Goal: Information Seeking & Learning: Check status

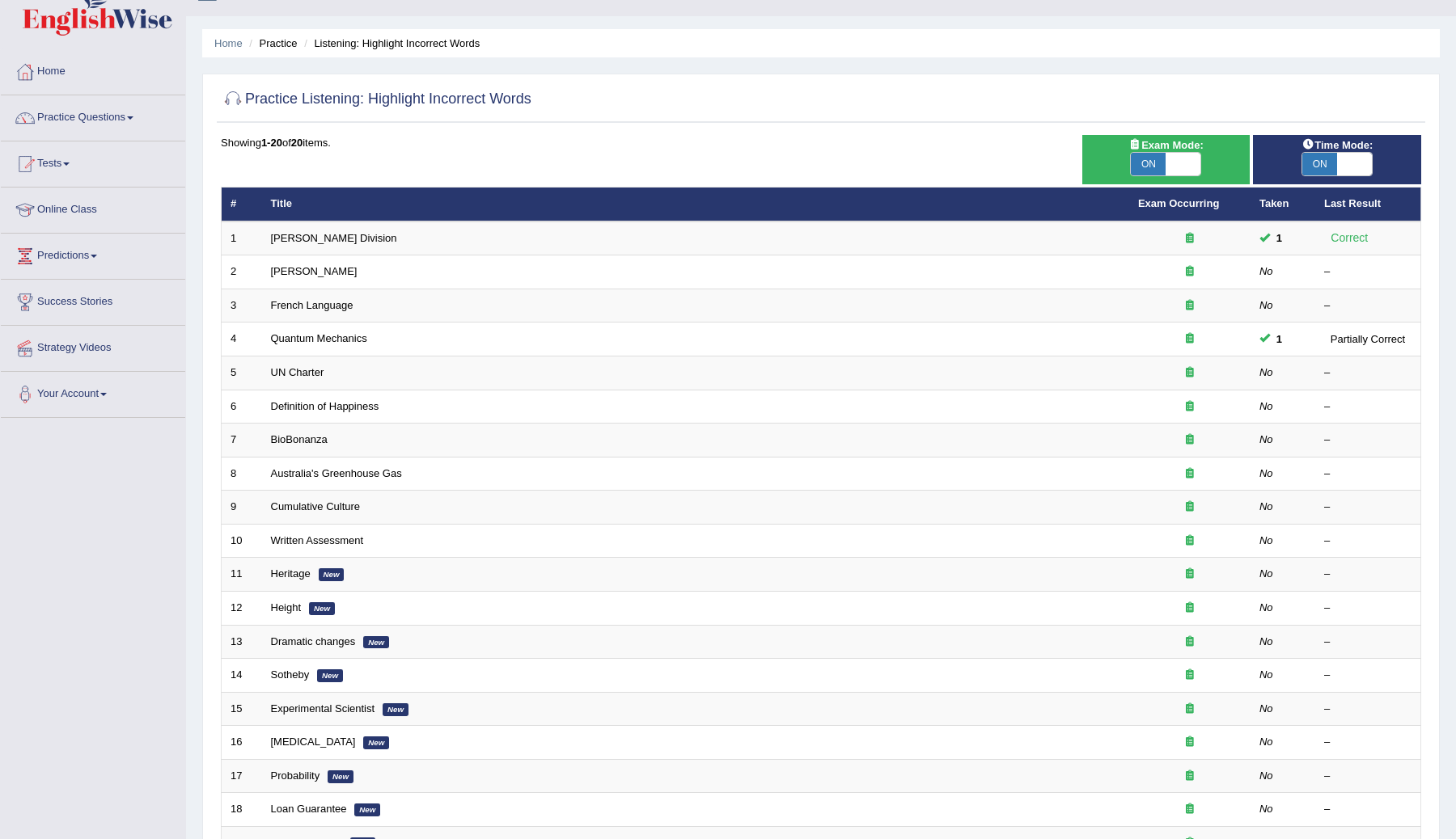
scroll to position [32, 0]
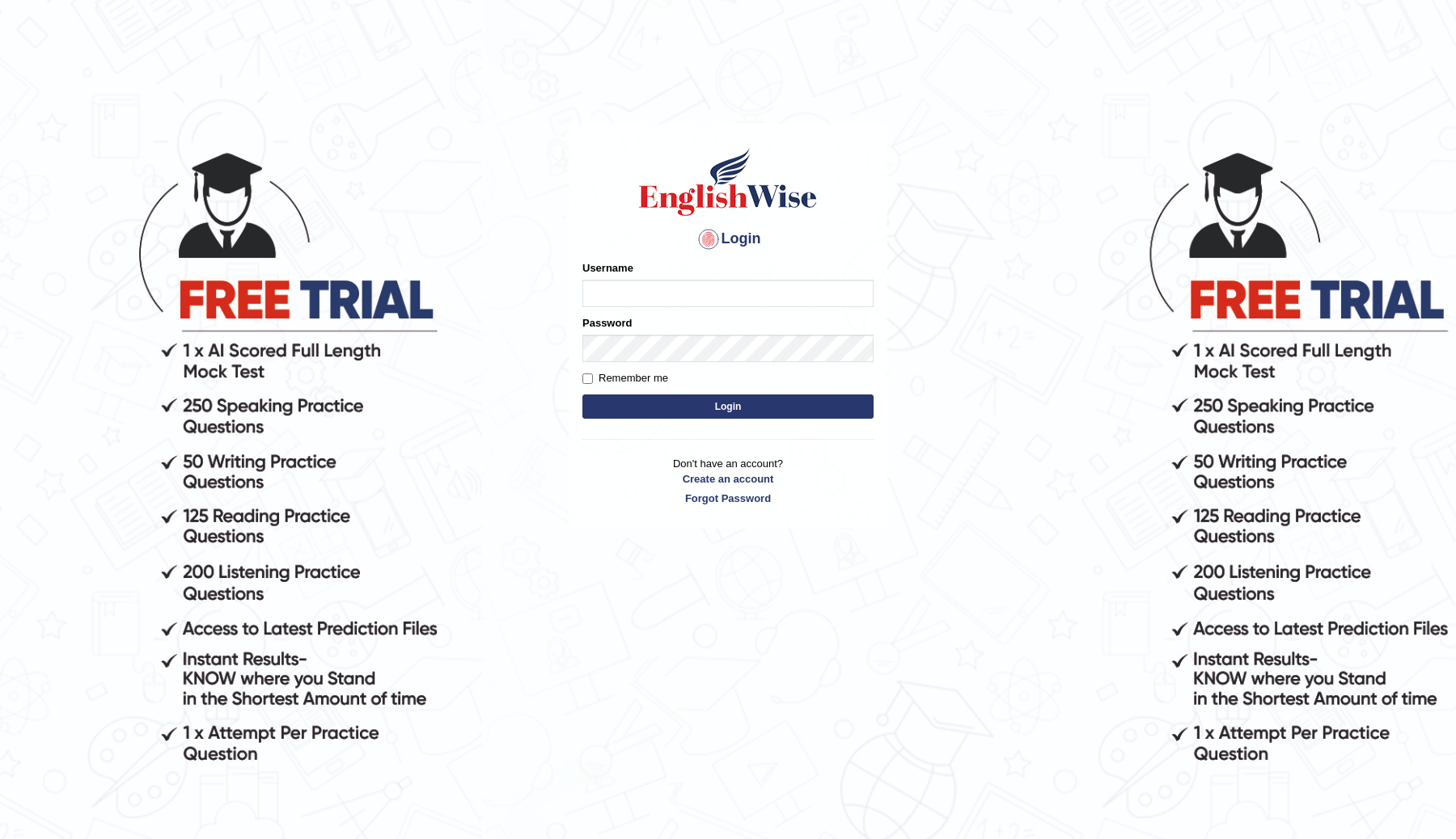
type input "ChimiZam"
click at [709, 410] on button "Login" at bounding box center [728, 407] width 291 height 24
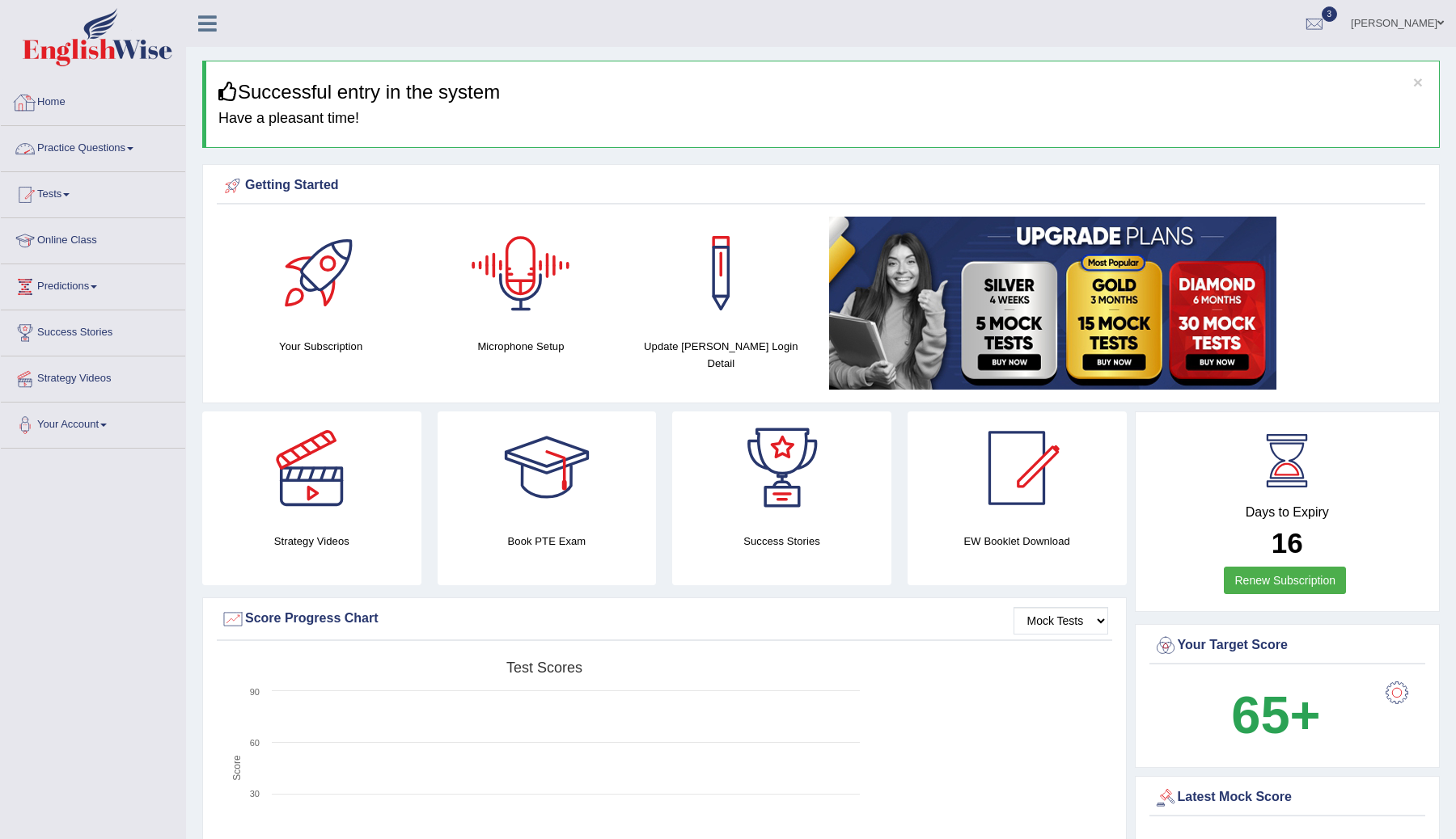
click at [138, 144] on link "Practice Questions" at bounding box center [93, 146] width 185 height 40
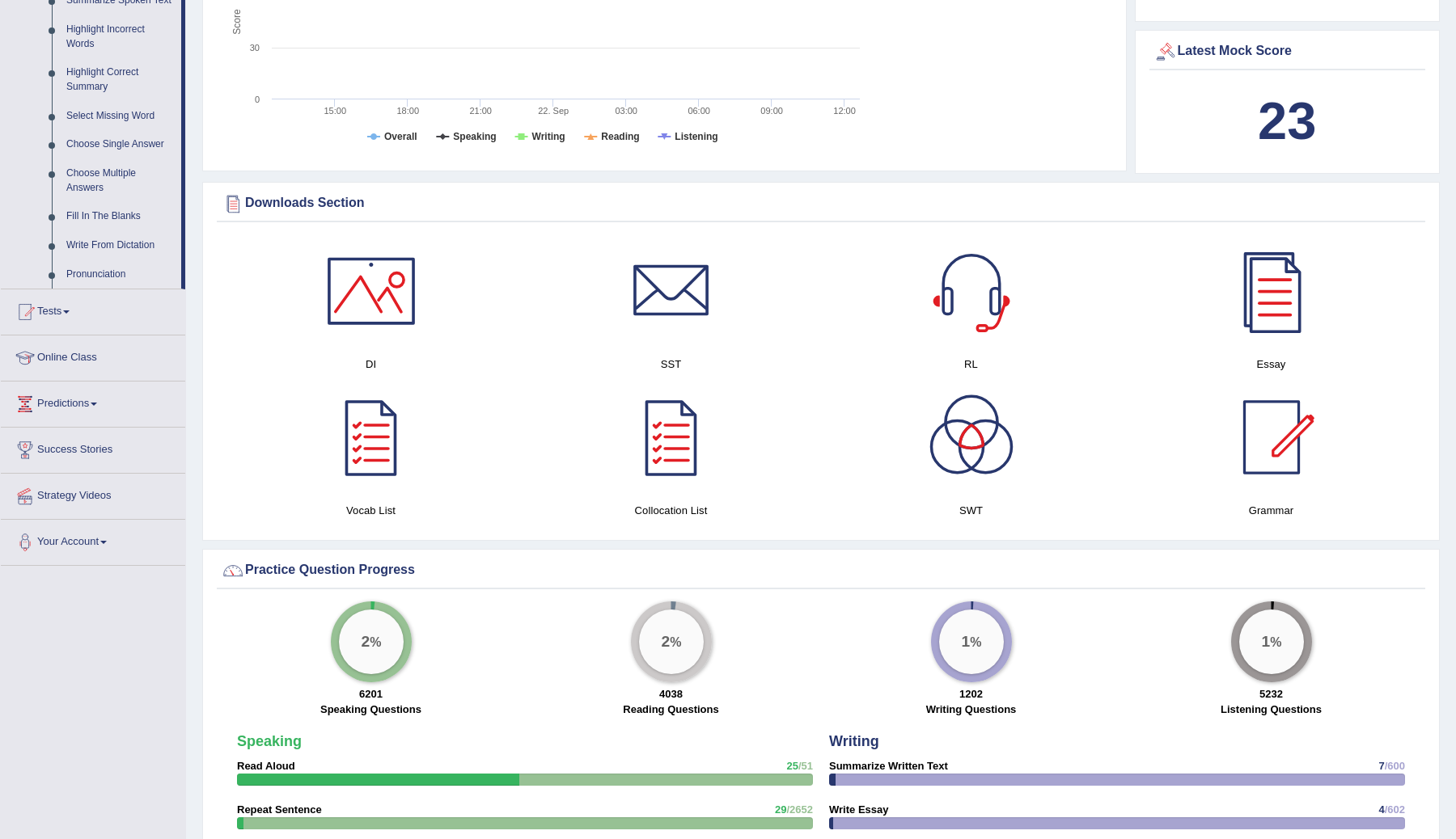
scroll to position [483, 0]
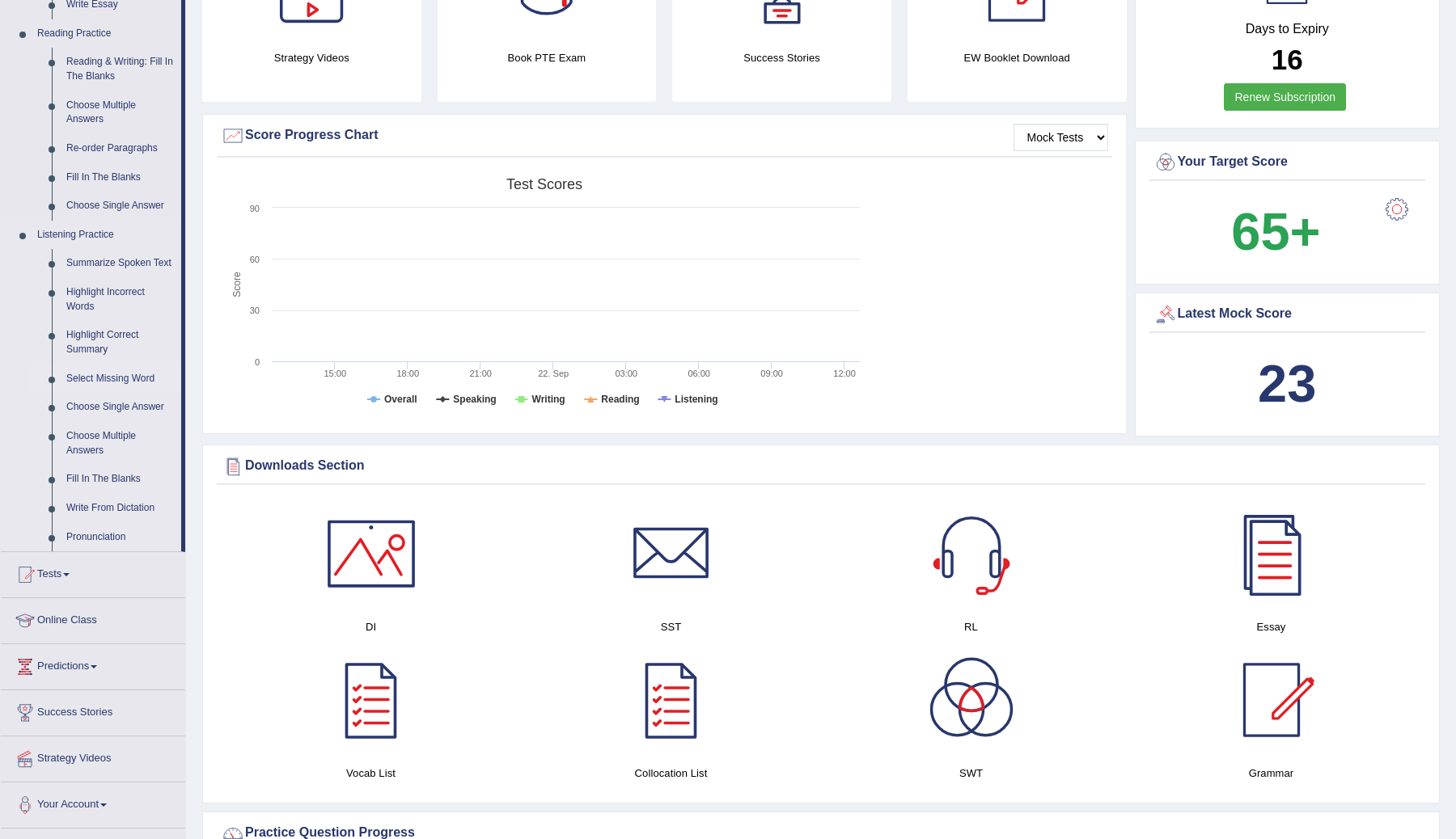
click at [109, 394] on link "Select Missing Word" at bounding box center [120, 380] width 122 height 29
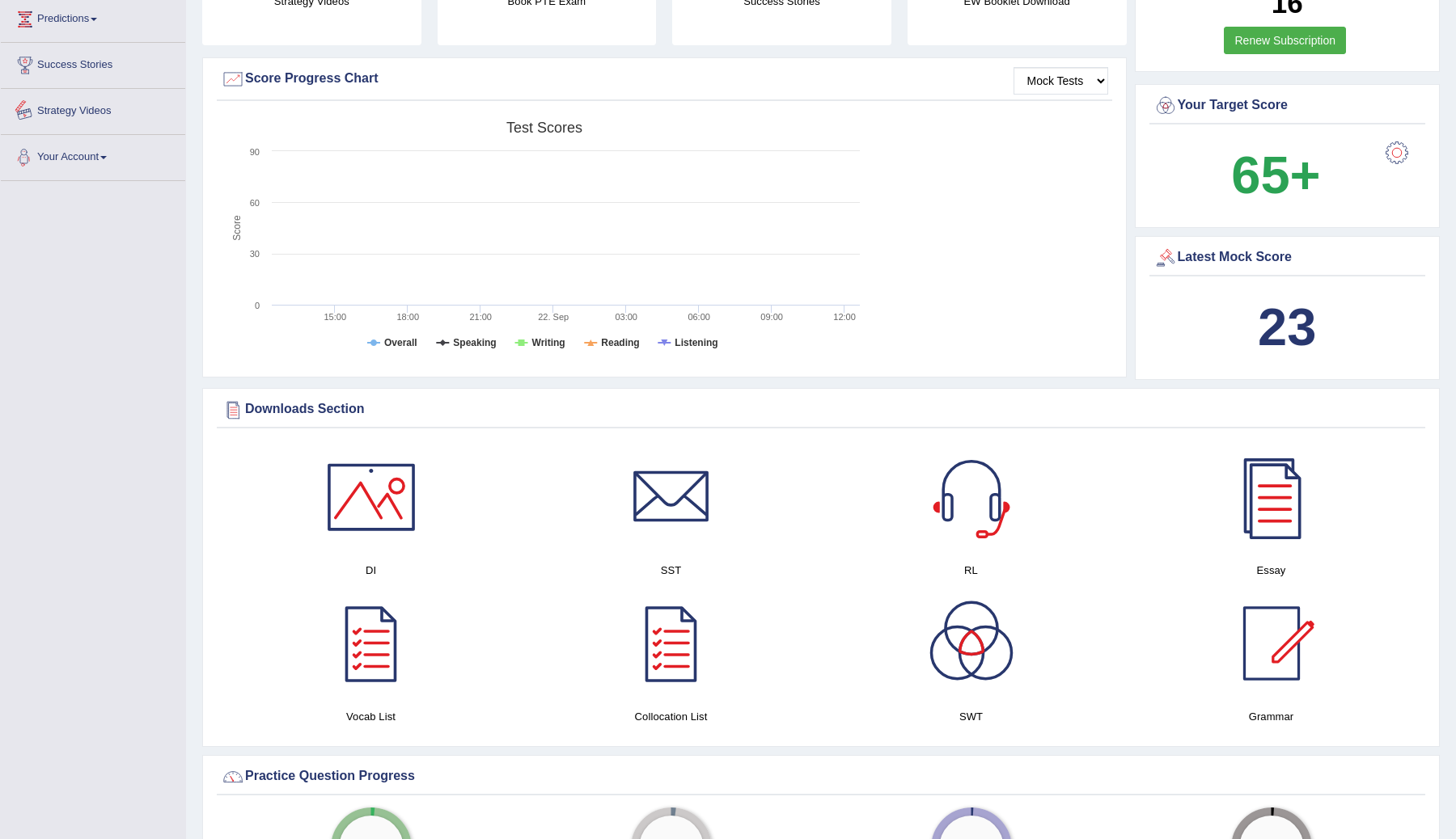
scroll to position [1072, 0]
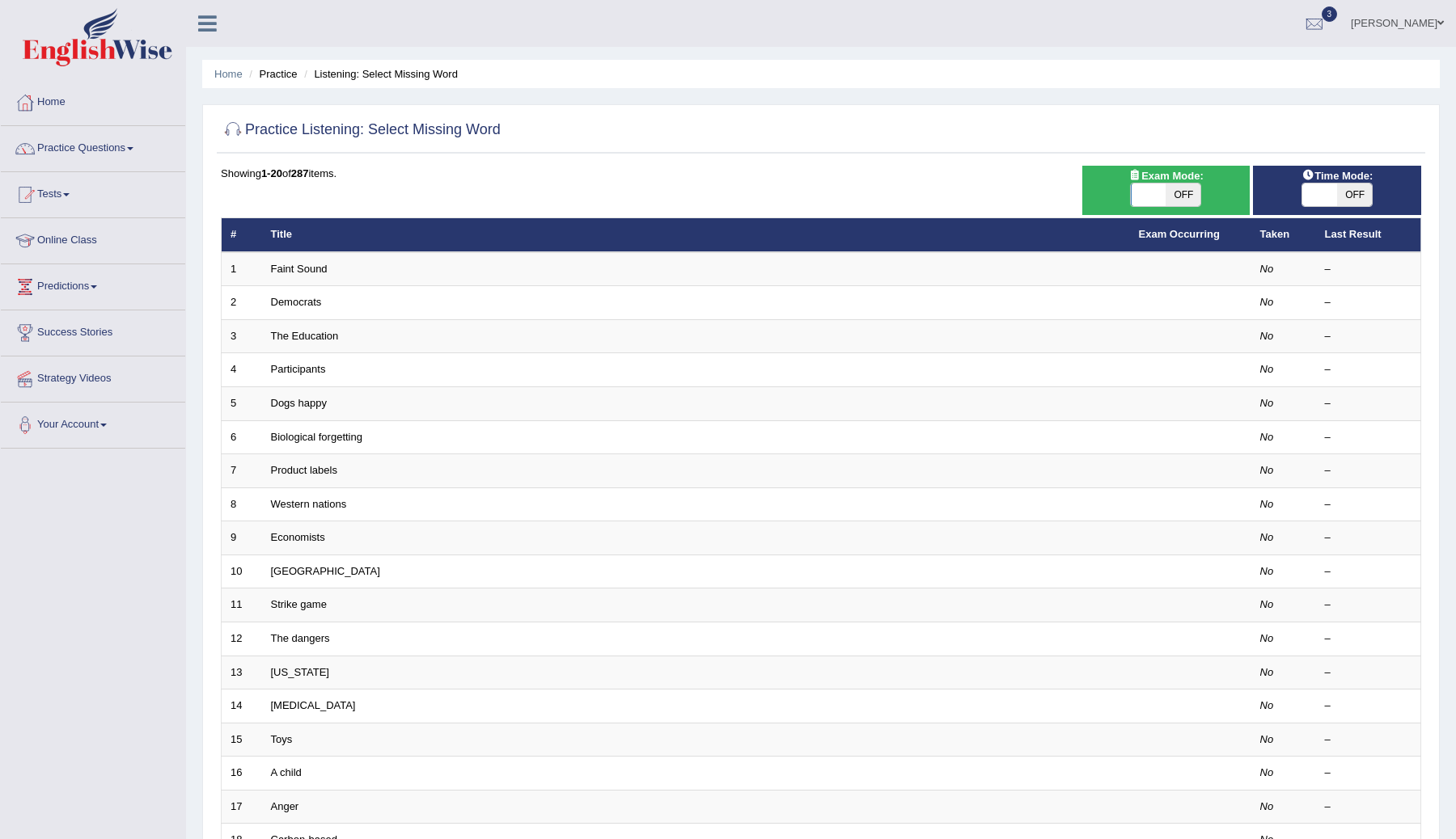
click at [1180, 199] on span "OFF" at bounding box center [1183, 195] width 34 height 22
checkbox input "true"
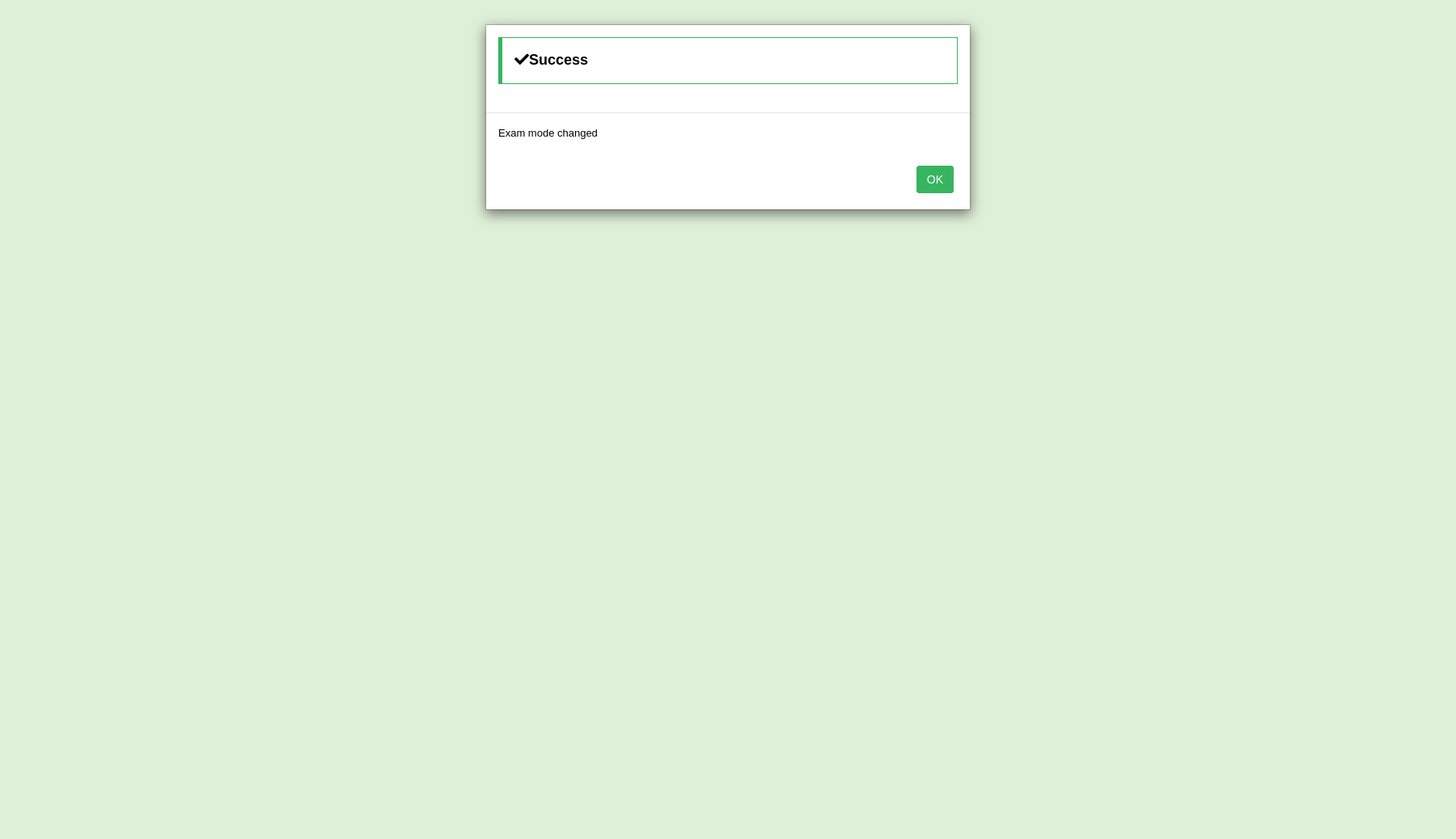
click at [936, 173] on button "OK" at bounding box center [935, 179] width 37 height 27
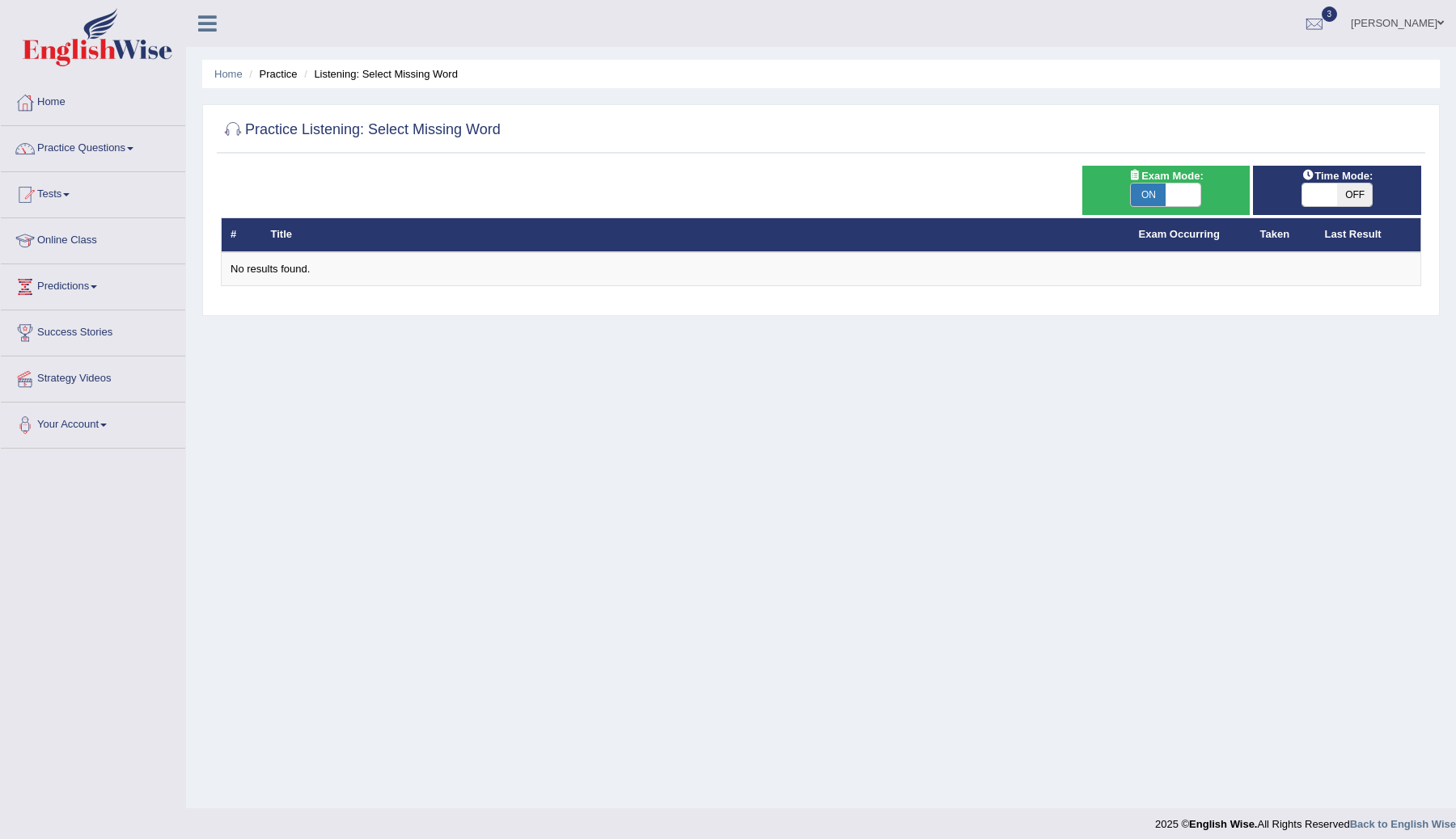
click at [1355, 196] on span "OFF" at bounding box center [1355, 195] width 34 height 22
checkbox input "true"
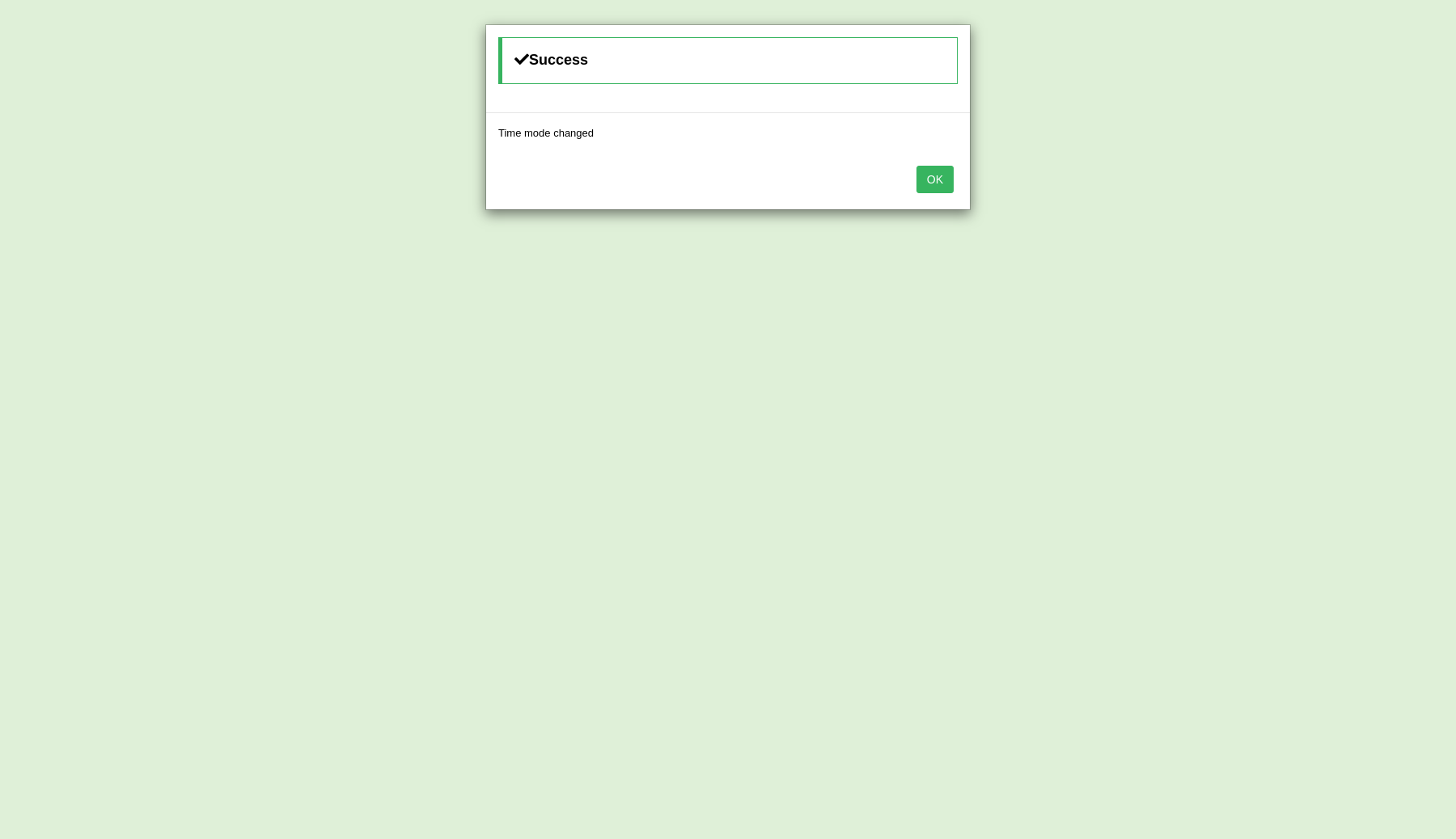
click at [931, 176] on button "OK" at bounding box center [935, 179] width 37 height 27
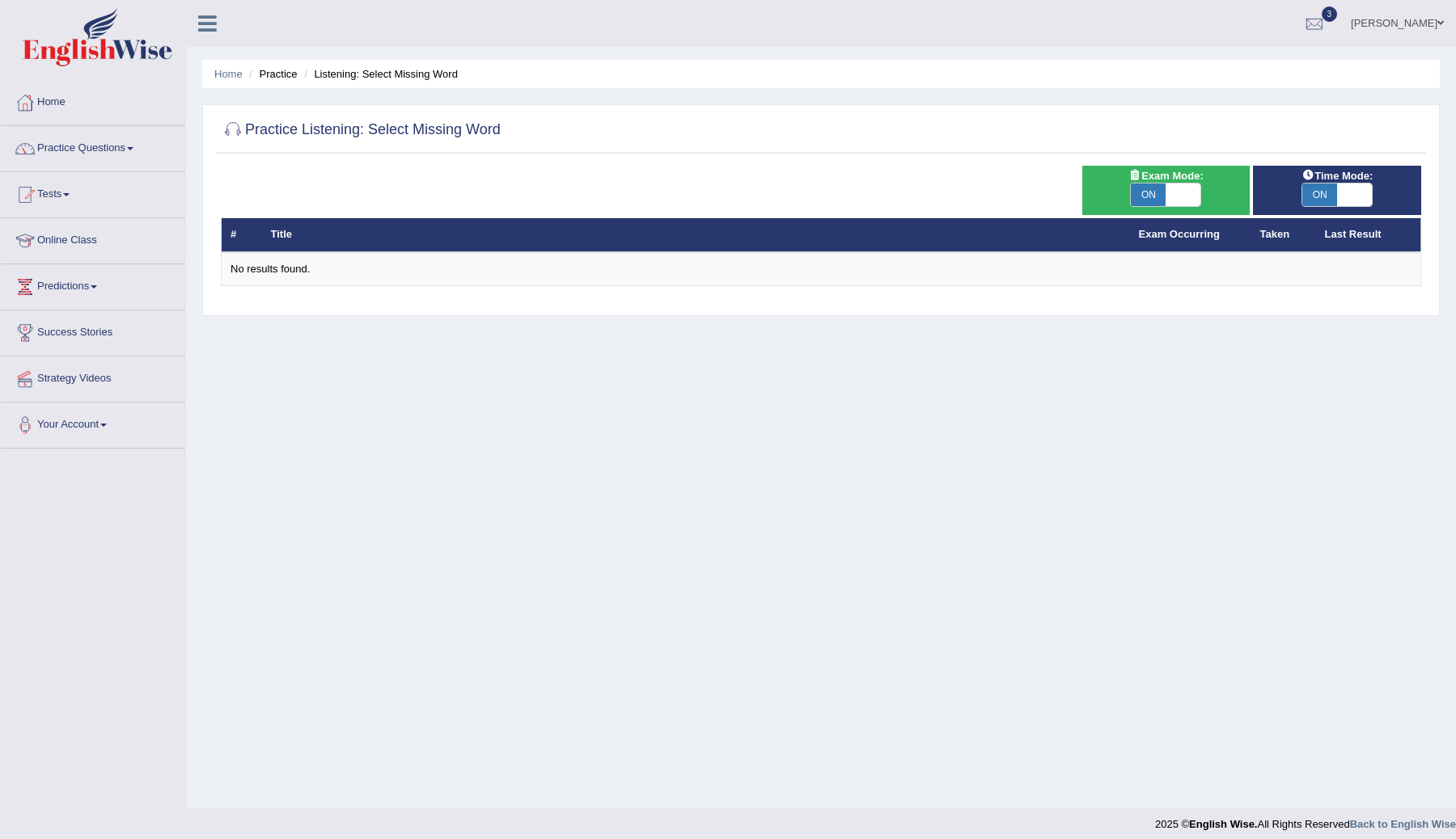
click at [1160, 192] on span "ON" at bounding box center [1148, 195] width 34 height 22
checkbox input "false"
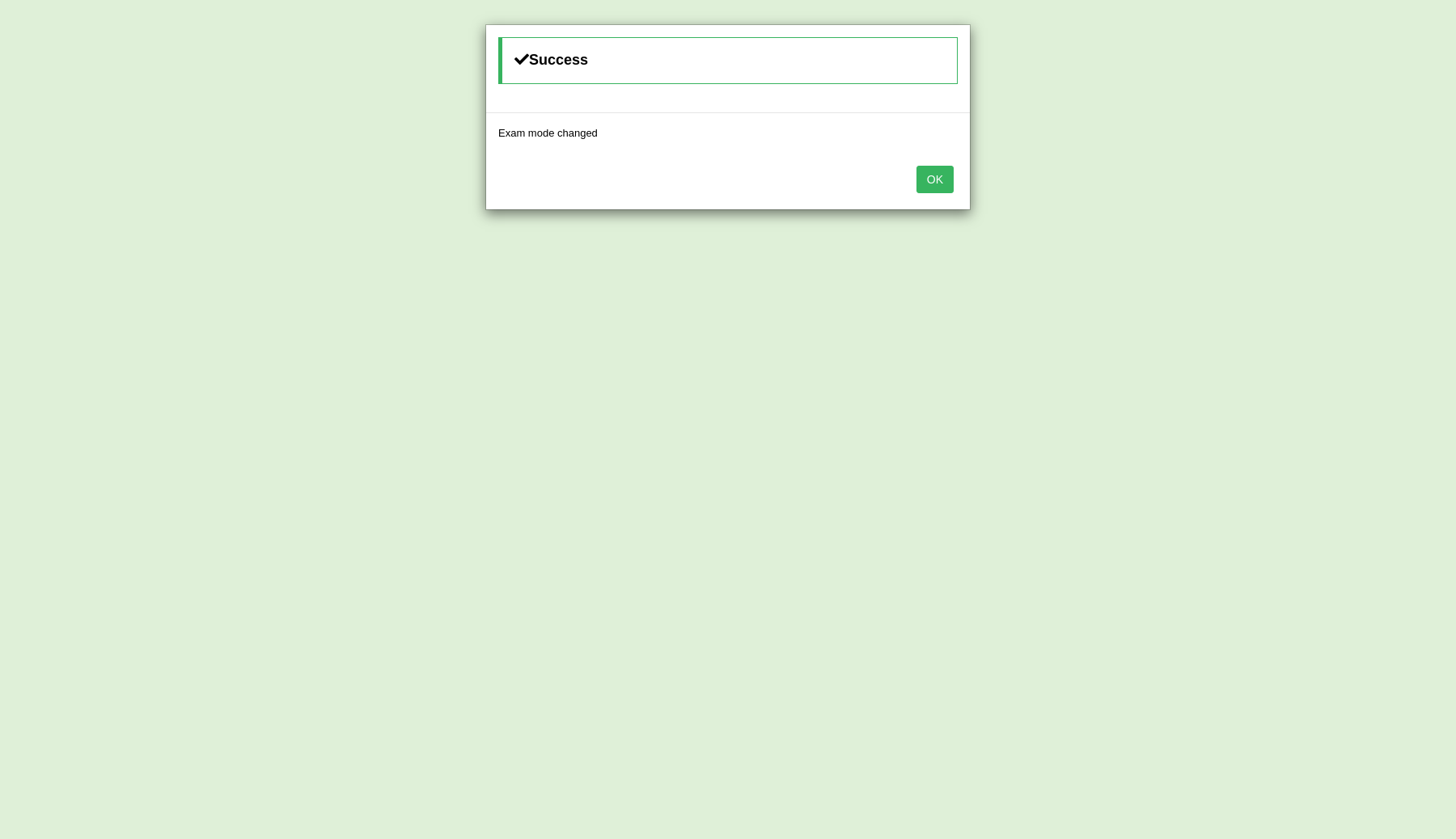
click at [944, 191] on button "OK" at bounding box center [935, 179] width 37 height 27
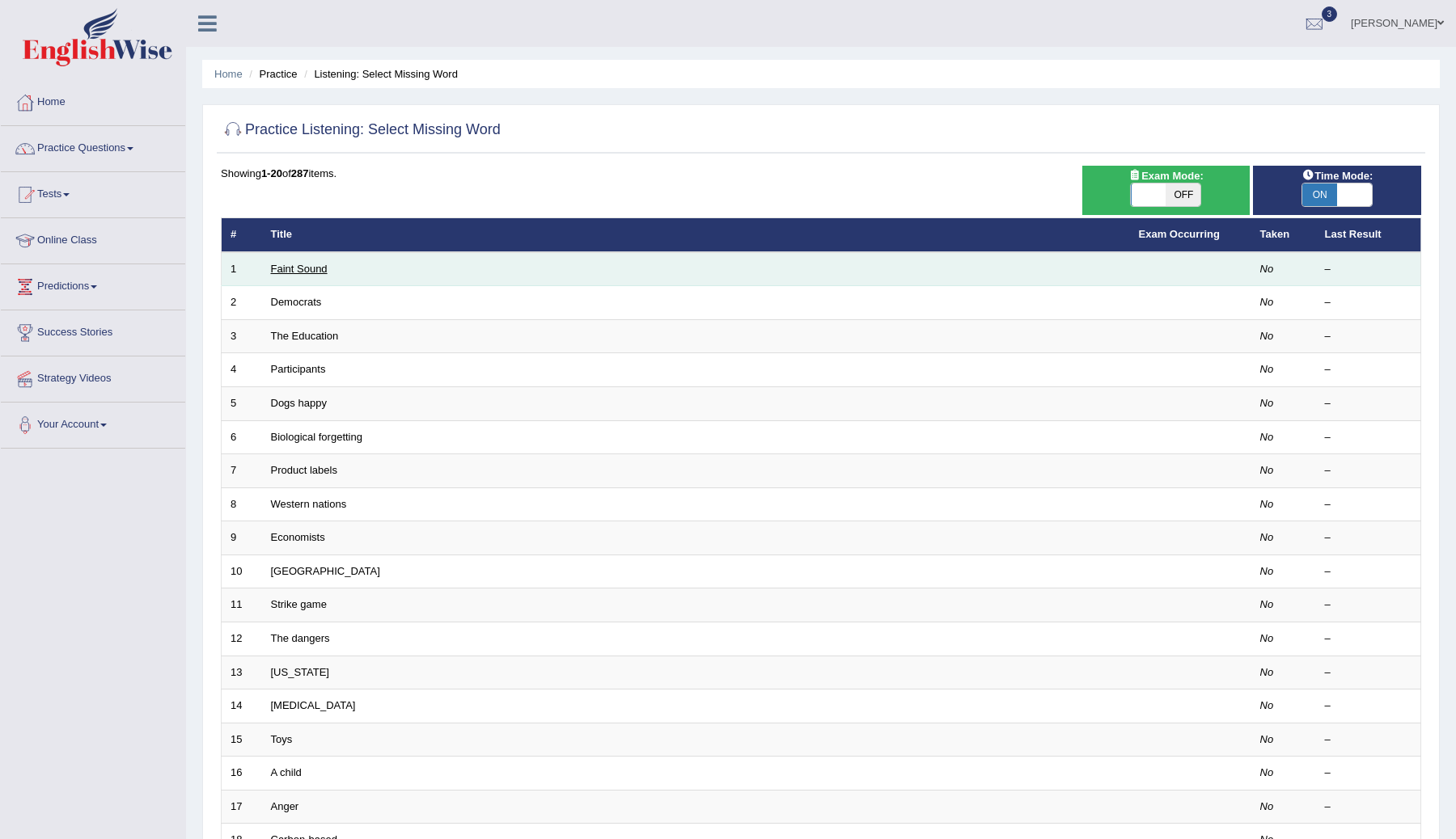
click at [302, 266] on link "Faint Sound" at bounding box center [299, 269] width 57 height 12
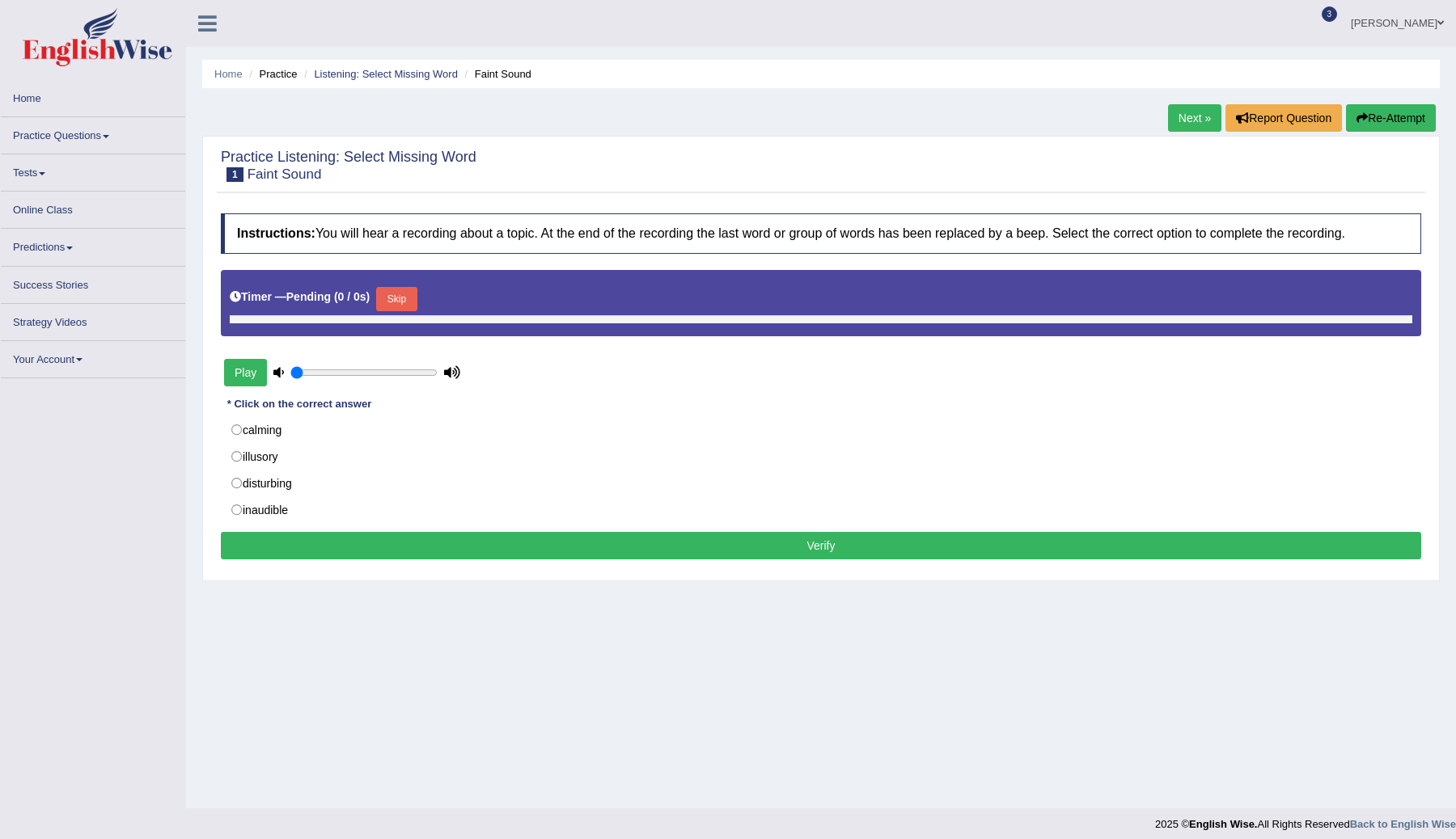
type input "0.7"
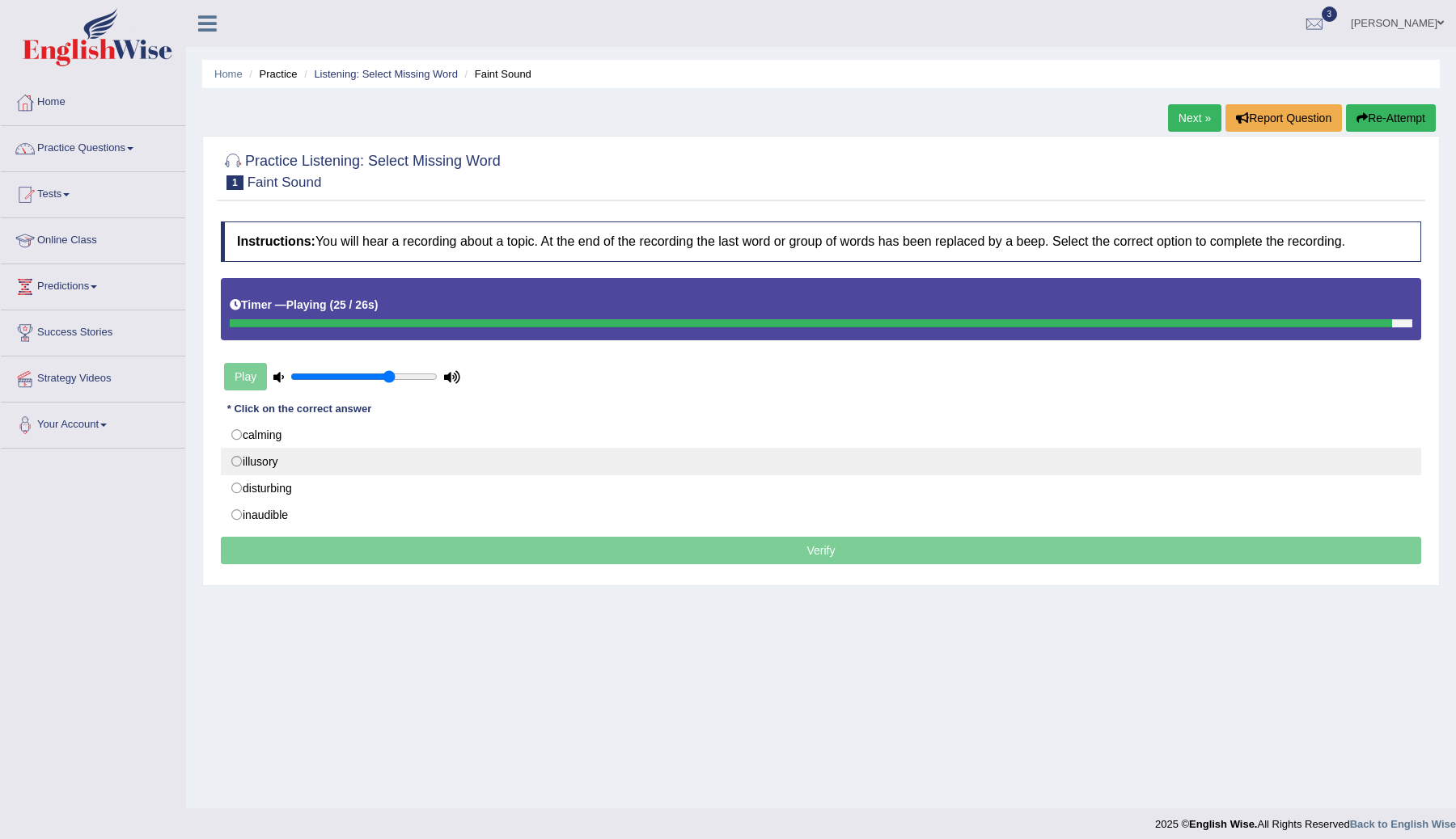
click at [234, 460] on label "illusory" at bounding box center [820, 462] width 1200 height 27
radio input "true"
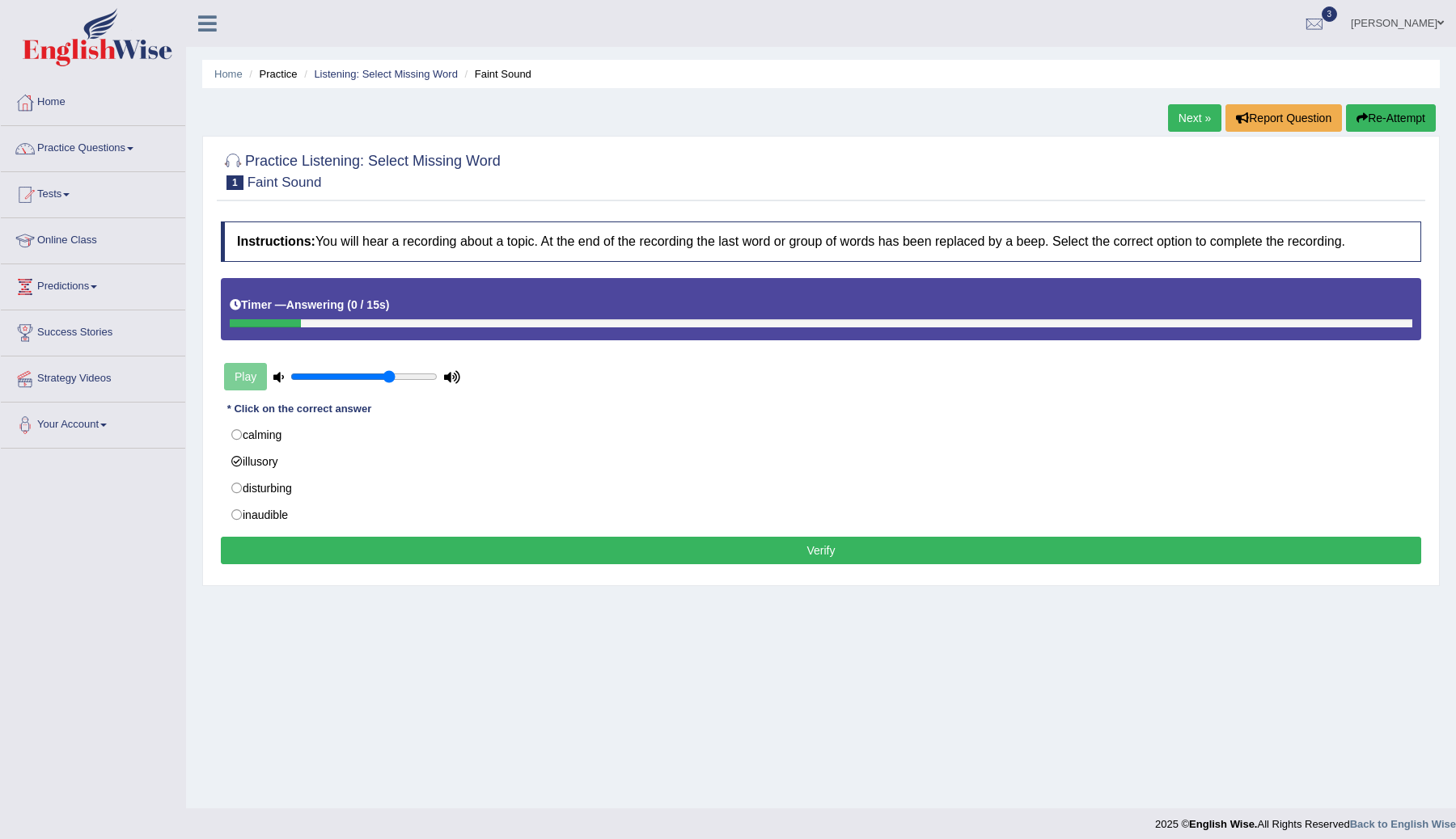
click at [518, 558] on button "Verify" at bounding box center [820, 550] width 1200 height 27
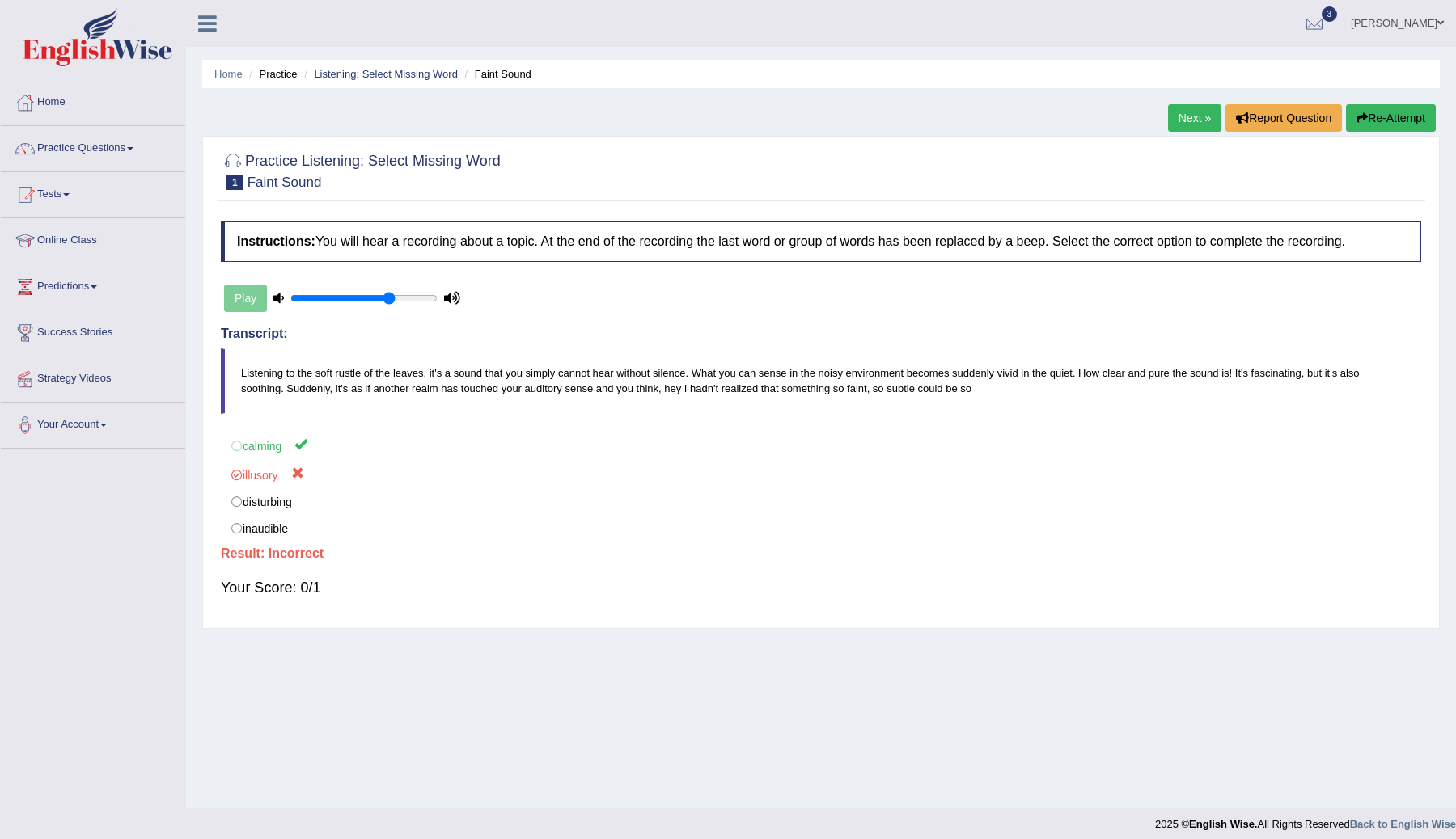
click at [1179, 124] on link "Next »" at bounding box center [1195, 118] width 53 height 27
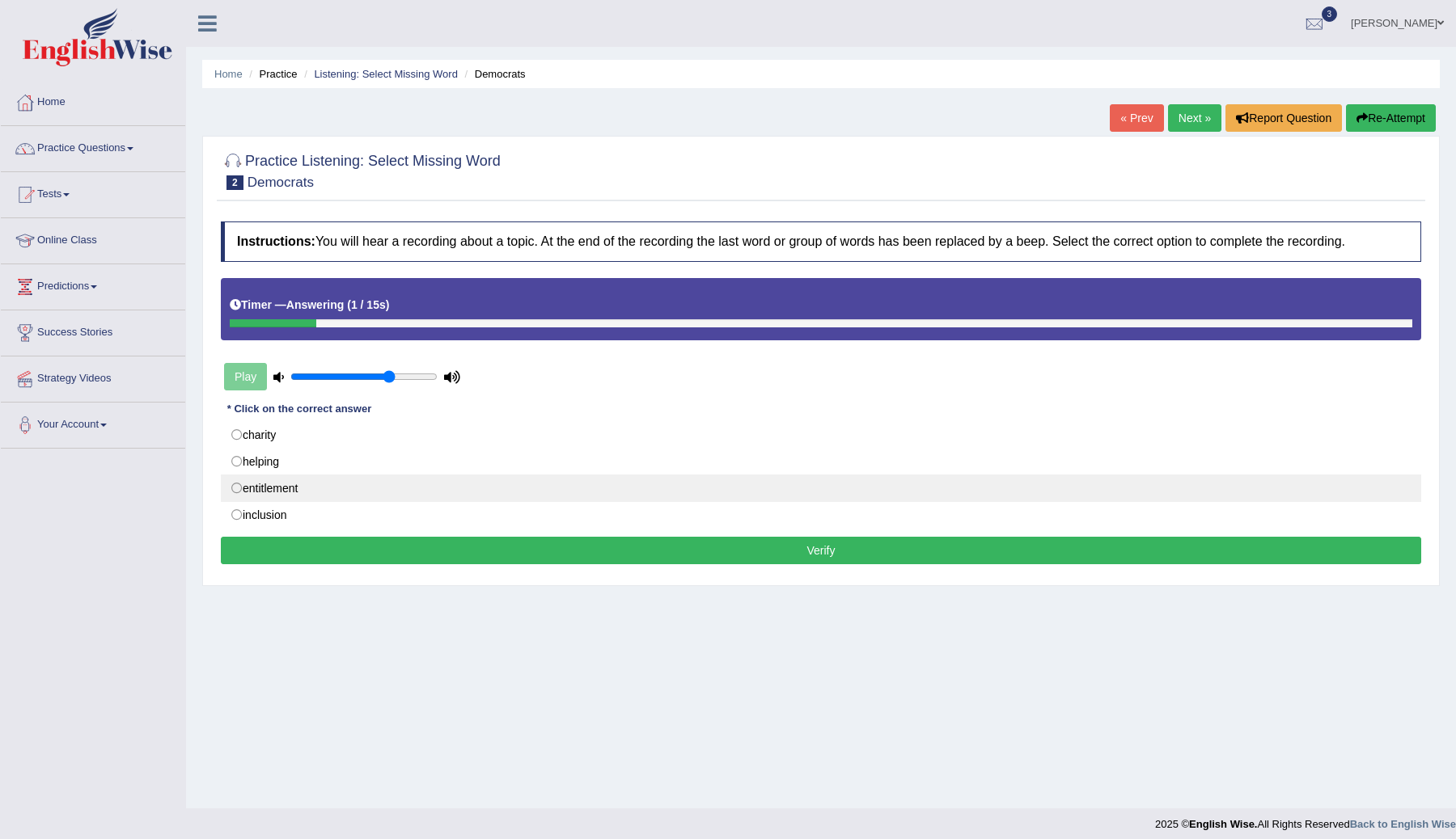
click at [239, 486] on label "entitlement" at bounding box center [820, 489] width 1200 height 27
radio input "true"
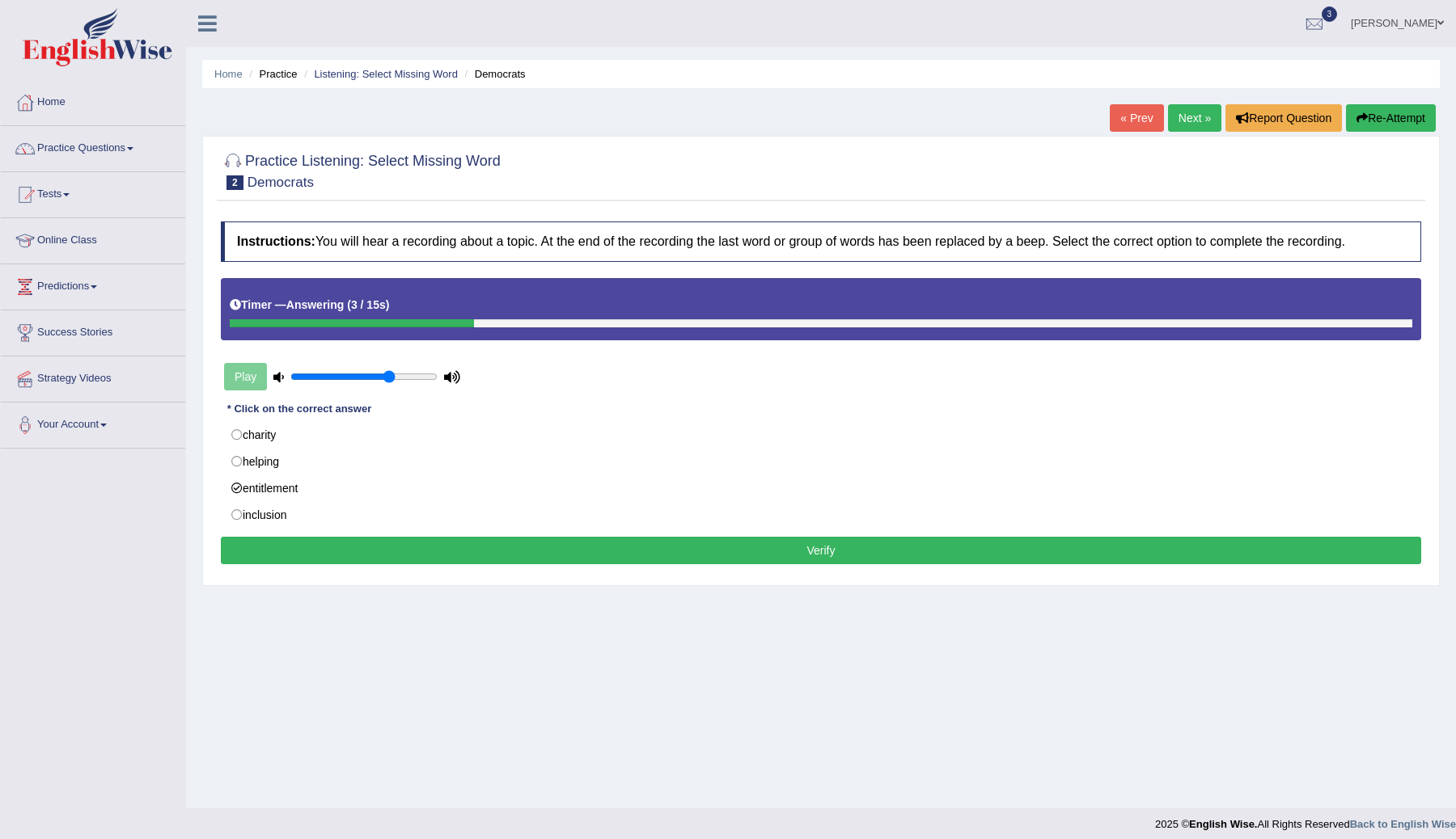
click at [317, 547] on button "Verify" at bounding box center [820, 550] width 1200 height 27
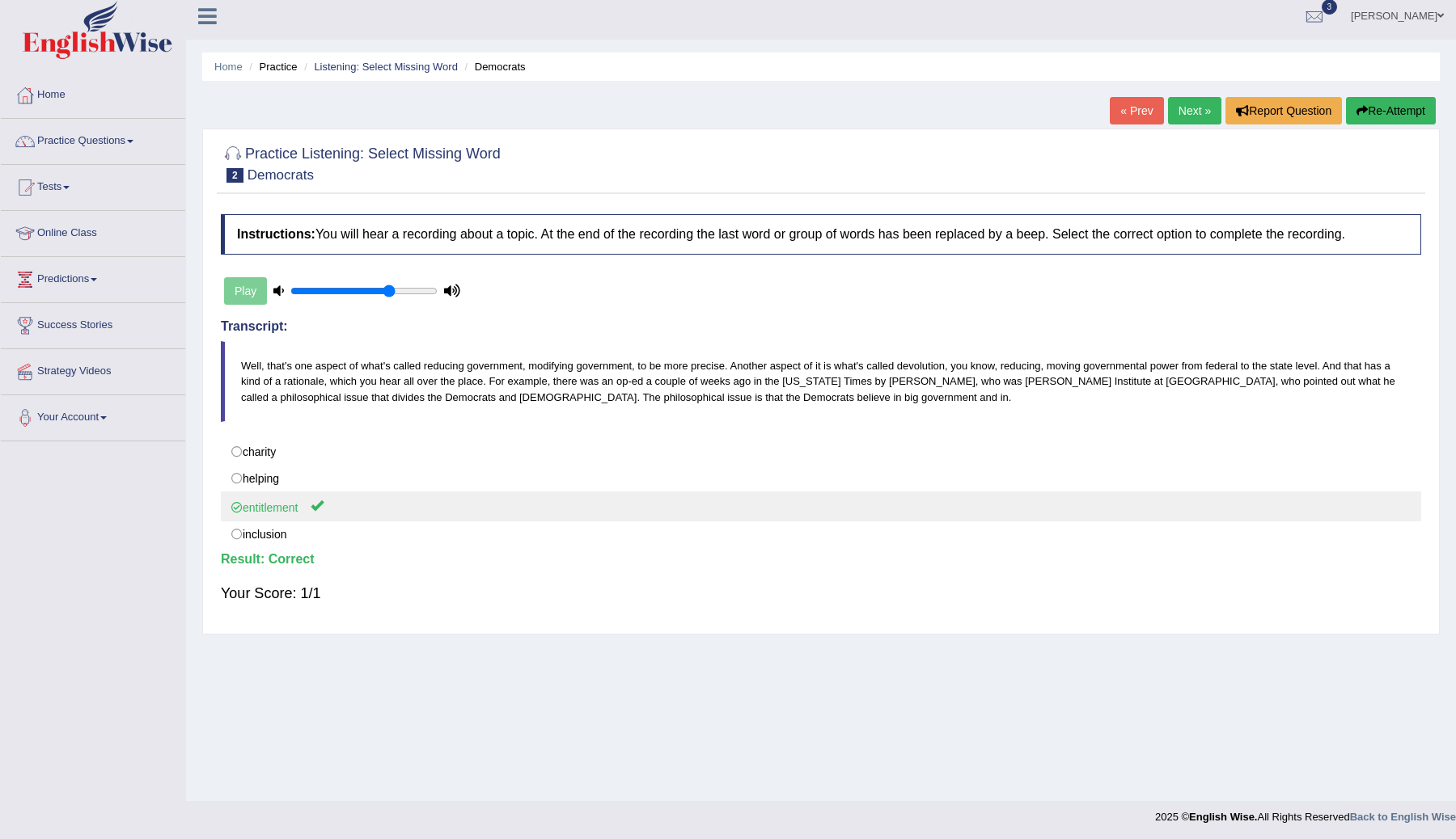
scroll to position [9, 0]
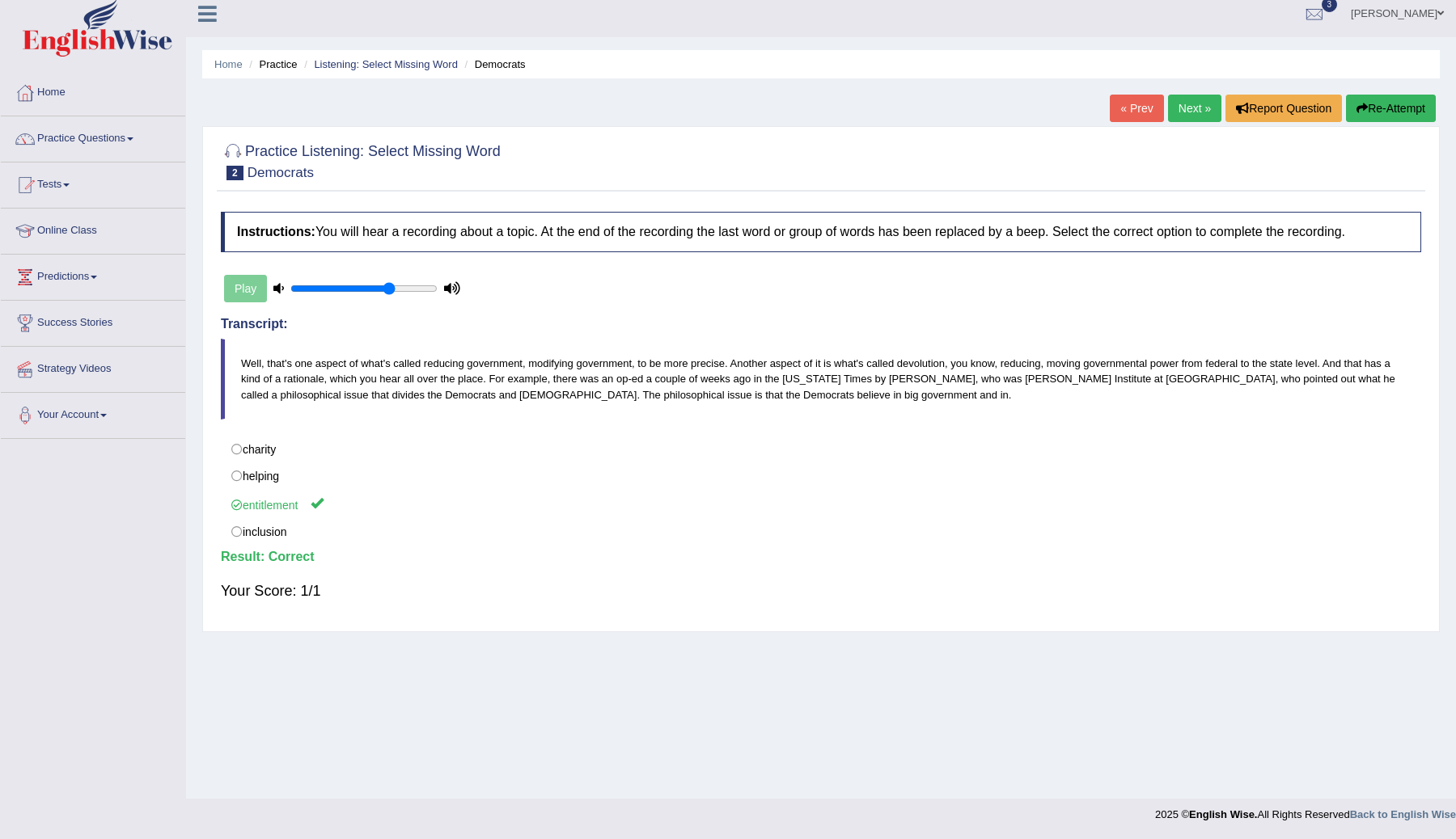
click at [1176, 106] on link "Next »" at bounding box center [1195, 108] width 53 height 27
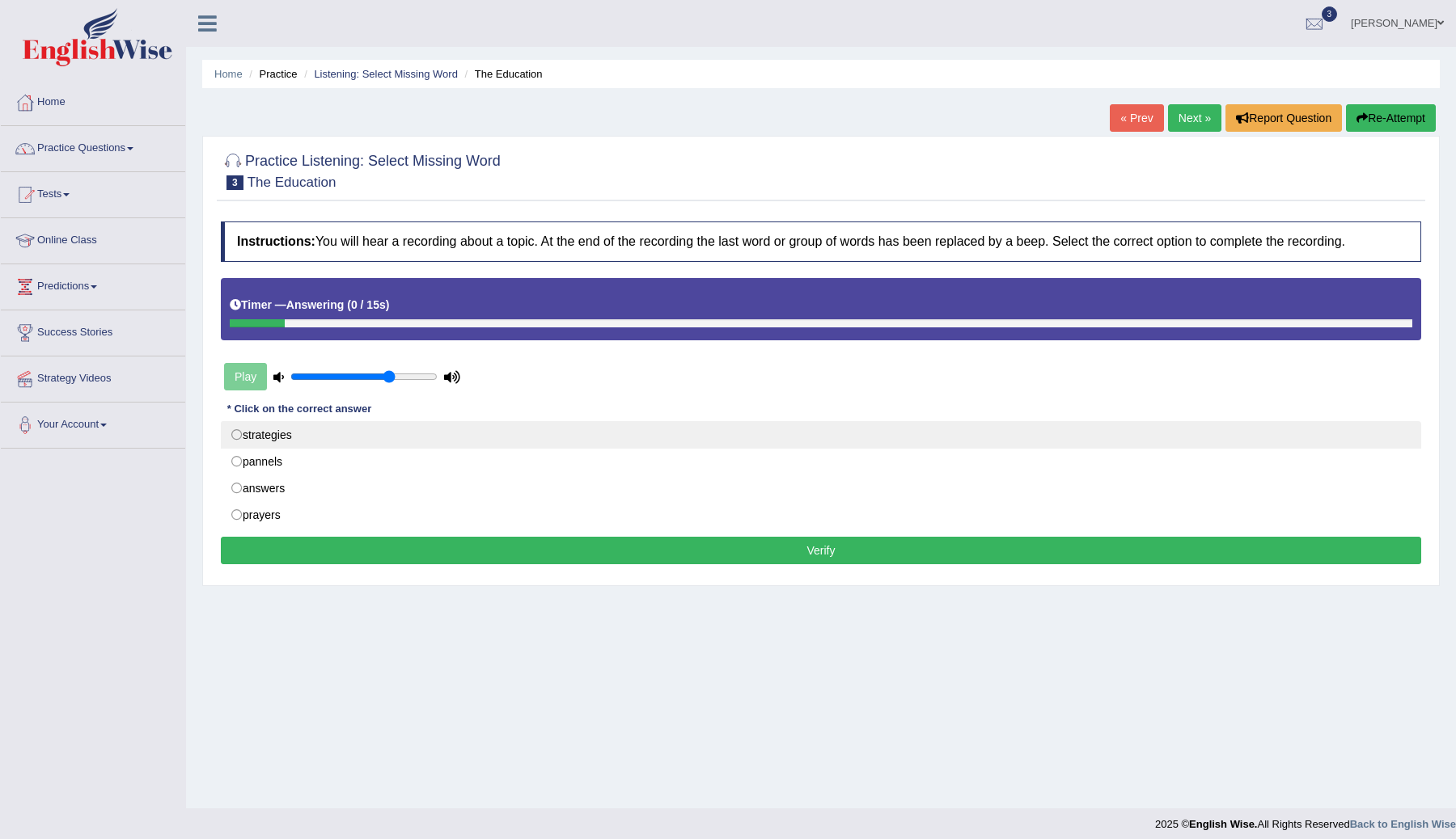
click at [243, 429] on label "strategies" at bounding box center [820, 435] width 1200 height 27
radio input "true"
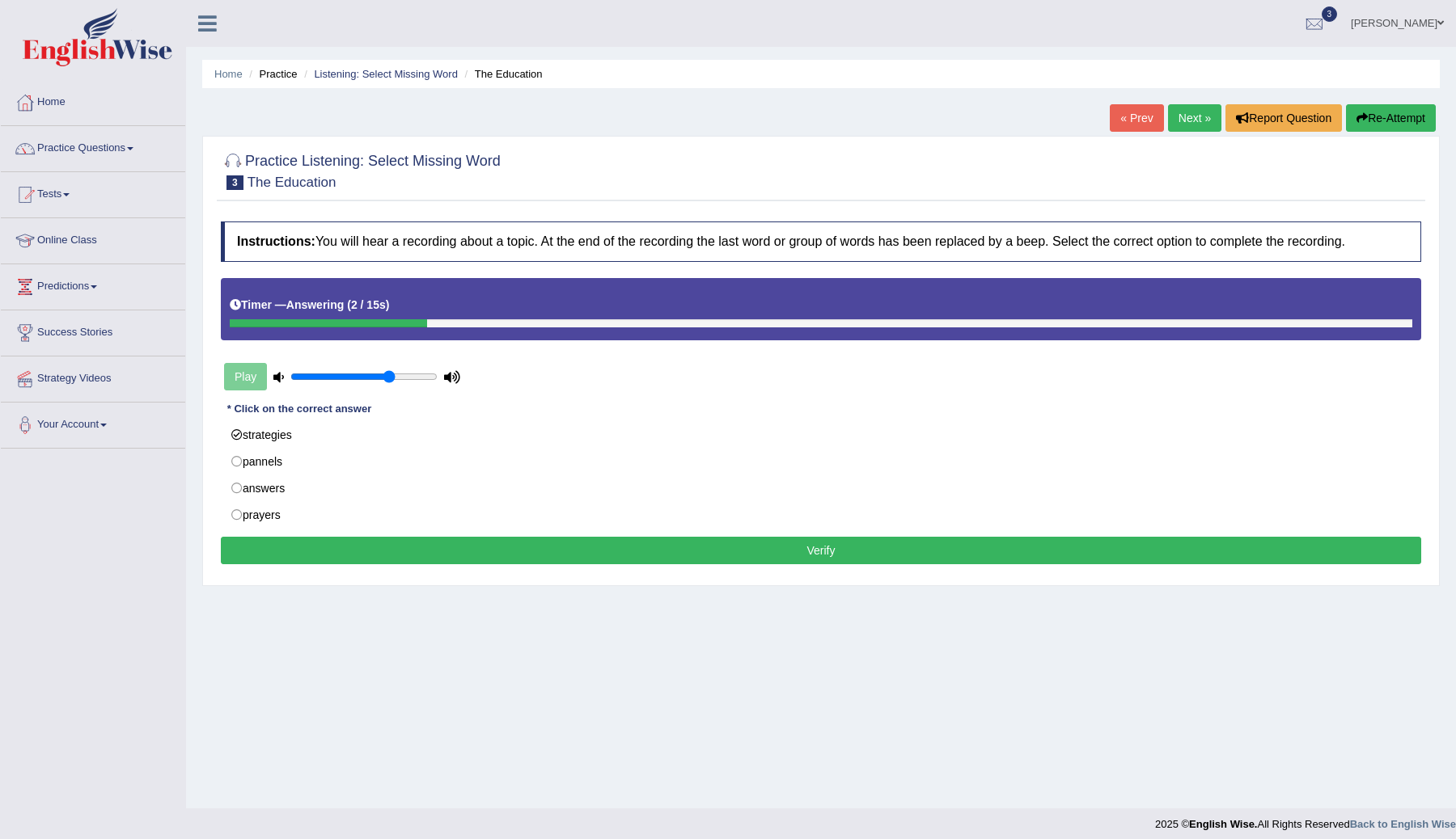
click at [528, 544] on button "Verify" at bounding box center [820, 550] width 1200 height 27
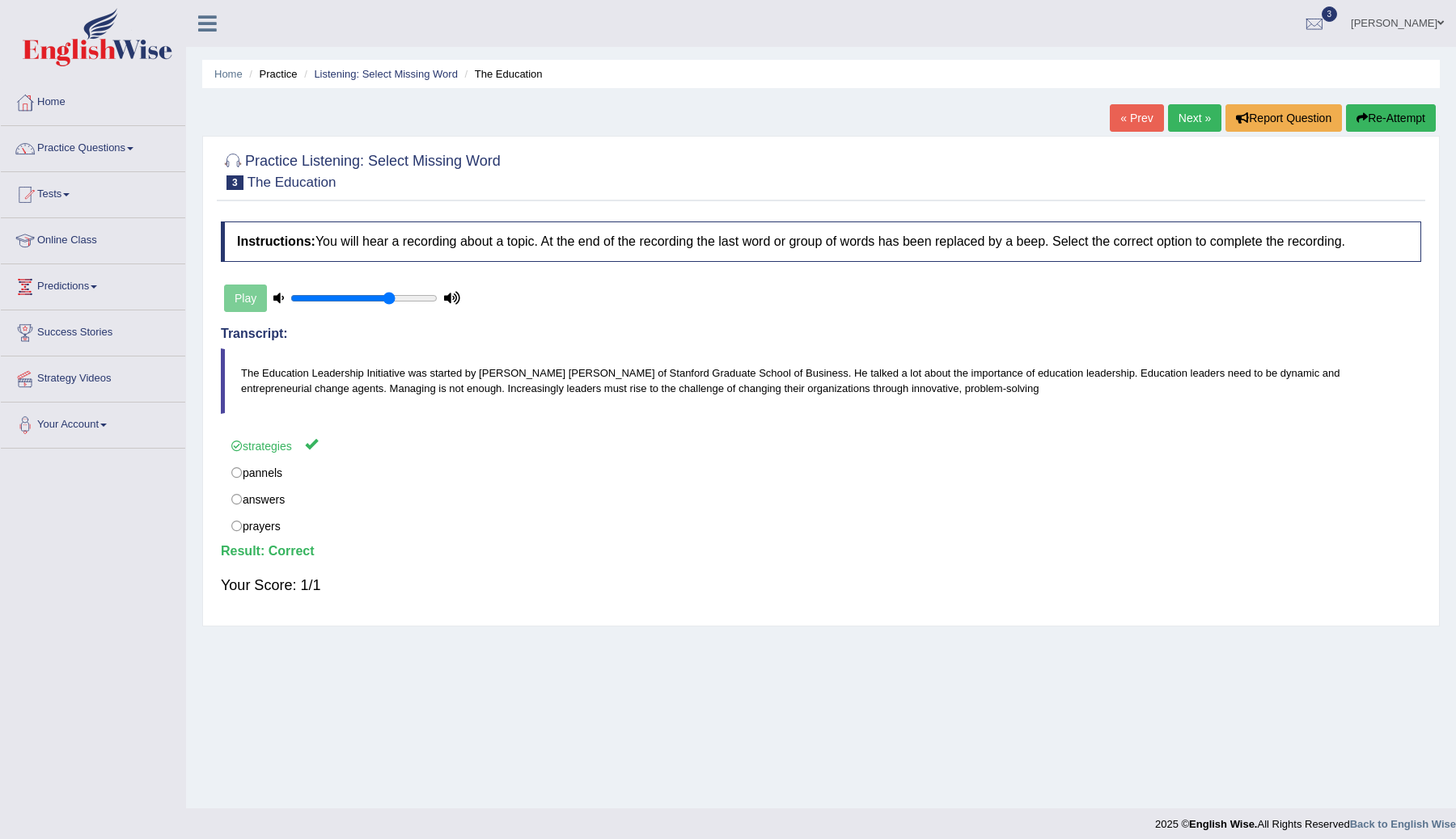
click at [1181, 111] on link "Next »" at bounding box center [1195, 118] width 53 height 27
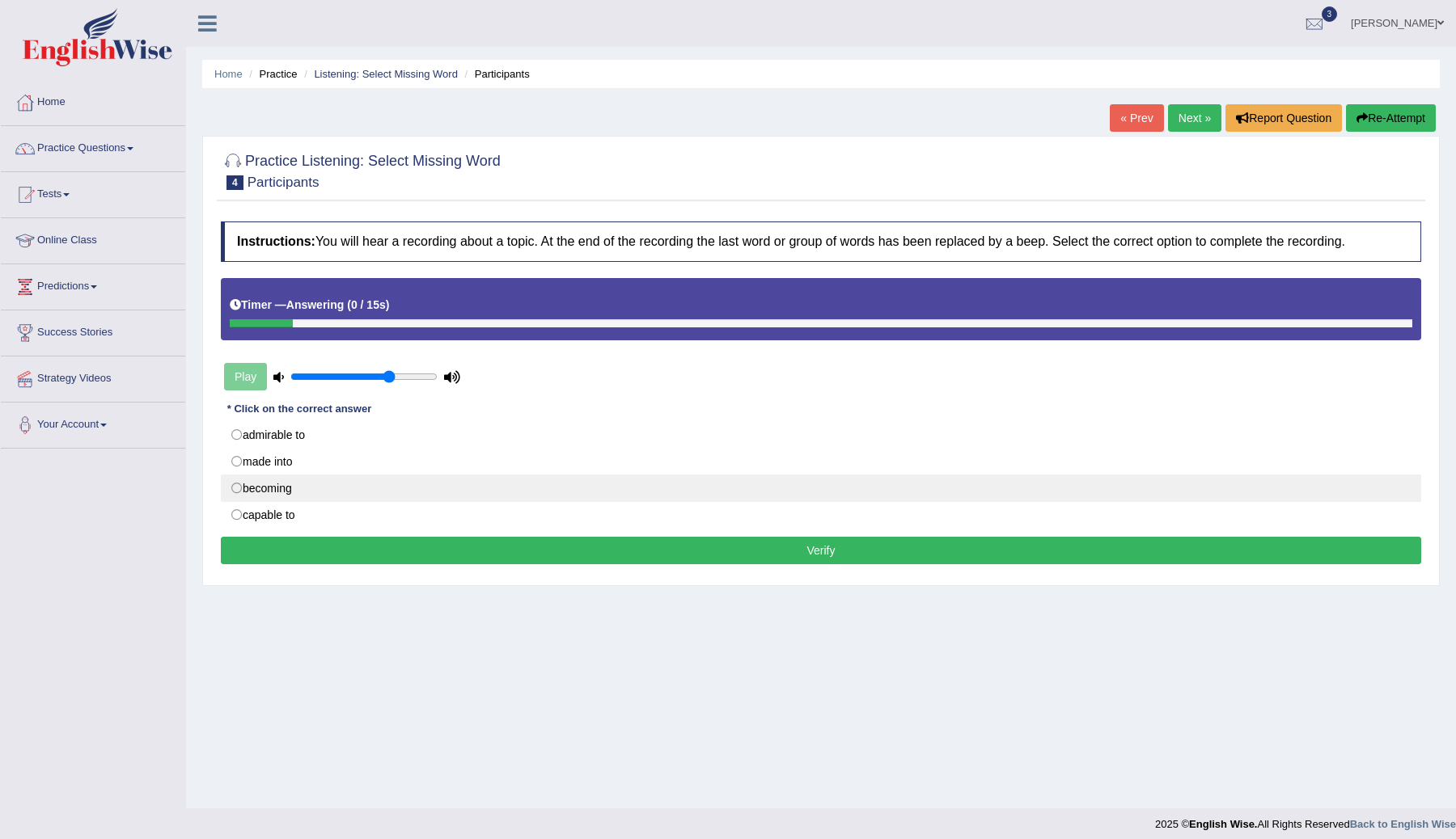
click at [240, 485] on label "becoming" at bounding box center [820, 489] width 1200 height 27
radio input "true"
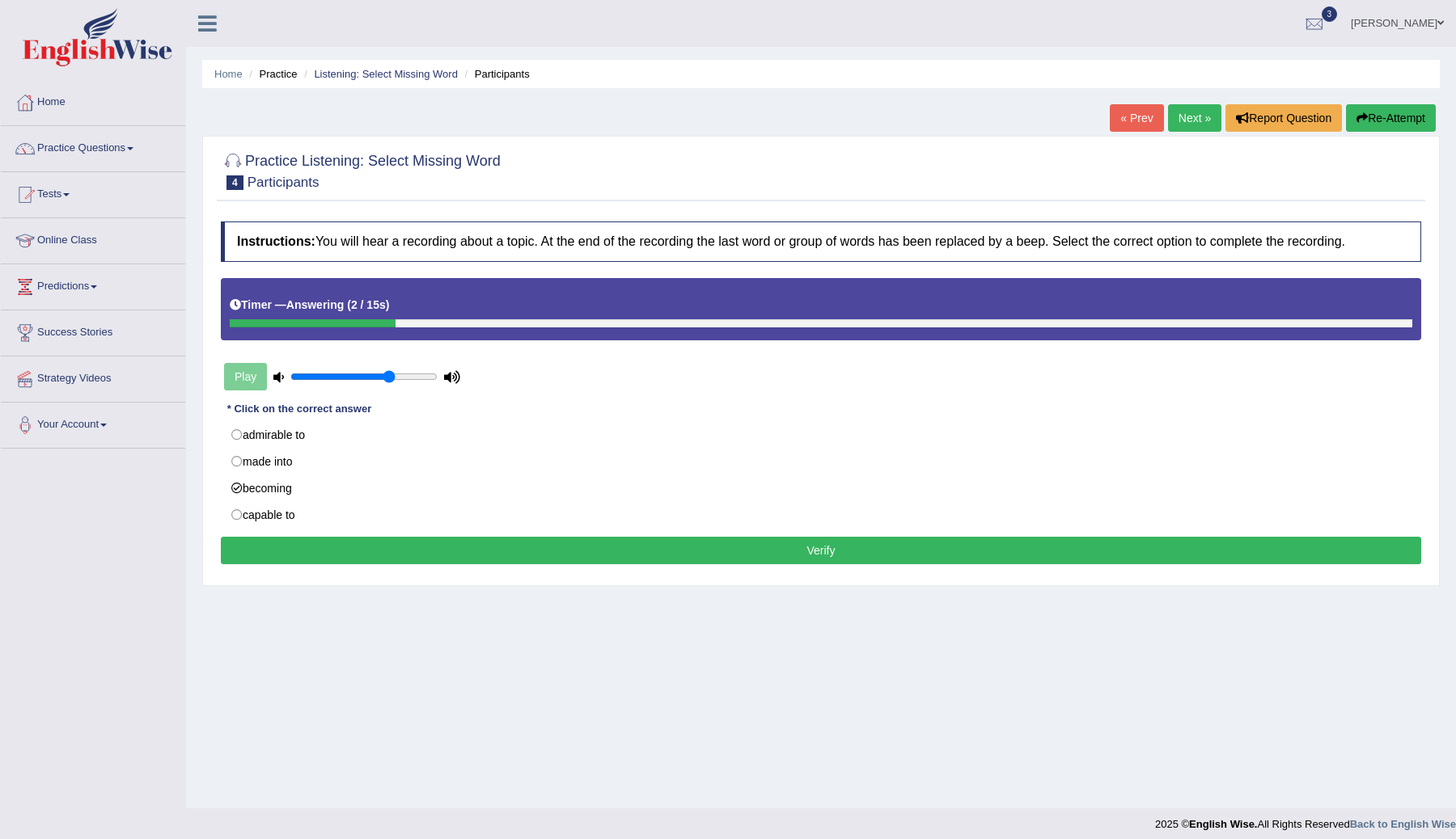
click at [333, 546] on button "Verify" at bounding box center [820, 550] width 1200 height 27
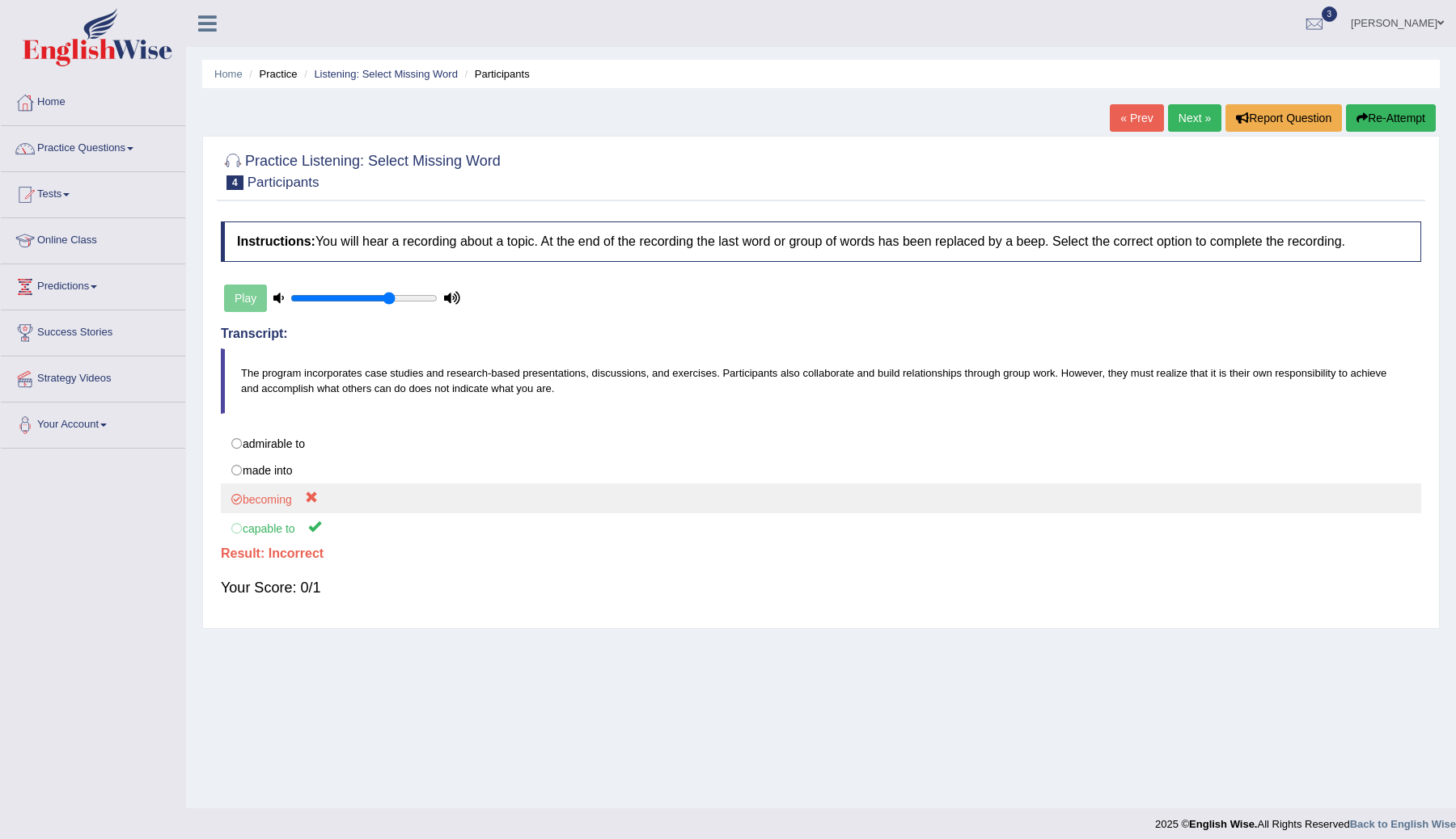
scroll to position [9, 0]
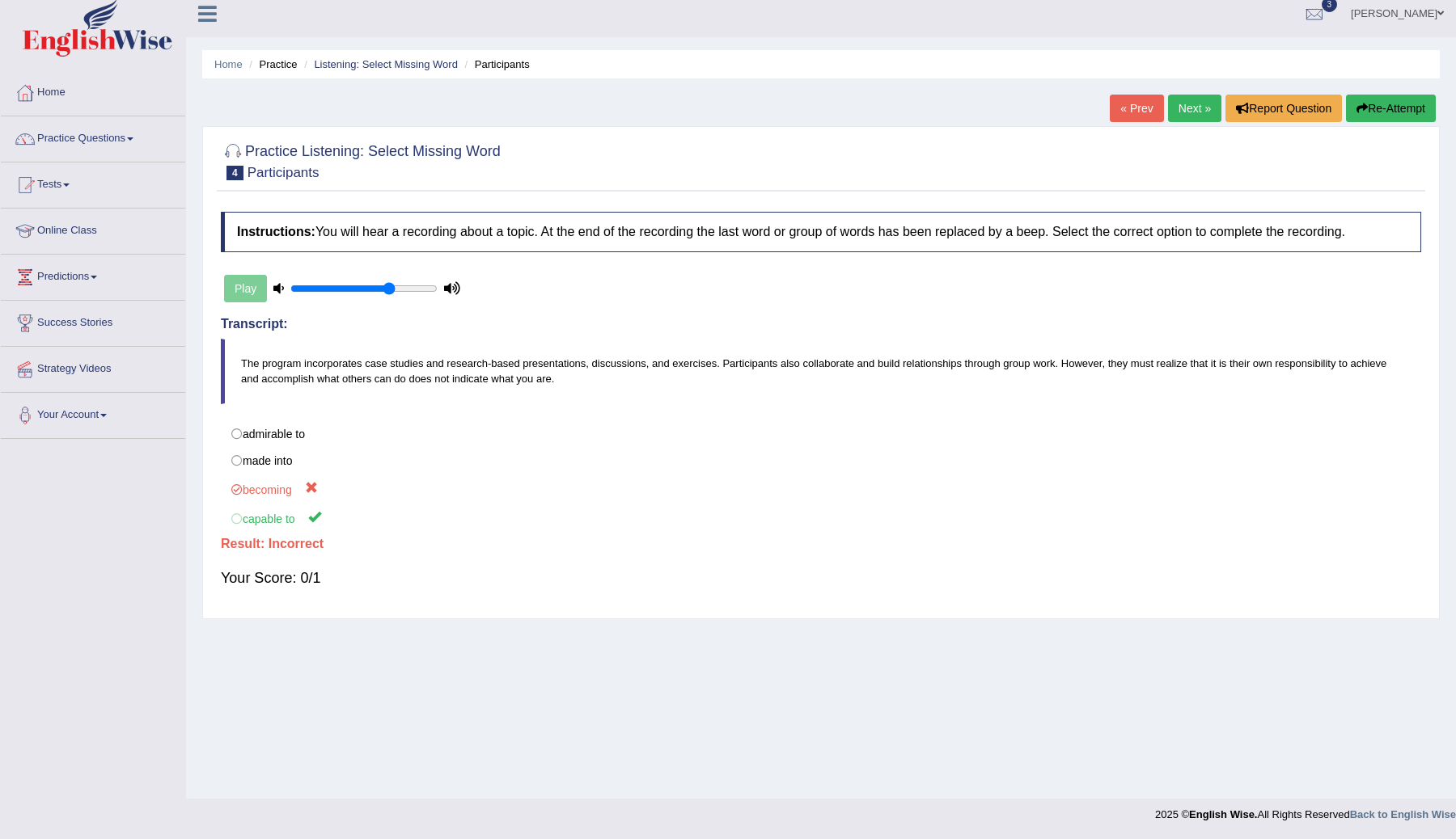
click at [1186, 105] on link "Next »" at bounding box center [1195, 108] width 53 height 27
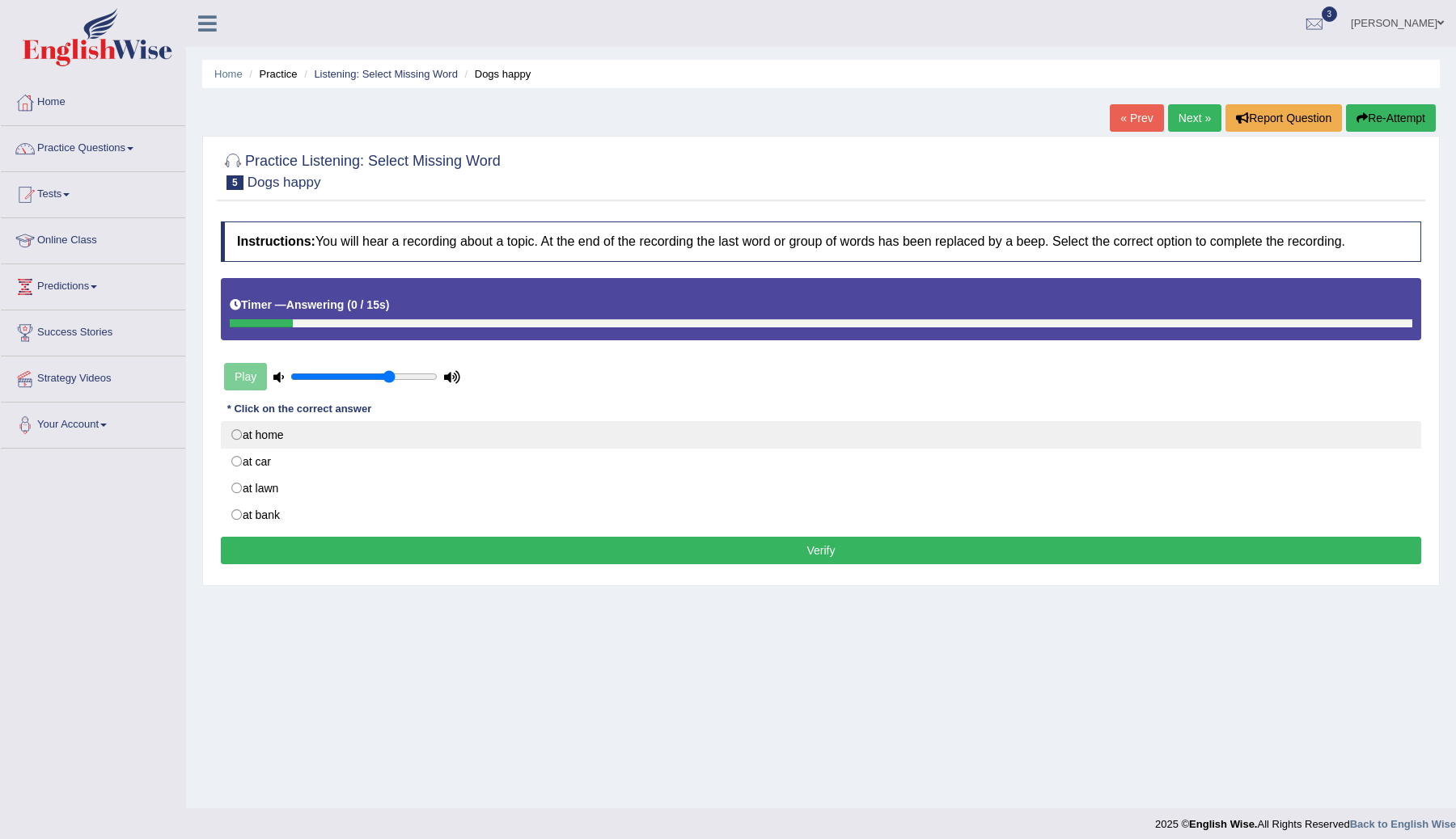
click at [235, 429] on label "at home" at bounding box center [820, 435] width 1200 height 27
radio input "true"
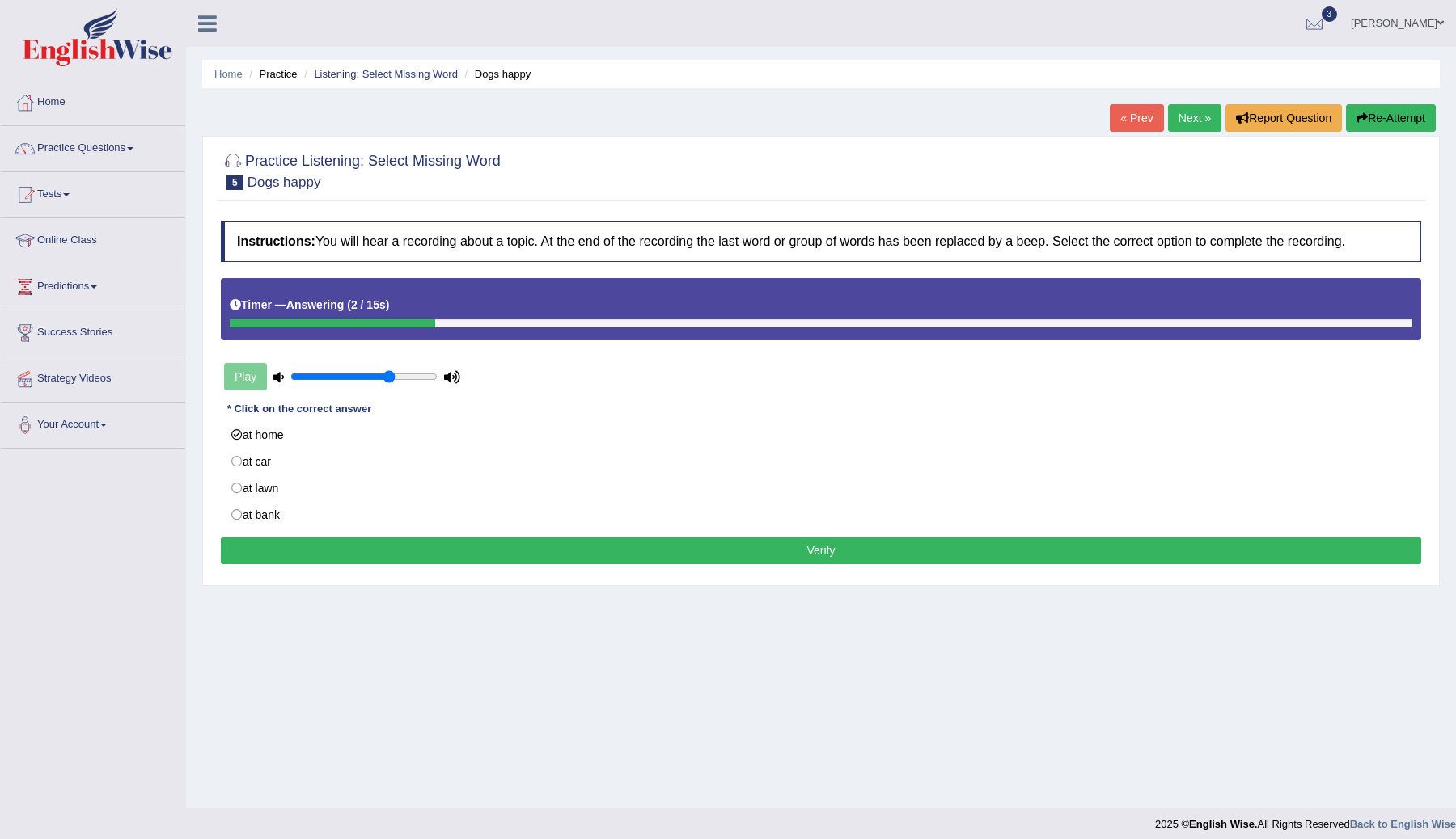
click at [302, 549] on button "Verify" at bounding box center [820, 550] width 1200 height 27
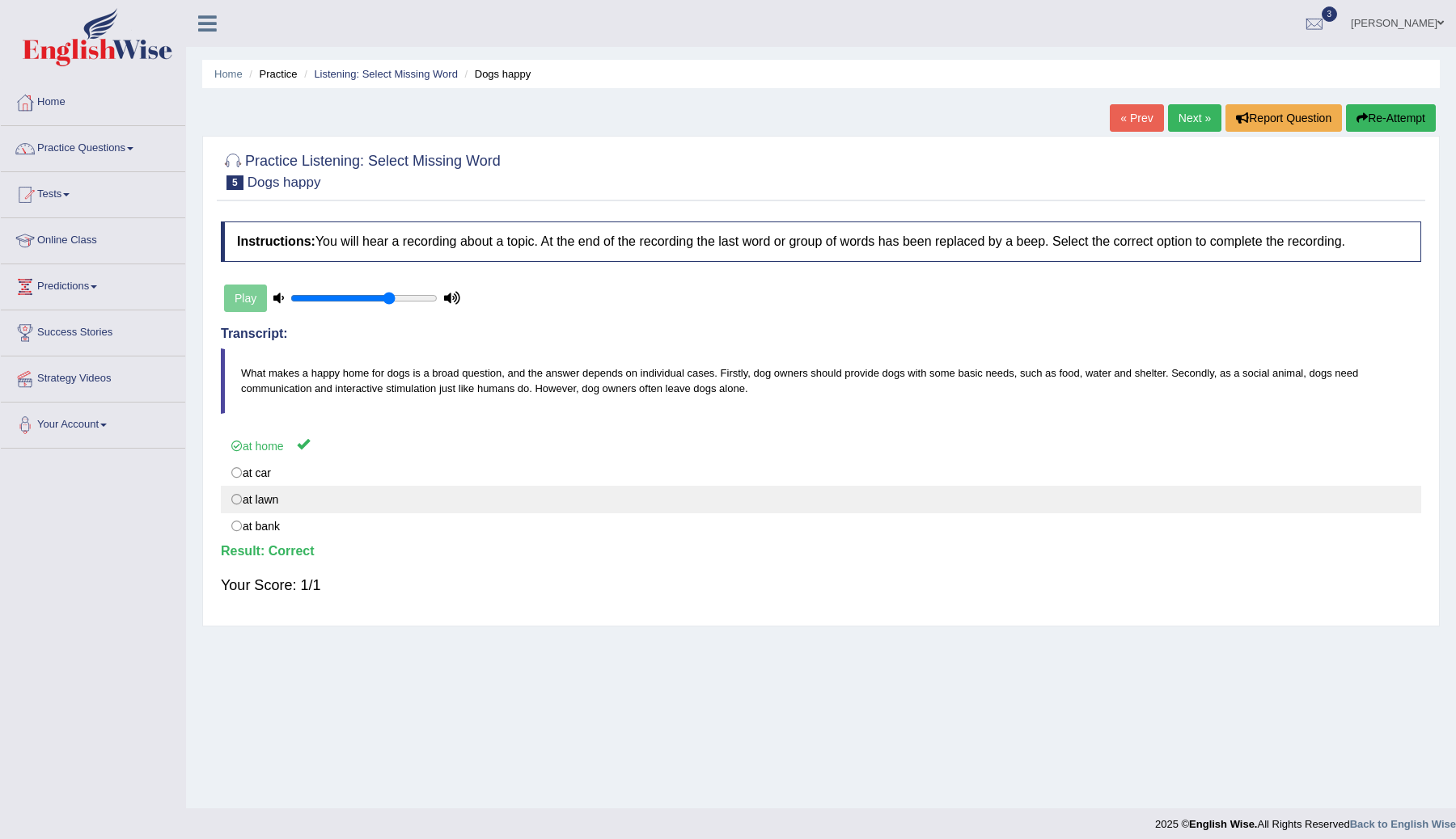
scroll to position [9, 0]
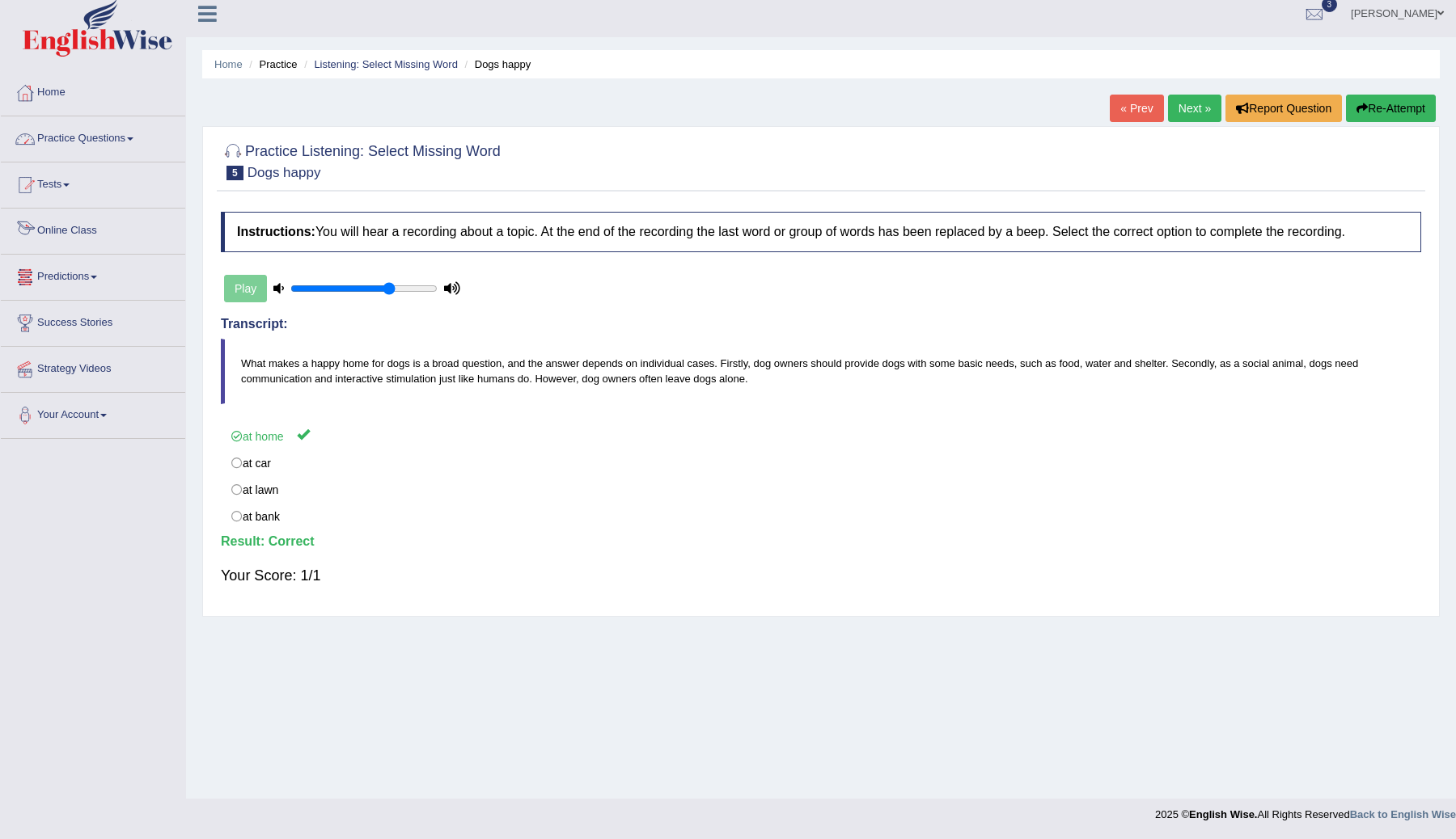
click at [120, 141] on link "Practice Questions" at bounding box center [93, 137] width 185 height 40
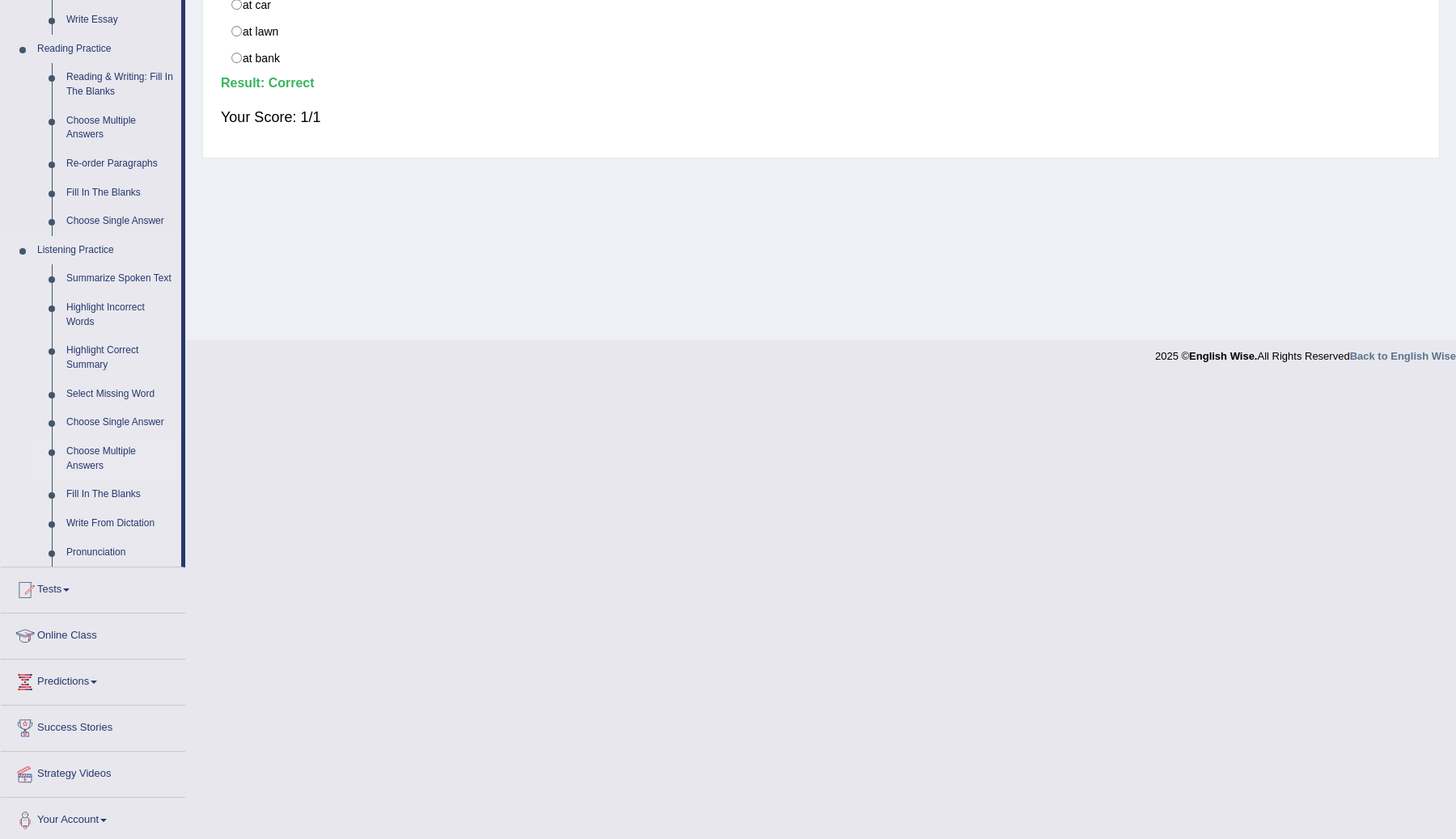
scroll to position [462, 0]
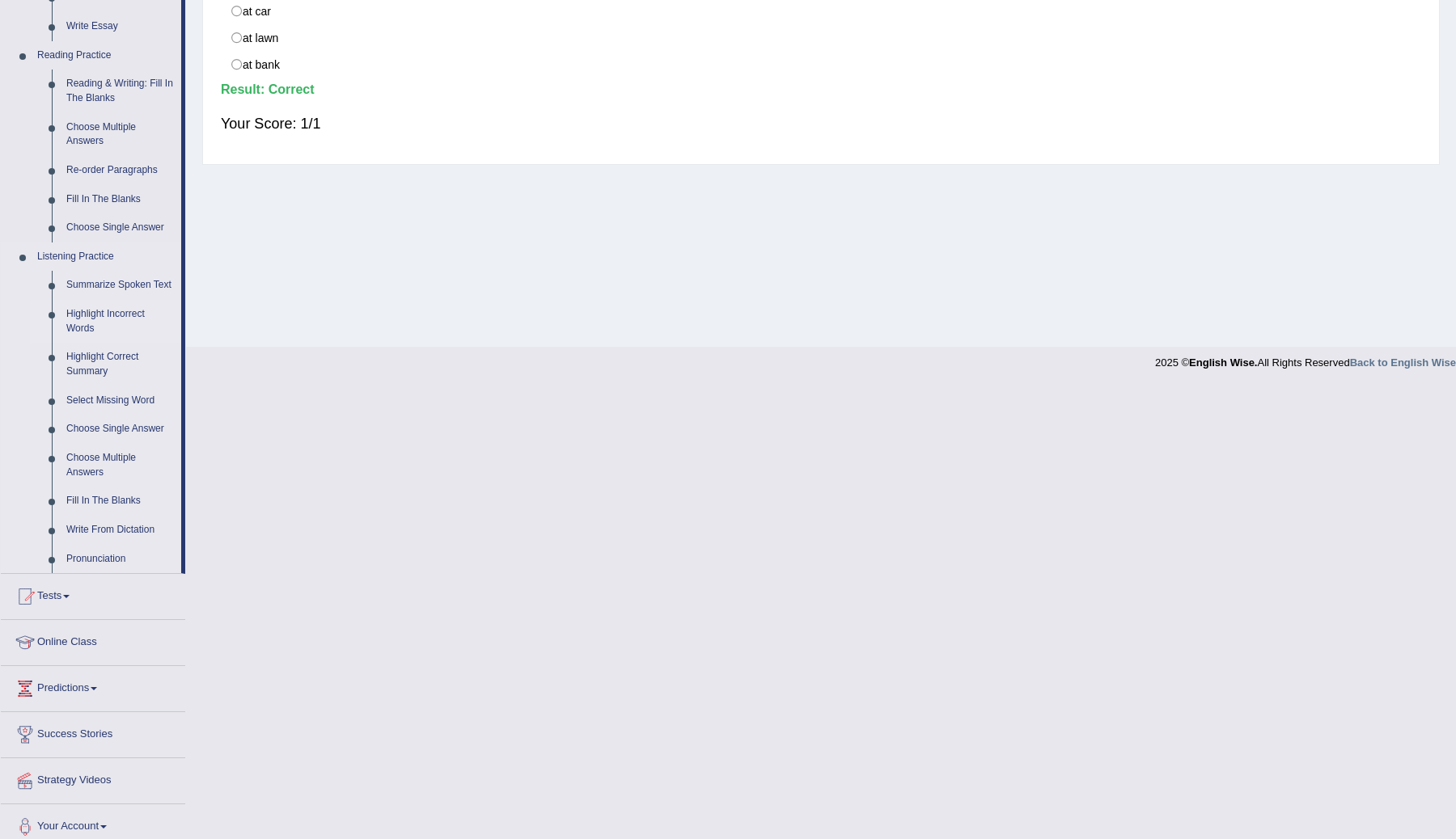
click at [107, 331] on link "Highlight Incorrect Words" at bounding box center [120, 321] width 122 height 43
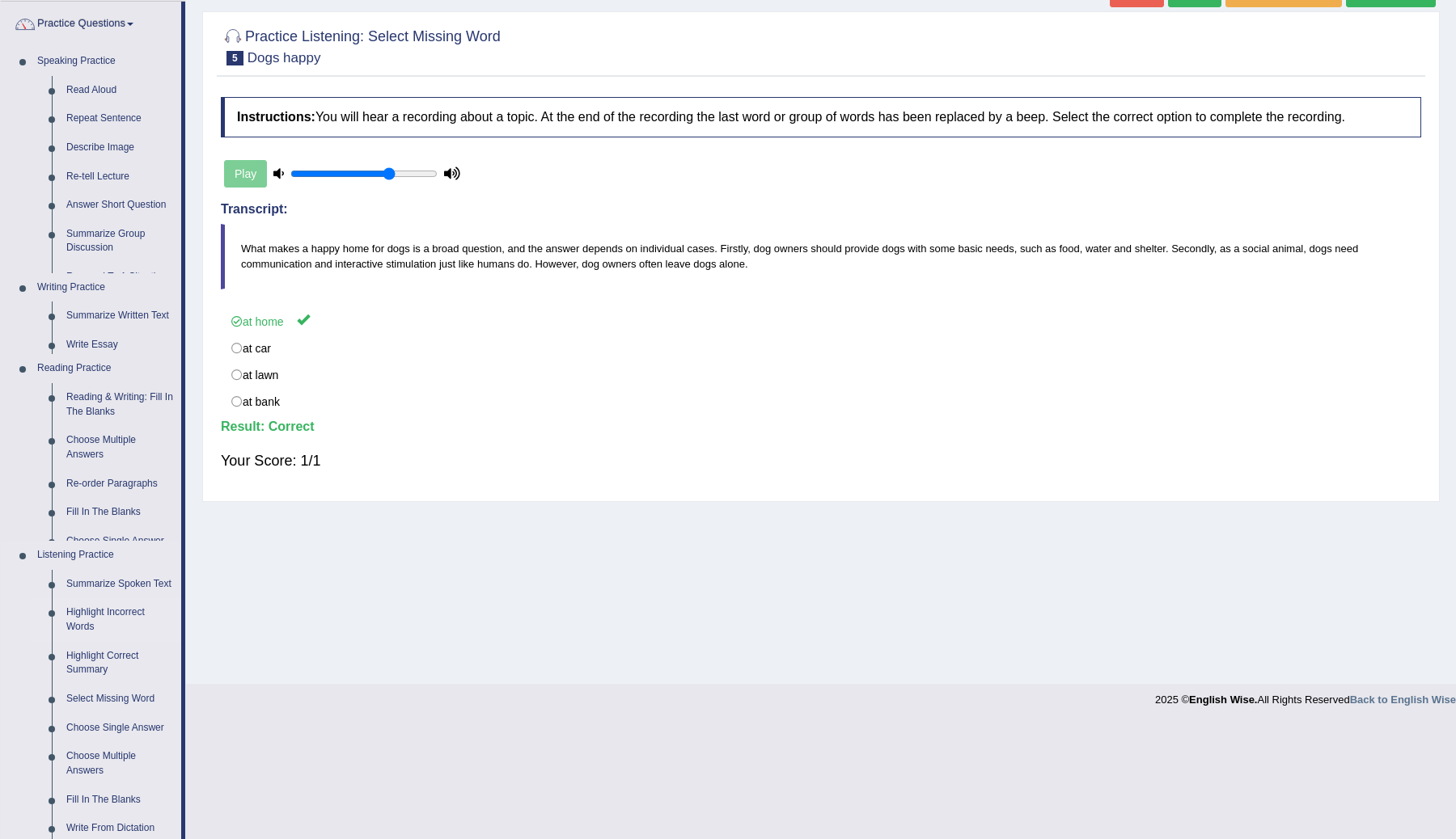
scroll to position [9, 0]
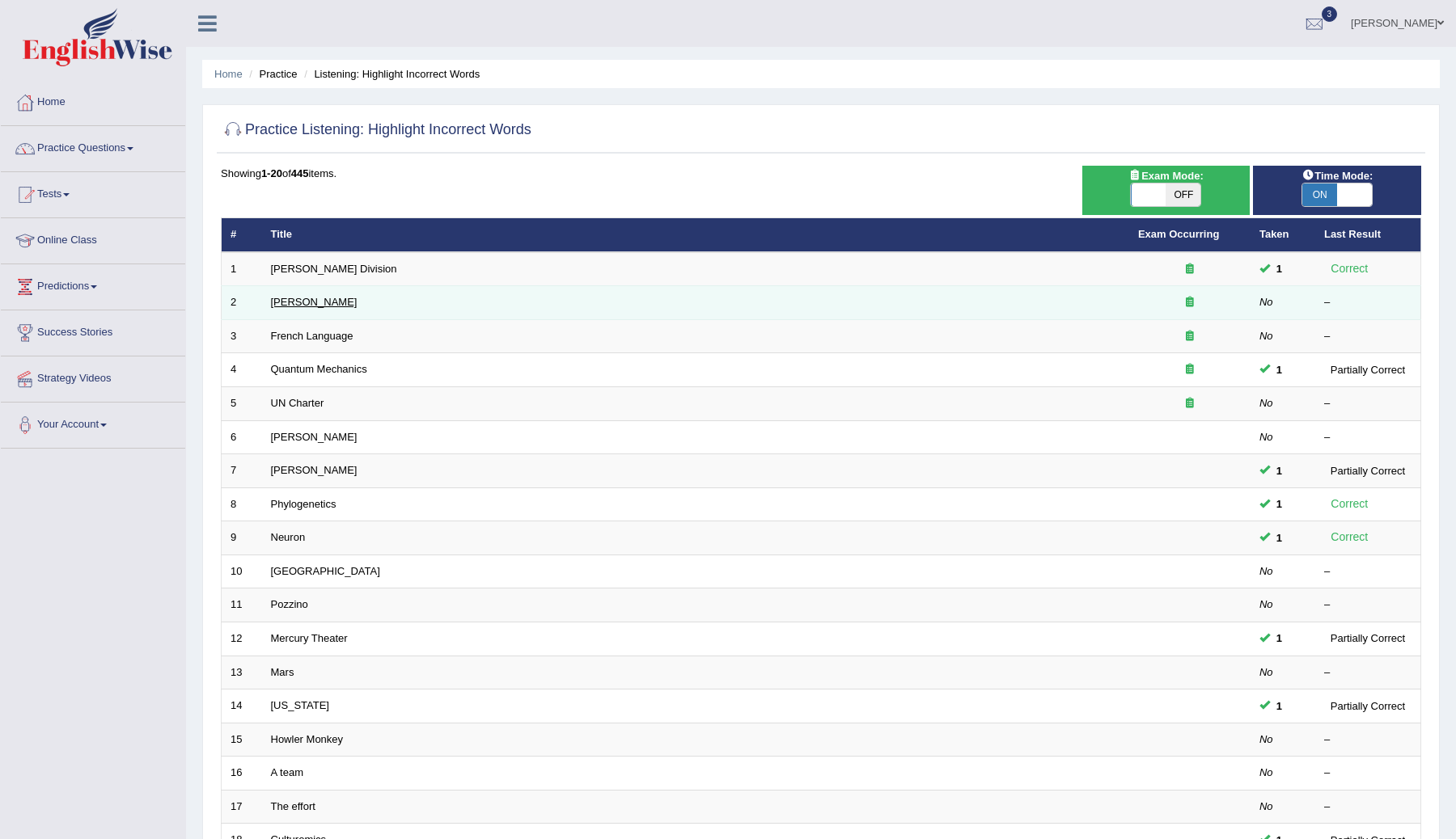
click at [298, 301] on link "[PERSON_NAME]" at bounding box center [314, 302] width 87 height 12
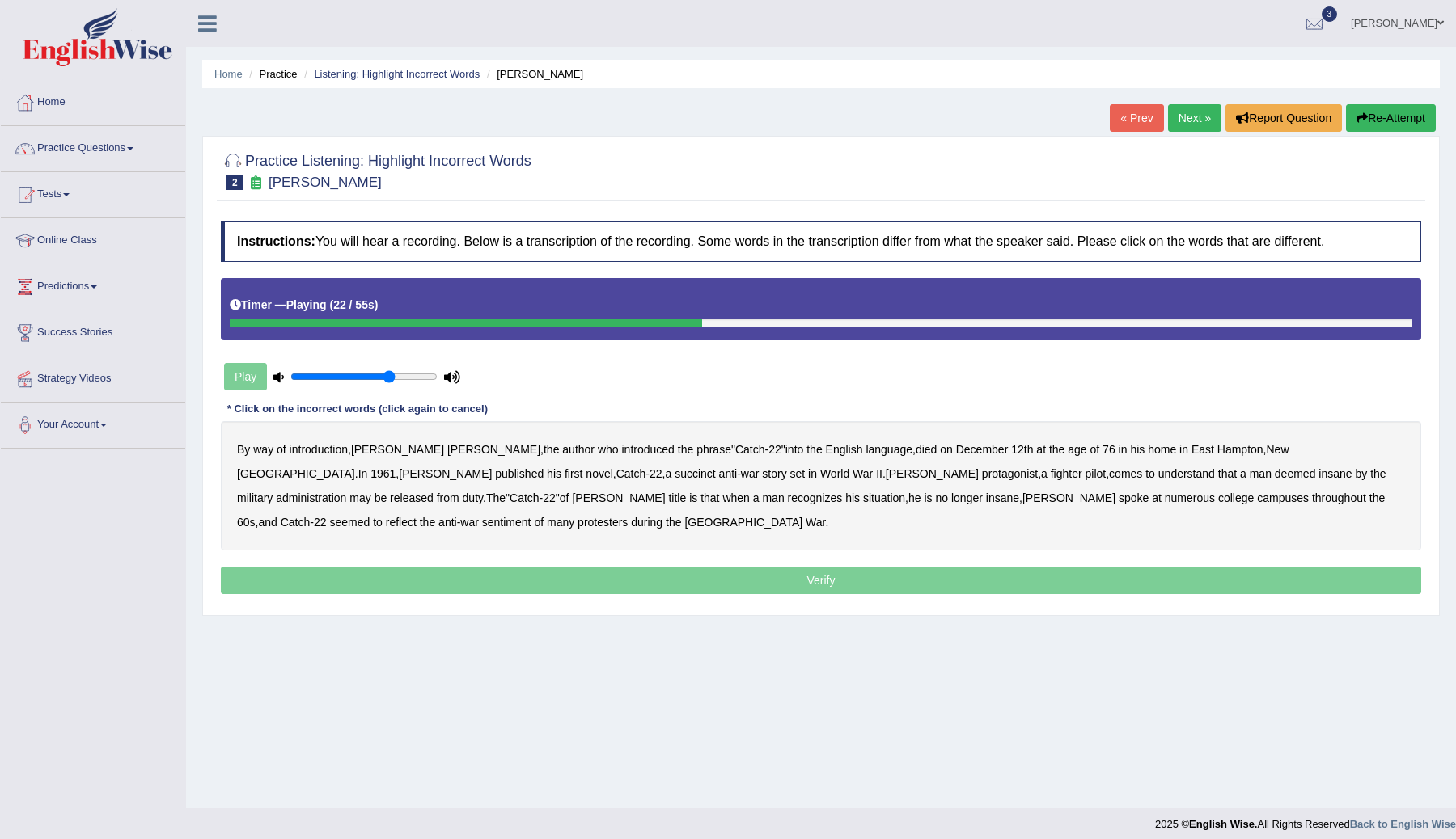
click at [674, 477] on b "succinct" at bounding box center [695, 473] width 41 height 13
click at [346, 492] on b "administration" at bounding box center [311, 498] width 70 height 13
click at [863, 502] on b "situation" at bounding box center [884, 498] width 42 height 13
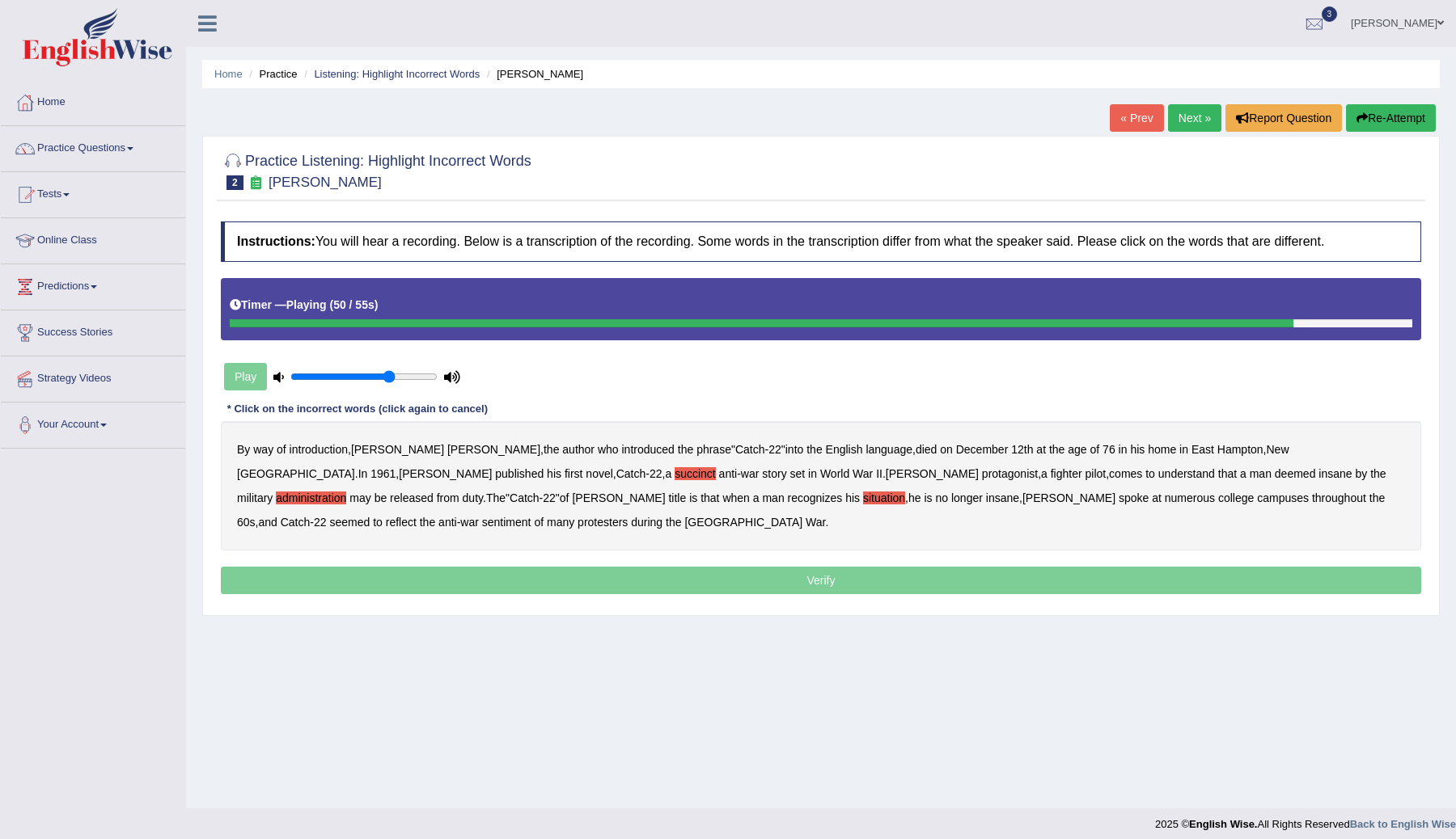
click at [417, 516] on b "reflect" at bounding box center [401, 522] width 31 height 13
click at [509, 581] on p "Verify" at bounding box center [820, 581] width 1200 height 27
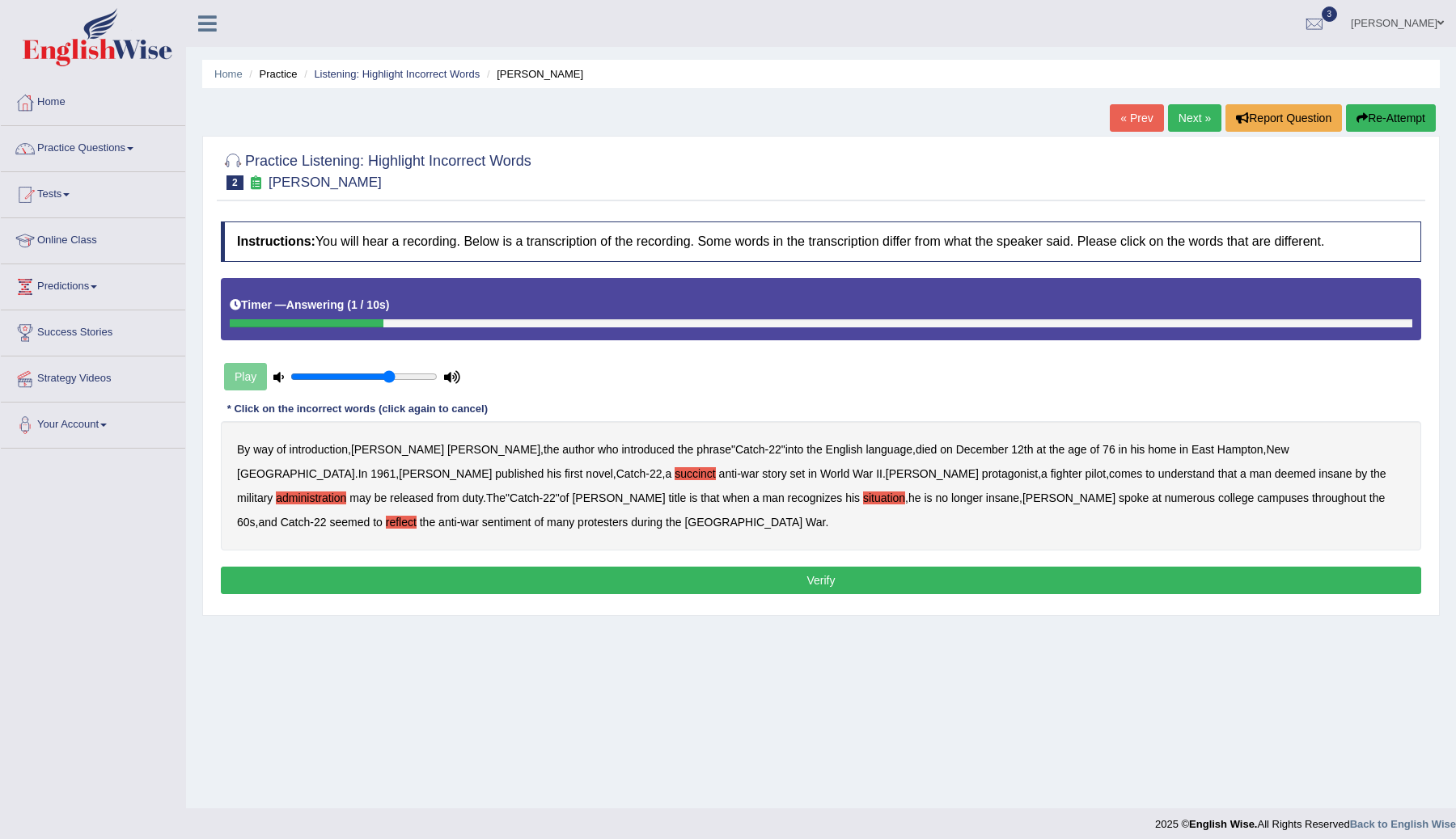
click at [686, 581] on button "Verify" at bounding box center [820, 581] width 1200 height 27
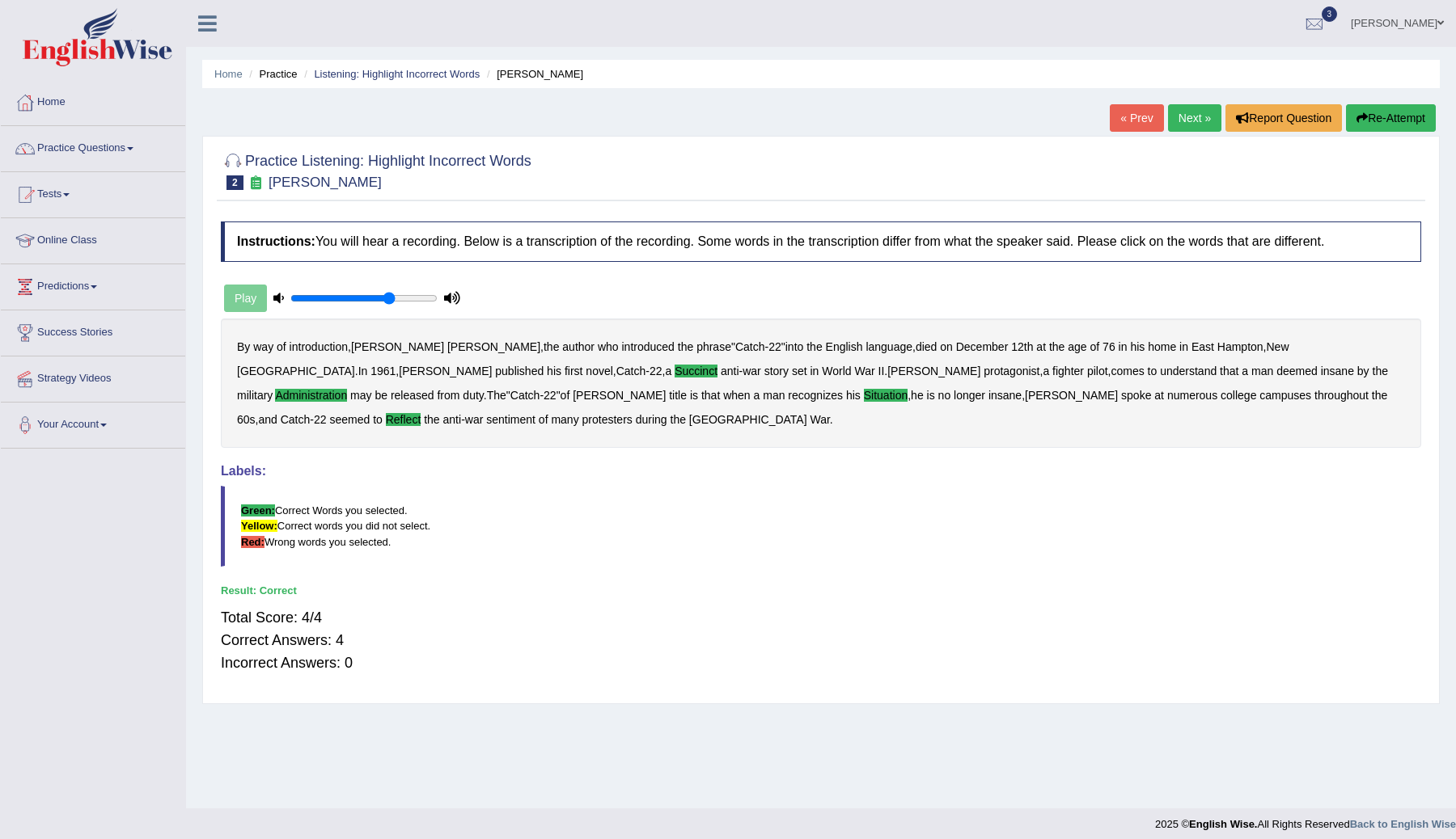
click at [1183, 114] on link "Next »" at bounding box center [1195, 118] width 53 height 27
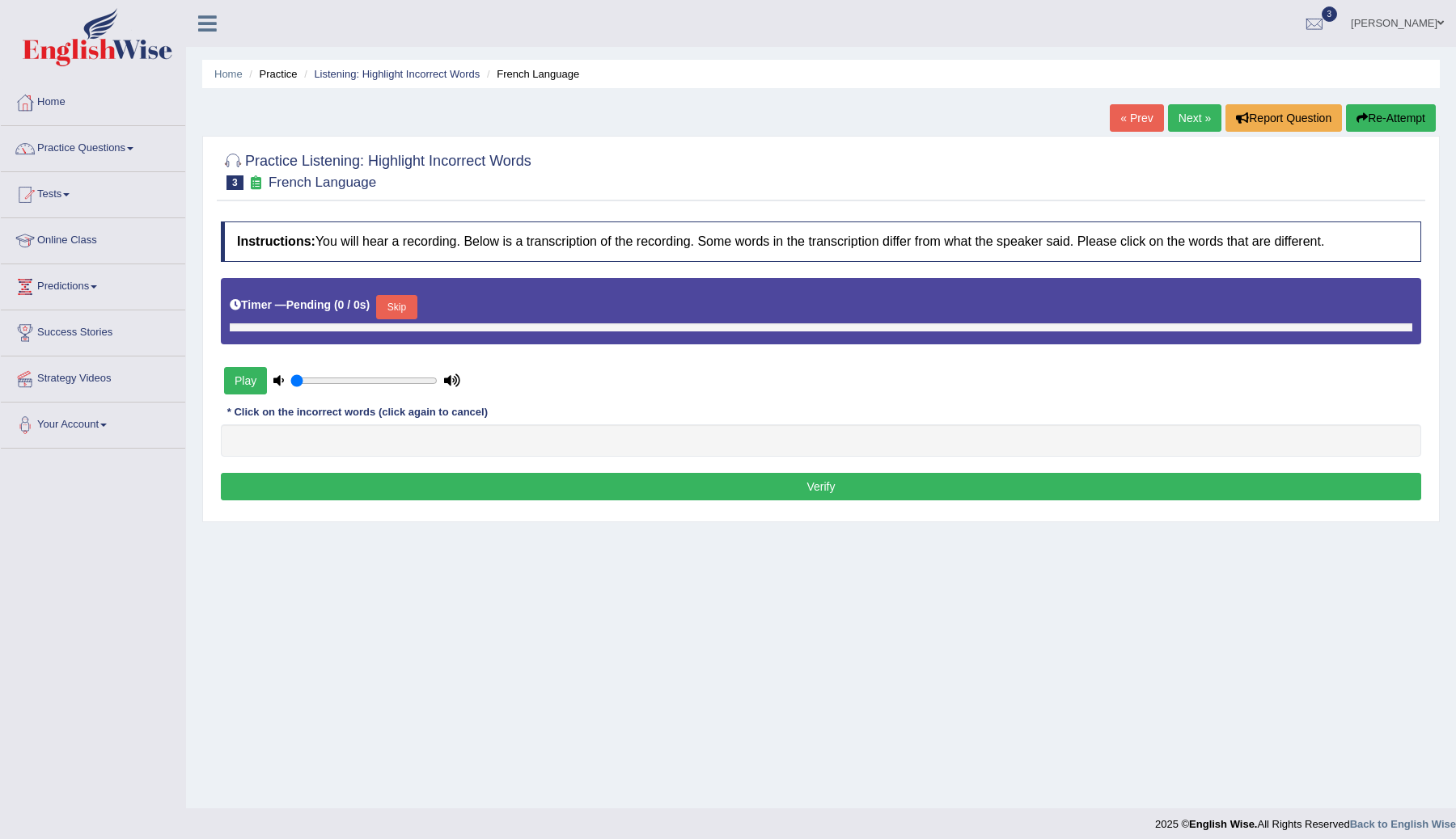
type input "0.7"
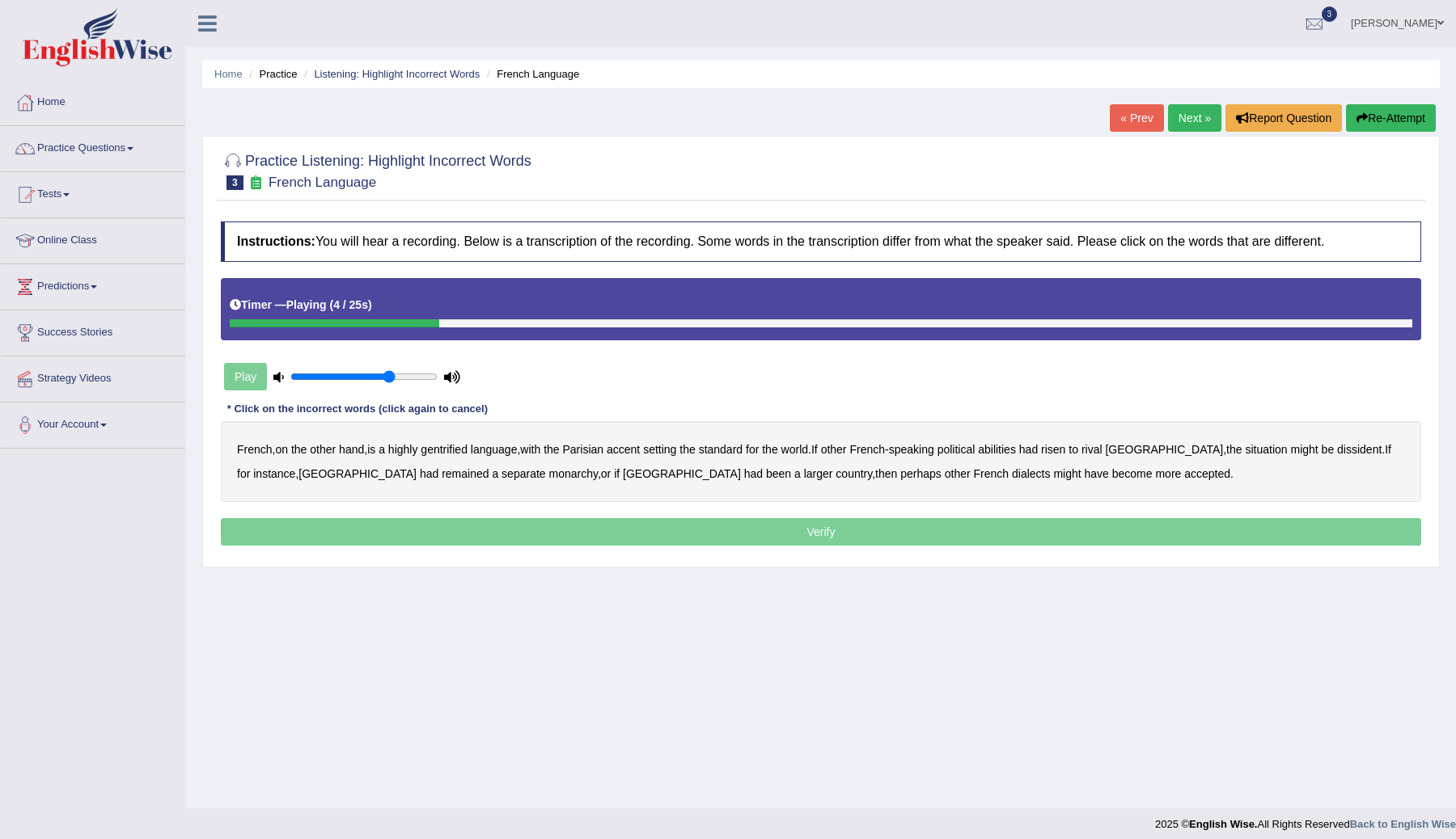
click at [458, 449] on b "gentrified" at bounding box center [444, 449] width 47 height 13
drag, startPoint x: 767, startPoint y: 453, endPoint x: 890, endPoint y: 459, distance: 123.1
click at [889, 460] on div "French , on the other hand , is a highly gentrified language , with the Parisia…" at bounding box center [820, 462] width 1200 height 81
click at [1016, 449] on b "abilities" at bounding box center [996, 449] width 38 height 13
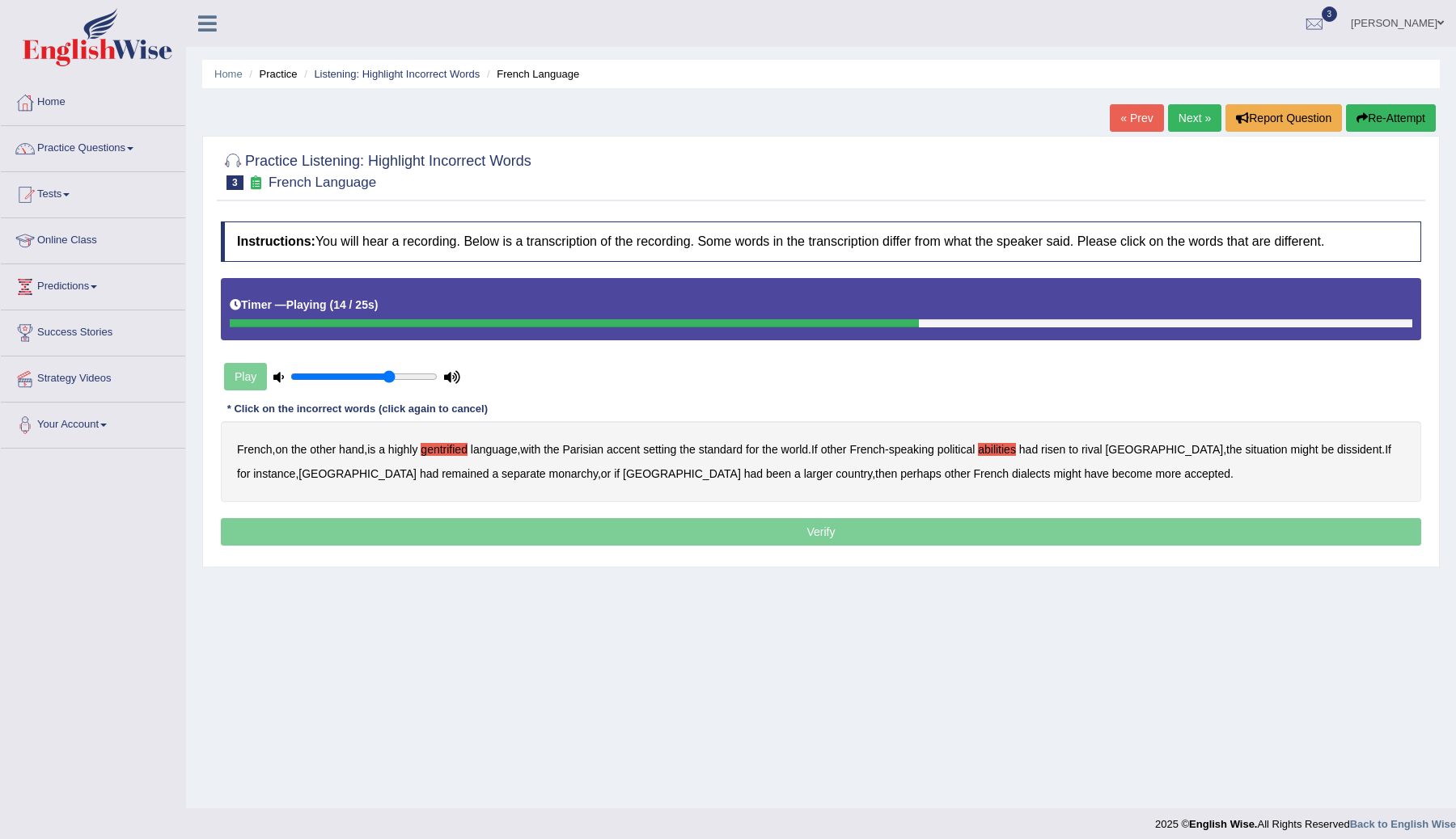
click at [1337, 451] on b "dissident" at bounding box center [1360, 449] width 45 height 13
click at [548, 478] on b "monarchy" at bounding box center [572, 473] width 48 height 13
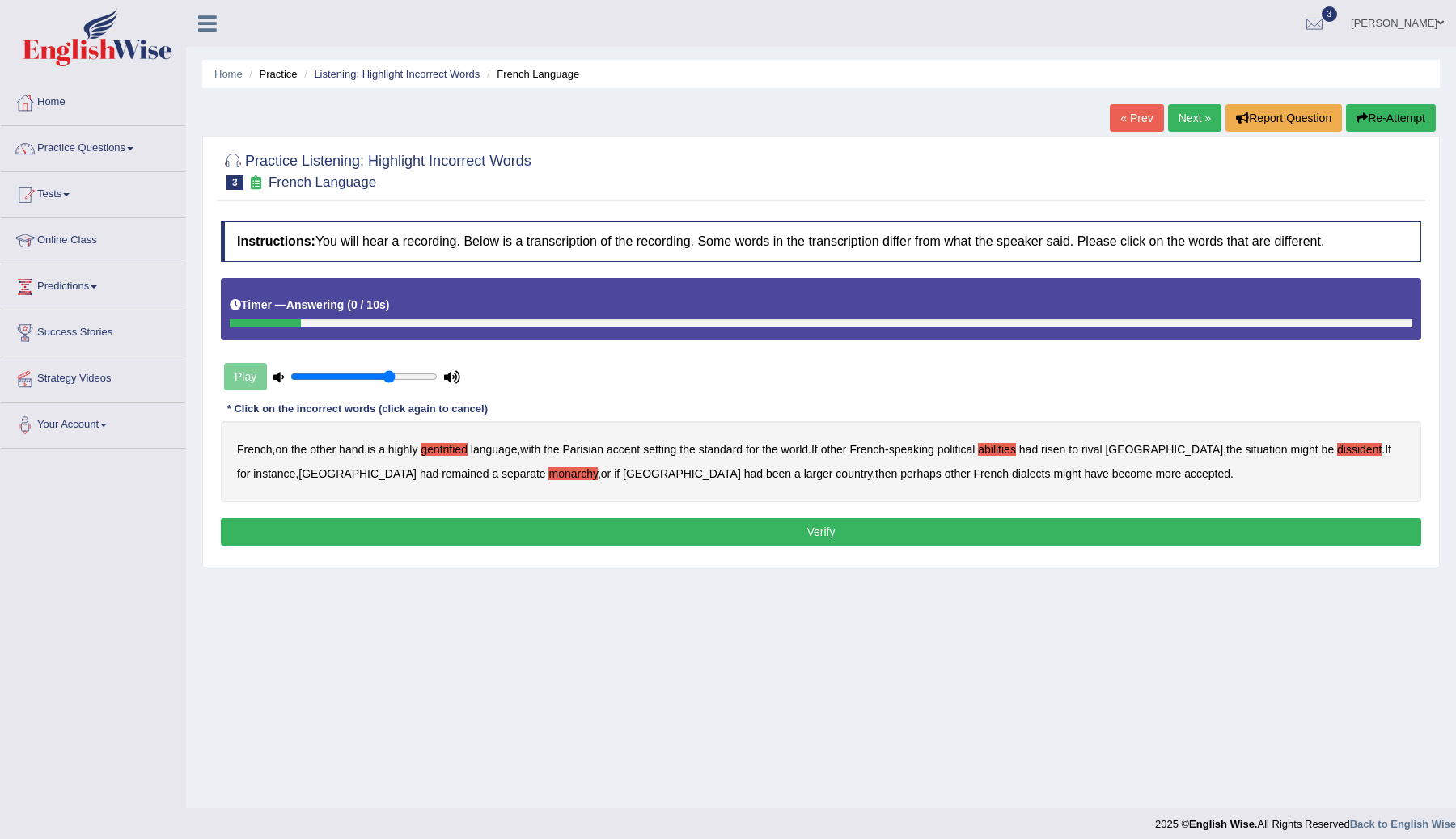
click at [812, 532] on button "Verify" at bounding box center [820, 532] width 1200 height 27
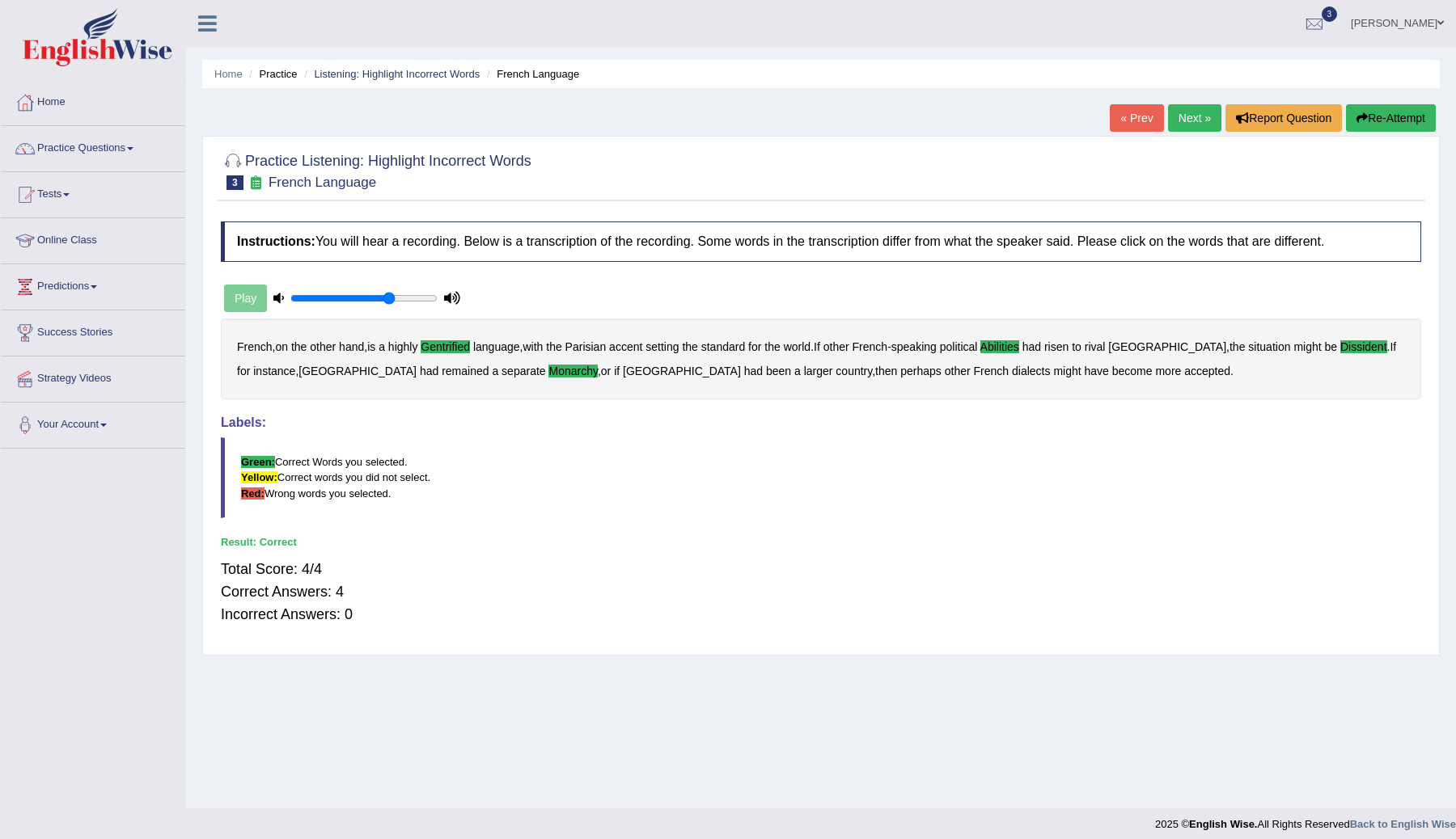
click at [1176, 119] on link "Next »" at bounding box center [1195, 118] width 53 height 27
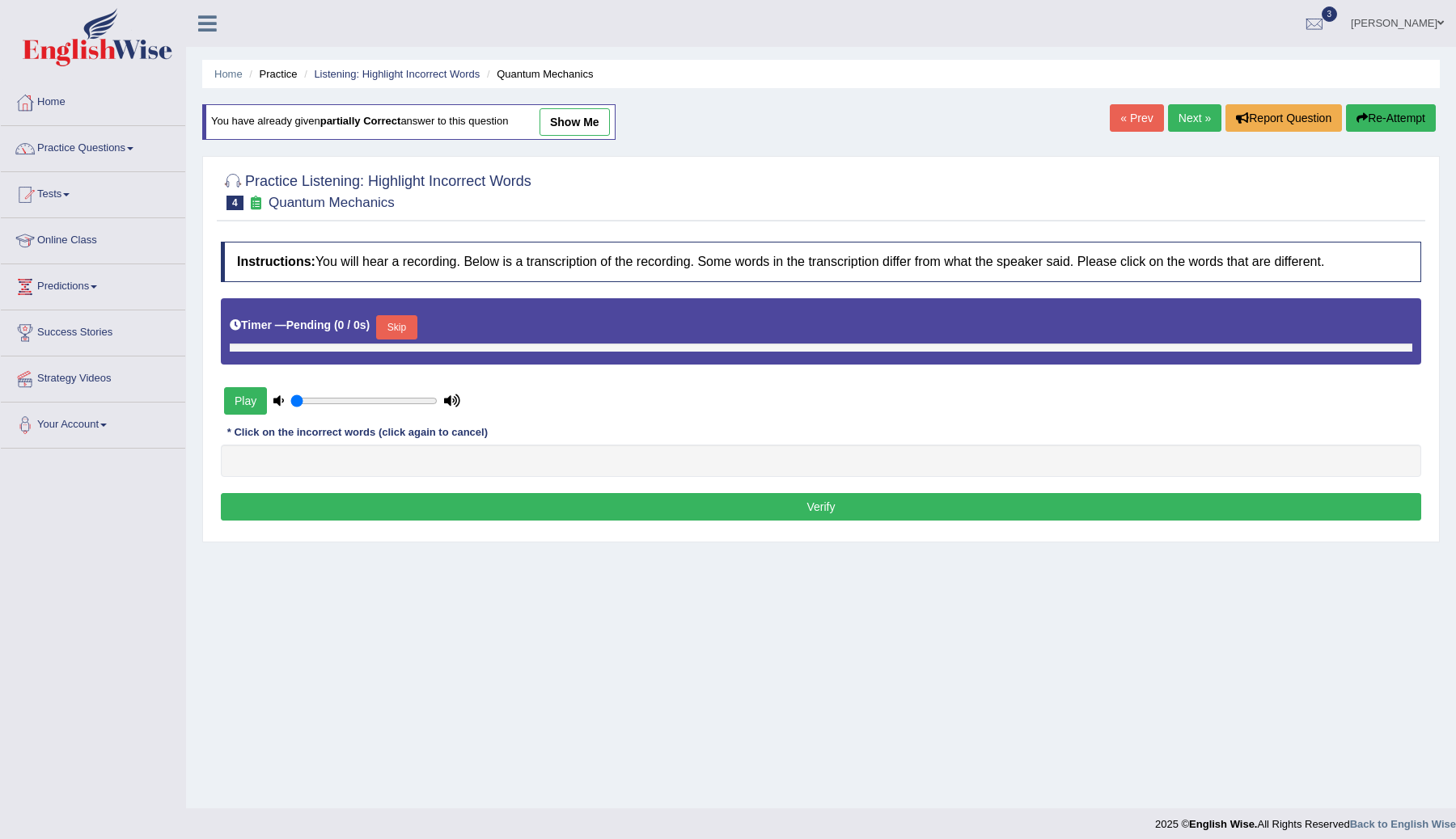
type input "0.7"
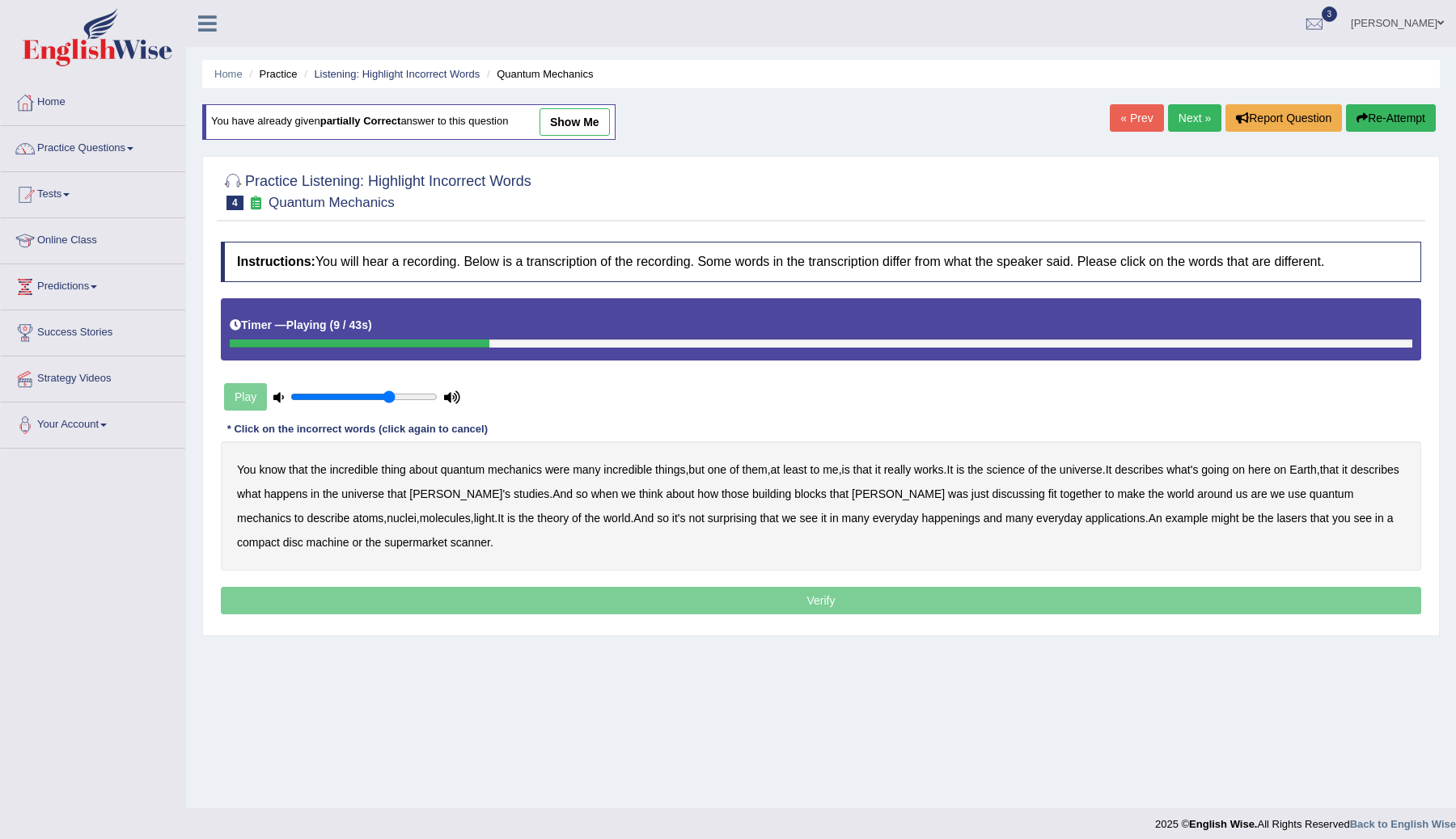
click at [1025, 465] on b "science" at bounding box center [1006, 470] width 38 height 13
click at [992, 492] on b "discussing" at bounding box center [1018, 494] width 52 height 13
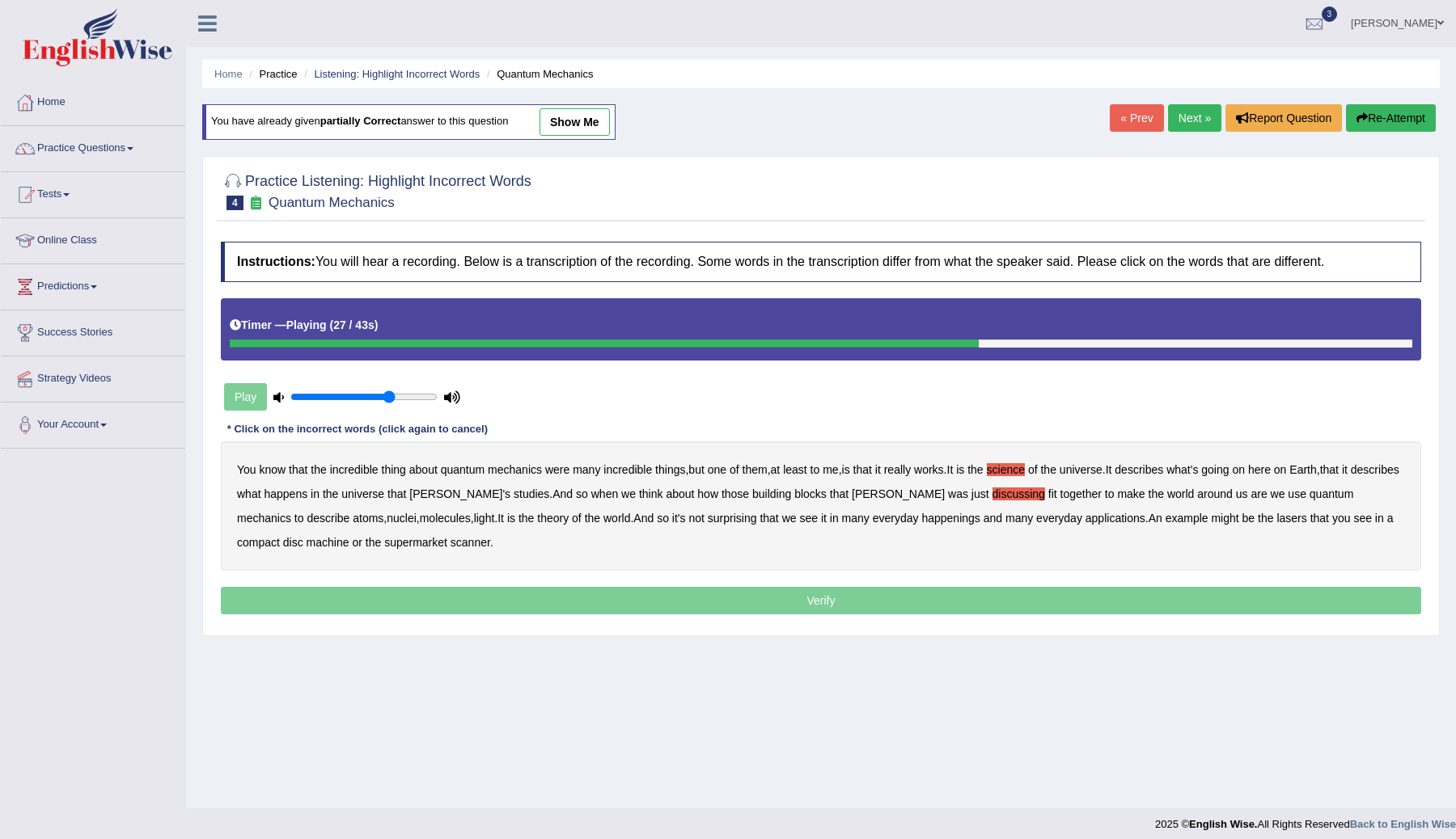
drag, startPoint x: 302, startPoint y: 518, endPoint x: 436, endPoint y: 509, distance: 134.3
click at [436, 511] on div "You know that the incredible thing about quantum mechanics were many incredible…" at bounding box center [820, 506] width 1200 height 130
click at [922, 518] on b "happenings" at bounding box center [951, 518] width 58 height 13
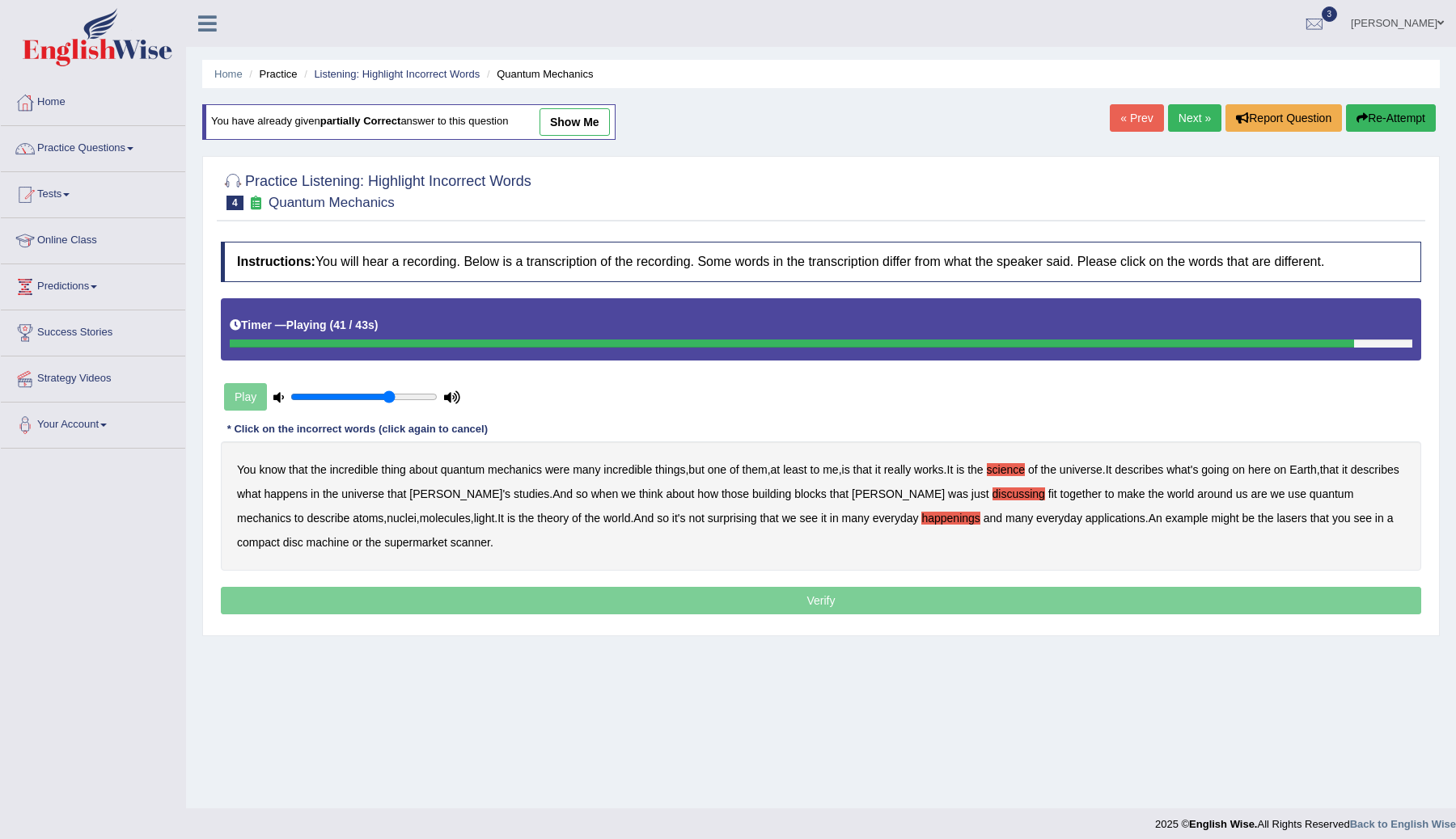
click at [307, 548] on b "machine" at bounding box center [328, 542] width 43 height 13
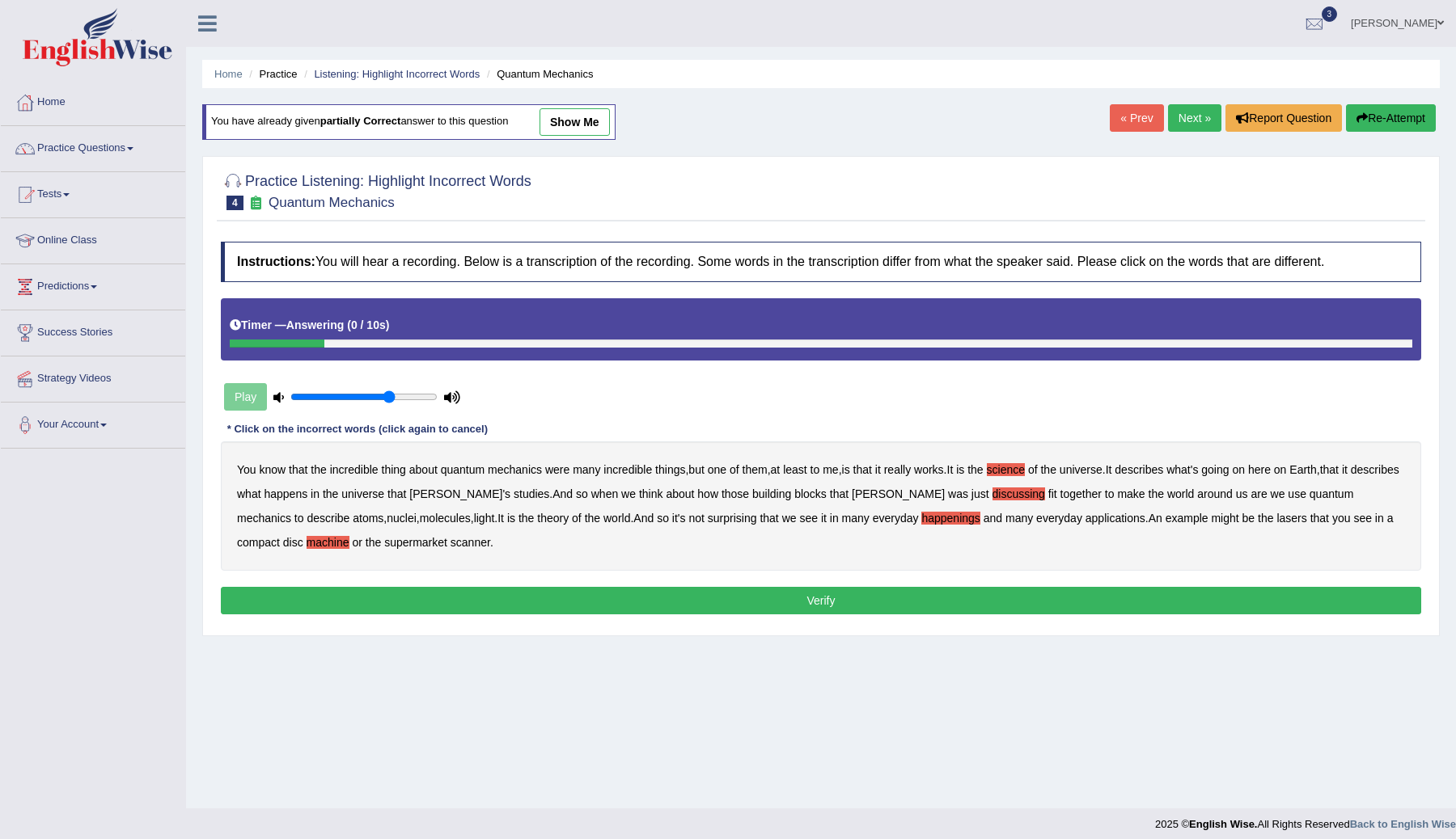
click at [730, 599] on button "Verify" at bounding box center [820, 601] width 1200 height 27
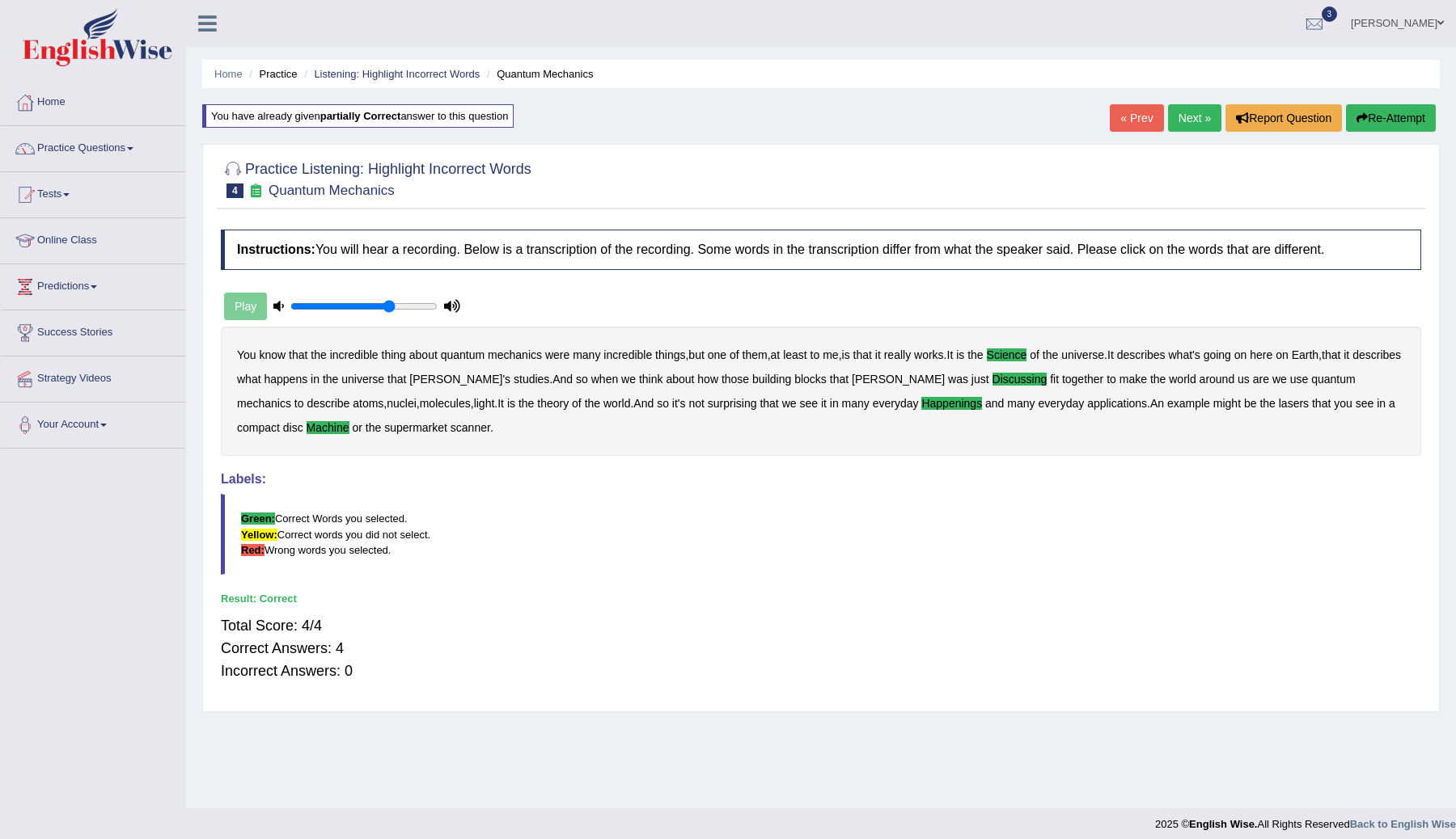
click at [1185, 115] on link "Next »" at bounding box center [1195, 118] width 53 height 27
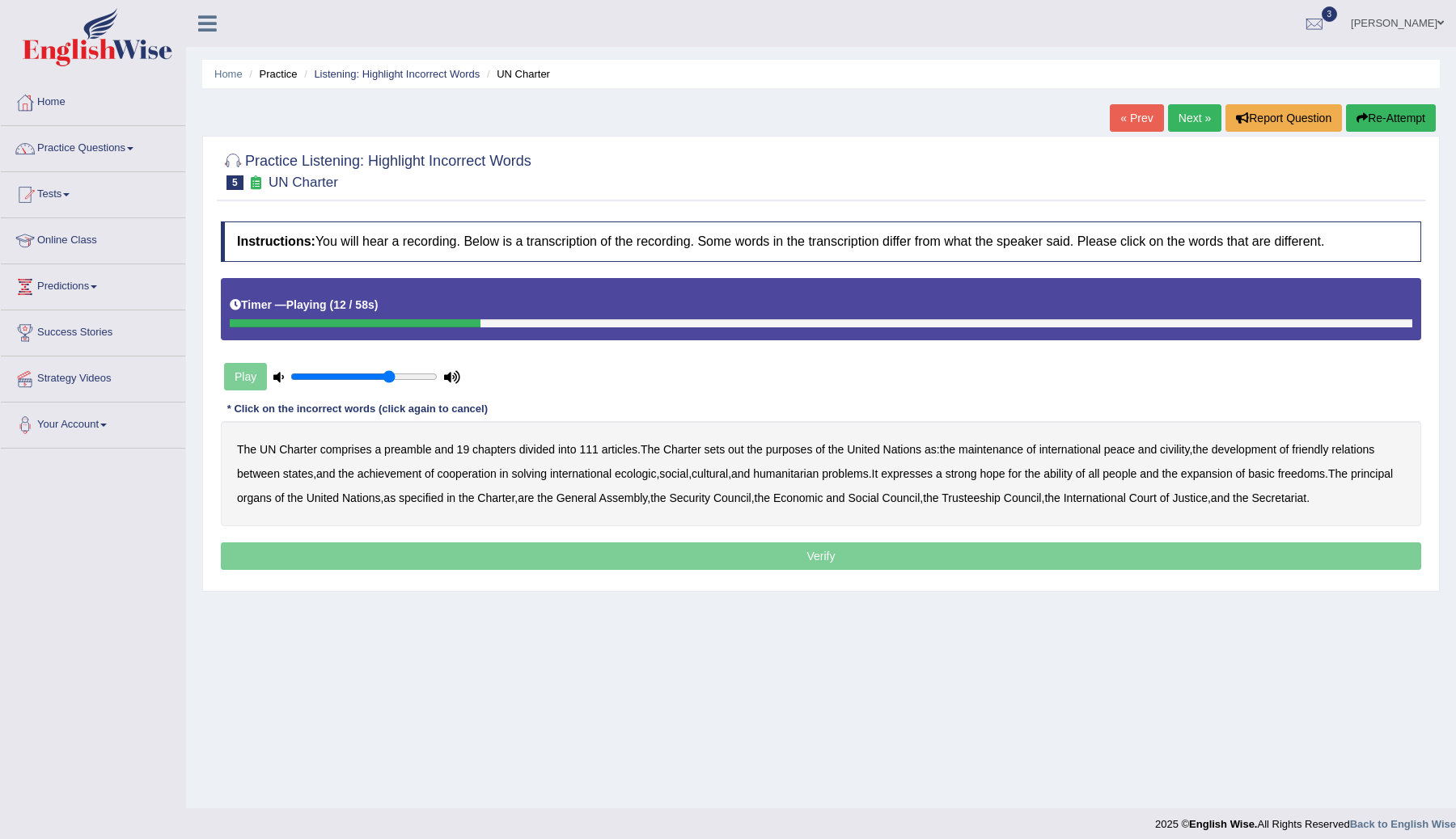
click at [743, 445] on b "out" at bounding box center [735, 449] width 15 height 13
click at [1189, 453] on b "civility" at bounding box center [1174, 449] width 29 height 13
click at [656, 478] on b "ecologic" at bounding box center [636, 473] width 41 height 13
click at [1073, 479] on b "ability" at bounding box center [1058, 473] width 29 height 13
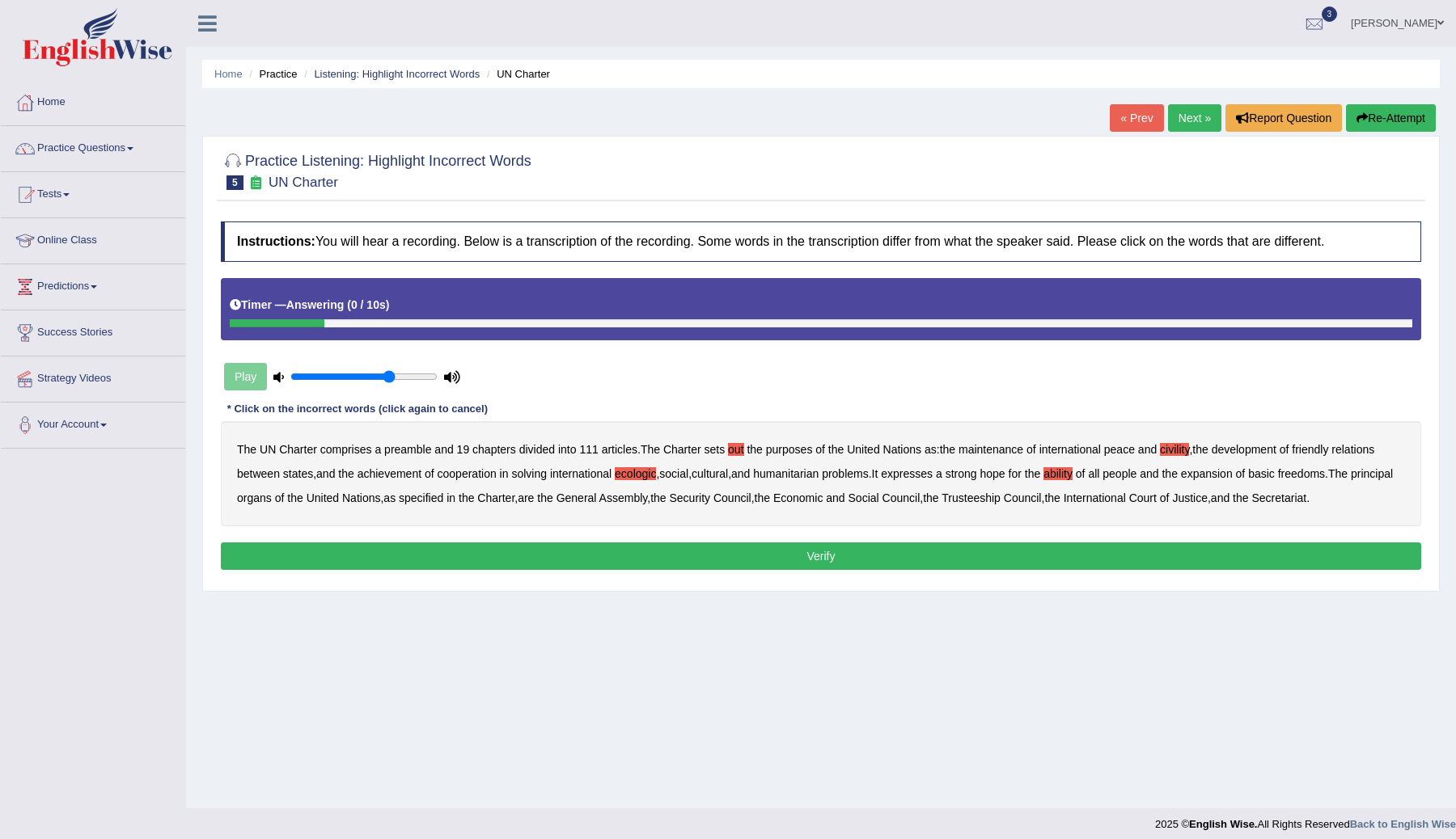
click at [829, 561] on button "Verify" at bounding box center [820, 556] width 1200 height 27
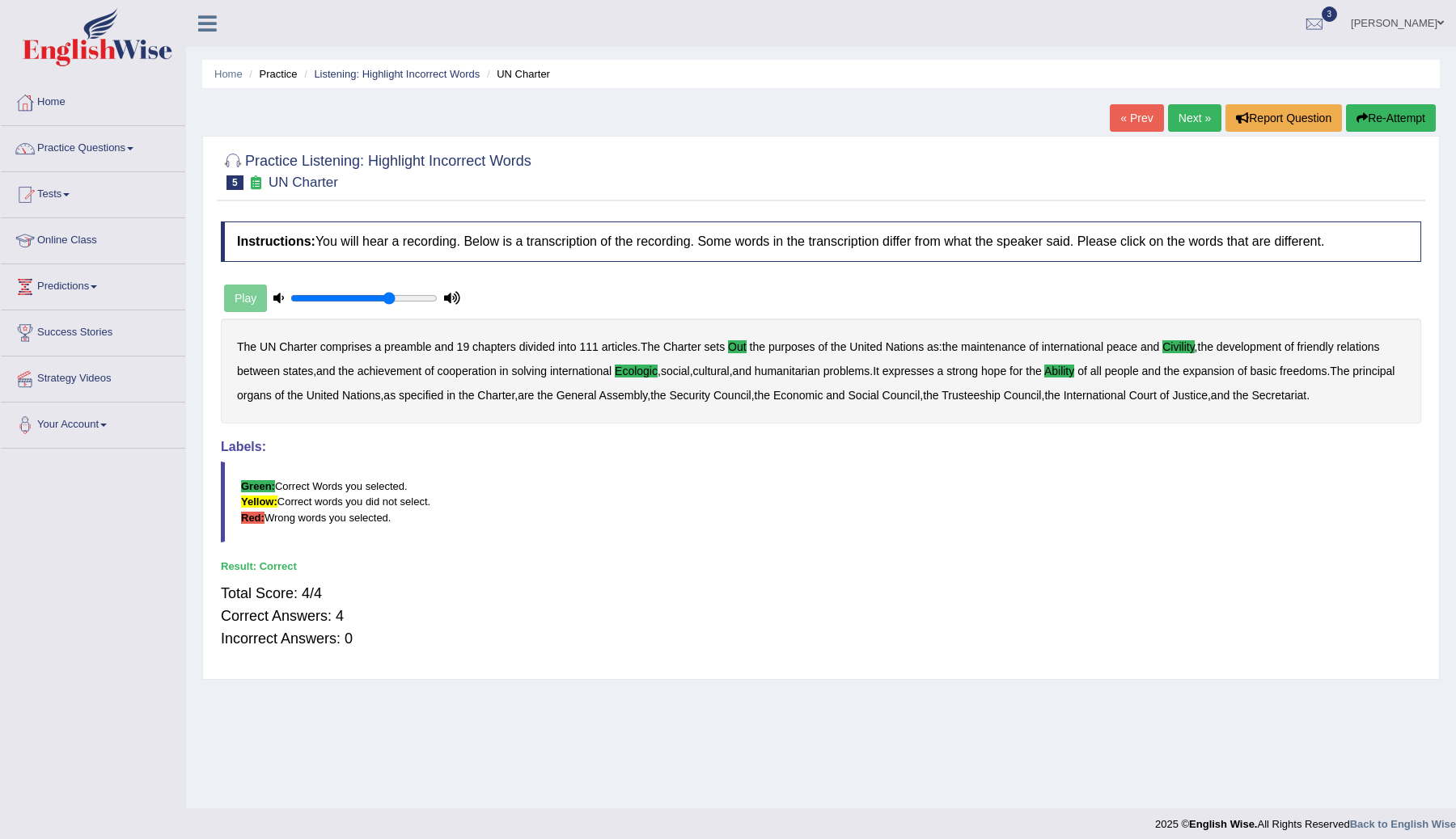
click at [1186, 119] on link "Next »" at bounding box center [1195, 118] width 53 height 27
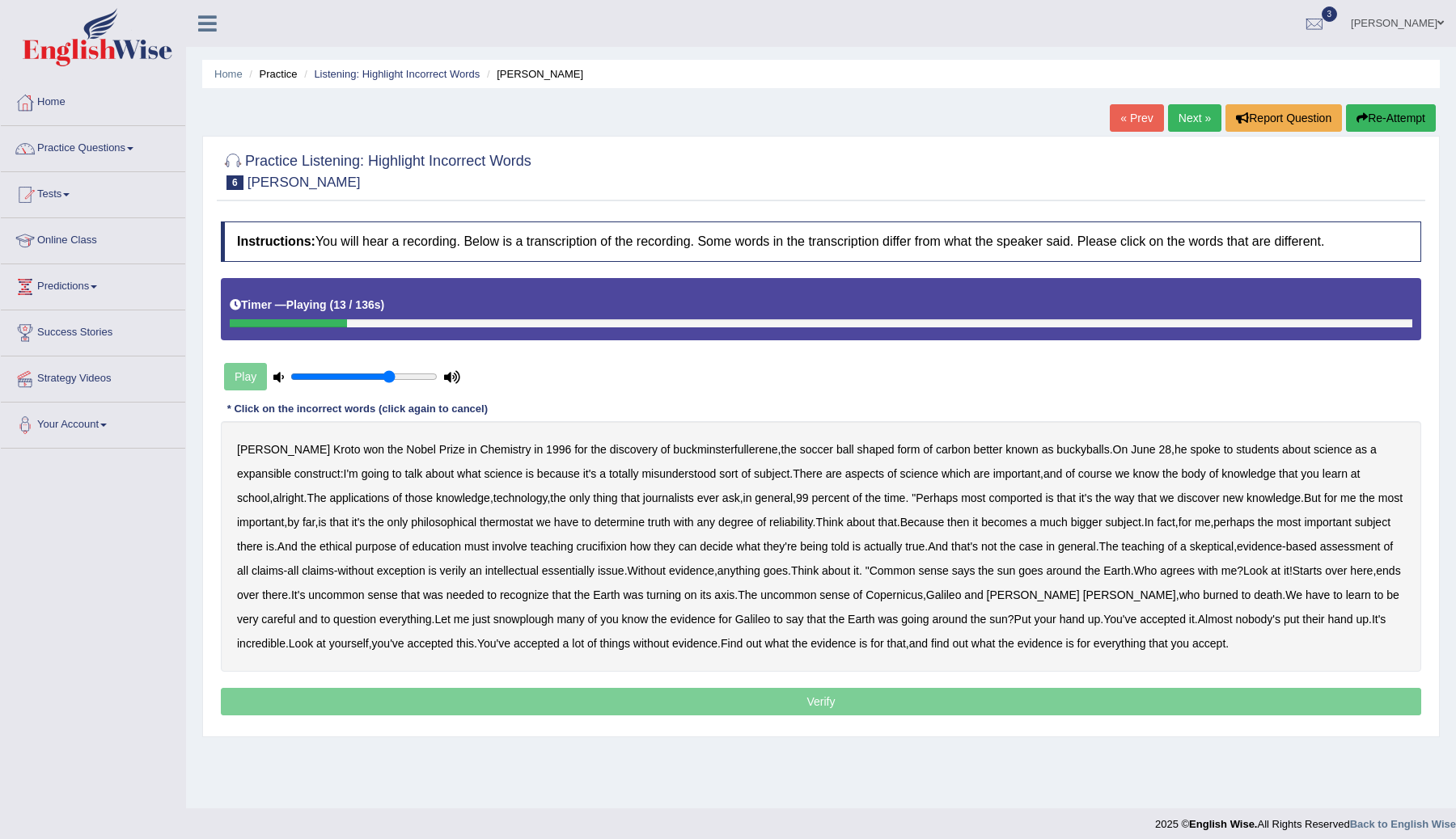
click at [291, 467] on b "expansible" at bounding box center [264, 473] width 54 height 13
click at [1011, 499] on b "comported" at bounding box center [1015, 498] width 53 height 13
click at [528, 526] on b "thermostat" at bounding box center [506, 522] width 53 height 13
click at [944, 520] on b "Because" at bounding box center [922, 522] width 44 height 13
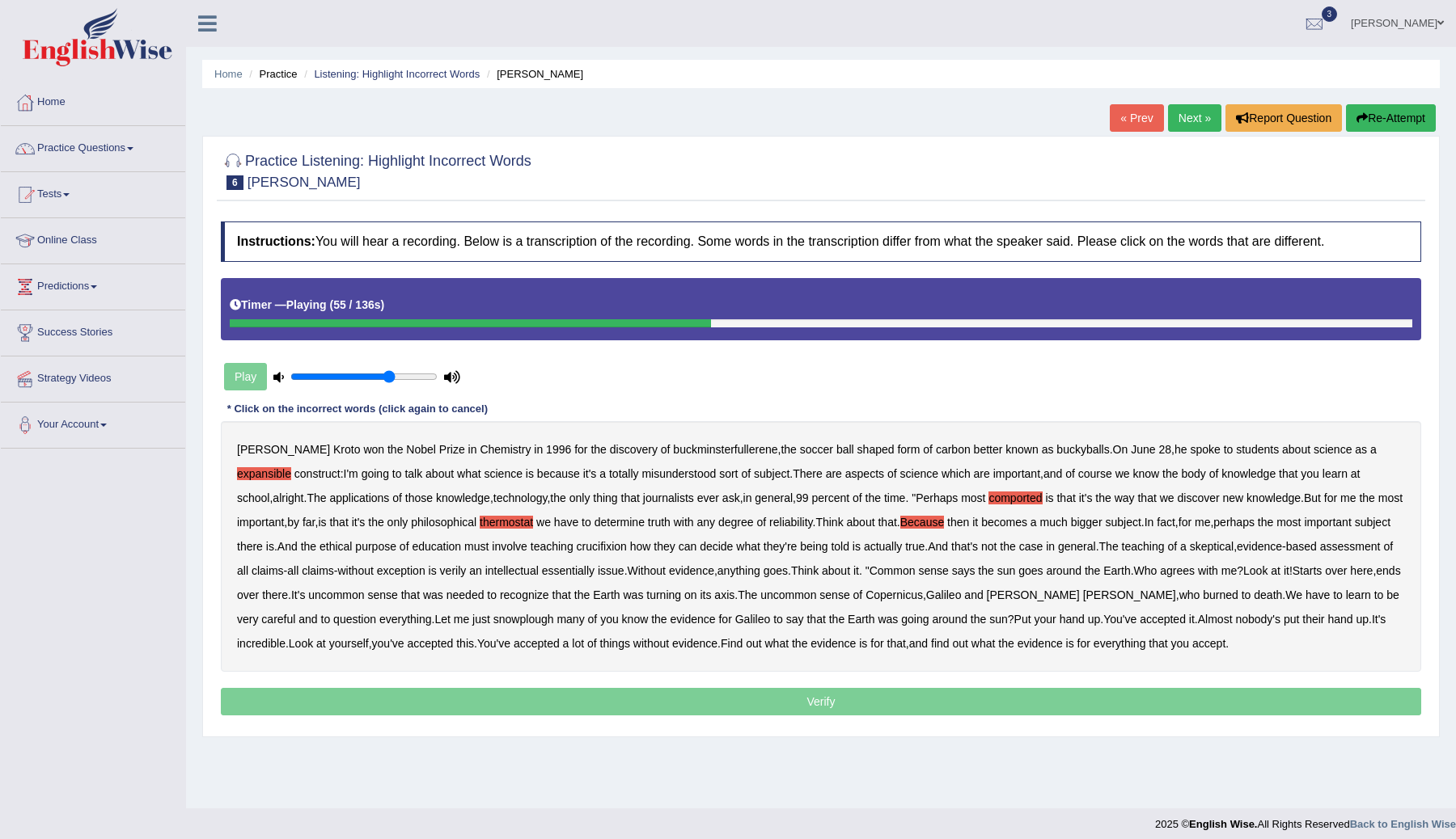
click at [944, 520] on b "Because" at bounding box center [922, 522] width 44 height 13
click at [627, 550] on b "crucifixion" at bounding box center [601, 546] width 50 height 13
click at [466, 573] on b "verily" at bounding box center [453, 570] width 27 height 13
click at [594, 570] on b "essentially" at bounding box center [568, 570] width 52 height 13
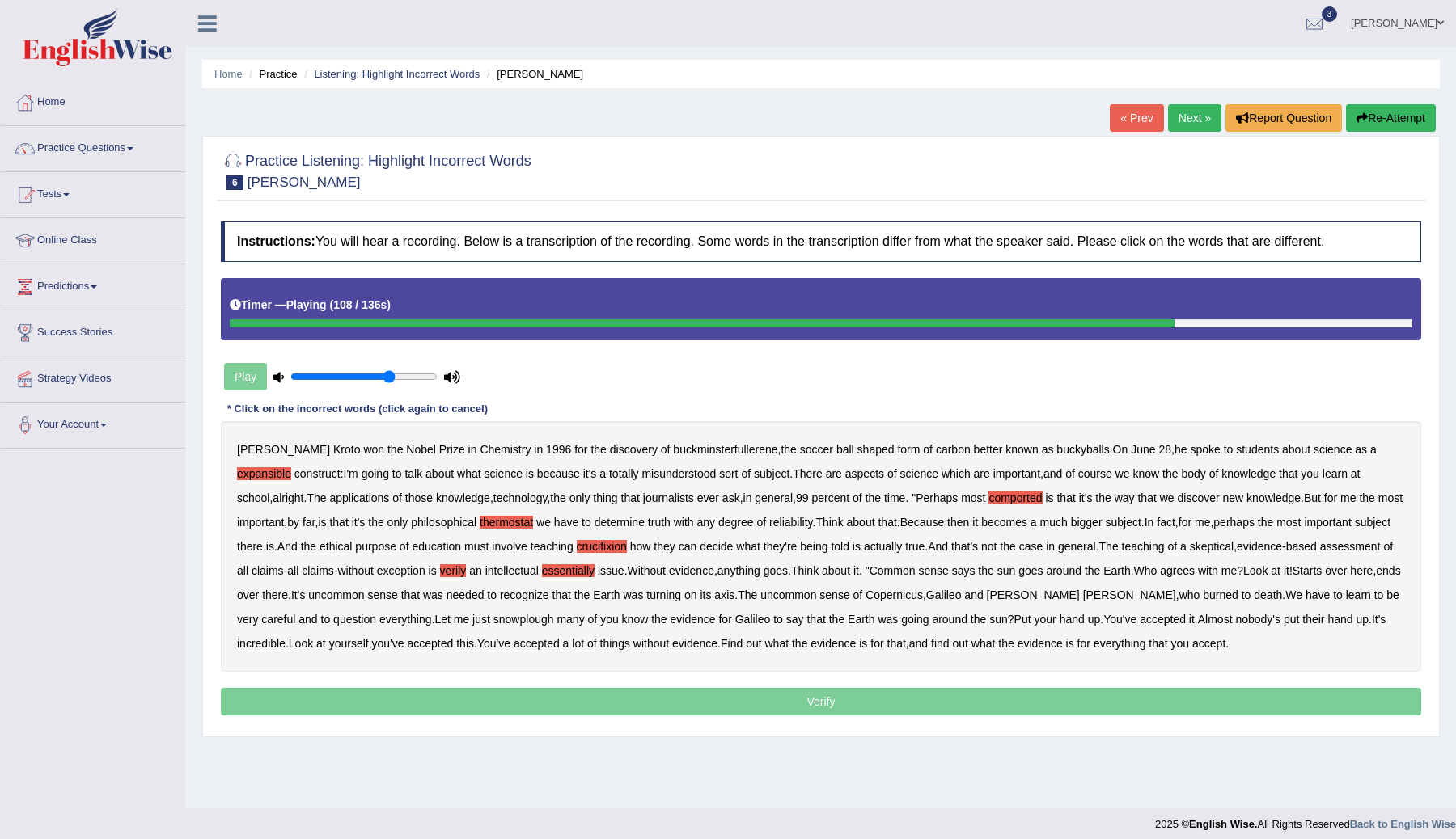
click at [554, 619] on b "snowplough" at bounding box center [523, 619] width 61 height 13
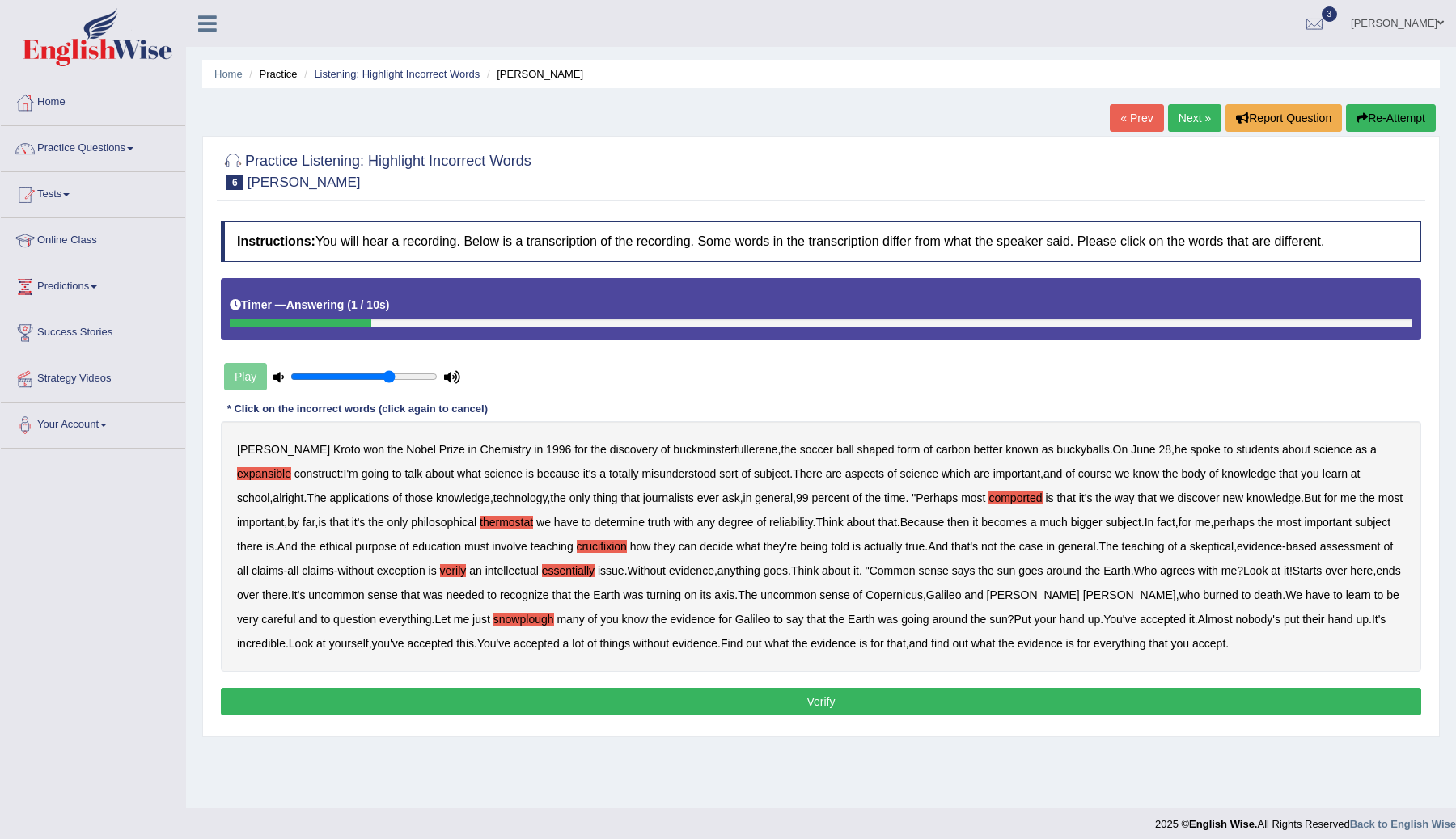
click at [936, 701] on button "Verify" at bounding box center [820, 702] width 1200 height 27
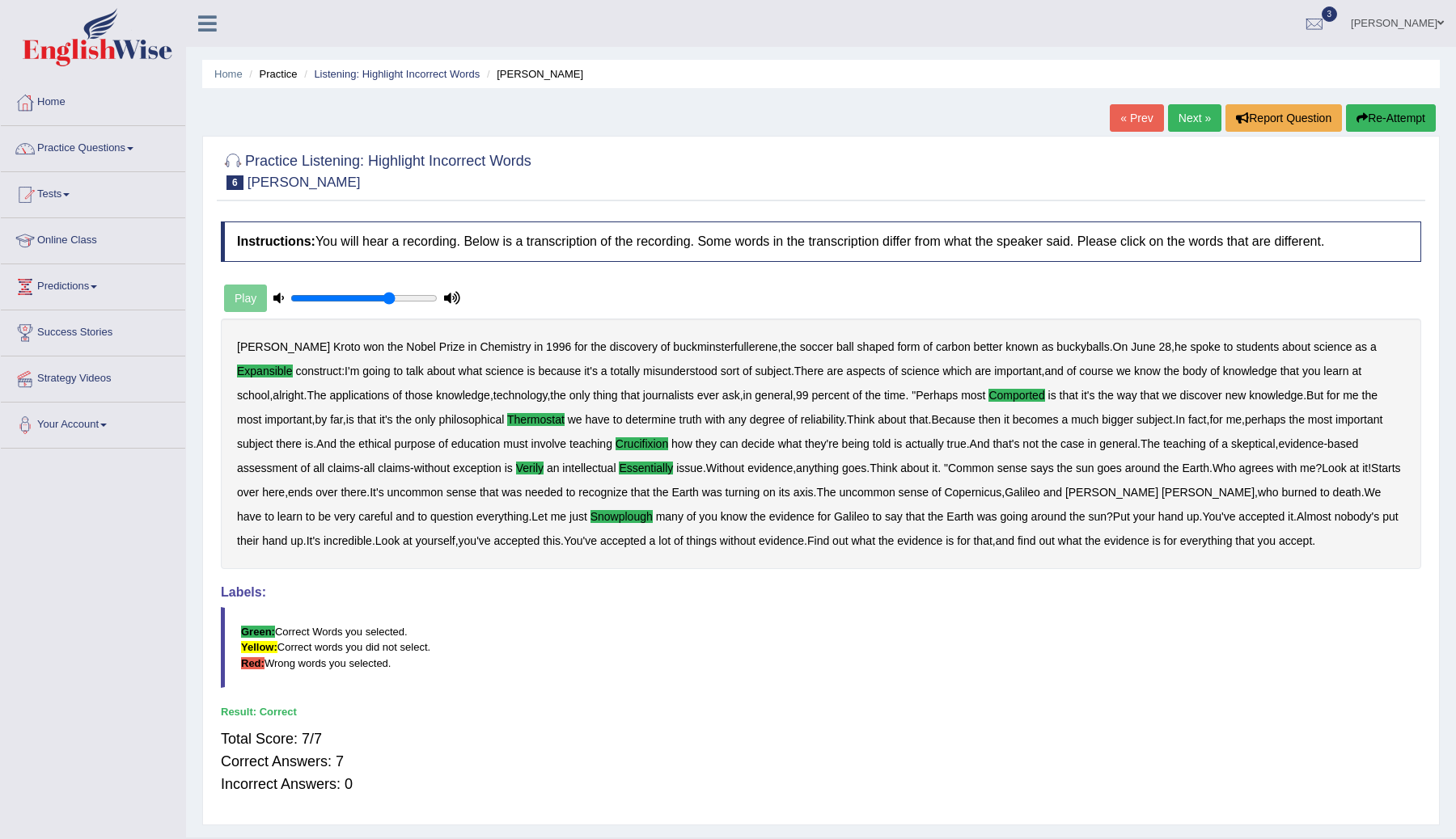
click at [1173, 114] on link "Next »" at bounding box center [1195, 118] width 53 height 27
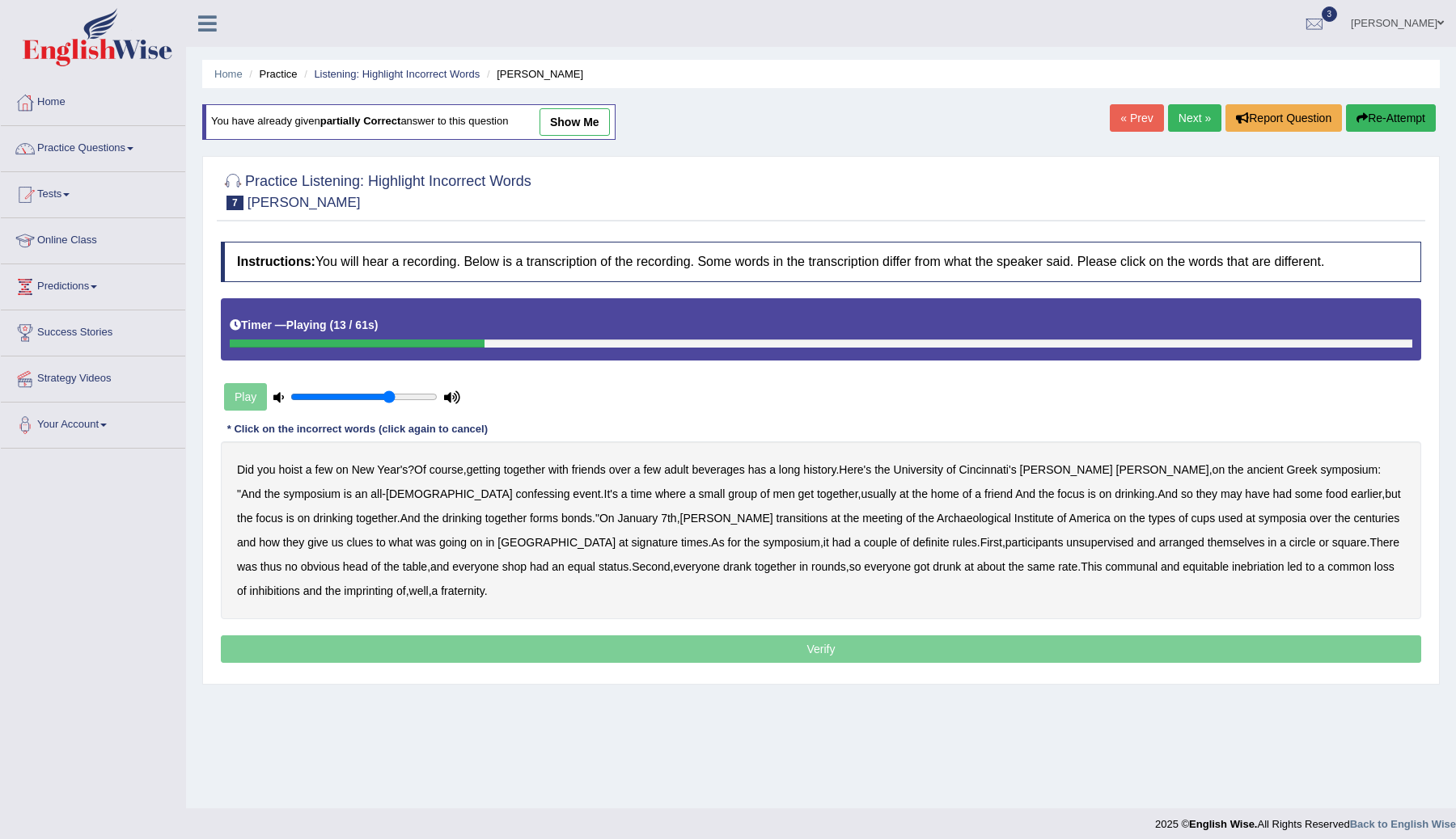
click at [516, 495] on b "confessing" at bounding box center [543, 494] width 54 height 13
click at [777, 519] on b "transitions" at bounding box center [802, 518] width 52 height 13
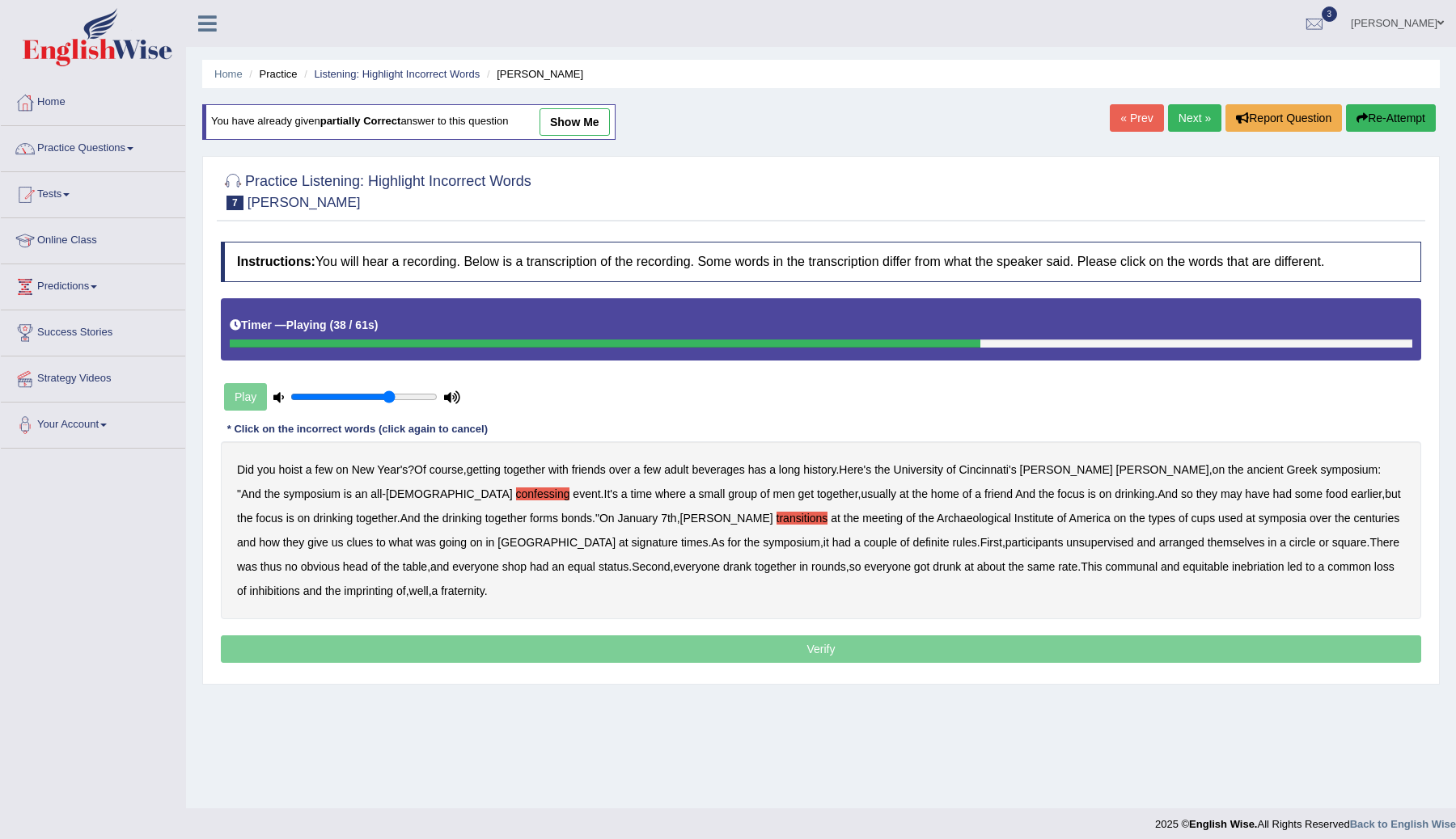
click at [631, 544] on b "signature" at bounding box center [655, 542] width 47 height 13
click at [1066, 543] on b "unsupervised" at bounding box center [1100, 542] width 67 height 13
click at [503, 563] on b "shop" at bounding box center [515, 567] width 24 height 13
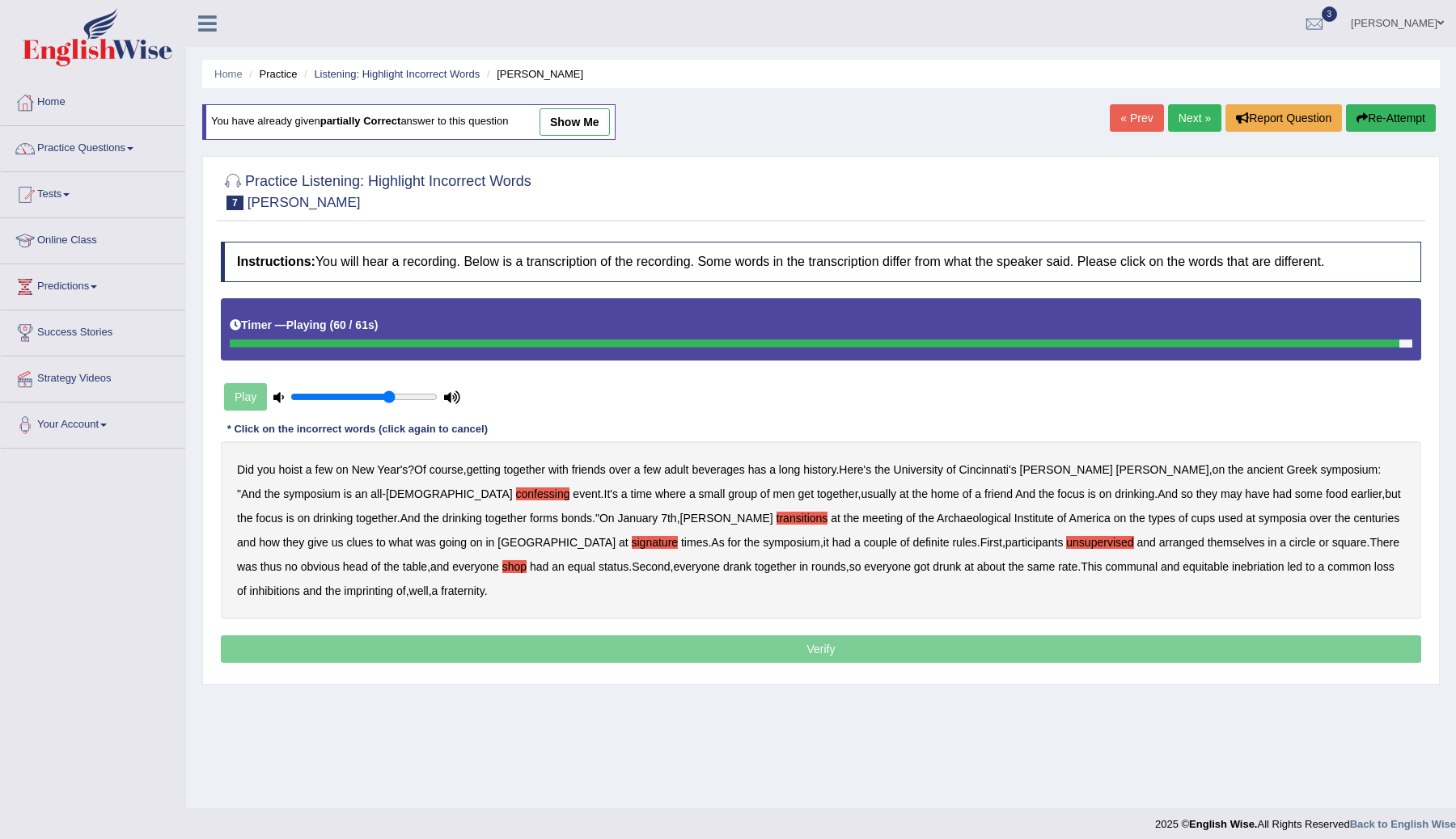
click at [393, 585] on b "imprinting" at bounding box center [368, 591] width 49 height 13
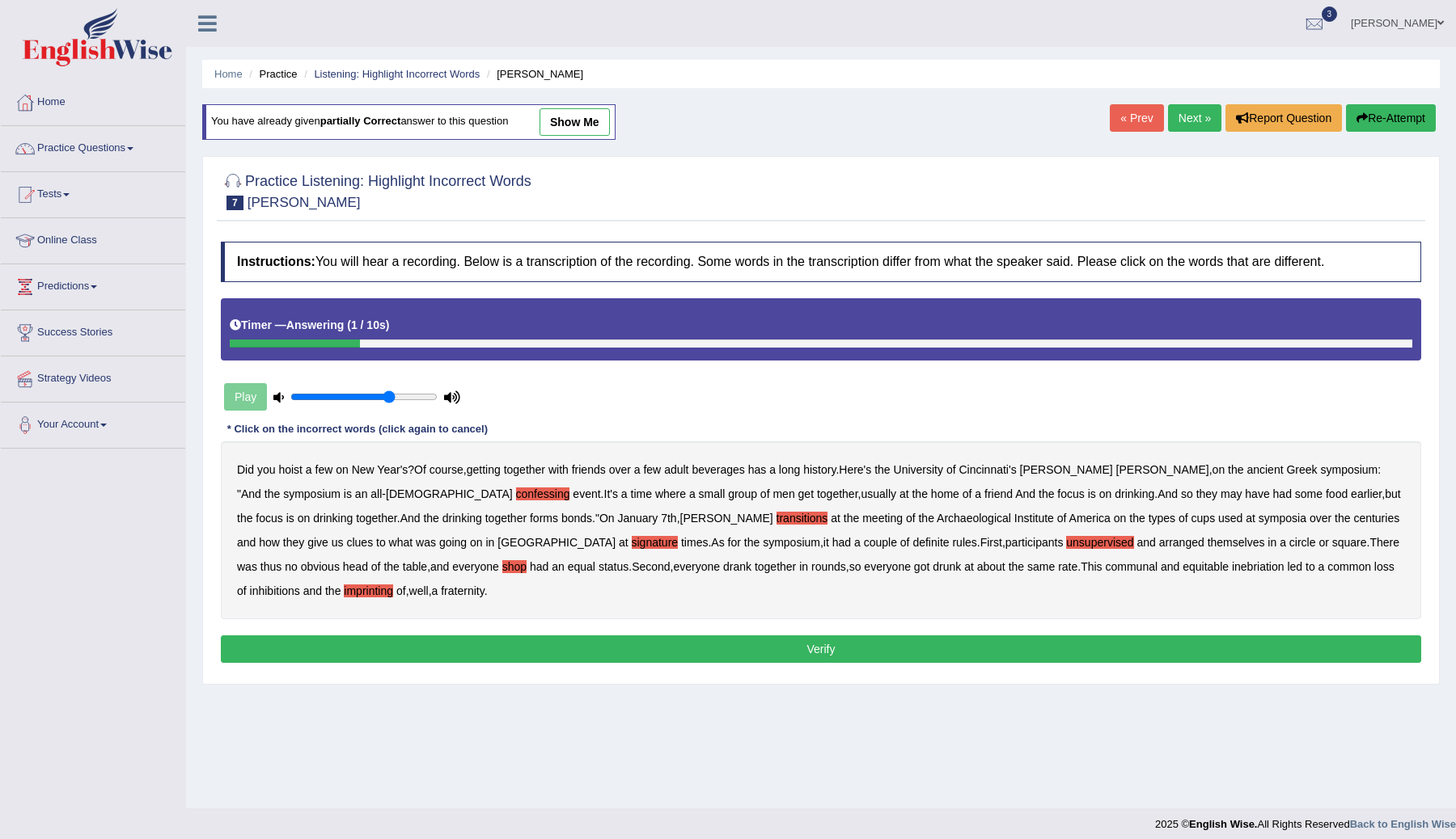
click at [797, 651] on button "Verify" at bounding box center [820, 649] width 1200 height 27
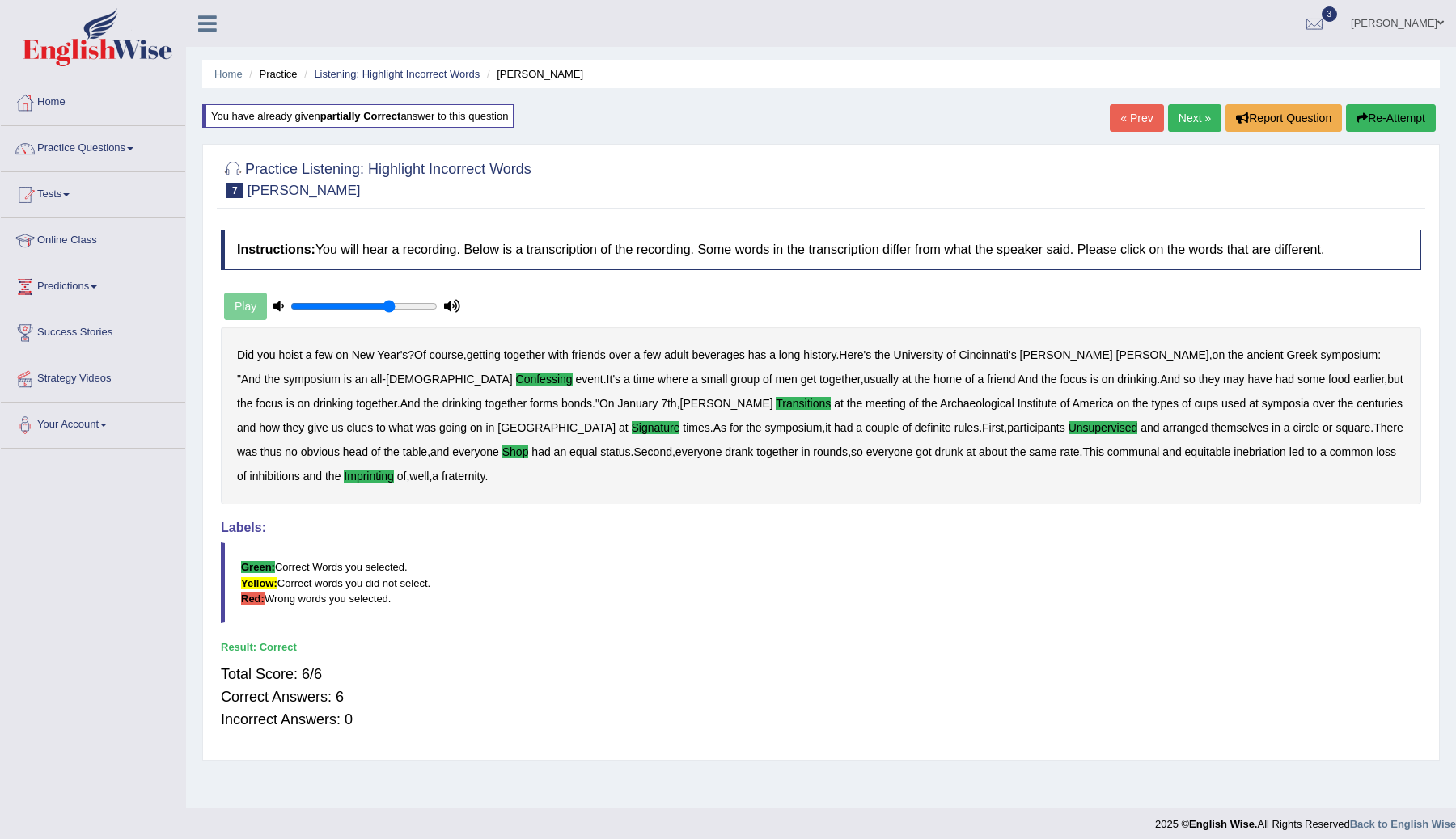
scroll to position [9, 0]
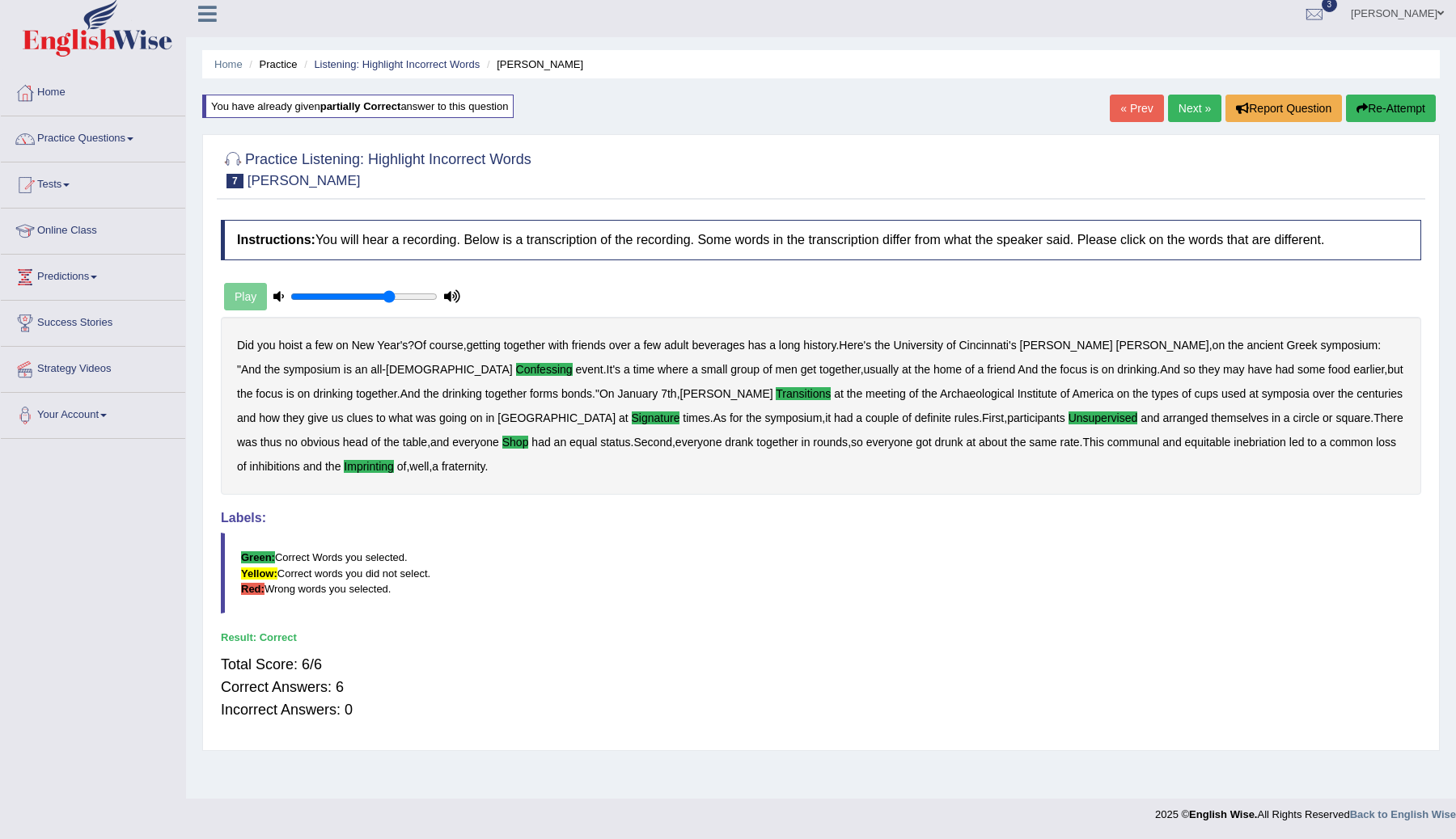
click at [1180, 108] on link "Next »" at bounding box center [1195, 108] width 53 height 27
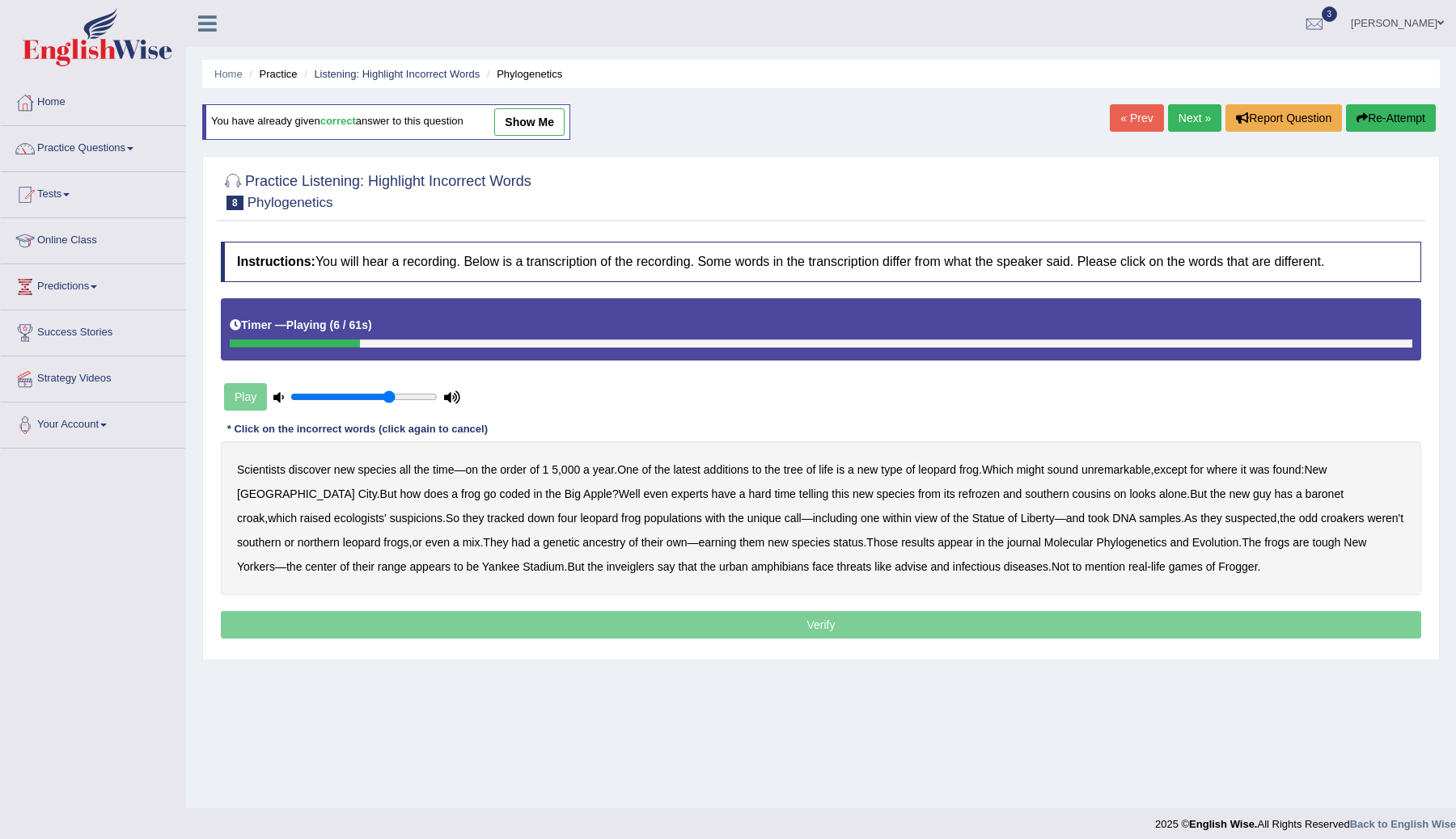
click at [734, 471] on b "additions" at bounding box center [726, 470] width 46 height 13
click at [500, 492] on b "coded" at bounding box center [515, 494] width 31 height 13
click at [959, 495] on b "refrozen" at bounding box center [979, 494] width 41 height 13
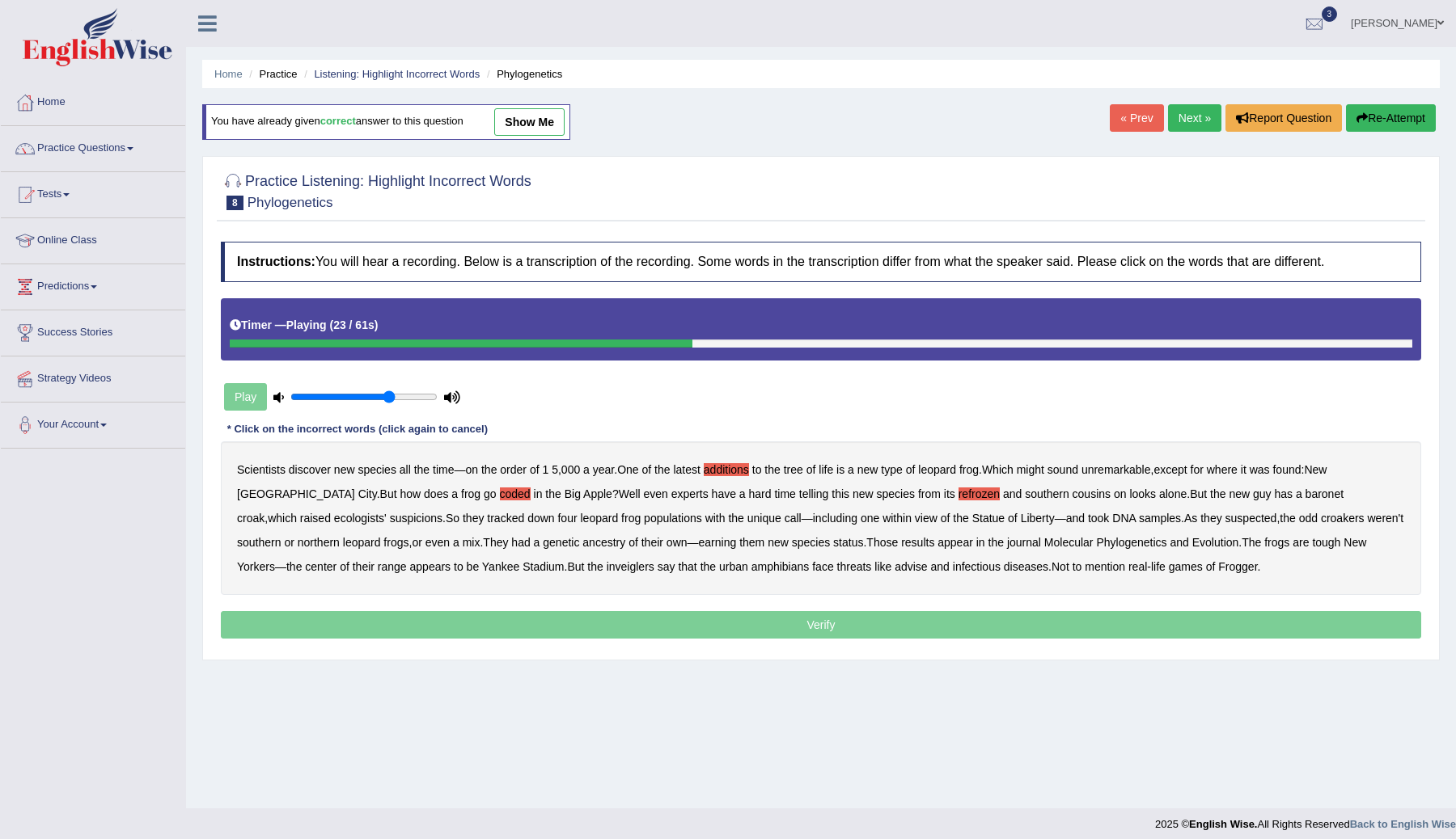
click at [1306, 494] on b "baronet" at bounding box center [1325, 494] width 38 height 13
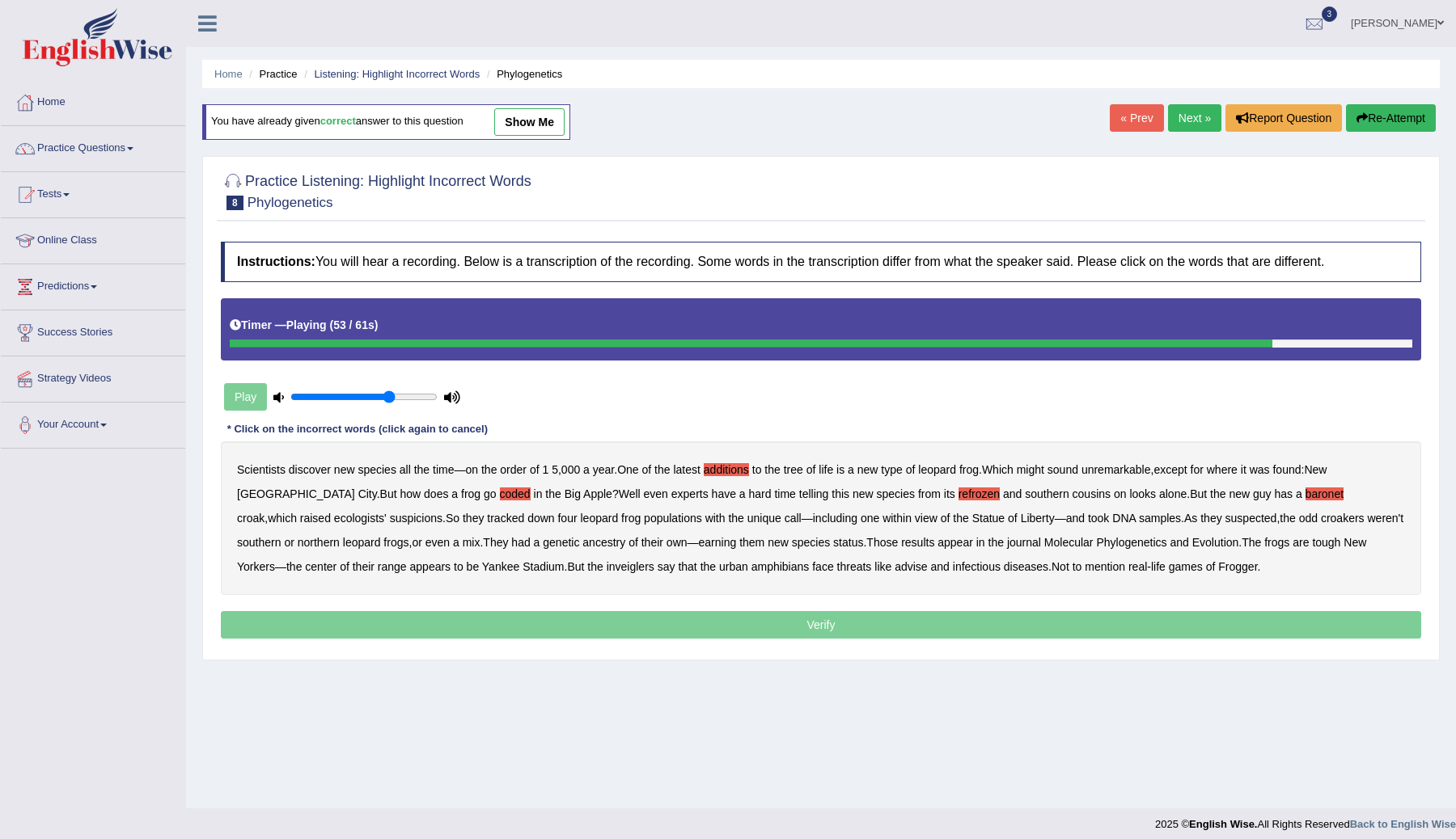
click at [606, 568] on b "inveiglers" at bounding box center [631, 567] width 48 height 13
click at [894, 565] on b "advise" at bounding box center [911, 567] width 33 height 13
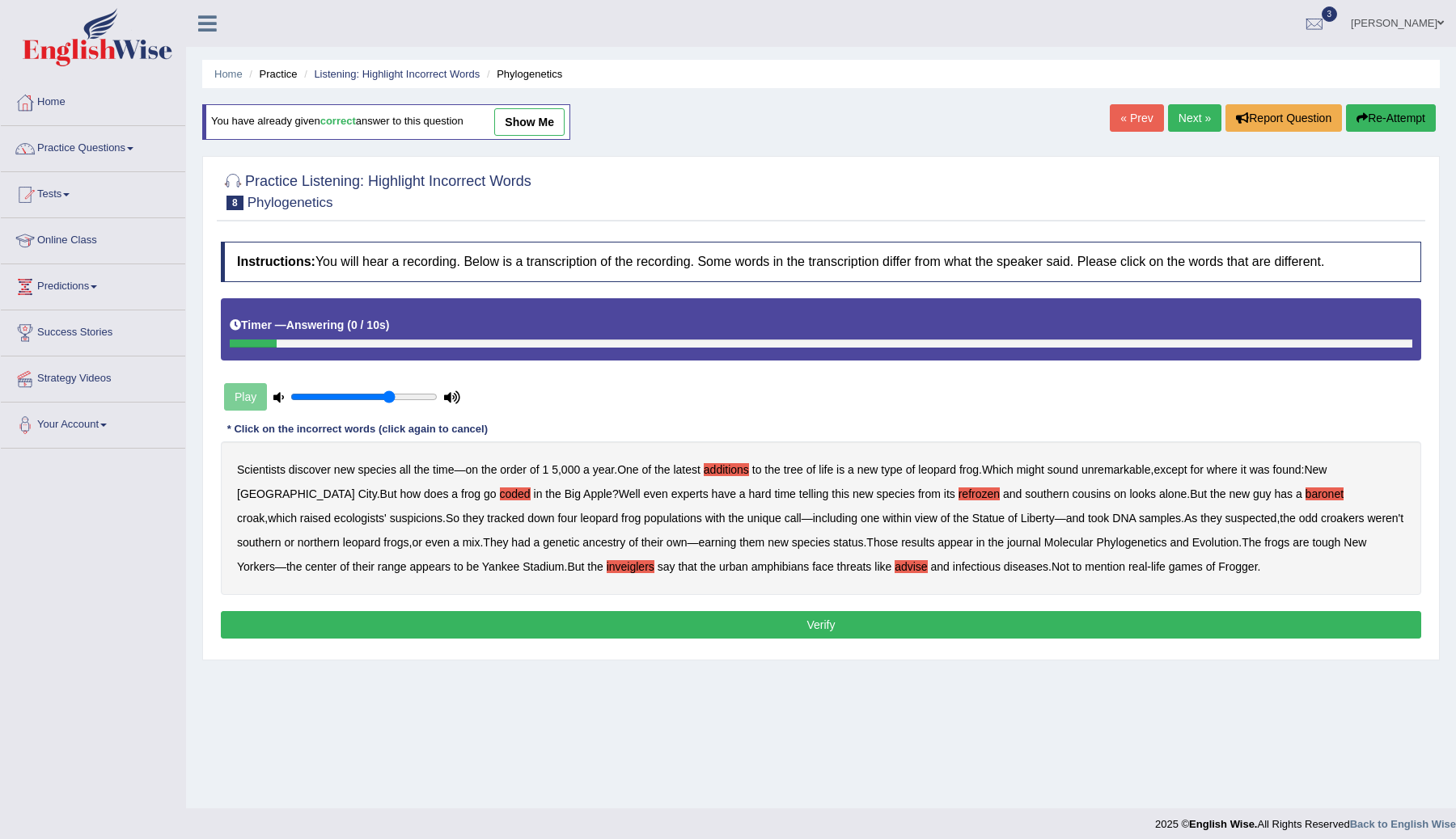
click at [922, 629] on button "Verify" at bounding box center [820, 625] width 1200 height 27
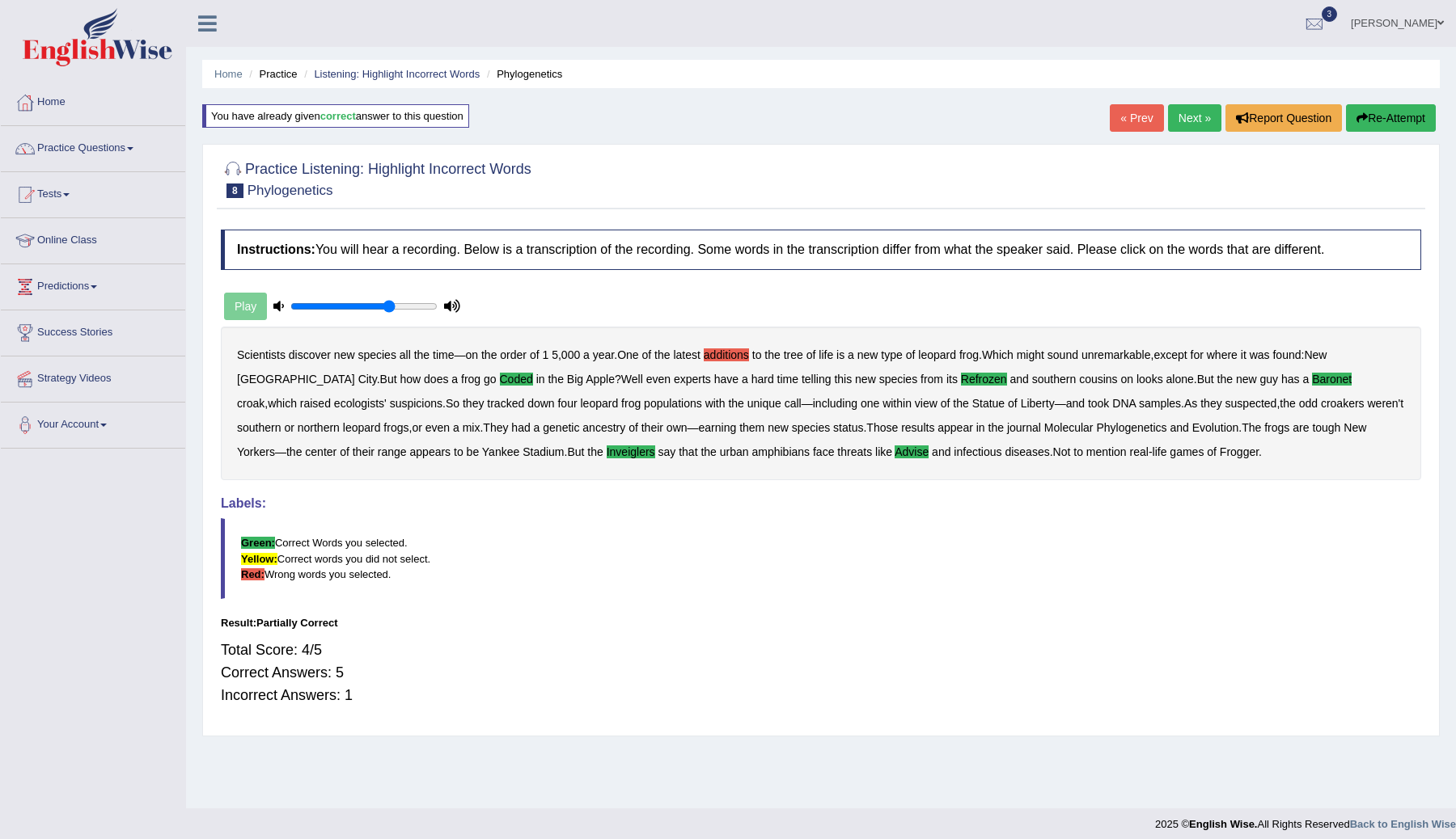
scroll to position [9, 0]
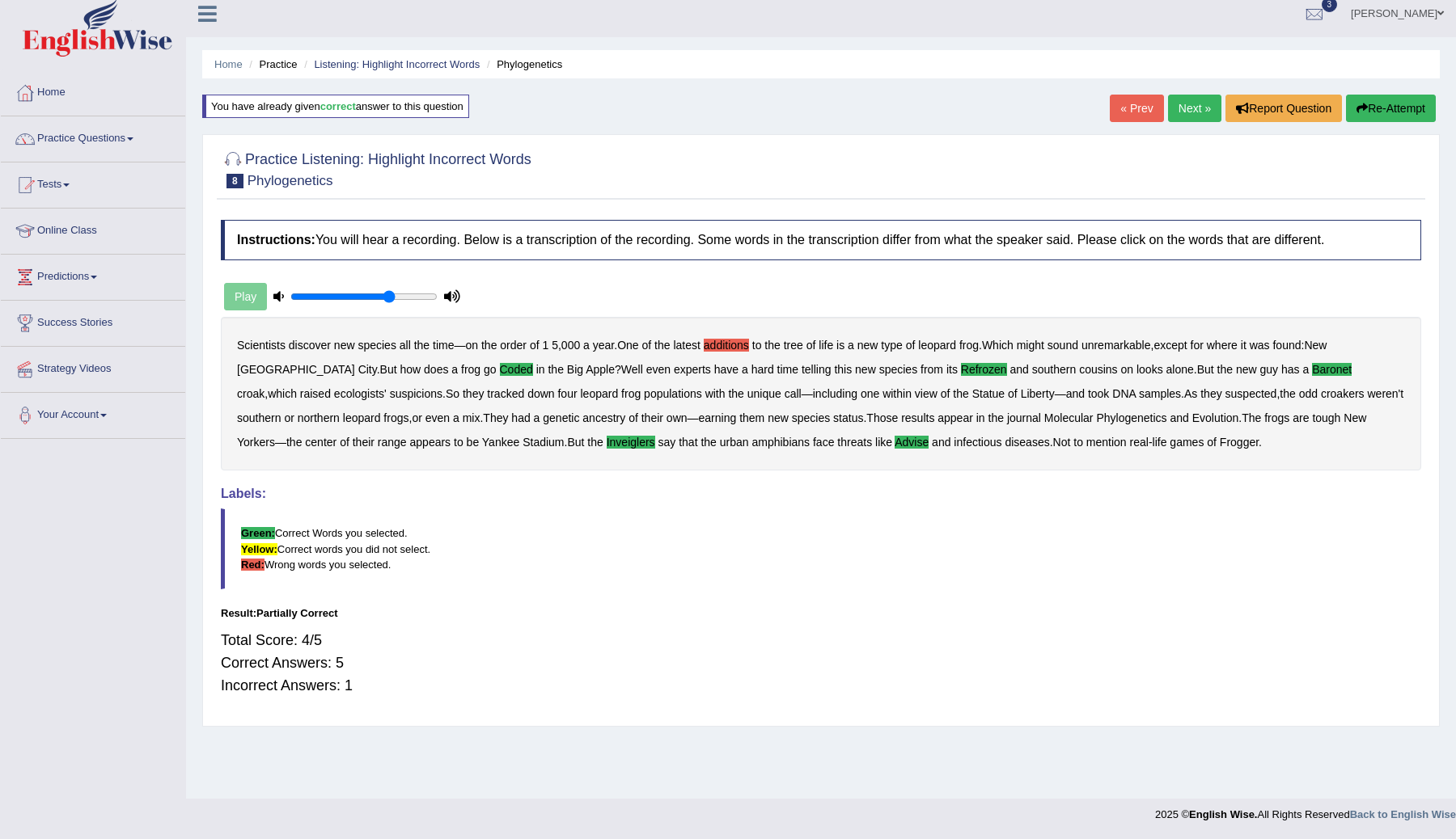
click at [1178, 103] on link "Next »" at bounding box center [1195, 108] width 53 height 27
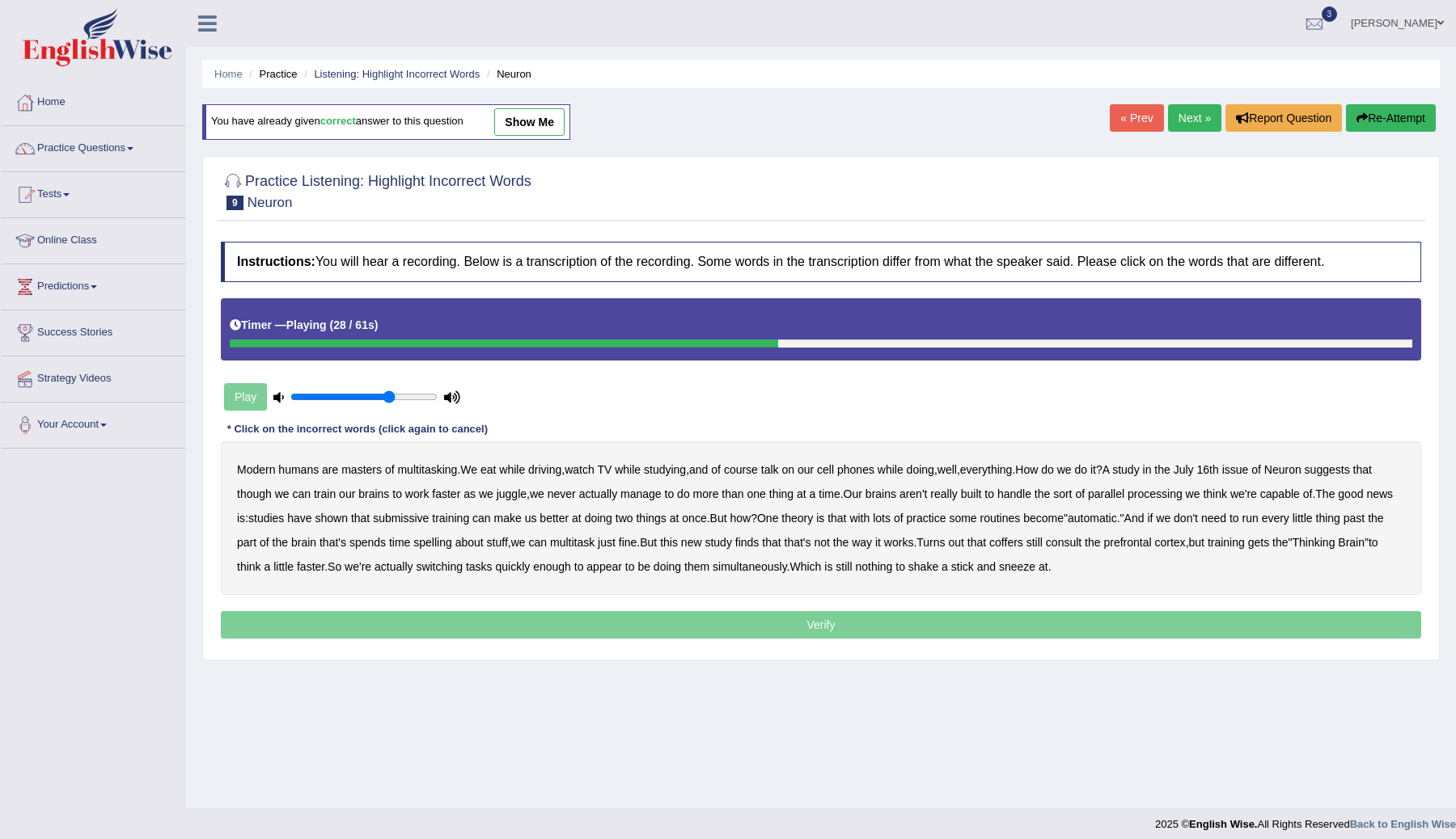
click at [429, 518] on b "submissive" at bounding box center [400, 518] width 56 height 13
click at [484, 542] on b "about" at bounding box center [469, 542] width 28 height 13
click at [451, 539] on b "spelling" at bounding box center [432, 542] width 38 height 13
click at [484, 539] on b "about" at bounding box center [469, 542] width 28 height 13
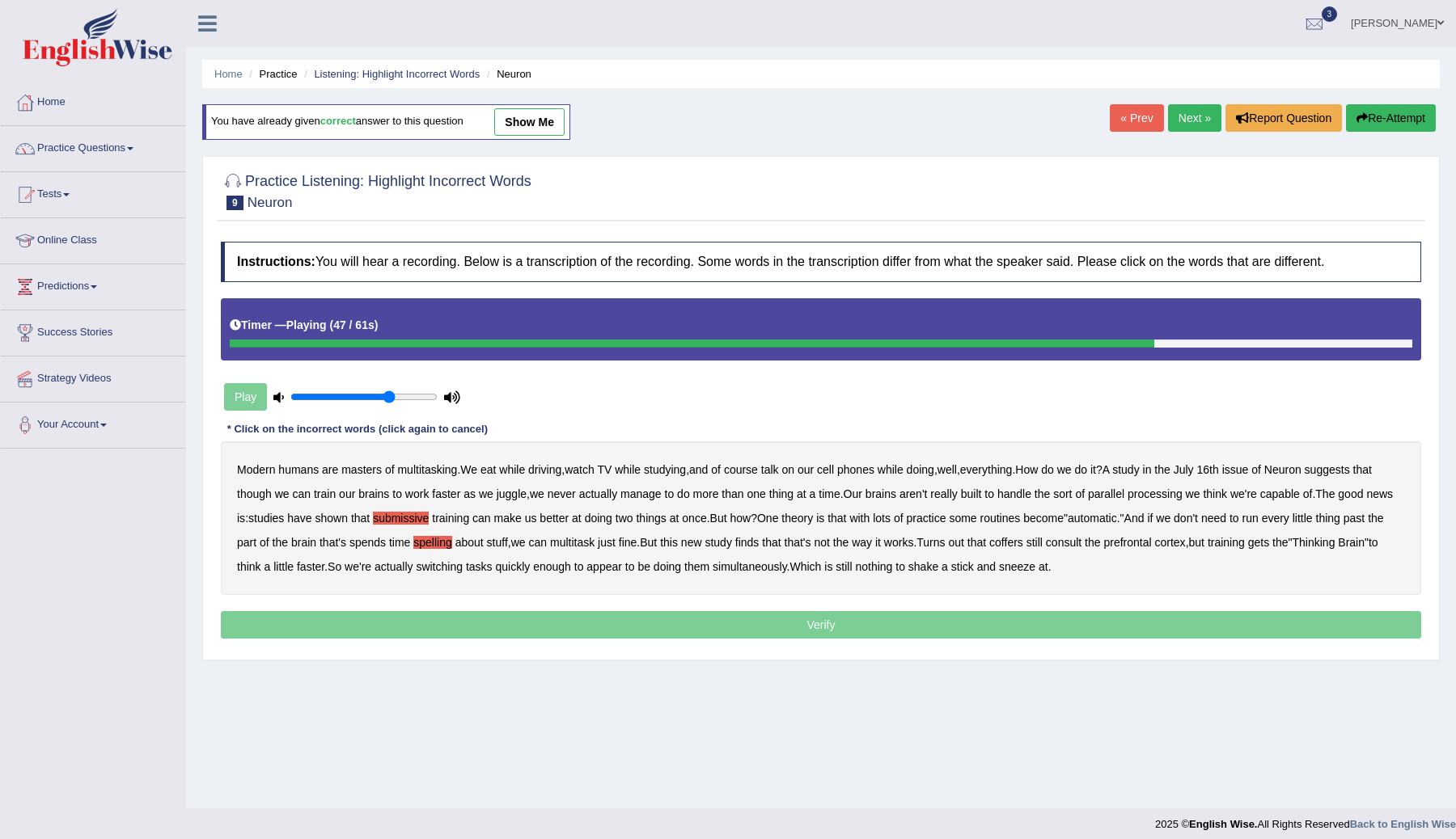
click at [1023, 545] on b "coffers" at bounding box center [1007, 542] width 34 height 13
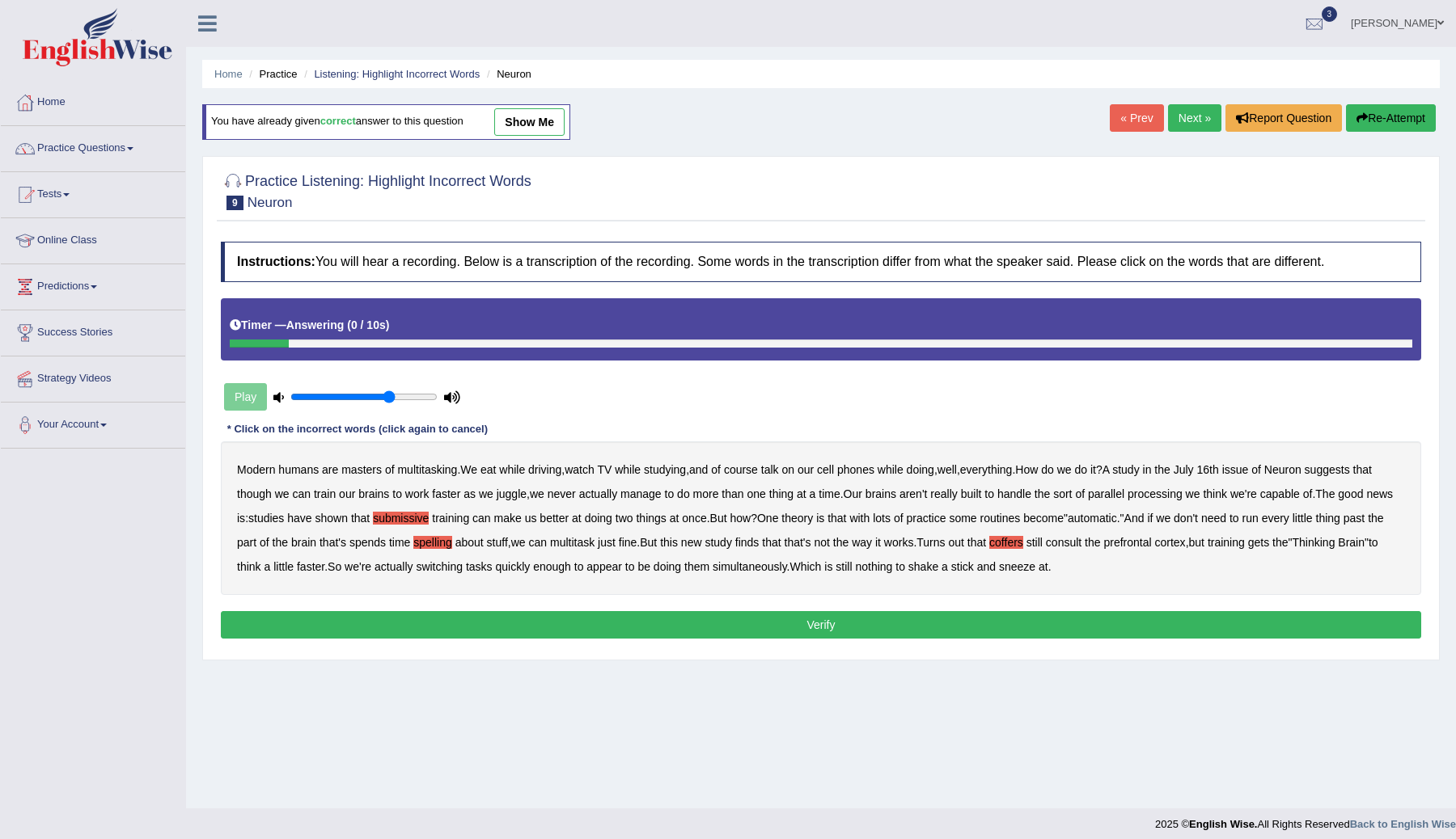
click at [825, 623] on button "Verify" at bounding box center [820, 625] width 1200 height 27
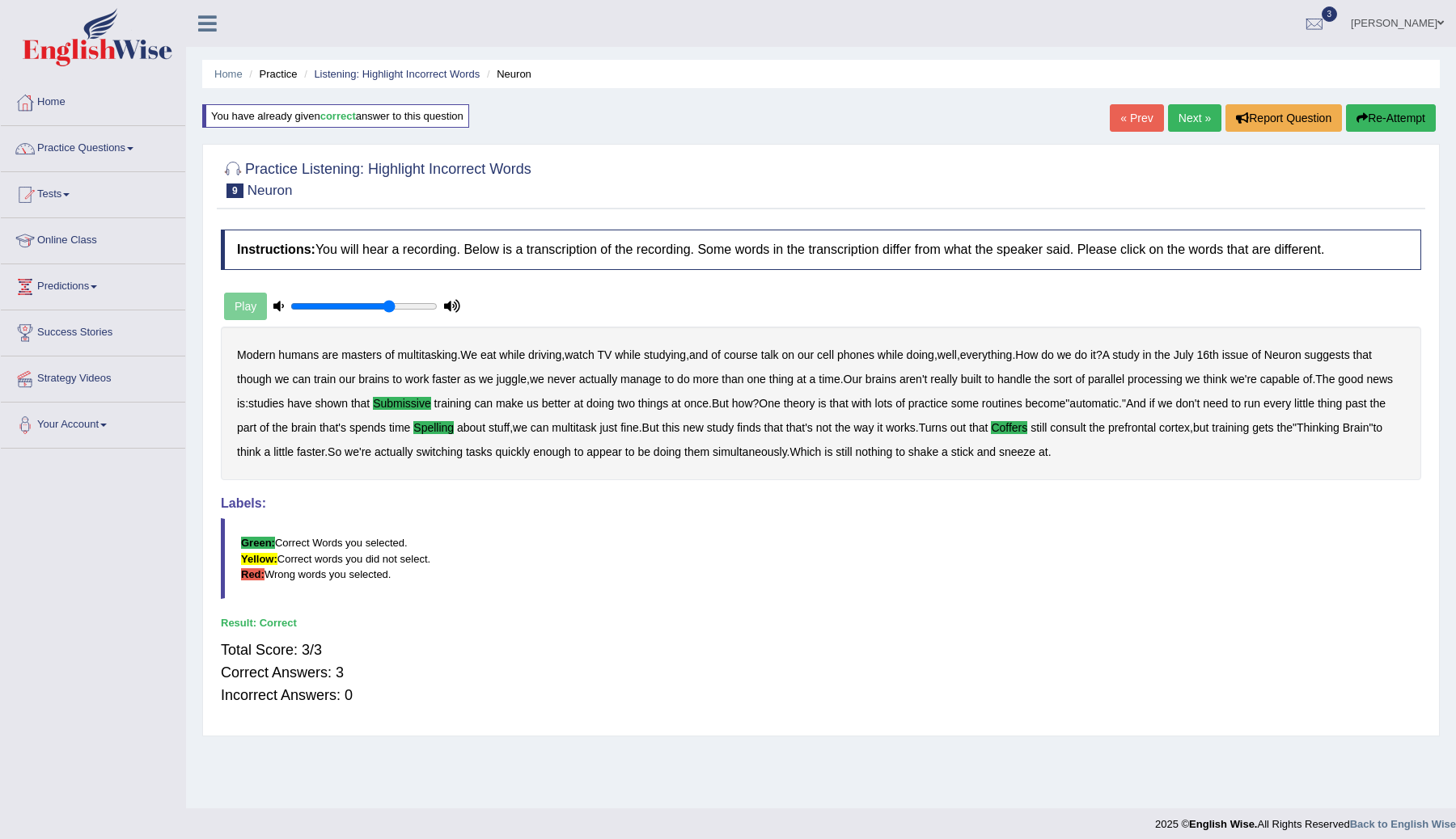
scroll to position [9, 0]
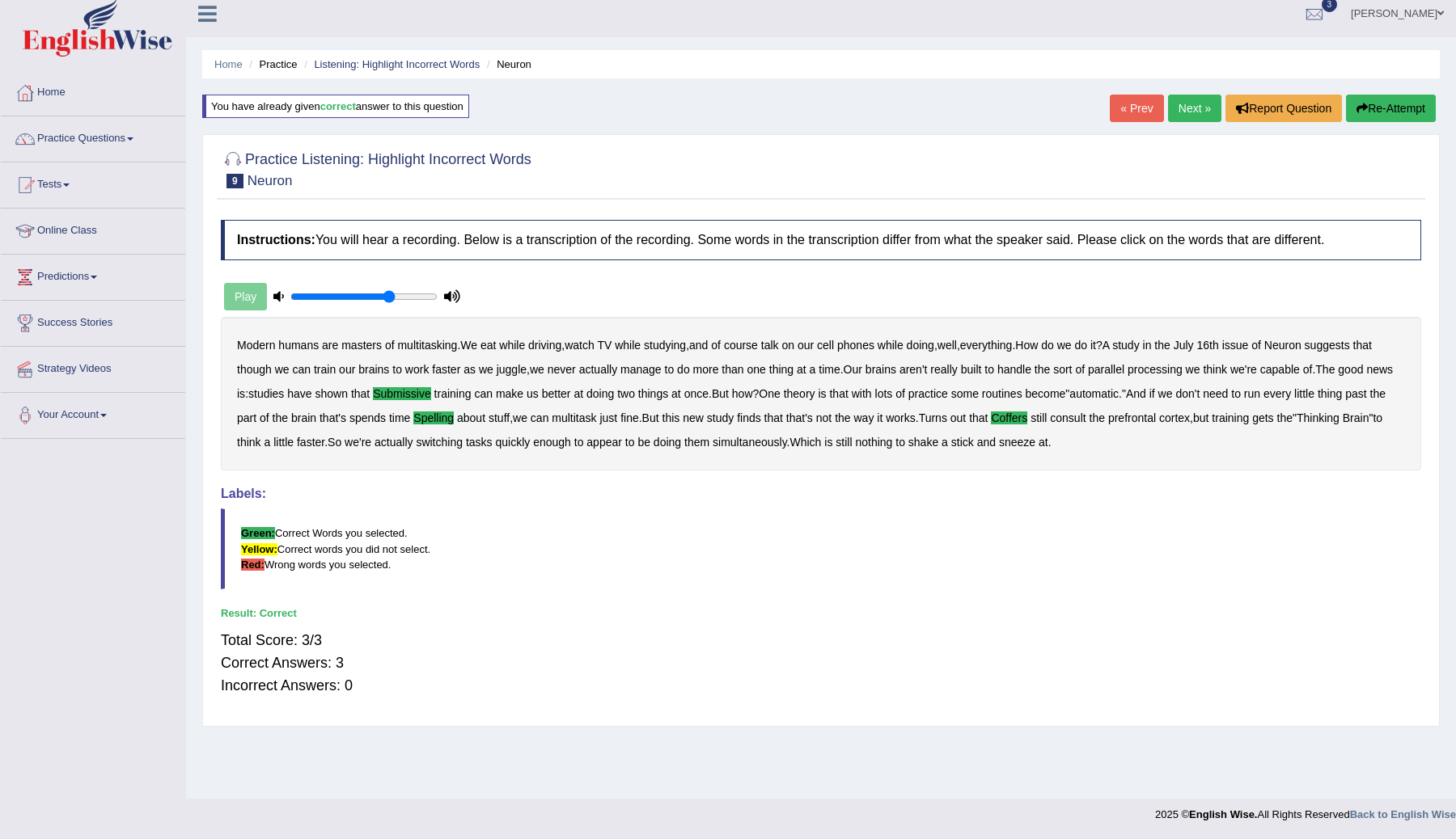
click at [1184, 110] on link "Next »" at bounding box center [1195, 108] width 53 height 27
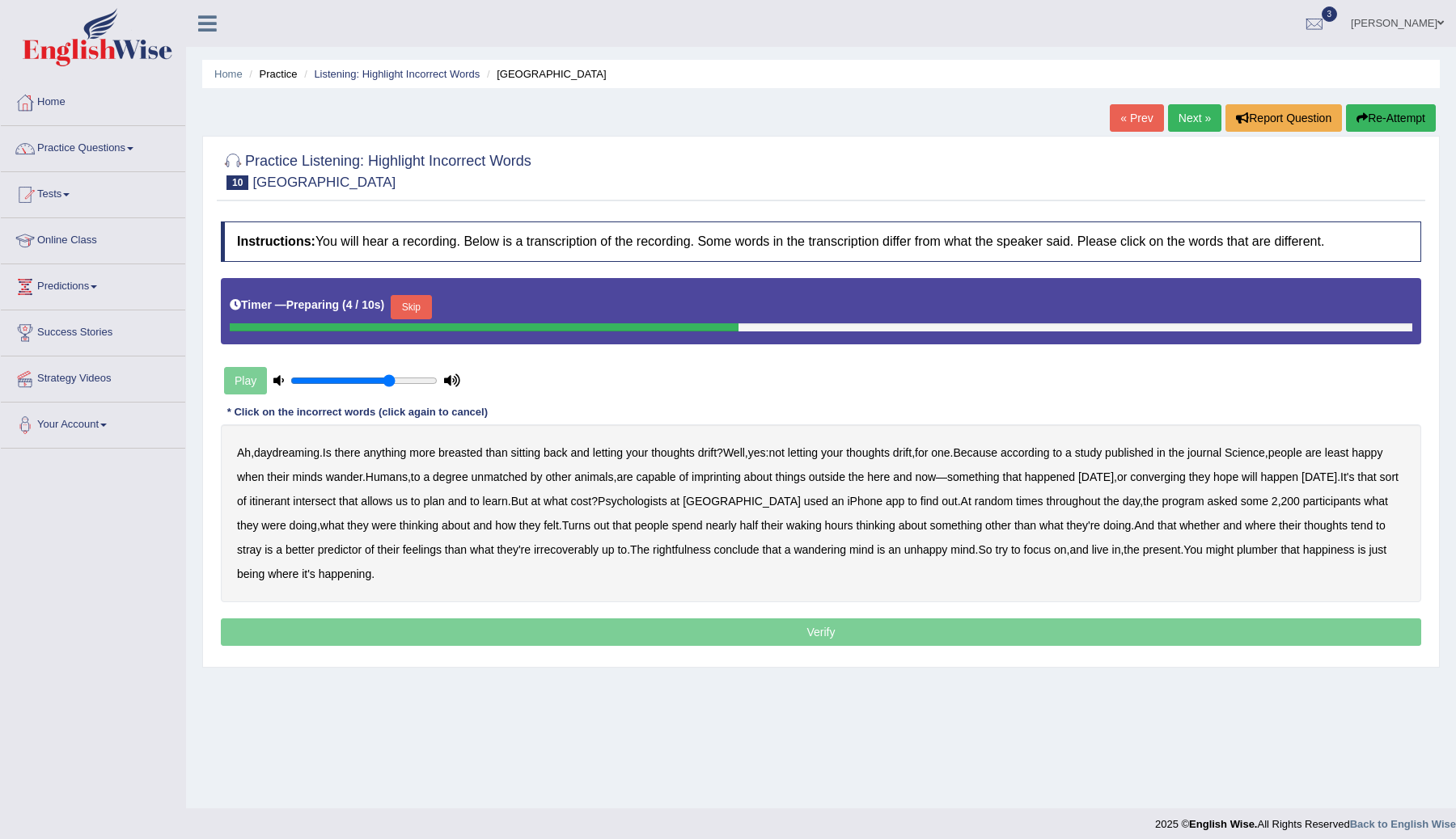
click at [423, 306] on button "Skip" at bounding box center [411, 307] width 40 height 24
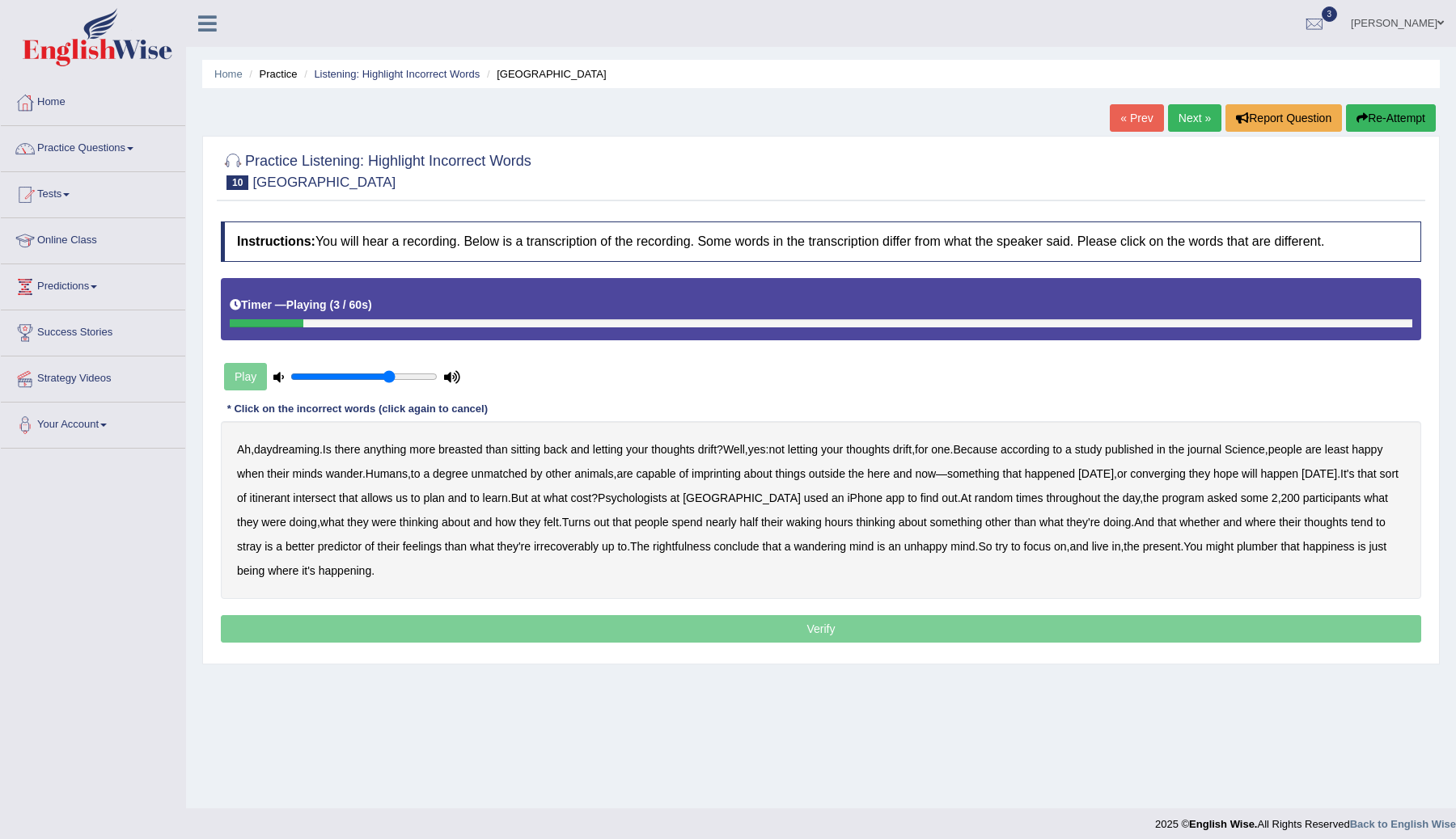
click at [477, 449] on b "breasted" at bounding box center [460, 449] width 44 height 13
click at [741, 476] on b "imprinting" at bounding box center [716, 473] width 49 height 13
click at [1185, 472] on b "converging" at bounding box center [1158, 473] width 56 height 13
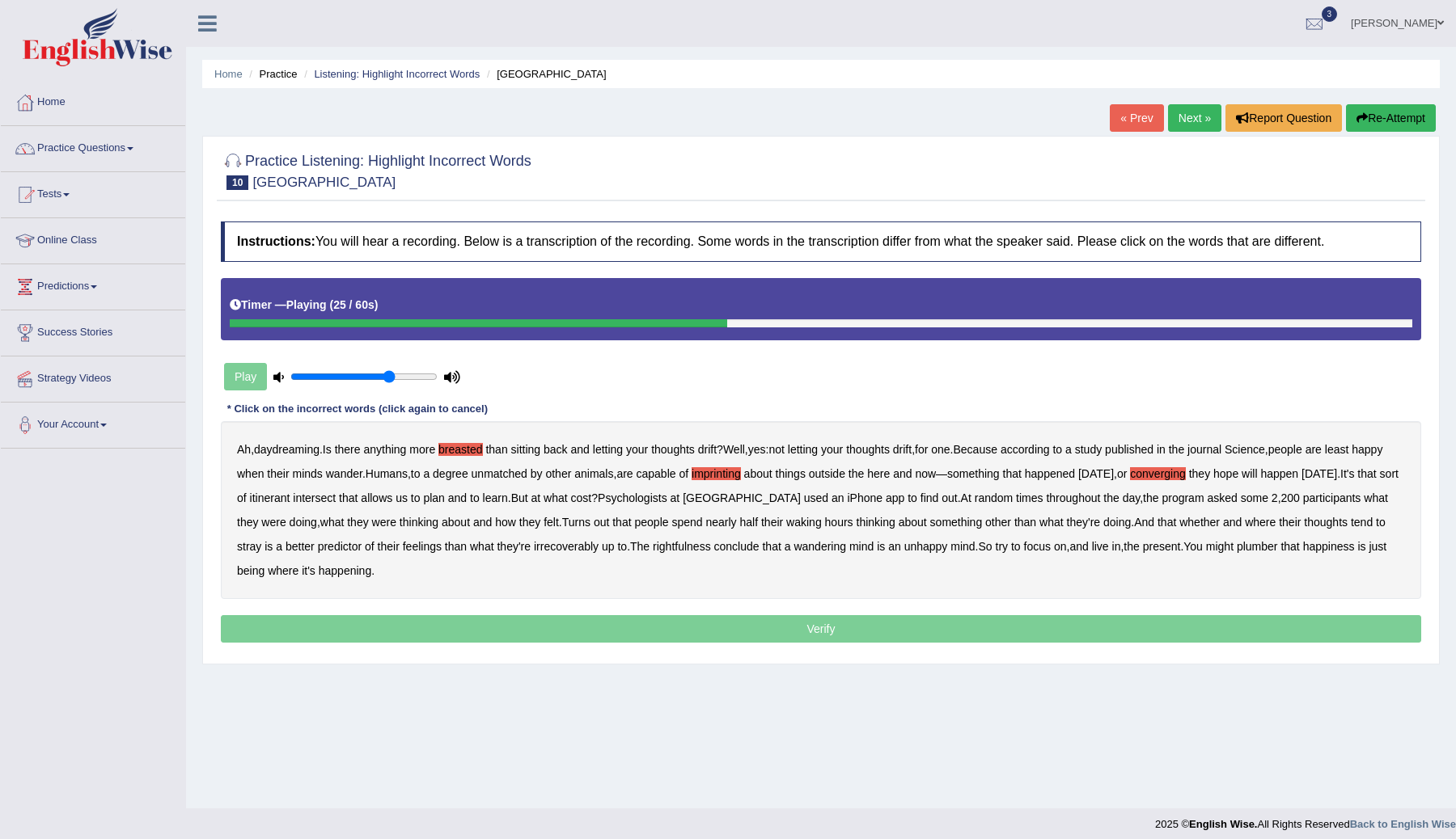
click at [336, 494] on b "intersect" at bounding box center [314, 498] width 43 height 13
click at [599, 545] on b "irrecoverably" at bounding box center [565, 546] width 64 height 13
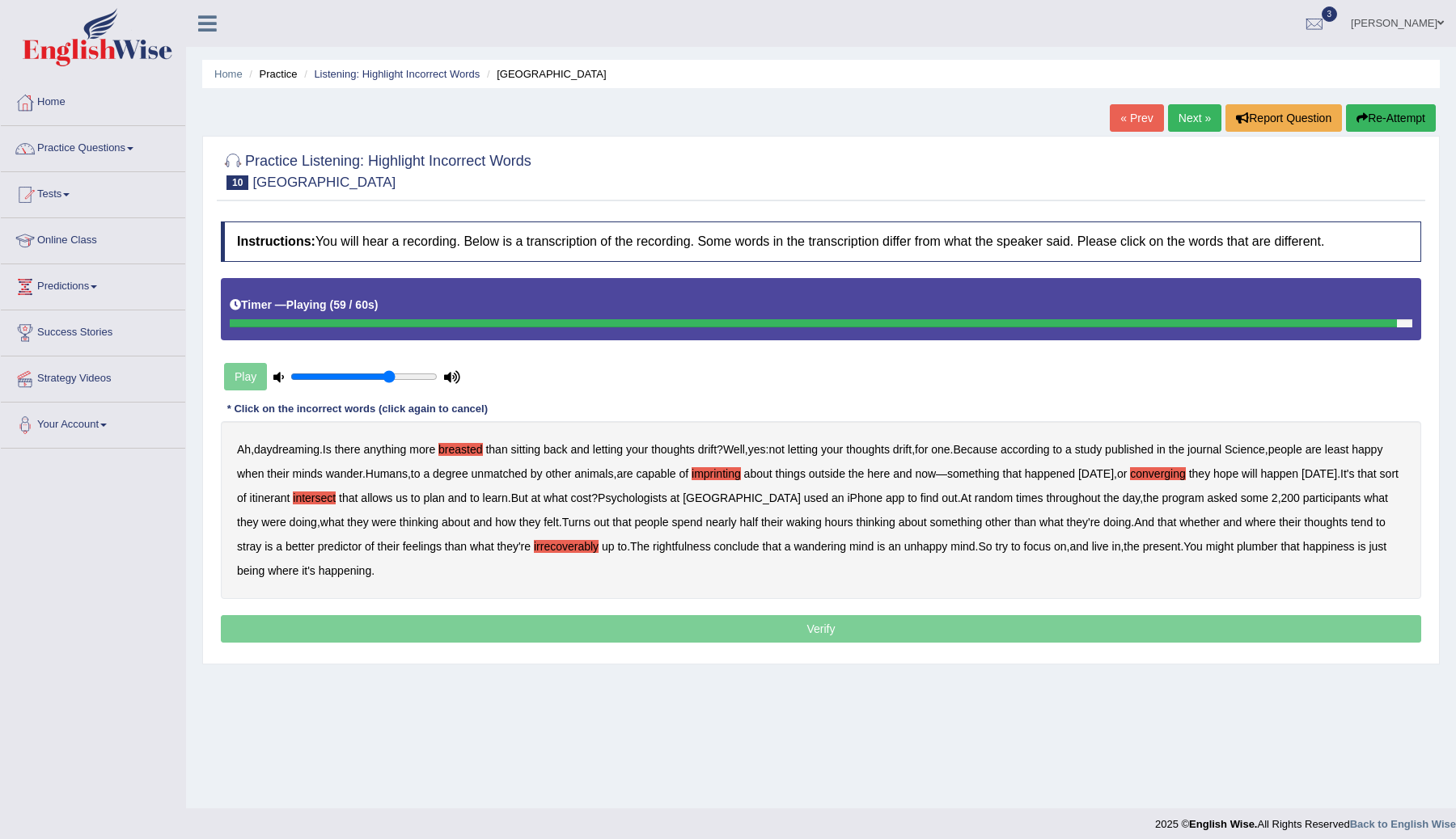
click at [1237, 553] on b "plumber" at bounding box center [1258, 546] width 41 height 13
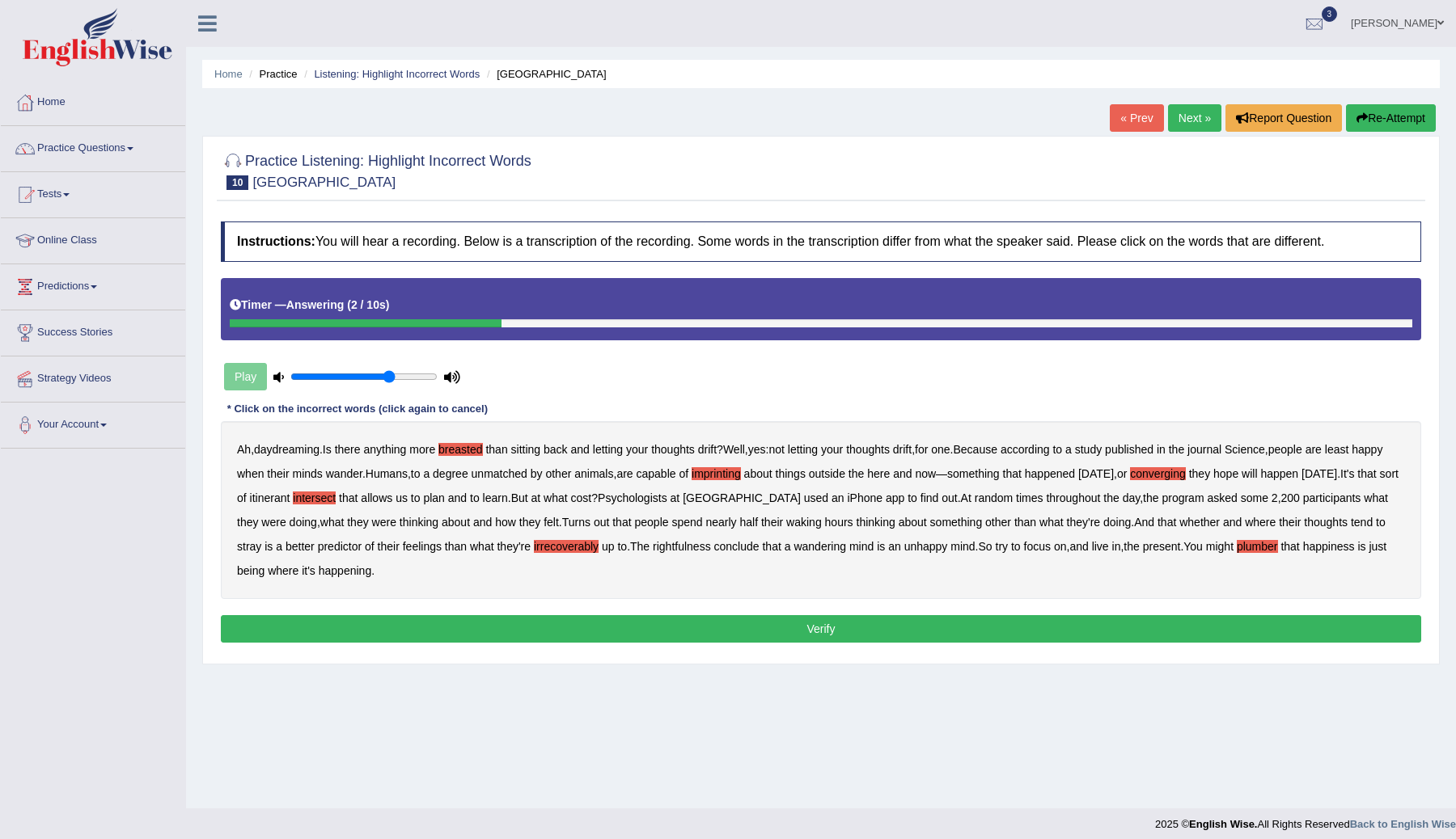
click at [647, 618] on button "Verify" at bounding box center [820, 629] width 1200 height 27
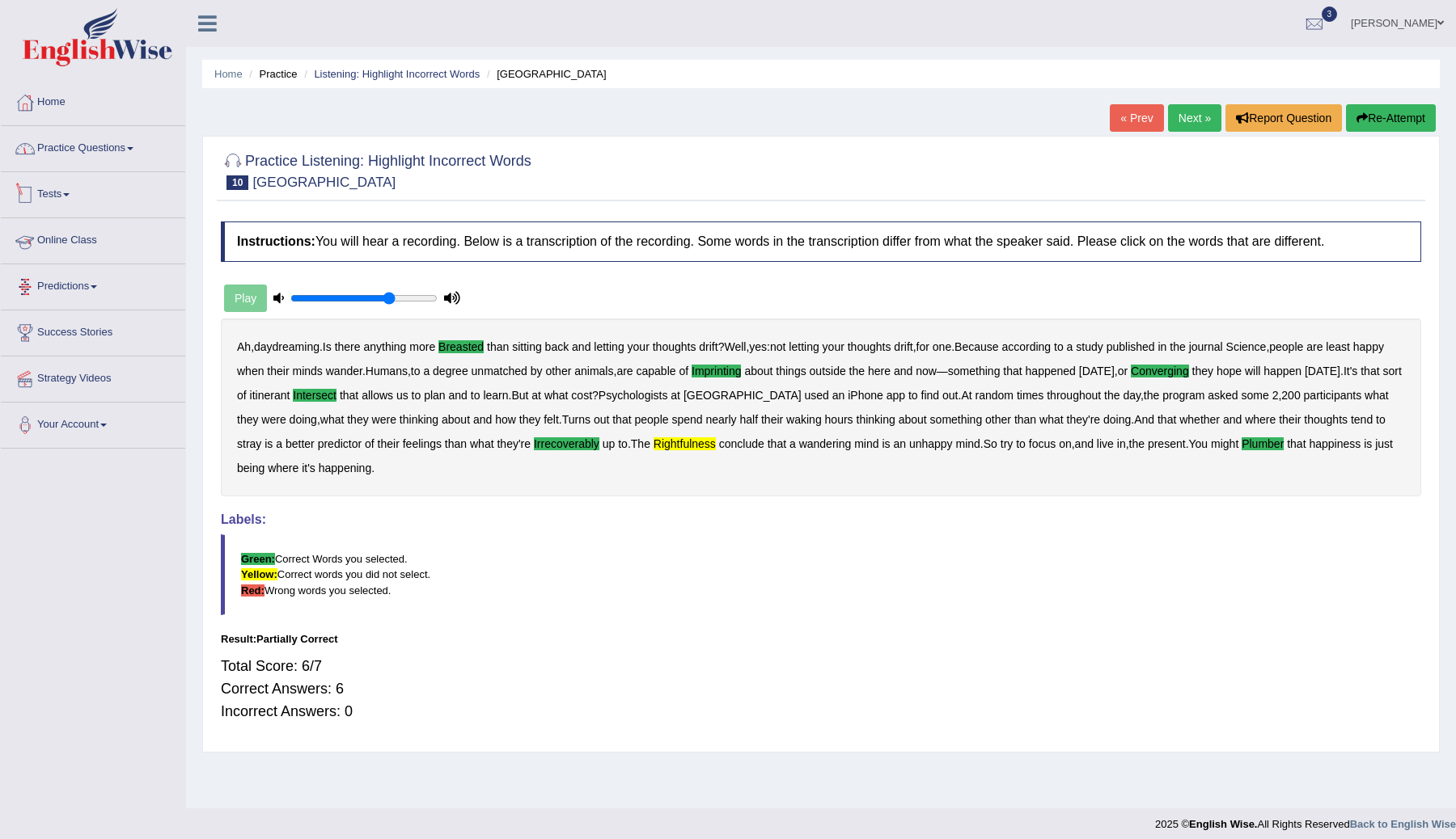
click at [118, 153] on link "Practice Questions" at bounding box center [93, 146] width 185 height 40
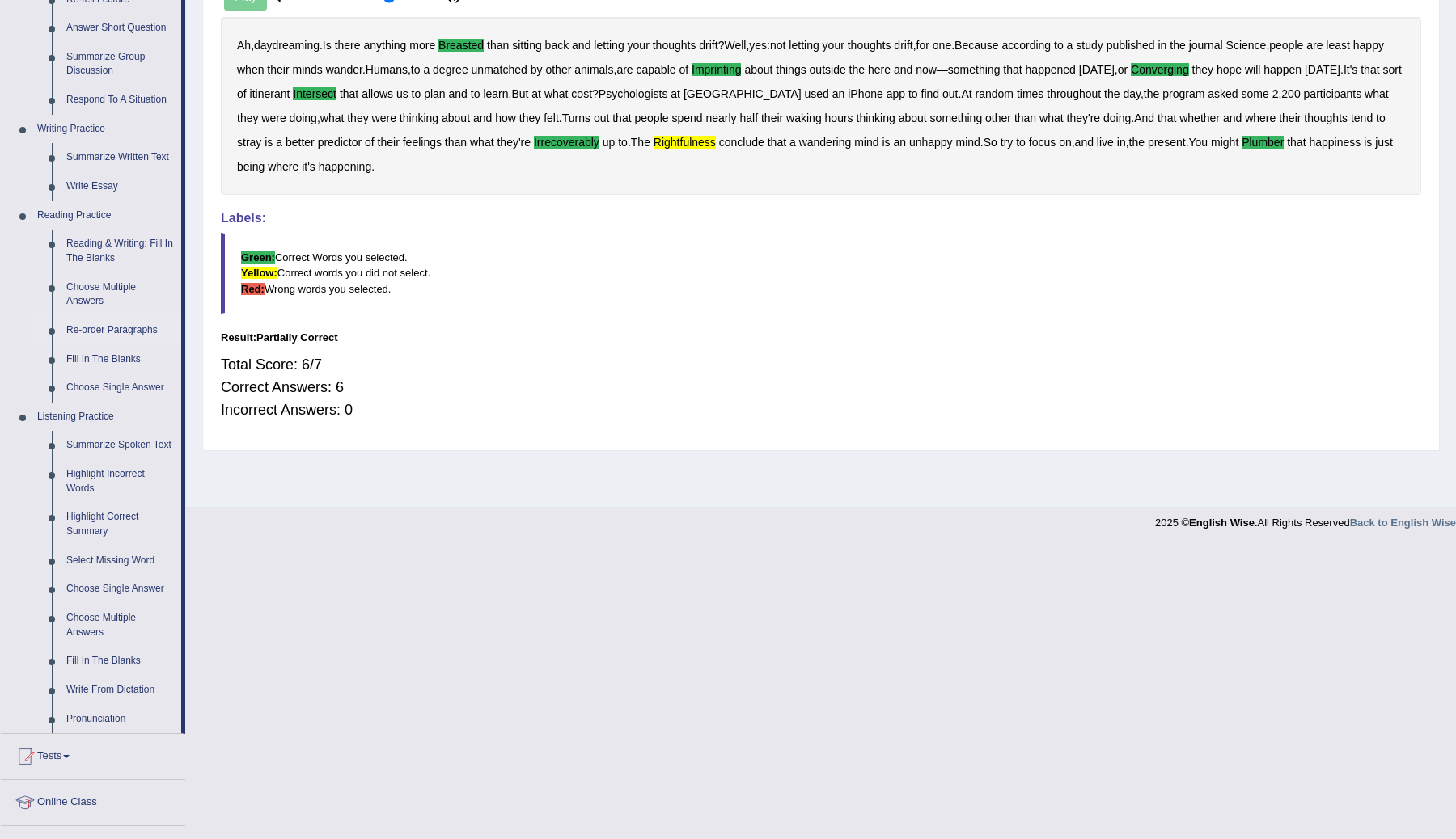
scroll to position [401, 0]
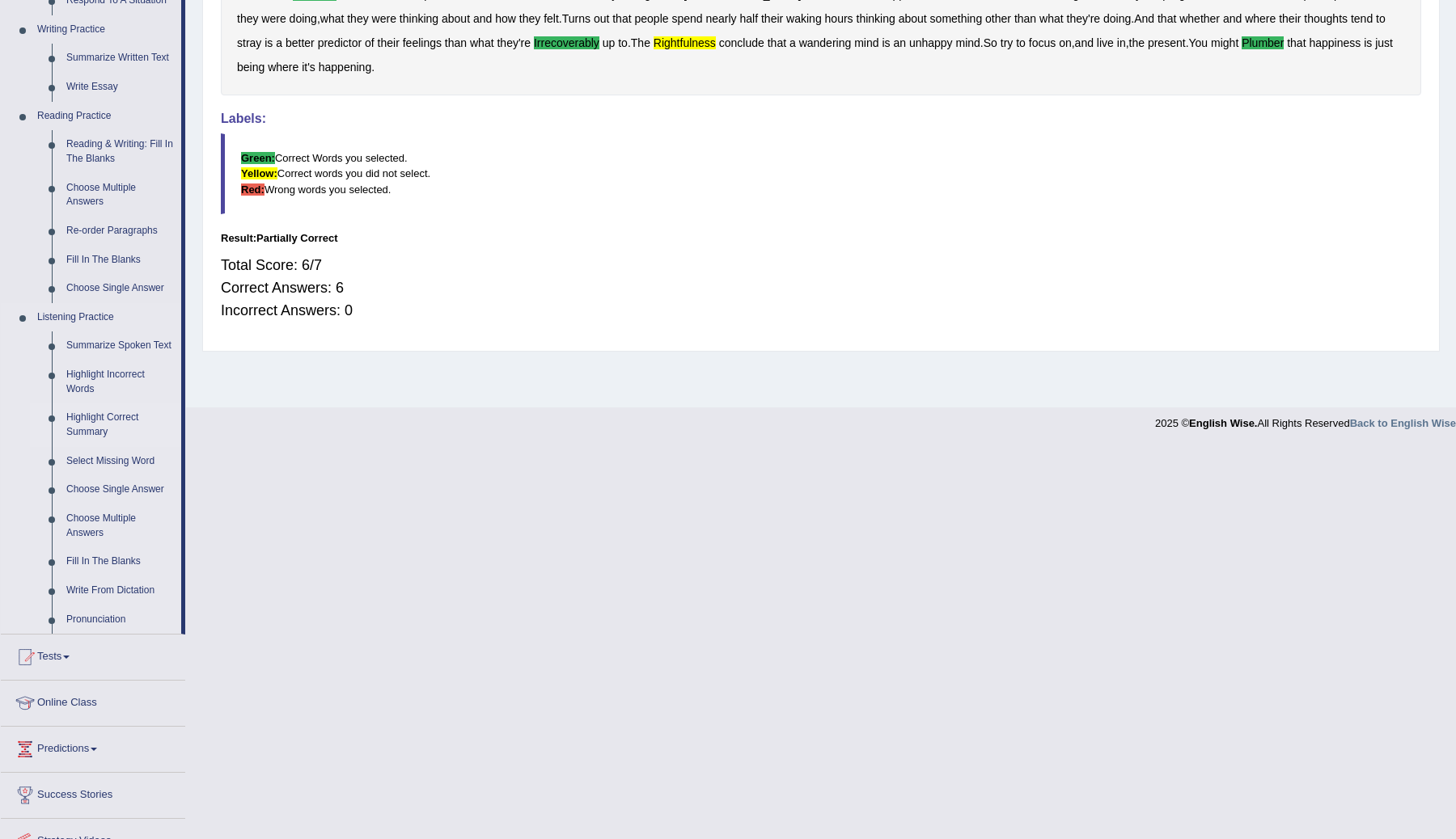
click at [116, 433] on link "Highlight Correct Summary" at bounding box center [120, 425] width 122 height 43
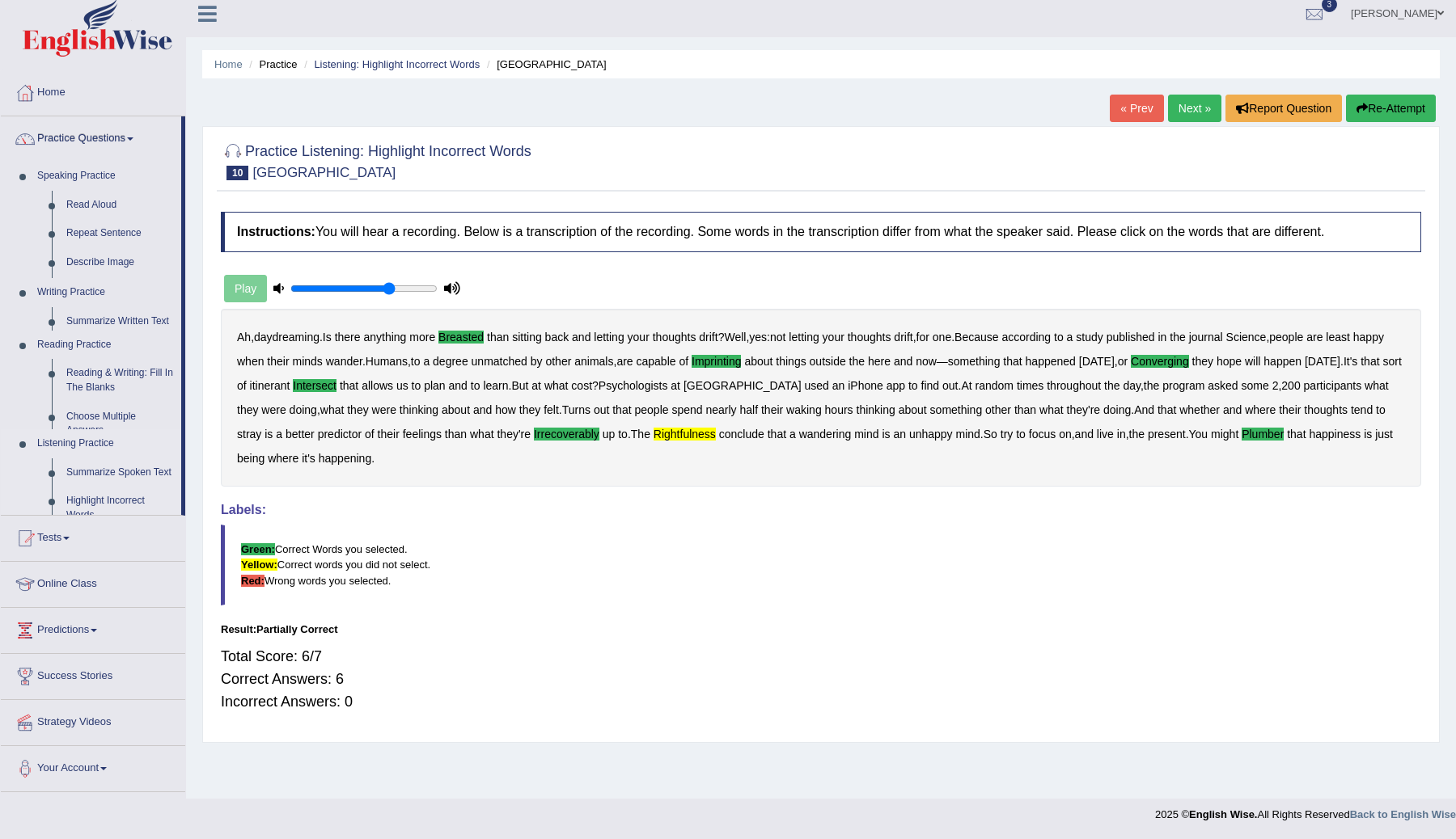
scroll to position [9, 0]
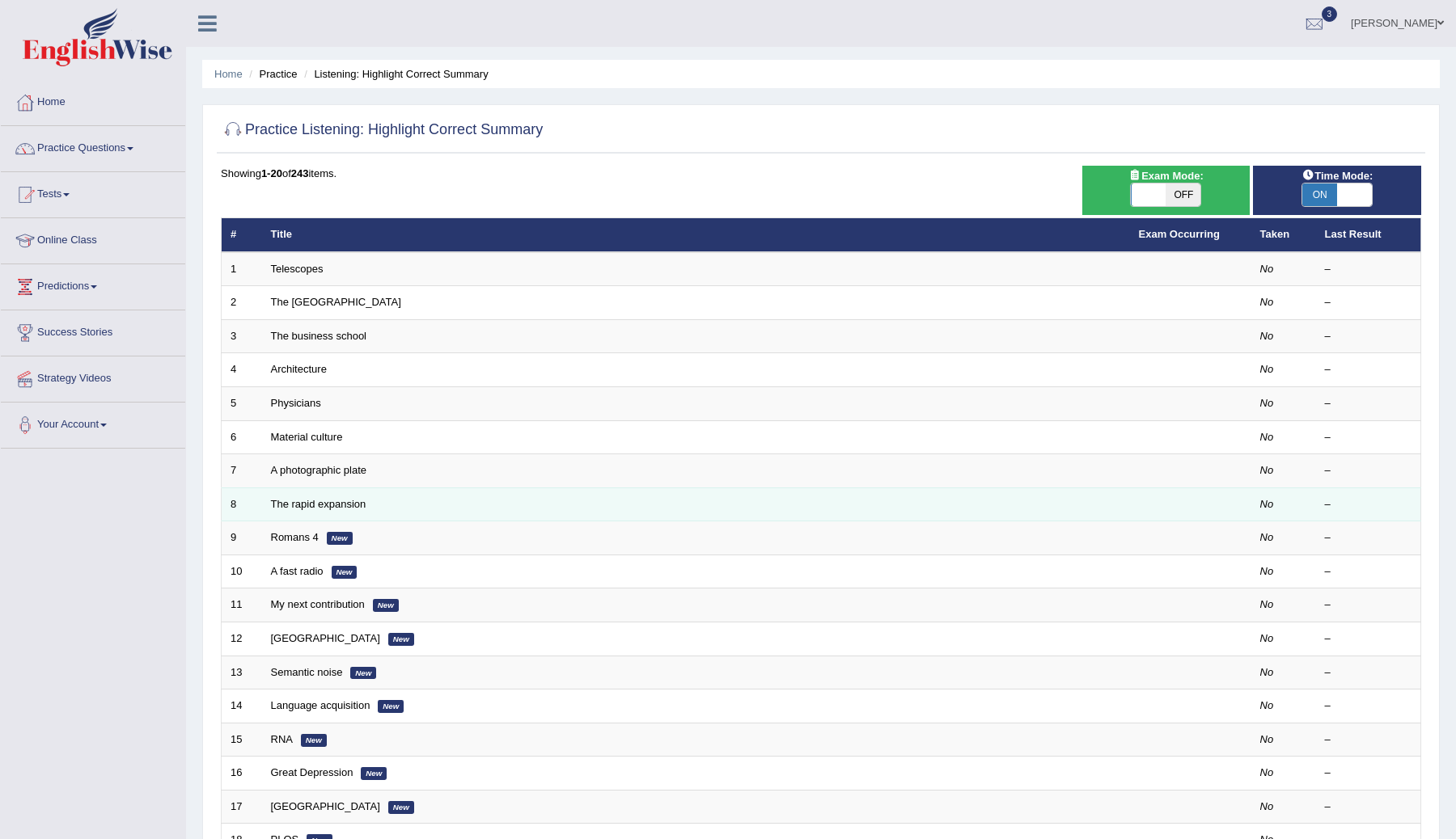
scroll to position [91, 0]
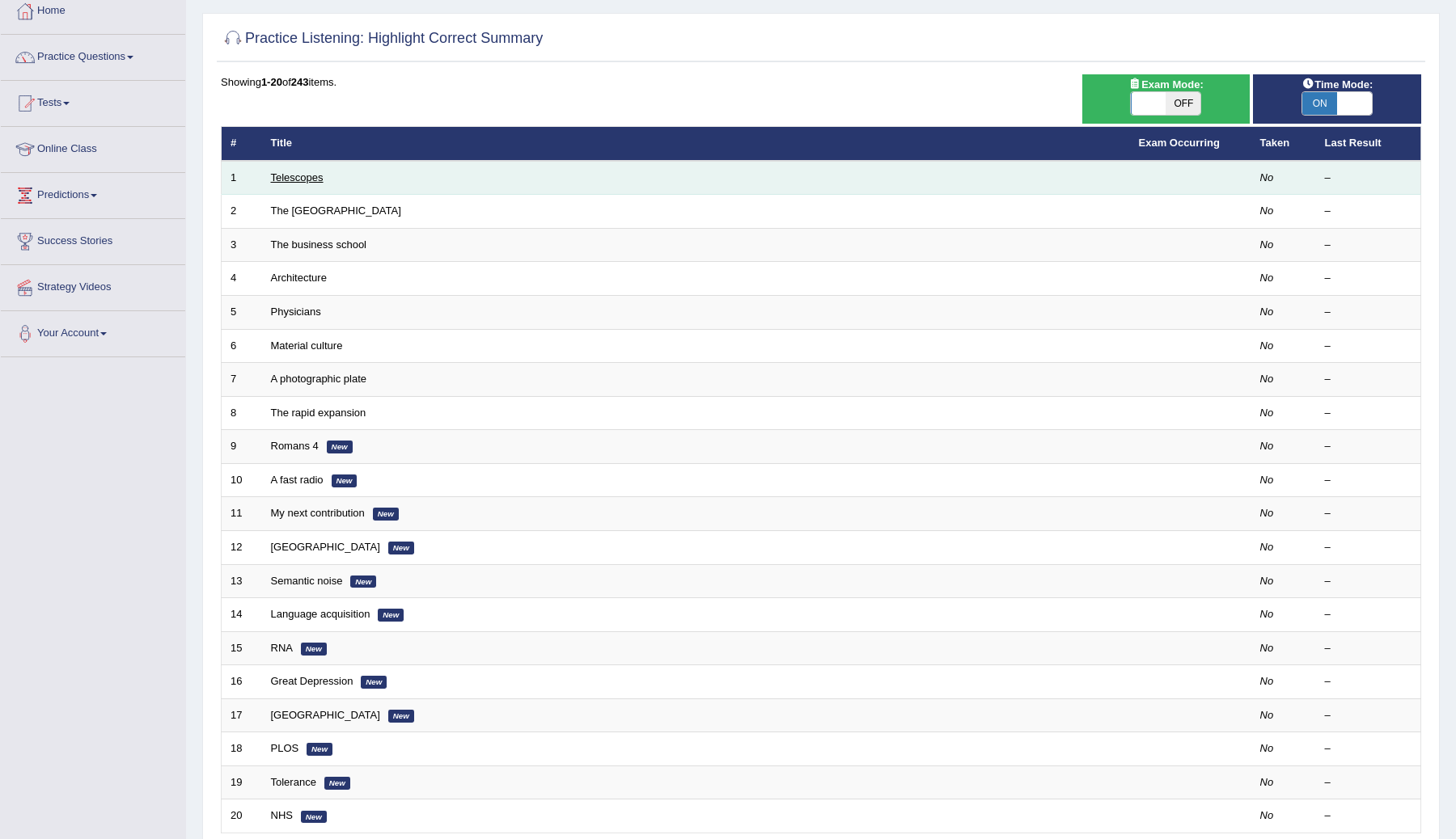
click at [279, 181] on link "Telescopes" at bounding box center [296, 178] width 52 height 12
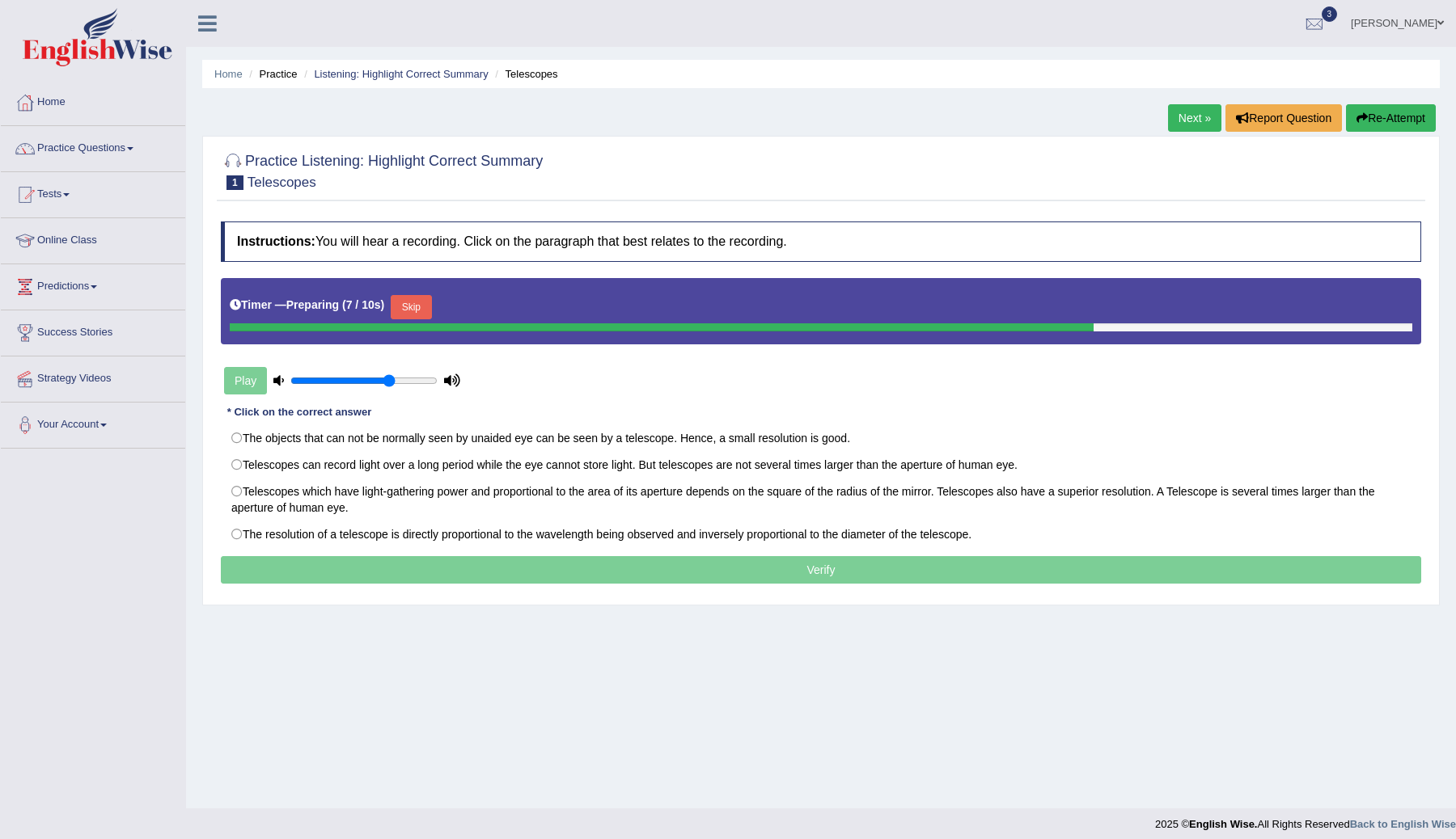
click at [422, 305] on button "Skip" at bounding box center [411, 307] width 40 height 24
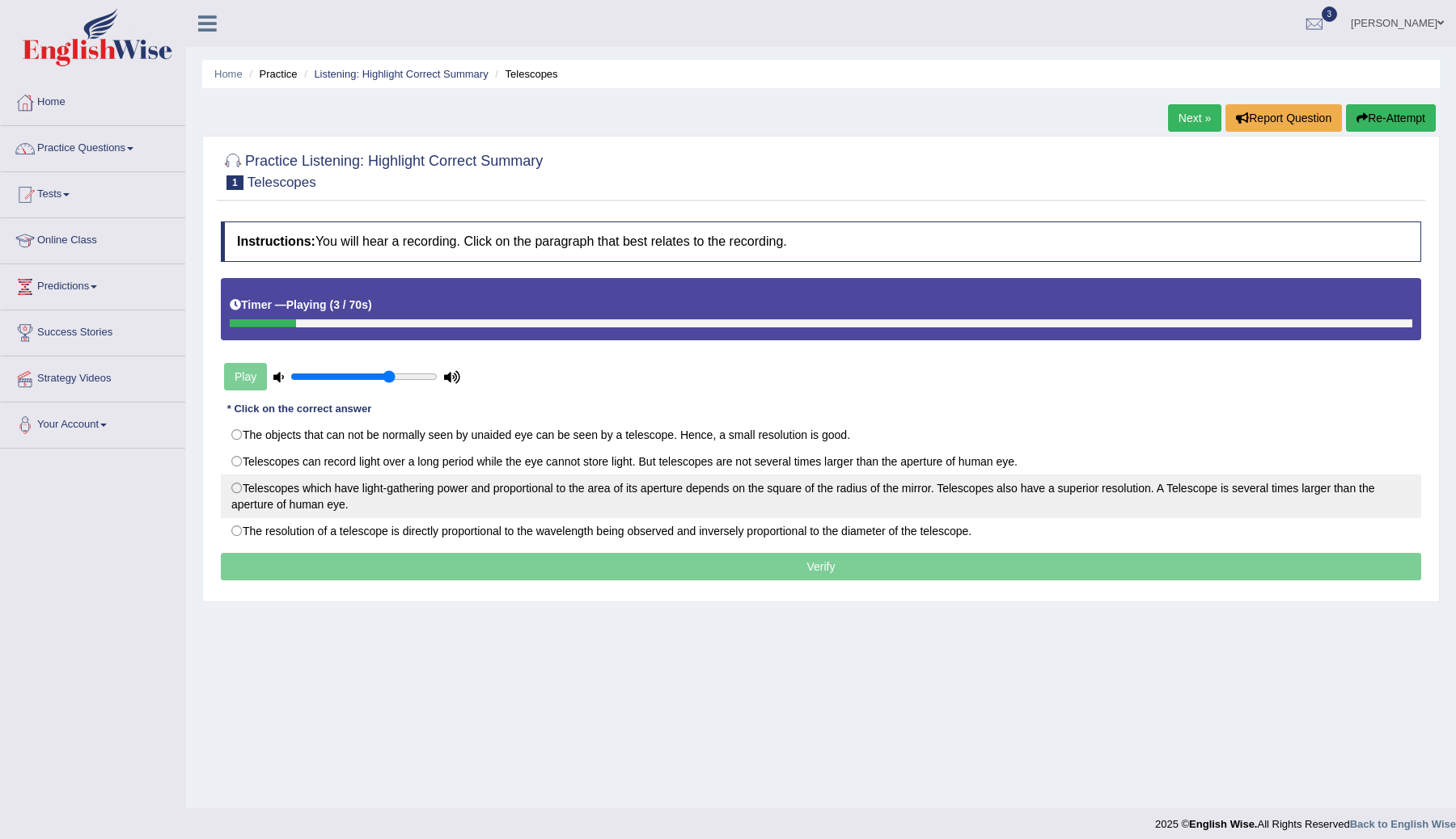
scroll to position [9, 0]
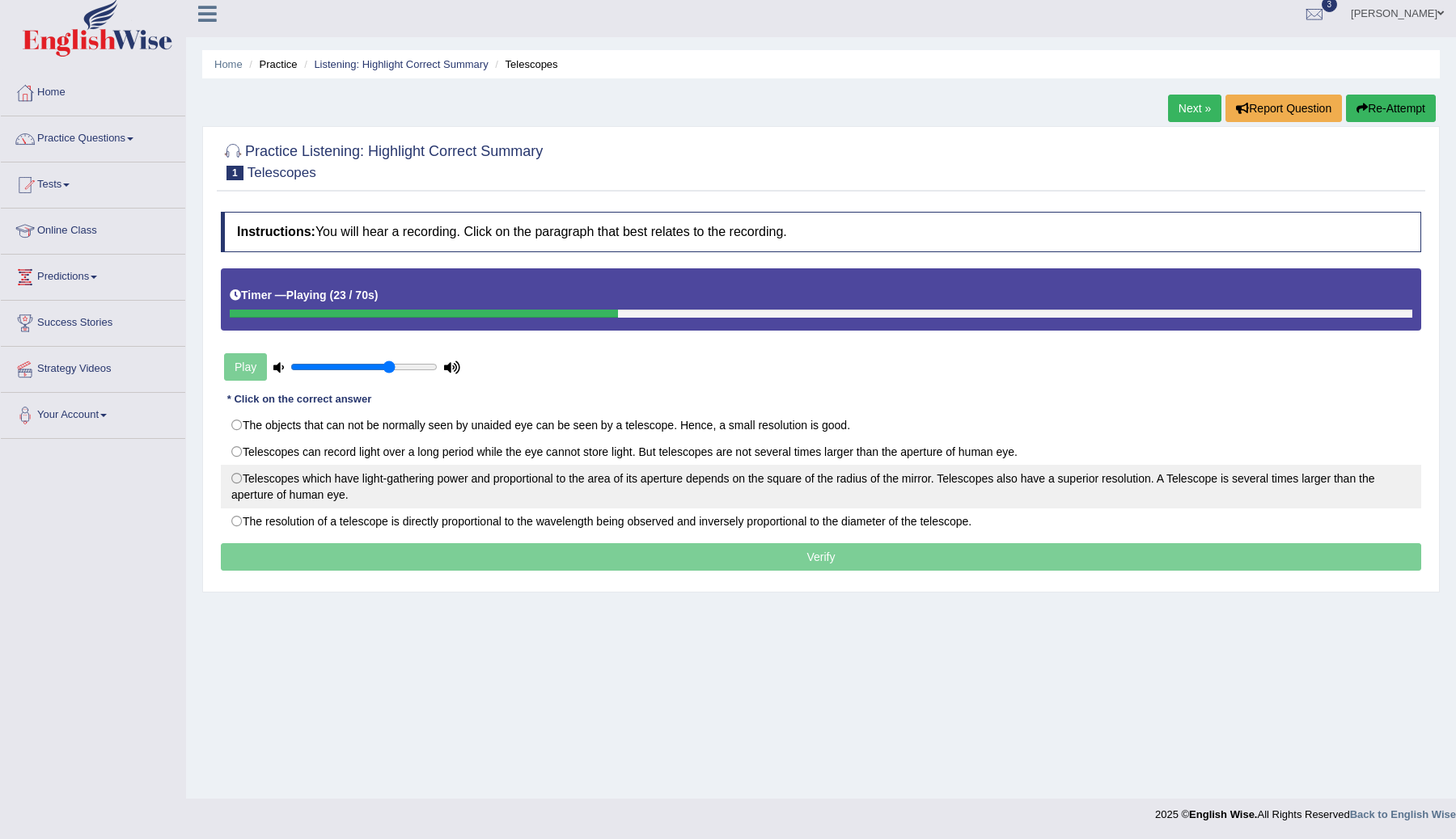
click at [239, 481] on label "Telescopes which have light-gathering power and proportional to the area of its…" at bounding box center [820, 486] width 1200 height 44
radio input "true"
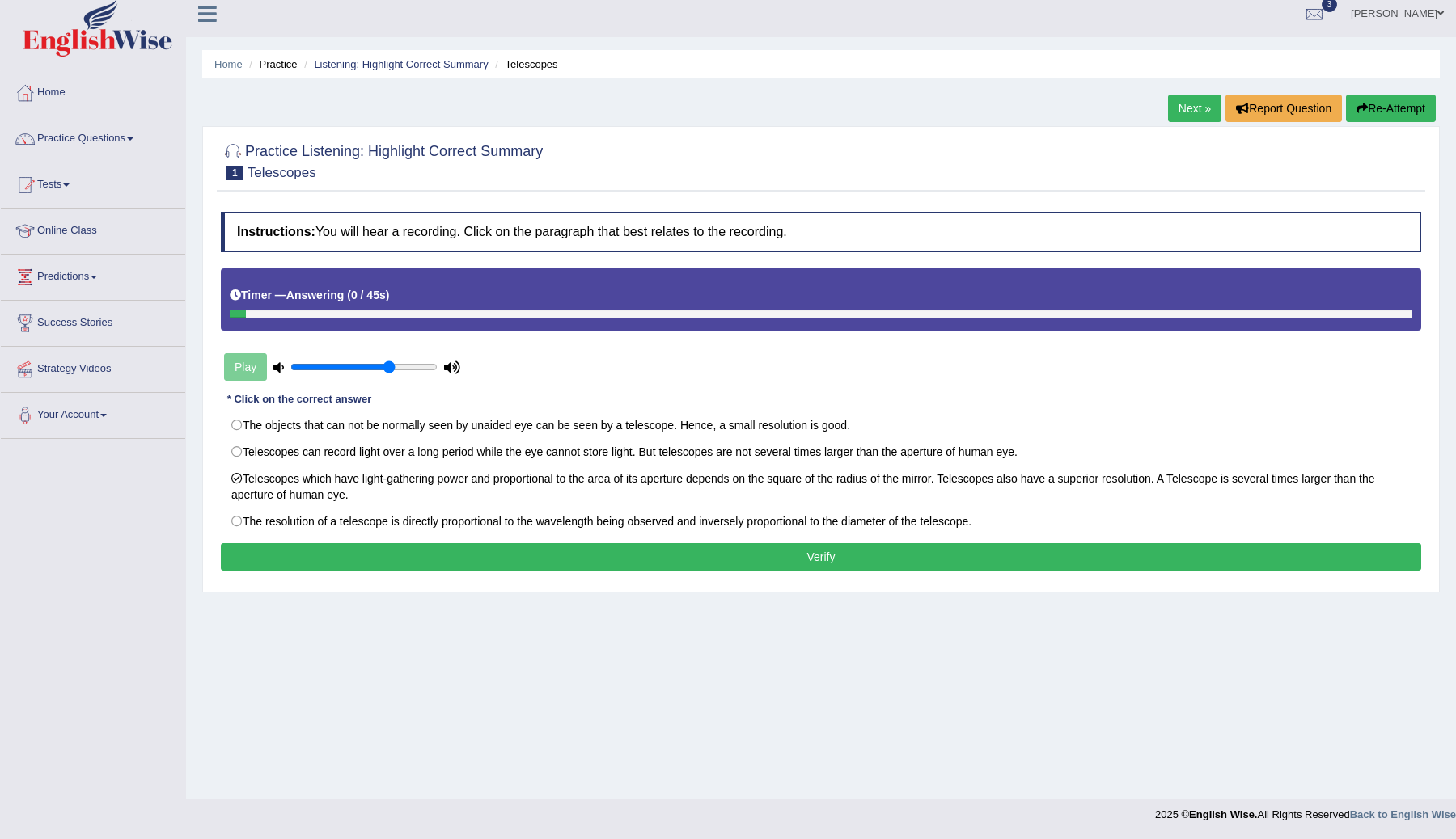
click at [827, 556] on button "Verify" at bounding box center [820, 557] width 1200 height 27
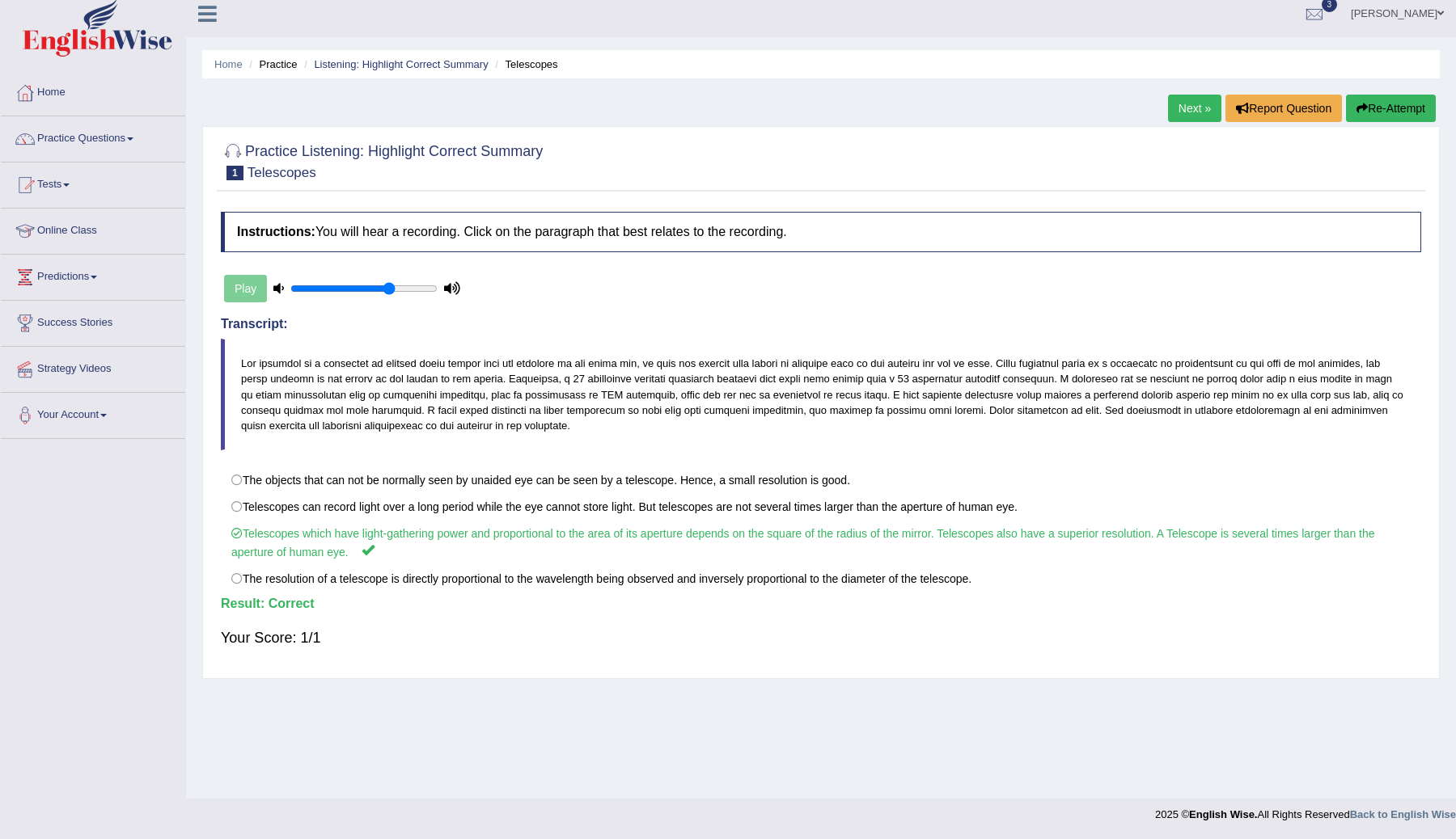
click at [1178, 101] on link "Next »" at bounding box center [1195, 108] width 53 height 27
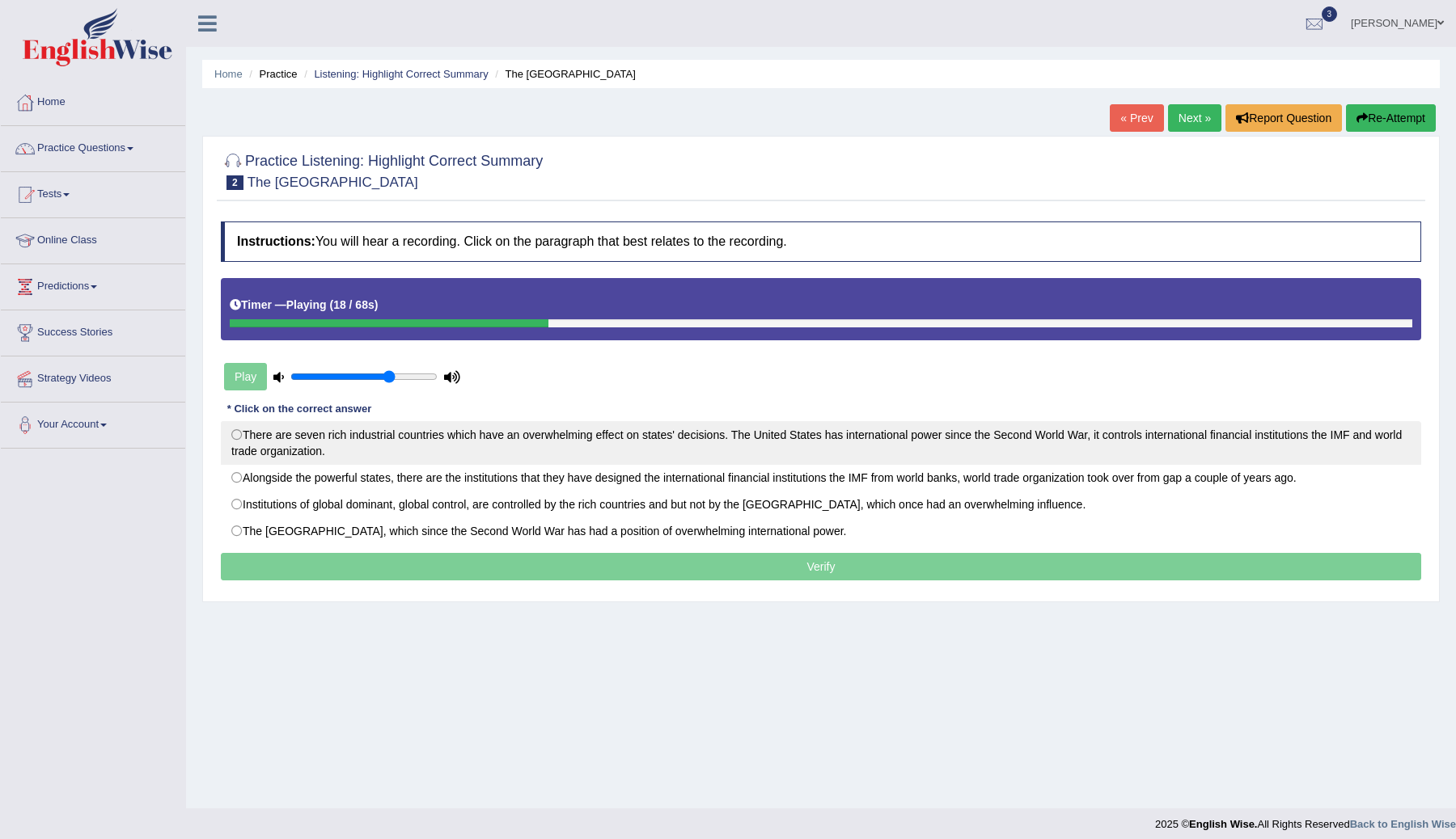
click at [236, 441] on label "There are seven rich industrial countries which have an overwhelming effect on …" at bounding box center [820, 443] width 1200 height 44
radio input "true"
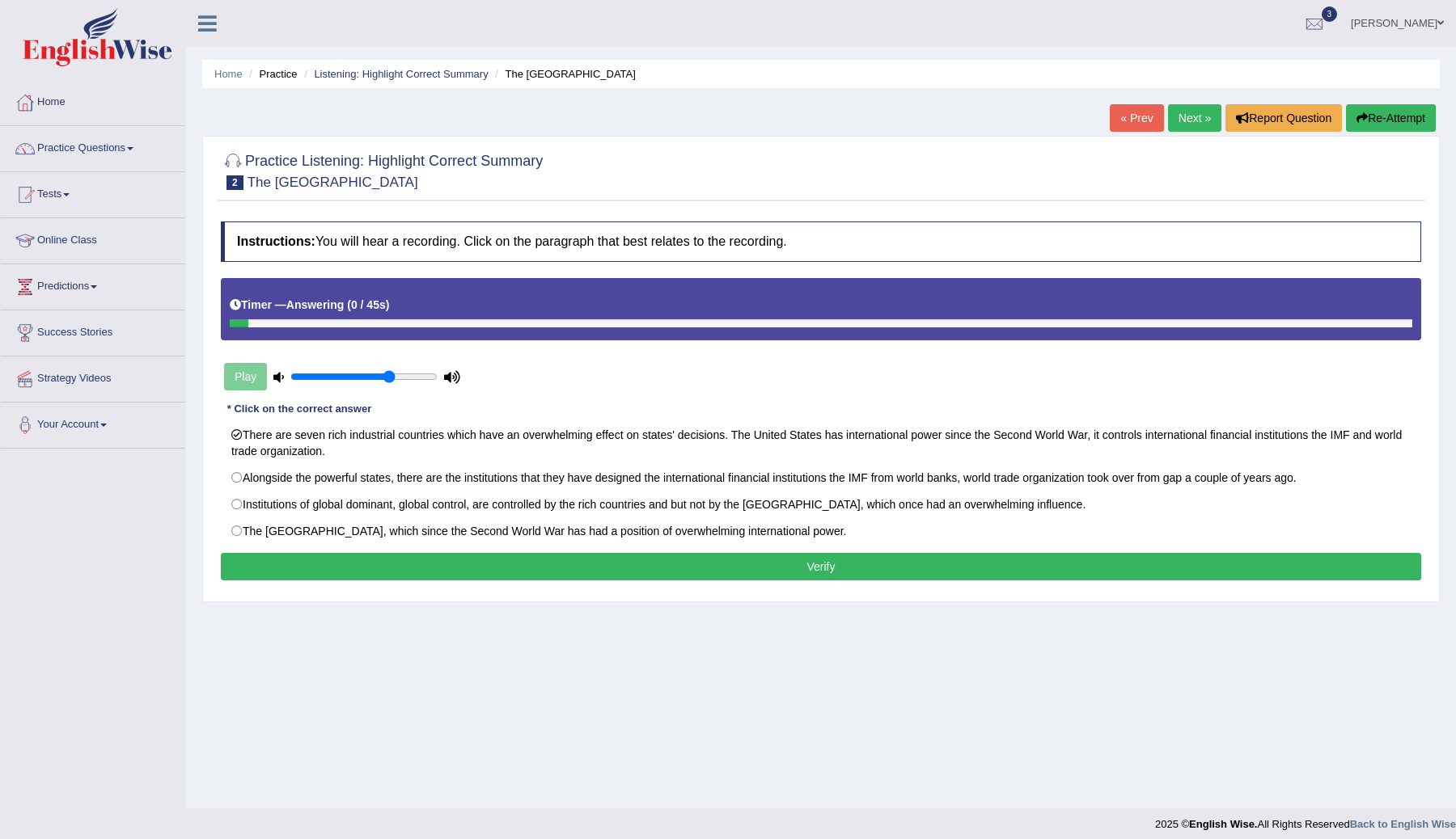
click at [624, 572] on button "Verify" at bounding box center [820, 567] width 1200 height 27
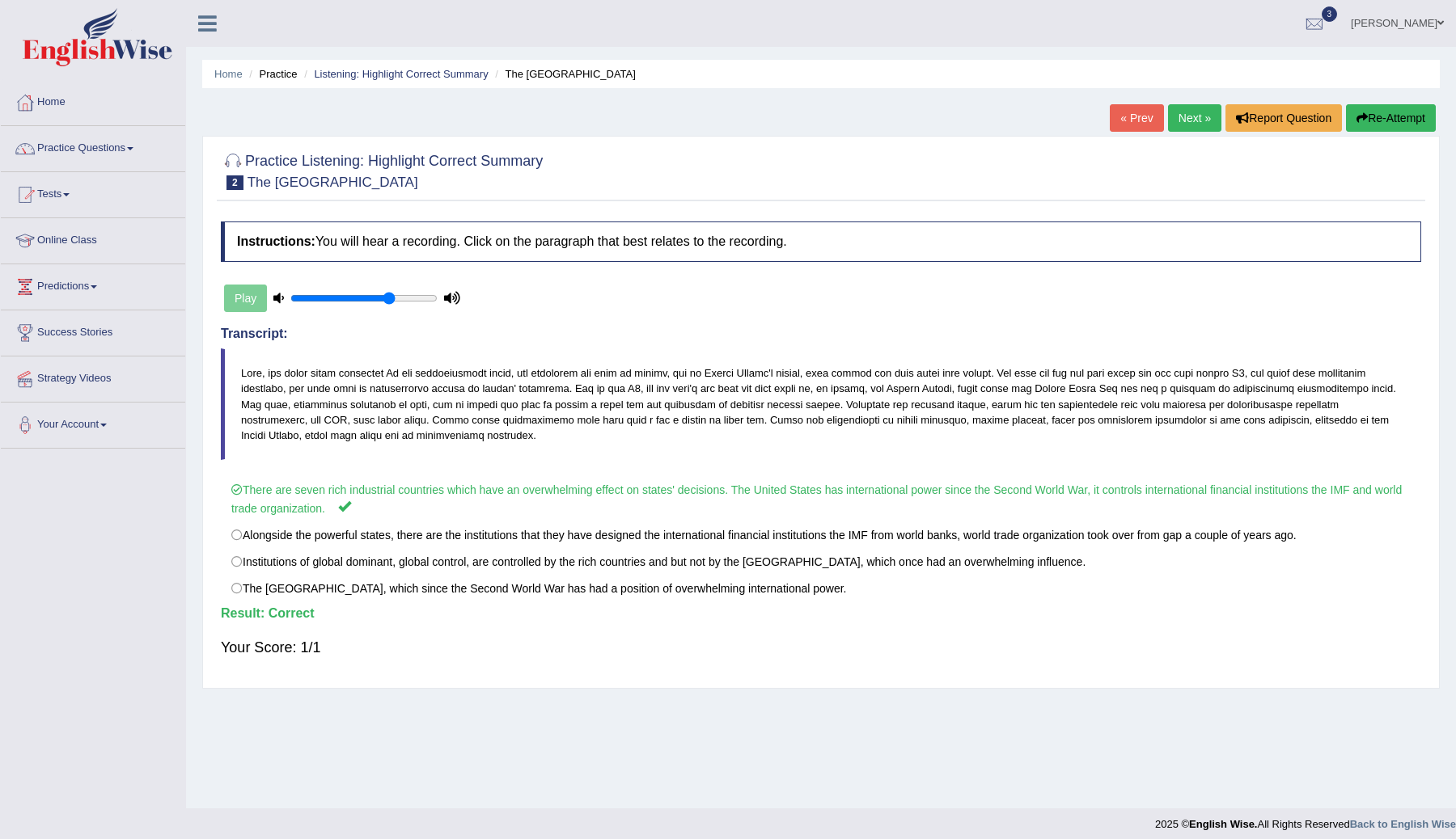
click at [1168, 118] on link "Next »" at bounding box center [1195, 118] width 53 height 27
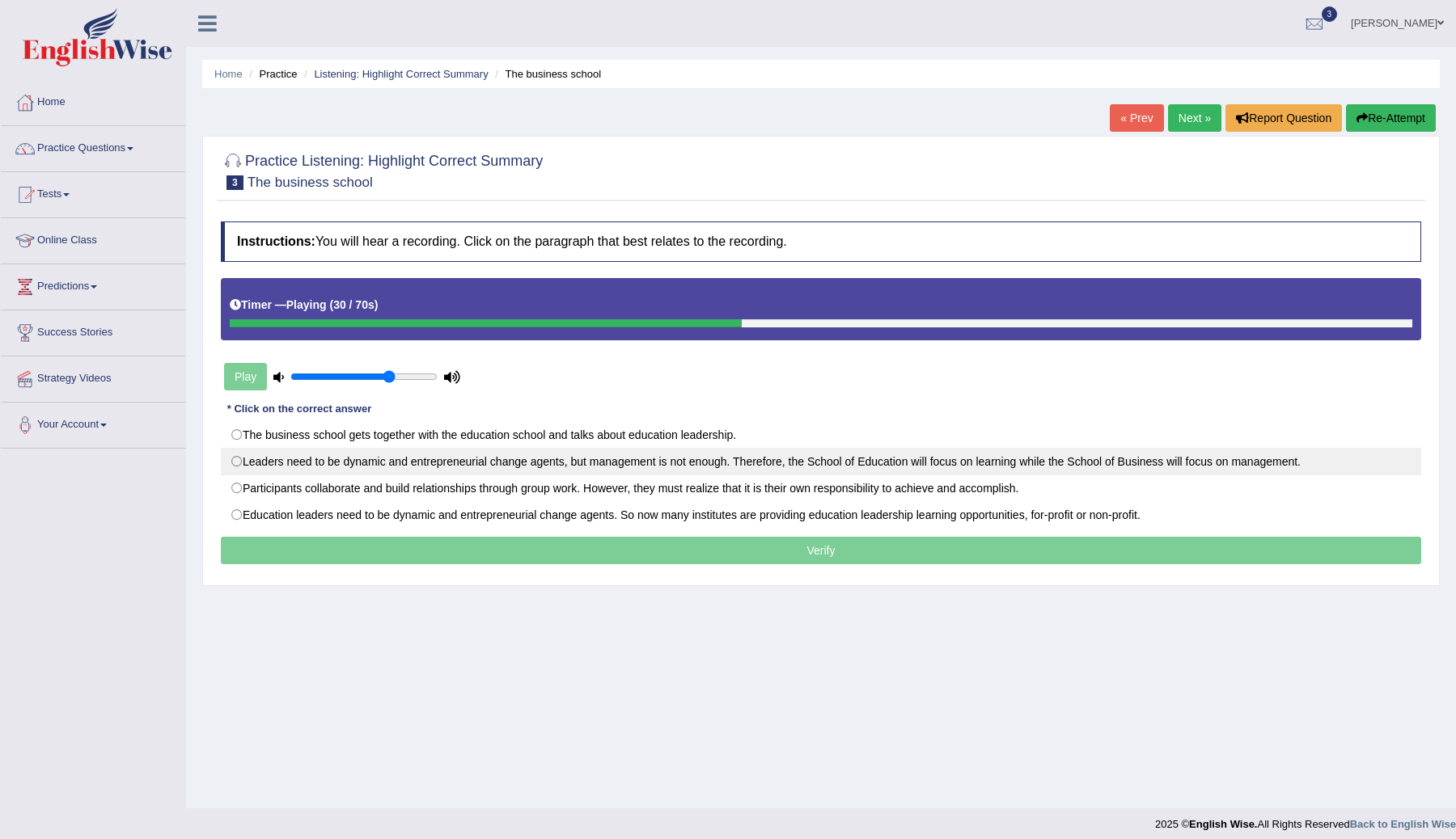
click at [235, 465] on label "Leaders need to be dynamic and entrepreneurial change agents, but management is…" at bounding box center [820, 462] width 1200 height 27
radio input "true"
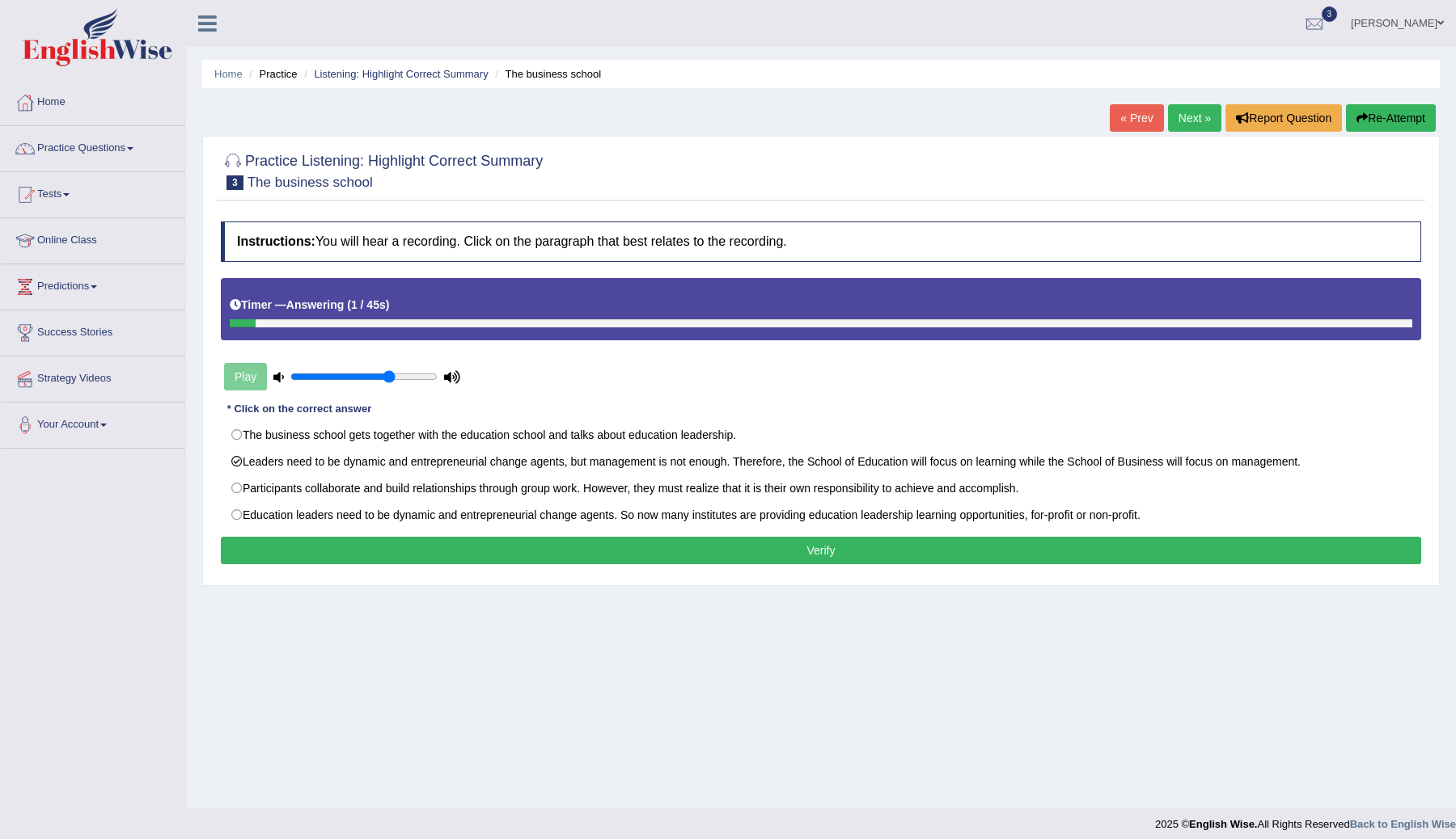
click at [880, 546] on button "Verify" at bounding box center [820, 550] width 1200 height 27
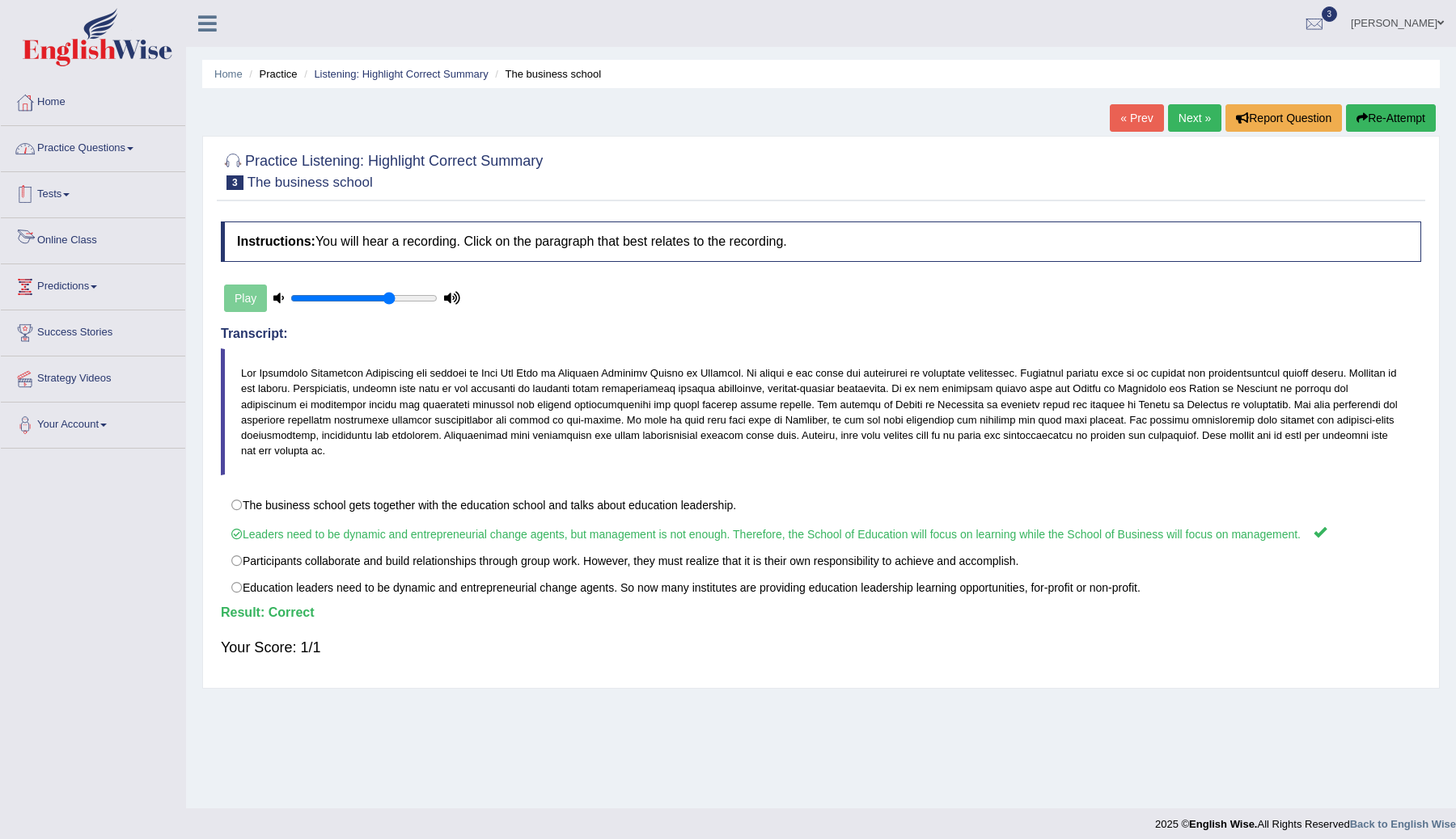
click at [116, 145] on link "Practice Questions" at bounding box center [93, 146] width 185 height 40
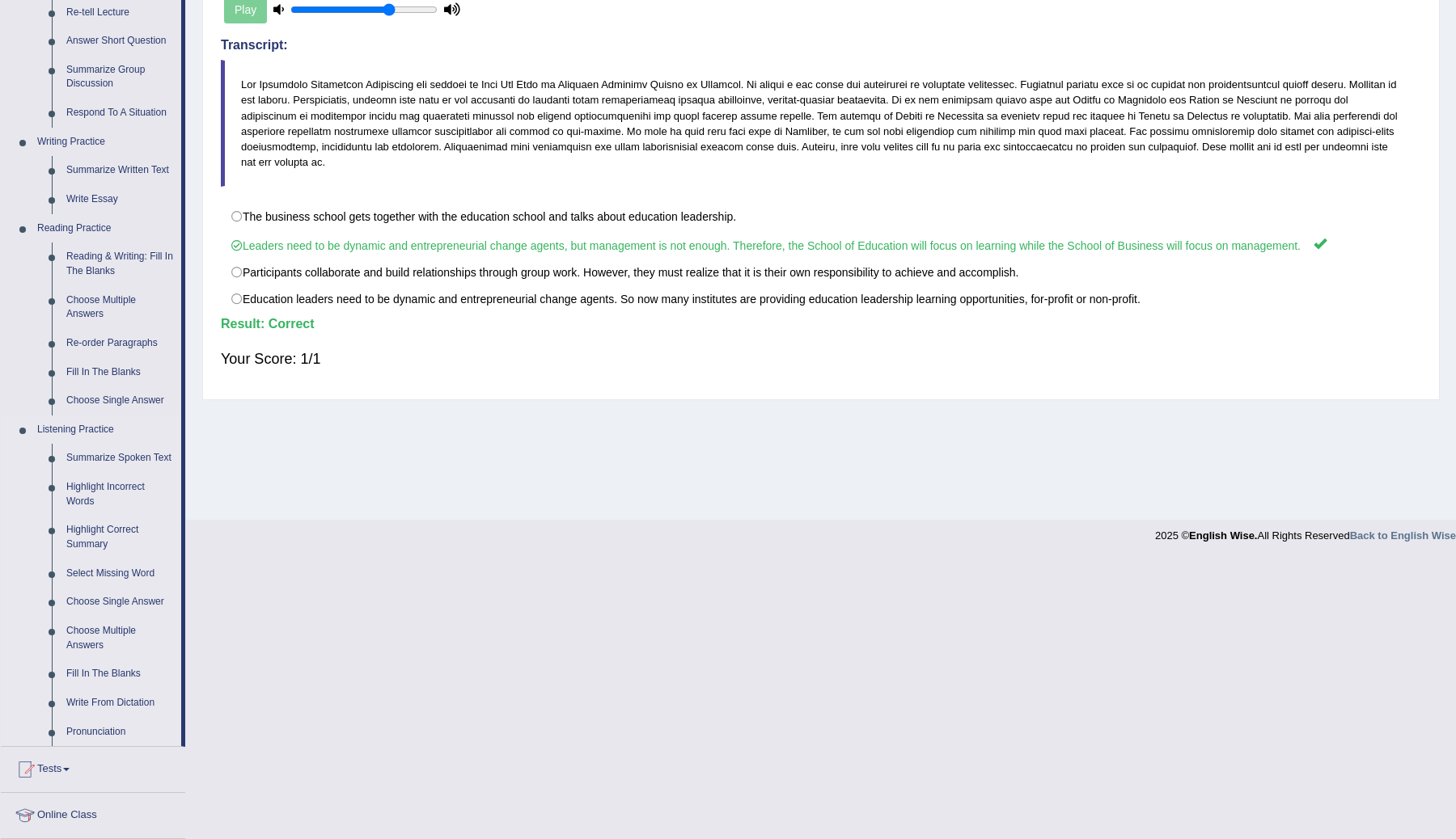
scroll to position [489, 0]
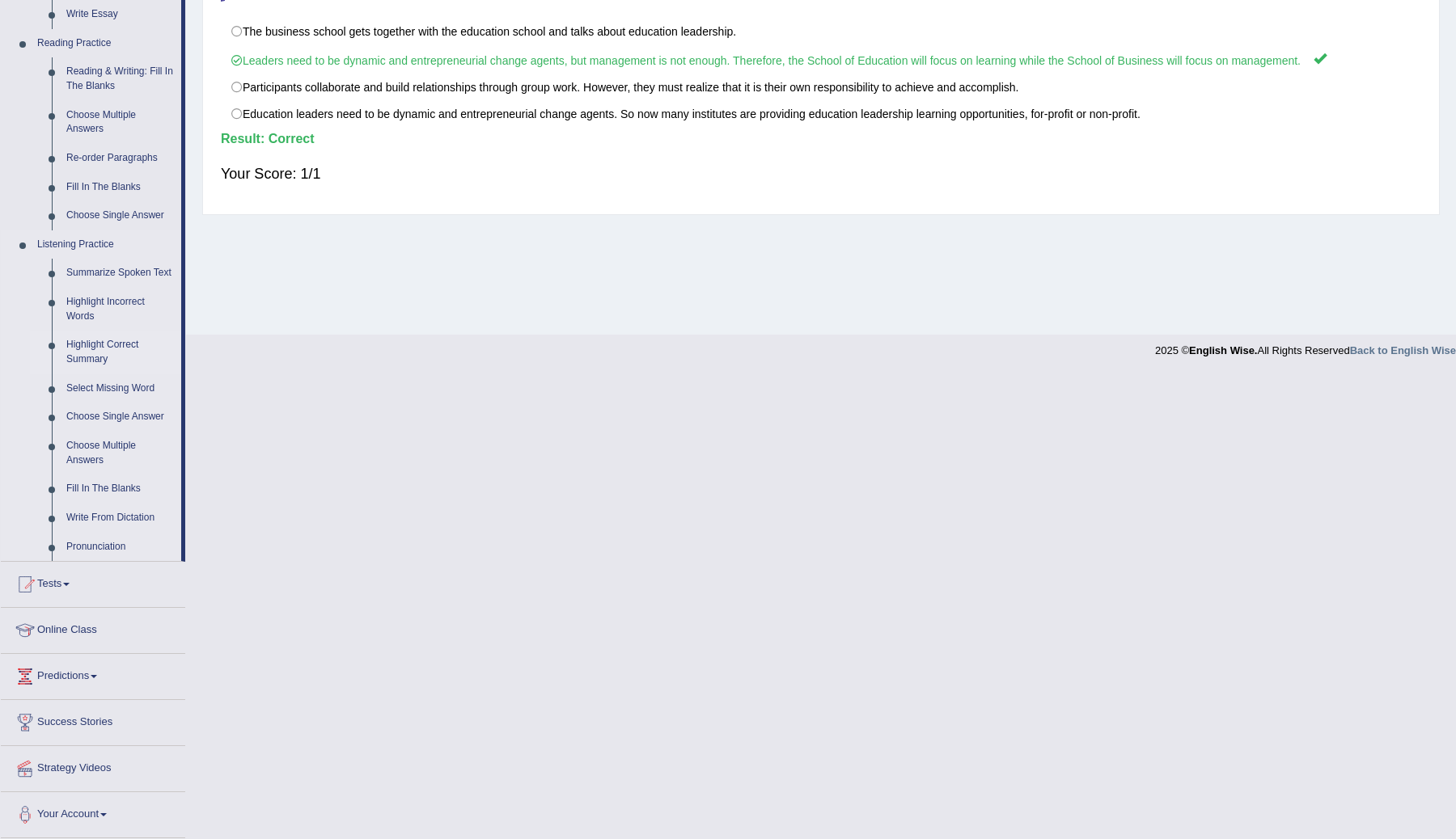
click at [94, 341] on link "Highlight Correct Summary" at bounding box center [120, 352] width 122 height 43
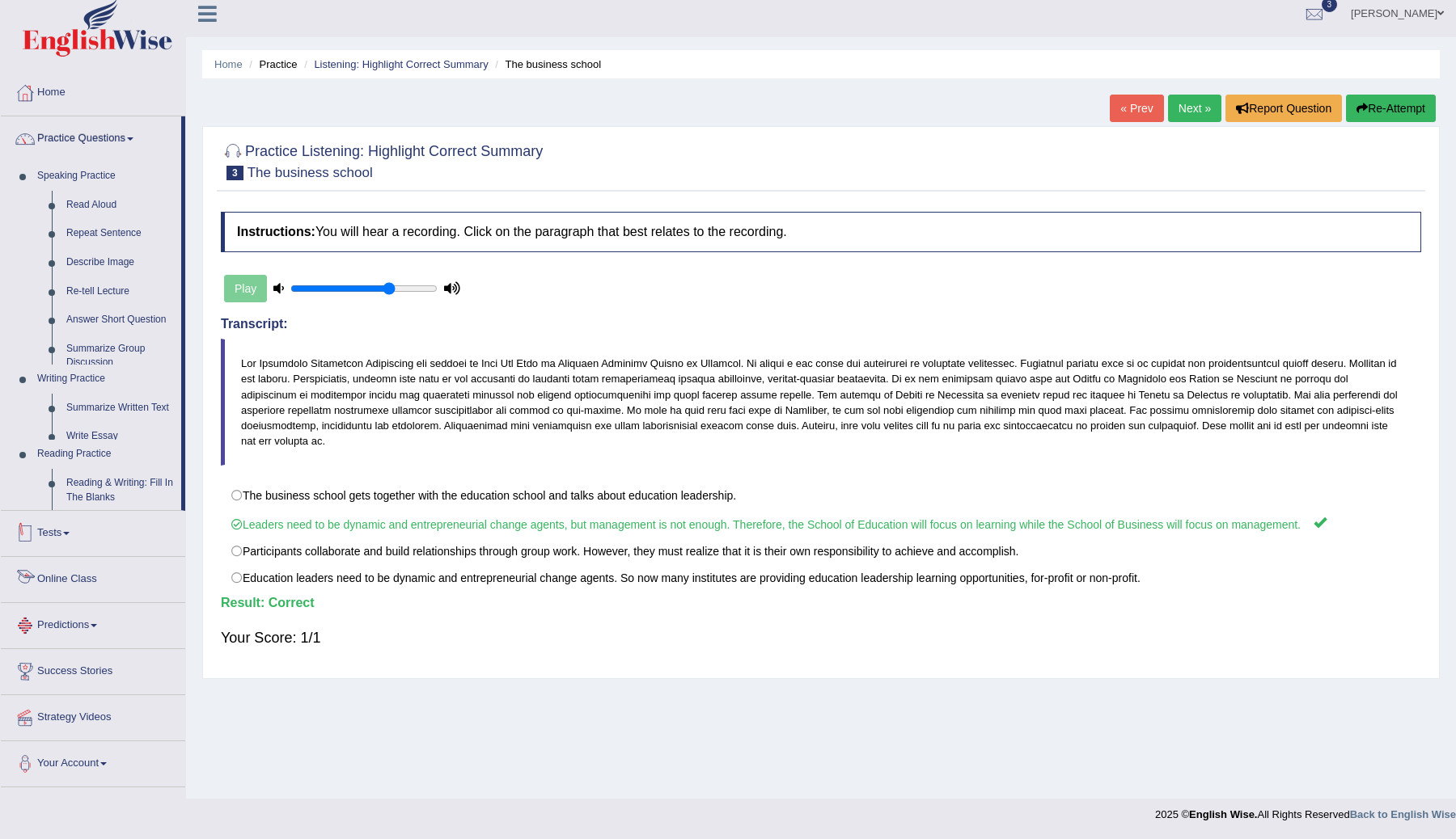
scroll to position [13, 0]
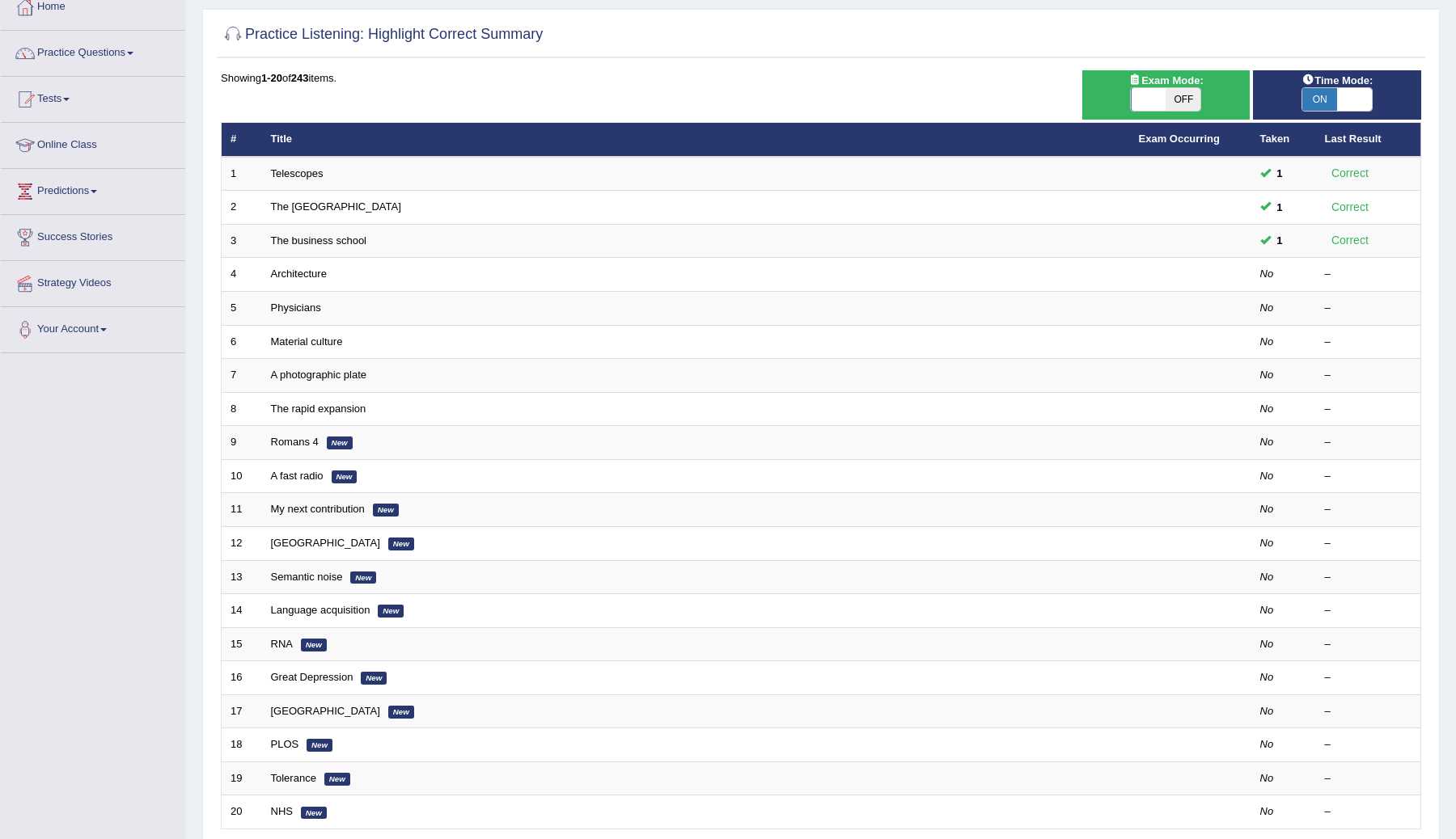
scroll to position [75, 0]
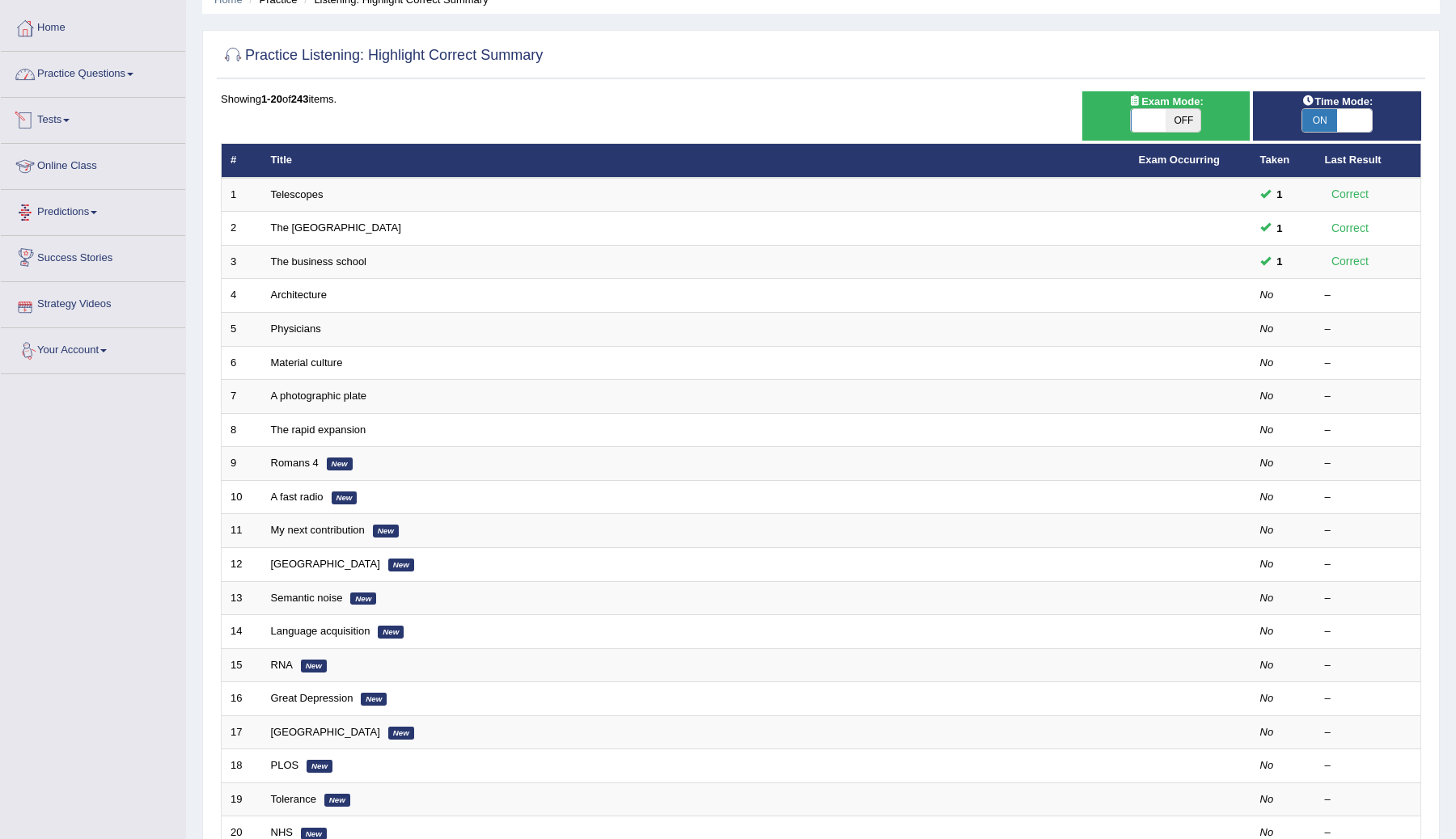
click at [142, 78] on link "Practice Questions" at bounding box center [93, 71] width 185 height 40
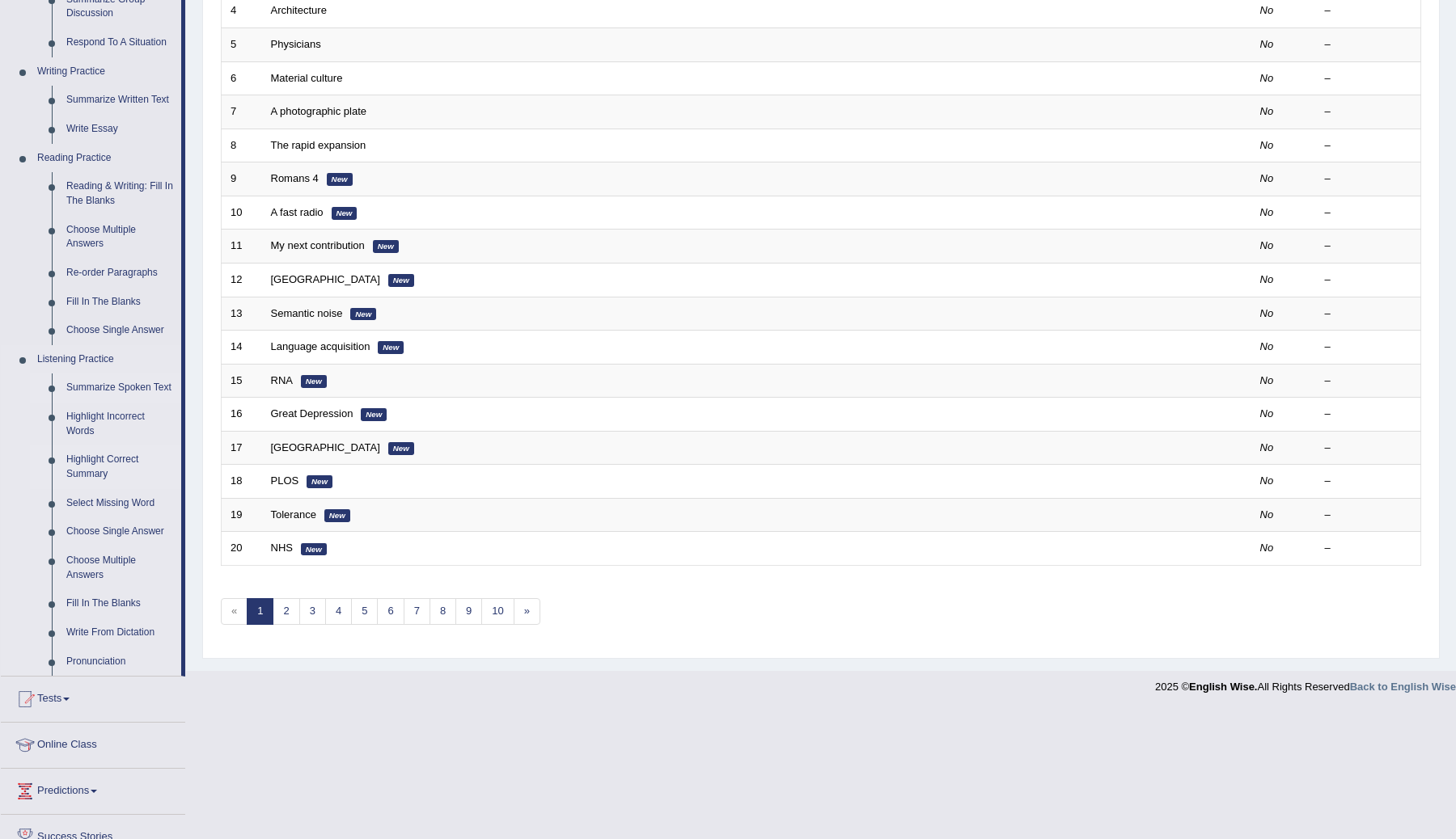
scroll to position [380, 0]
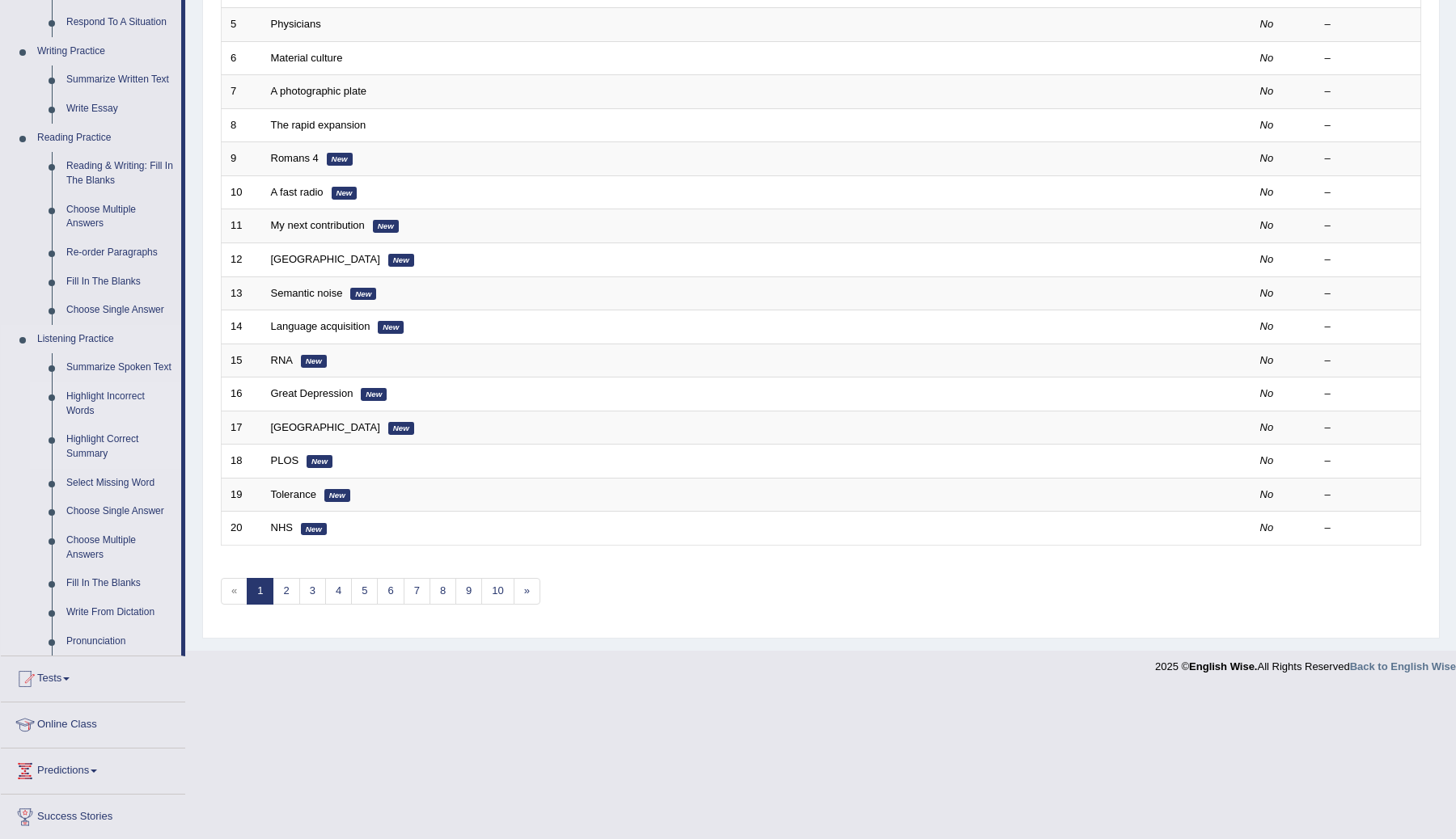
click at [104, 405] on link "Highlight Incorrect Words" at bounding box center [120, 404] width 122 height 43
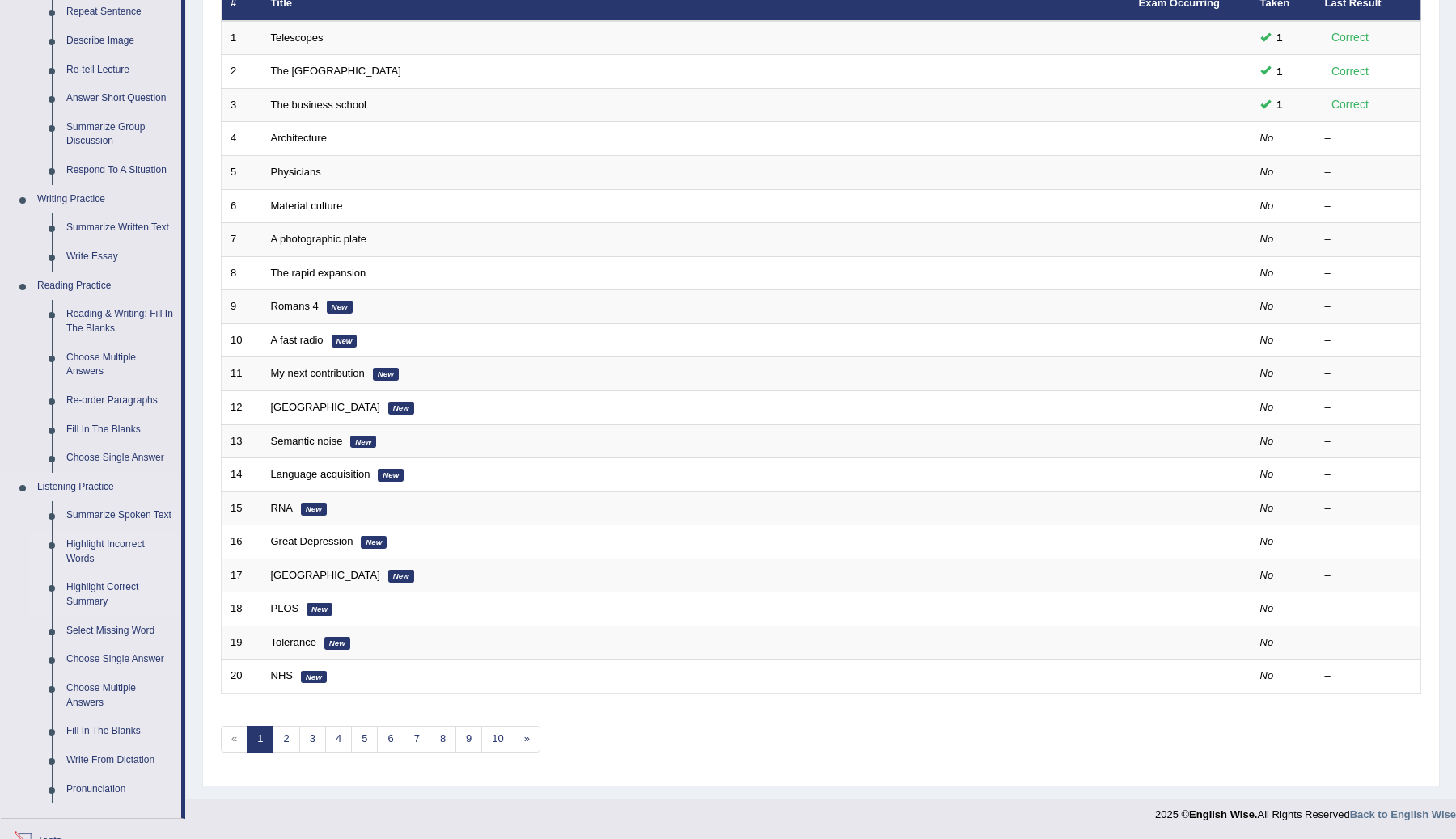
scroll to position [427, 0]
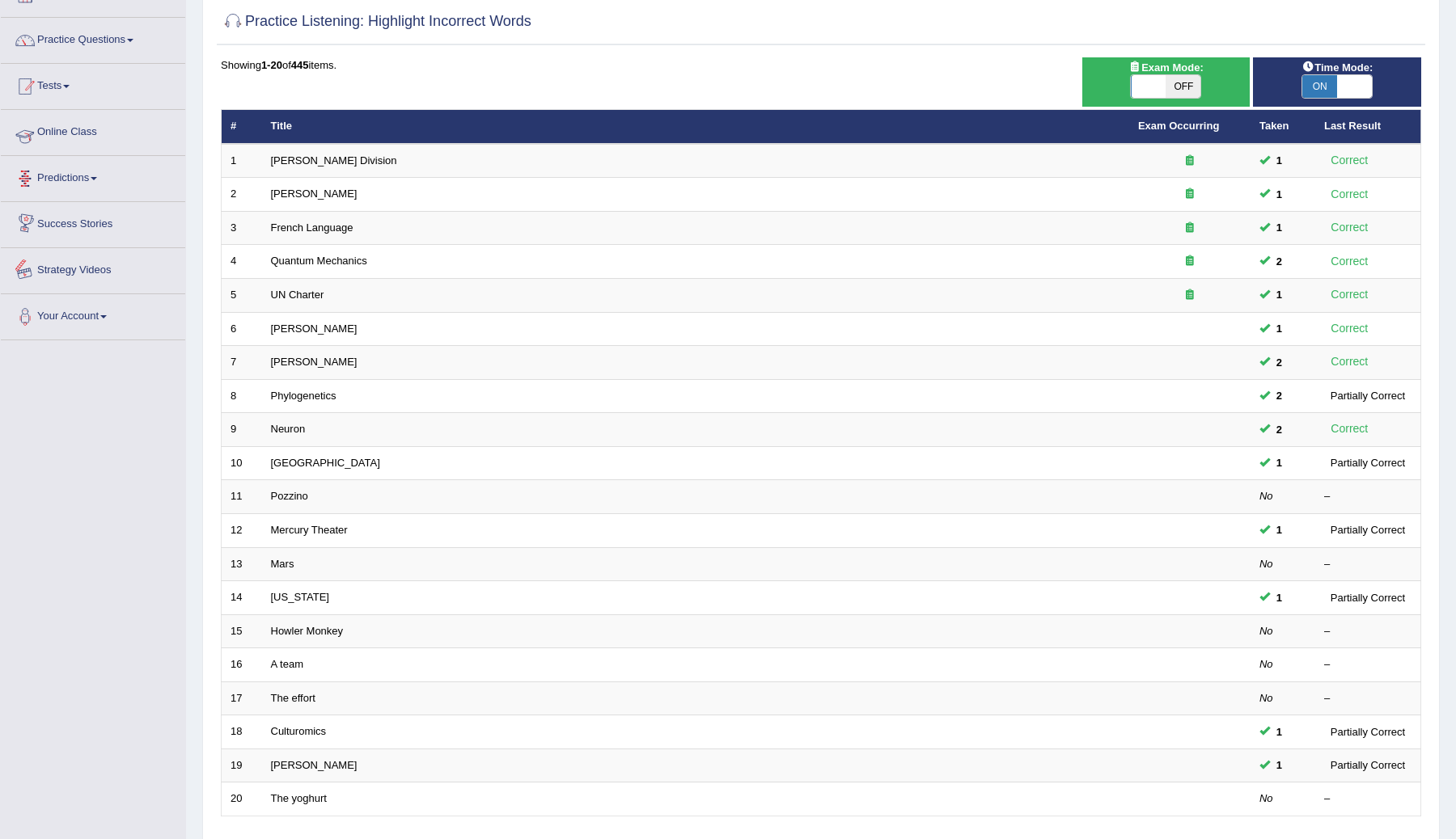
scroll to position [87, 0]
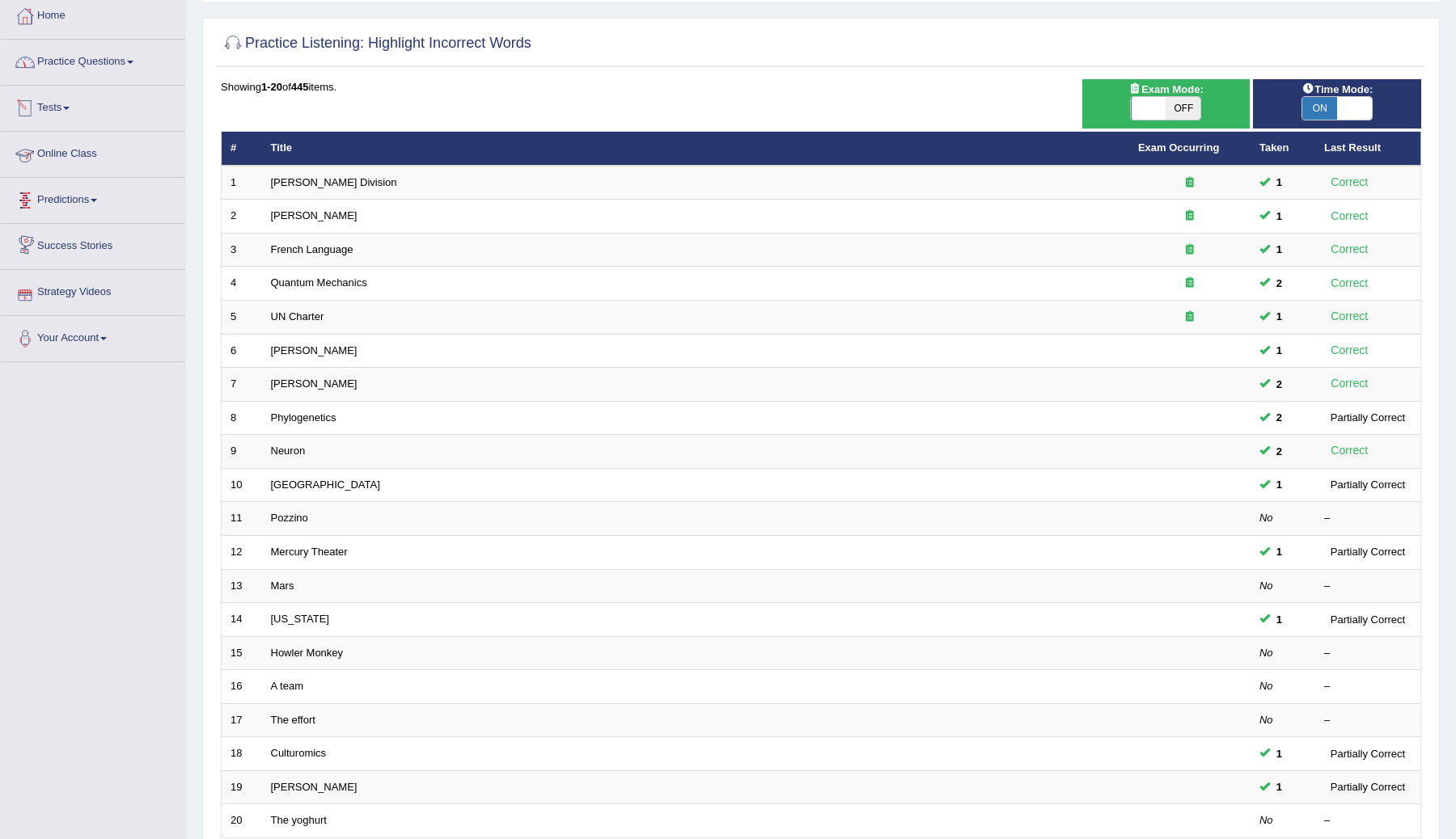
click at [130, 64] on link "Practice Questions" at bounding box center [93, 59] width 185 height 40
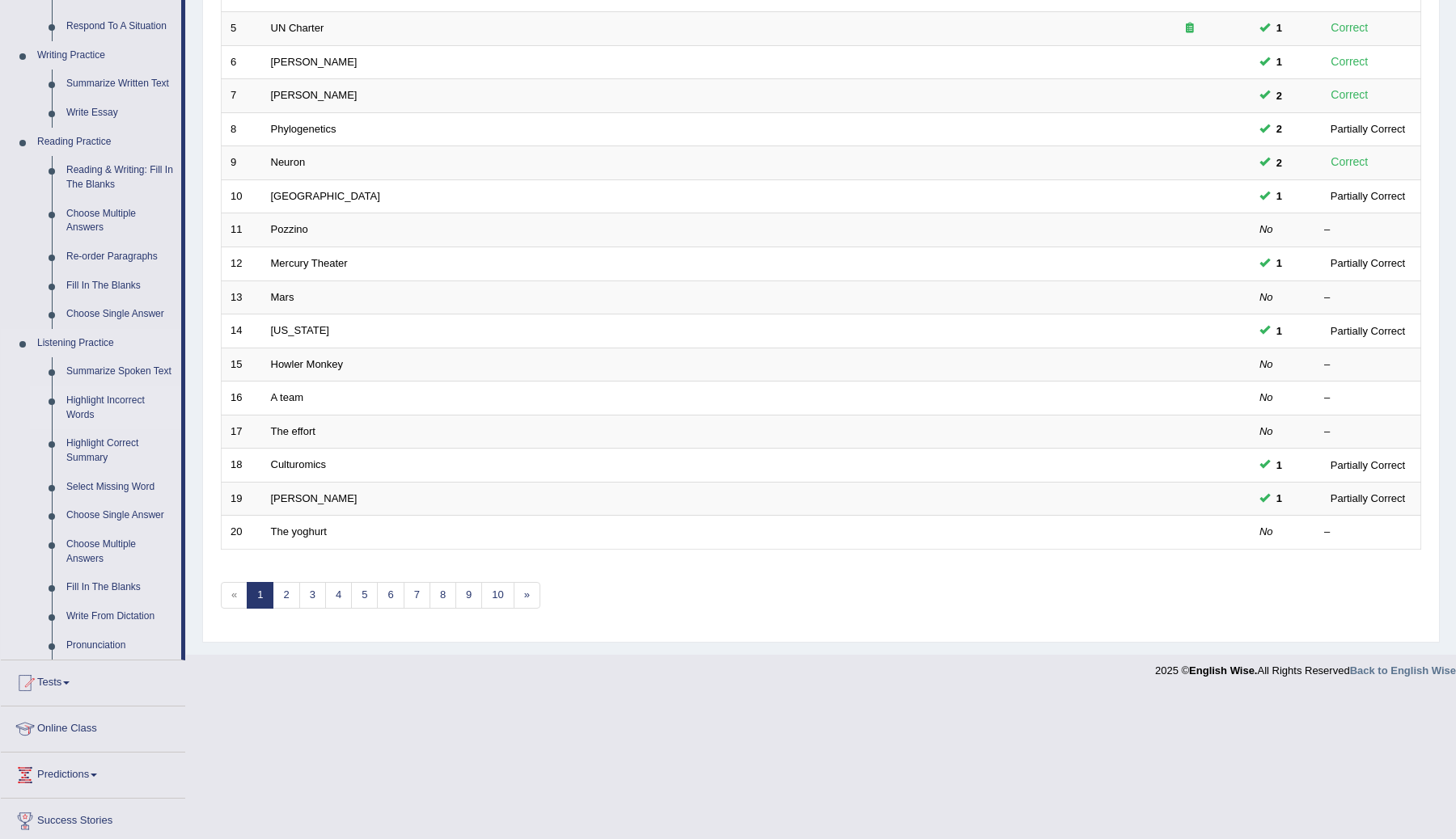
scroll to position [374, 0]
click at [118, 255] on link "Re-order Paragraphs" at bounding box center [120, 258] width 122 height 29
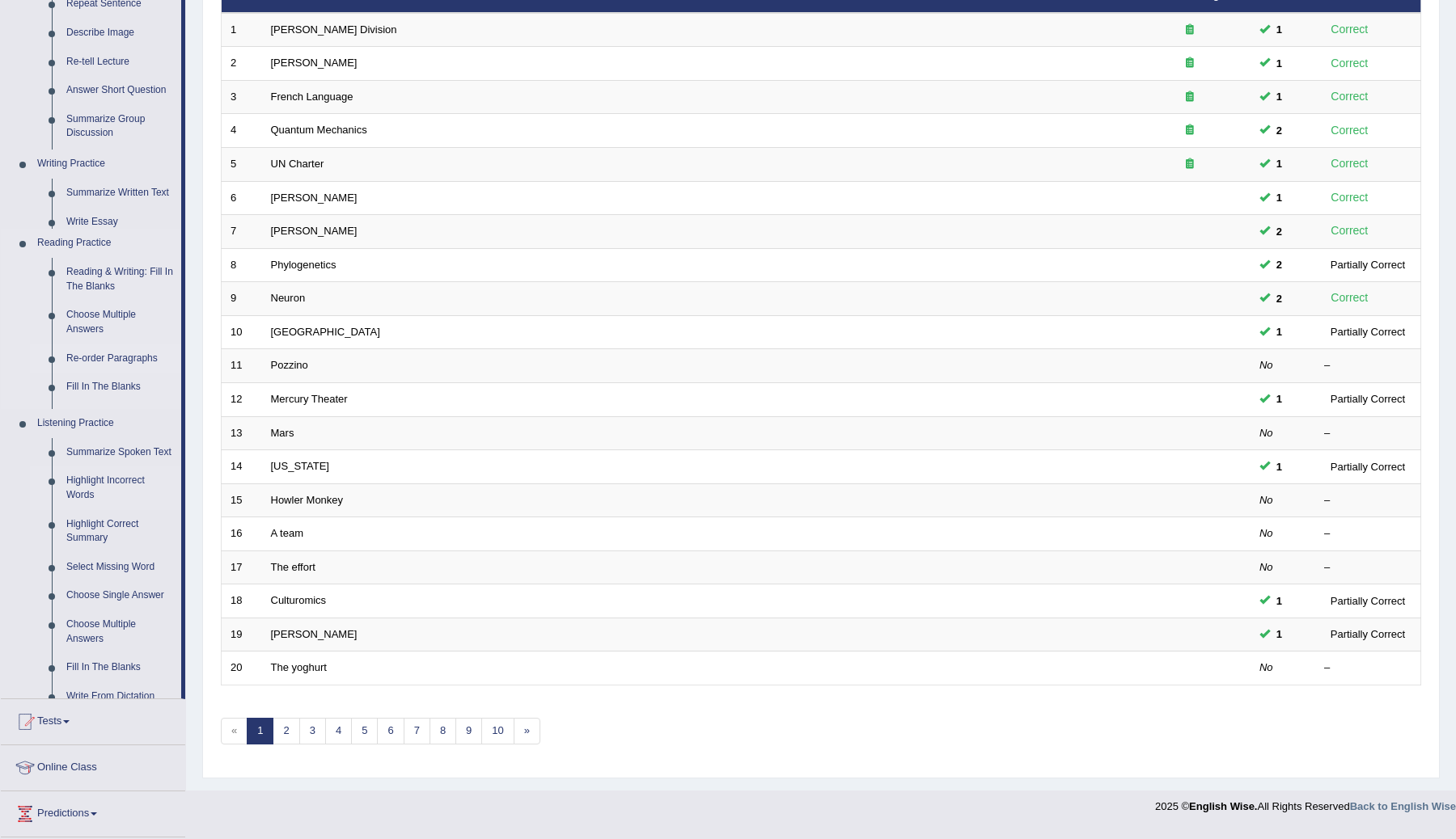
scroll to position [231, 0]
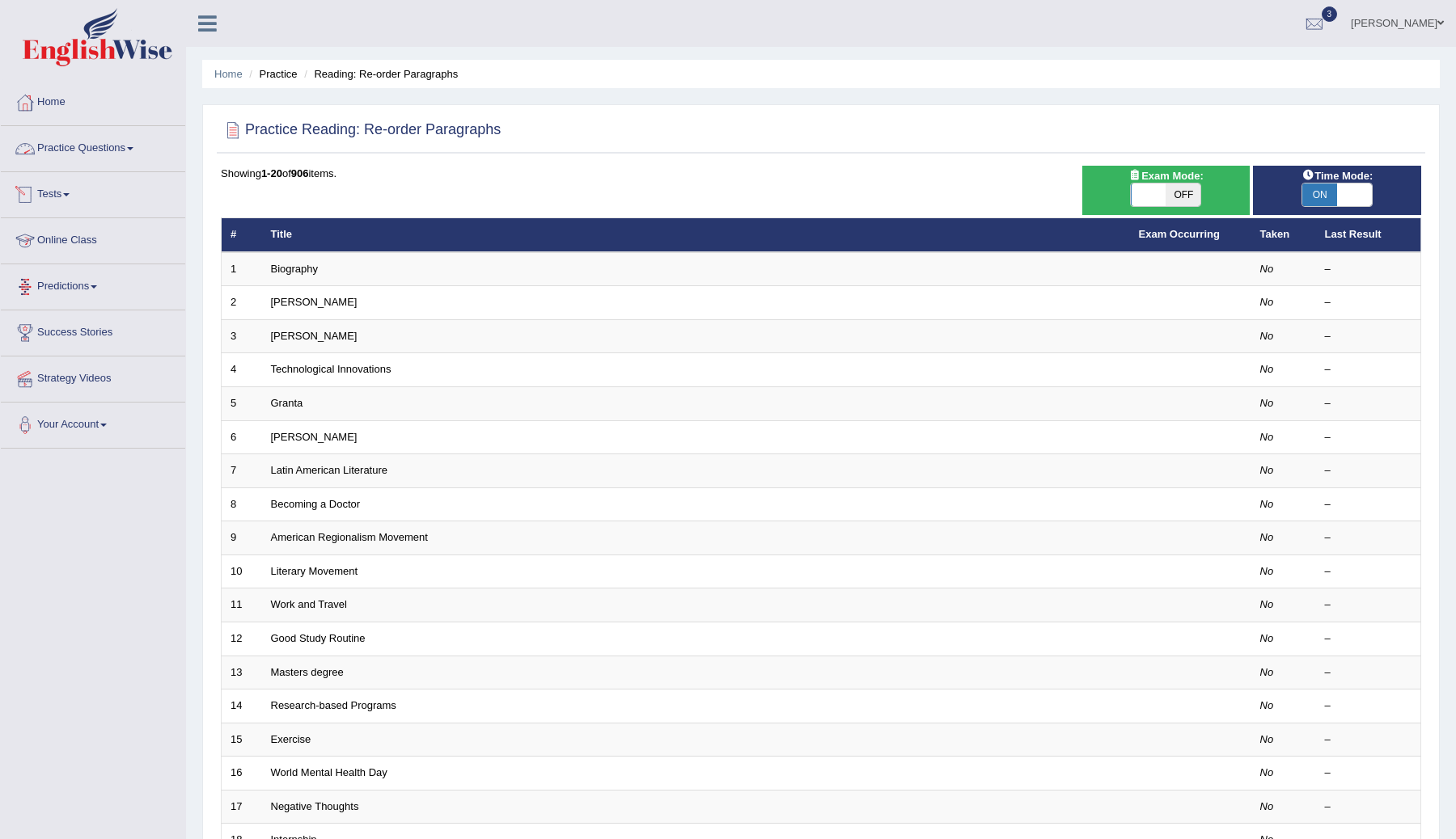
click at [127, 150] on link "Practice Questions" at bounding box center [93, 146] width 185 height 40
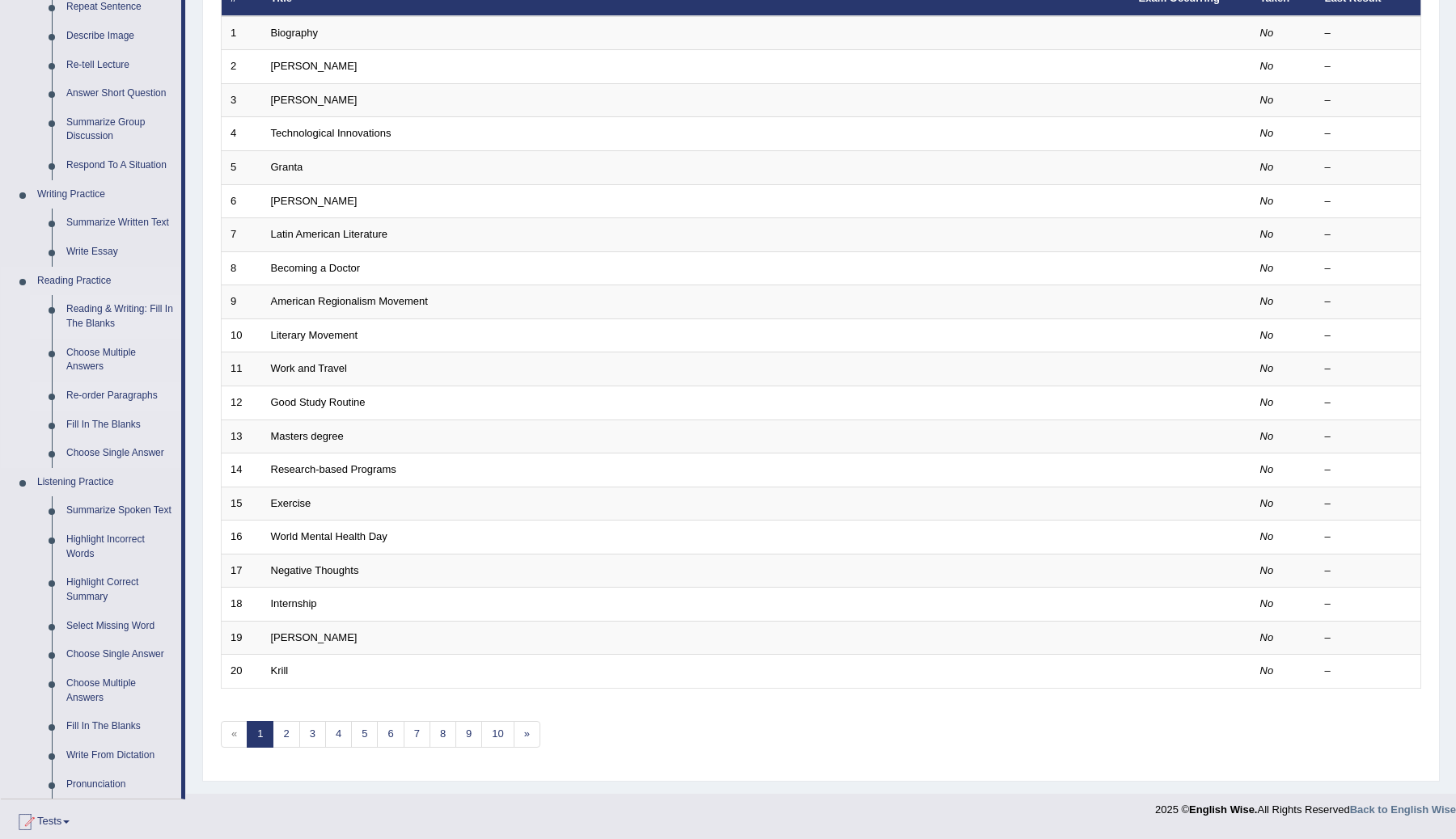
scroll to position [232, 0]
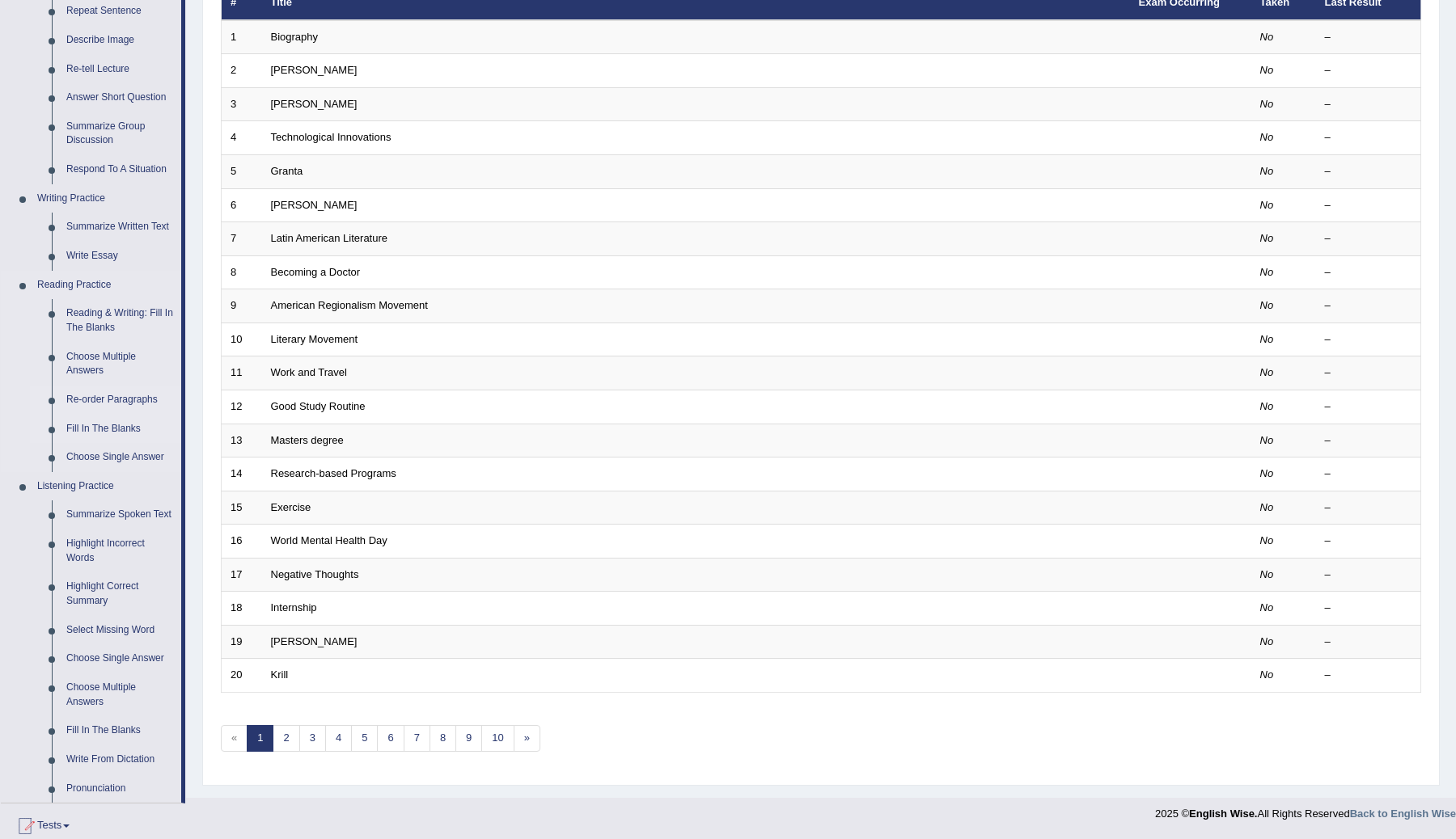
click at [104, 424] on link "Fill In The Blanks" at bounding box center [120, 429] width 122 height 29
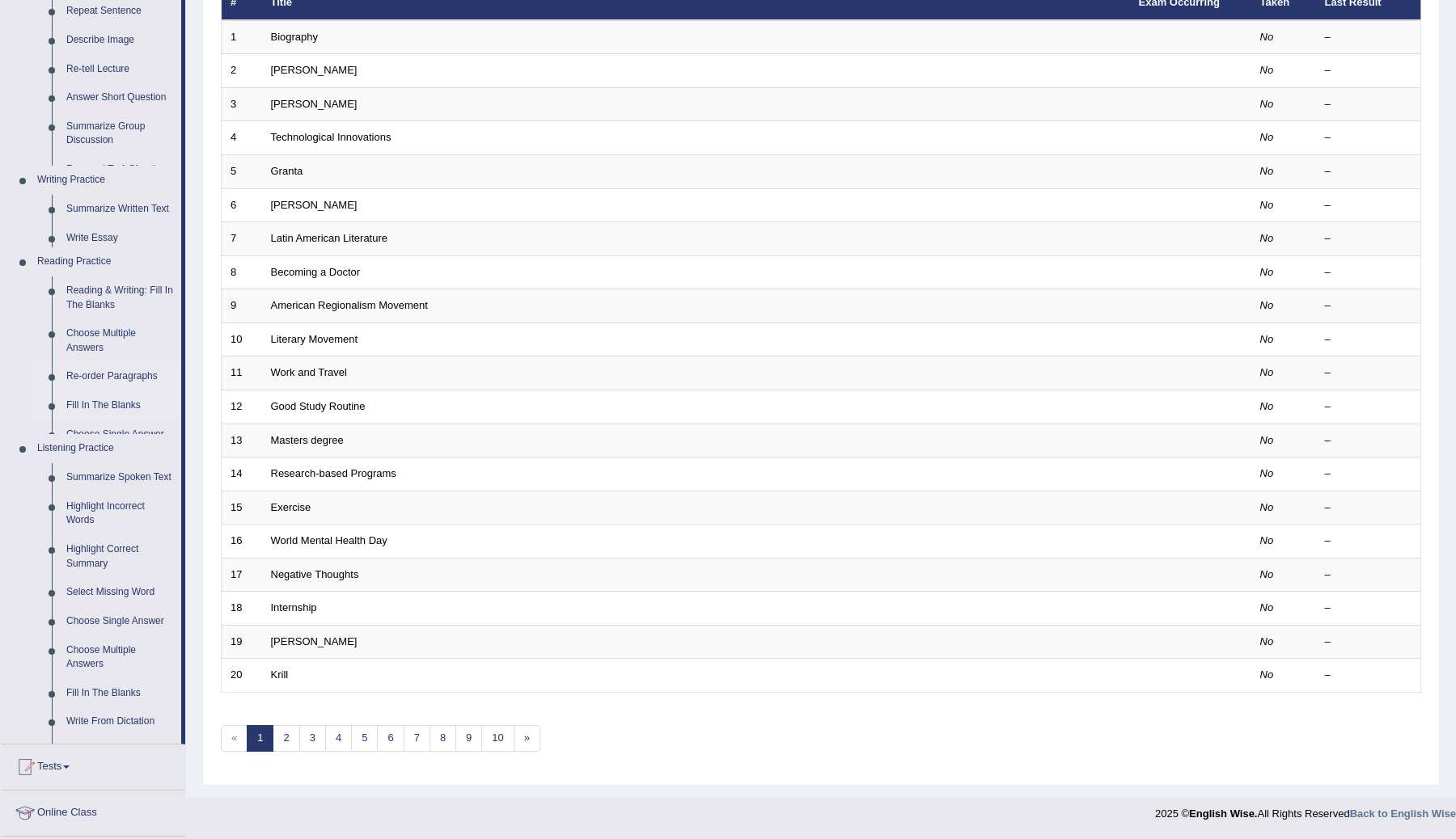
scroll to position [231, 0]
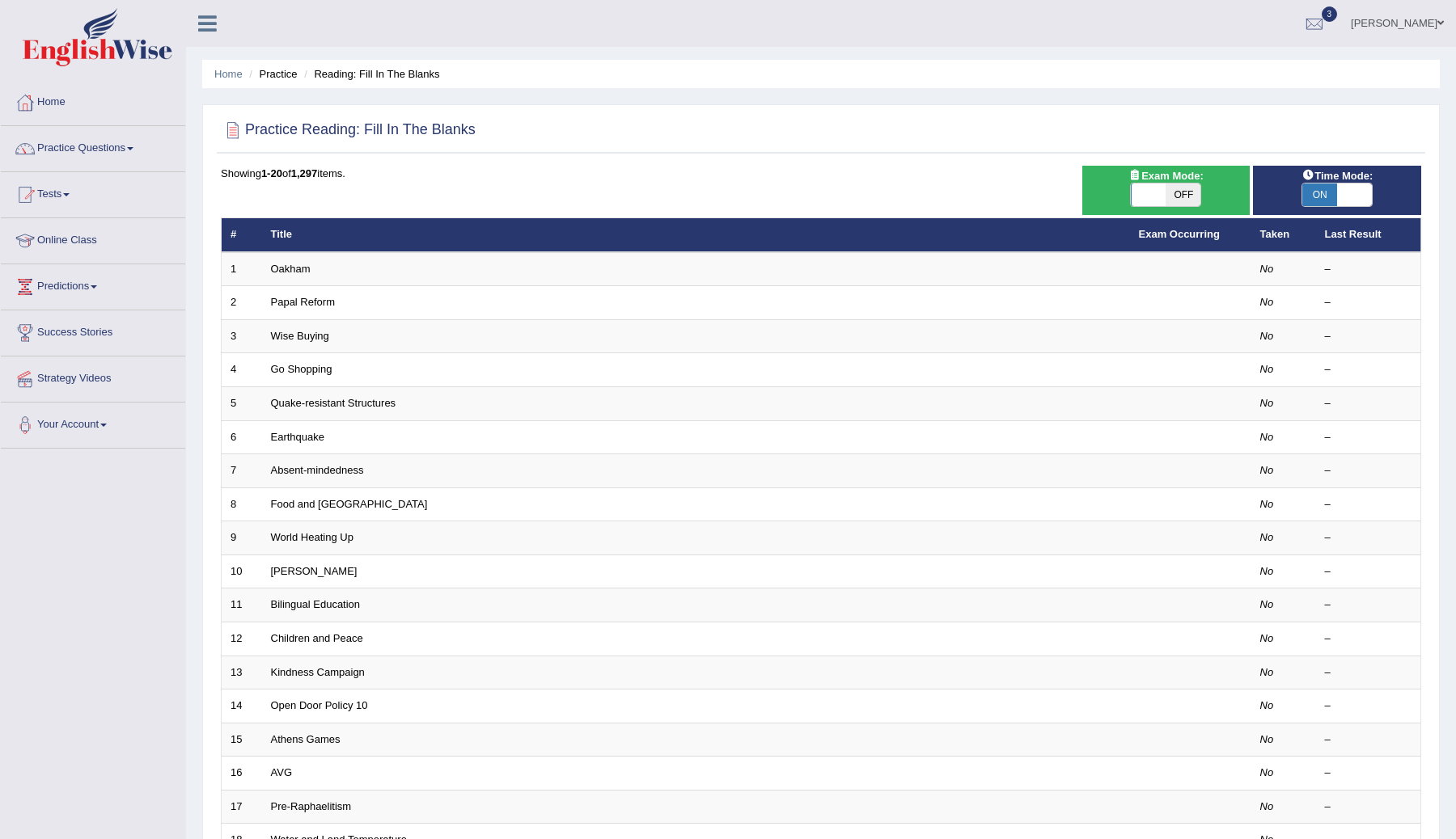
click at [1148, 192] on span at bounding box center [1148, 195] width 34 height 22
checkbox input "true"
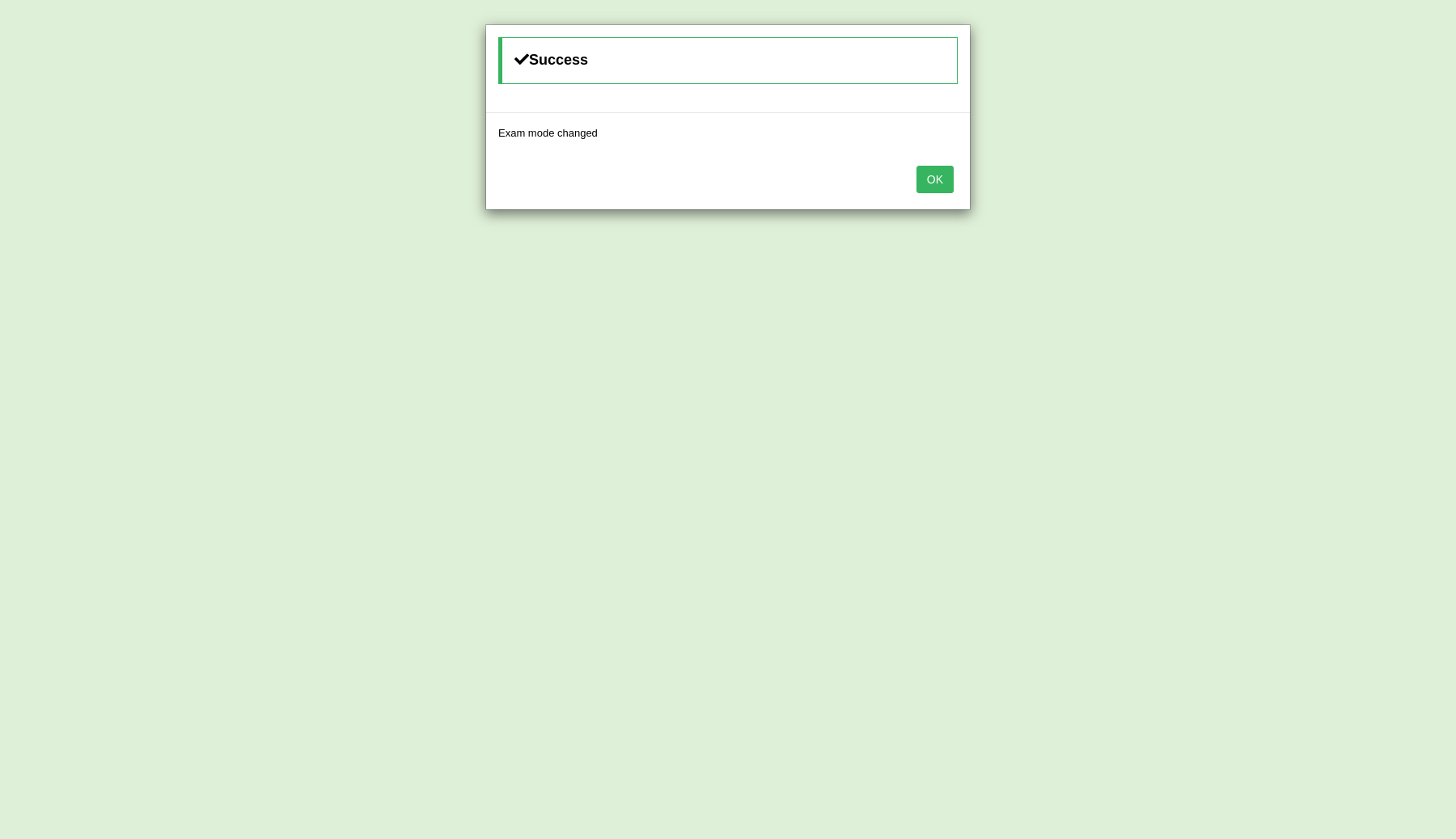
click at [940, 176] on button "OK" at bounding box center [935, 179] width 37 height 27
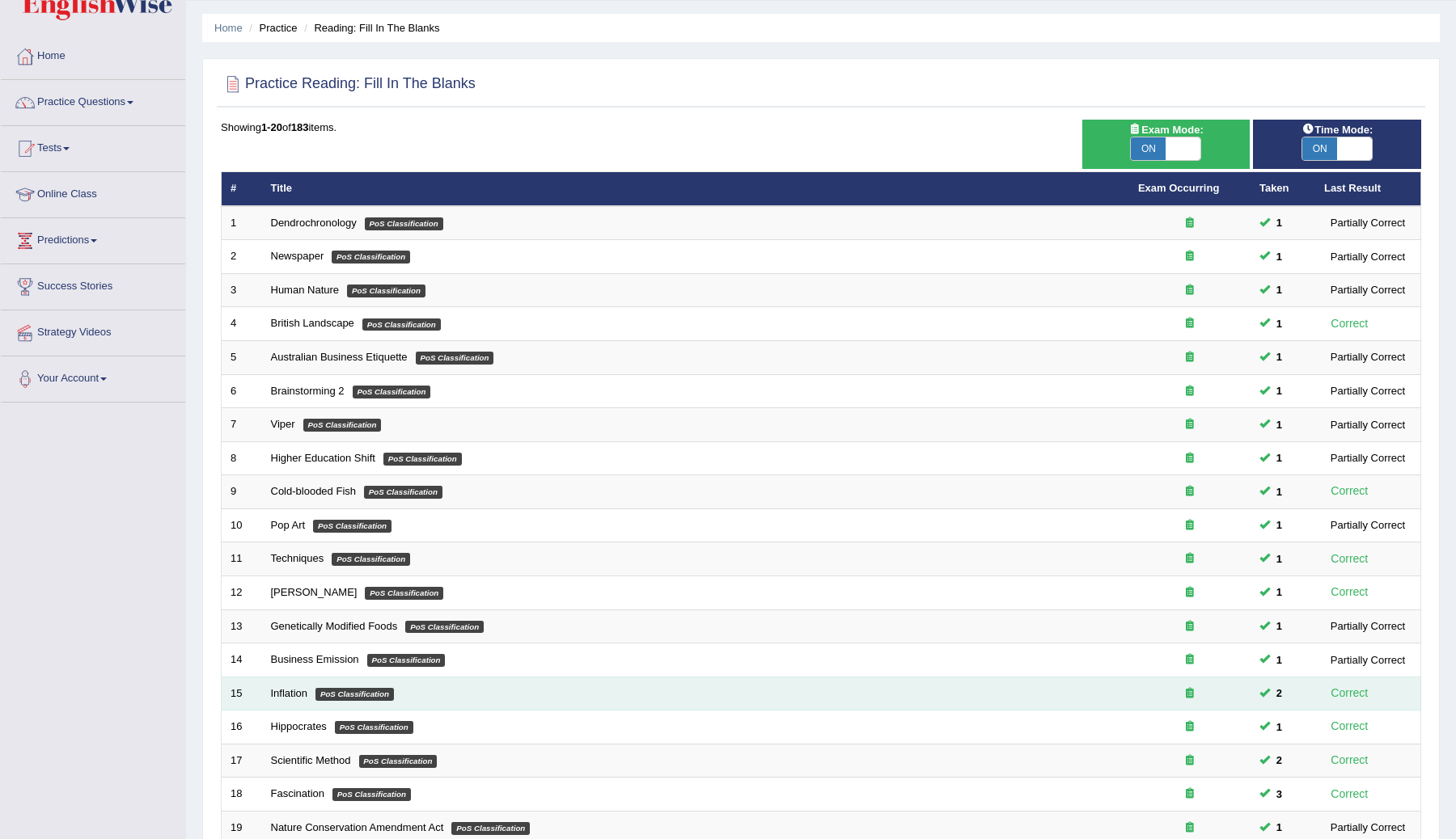
scroll to position [231, 0]
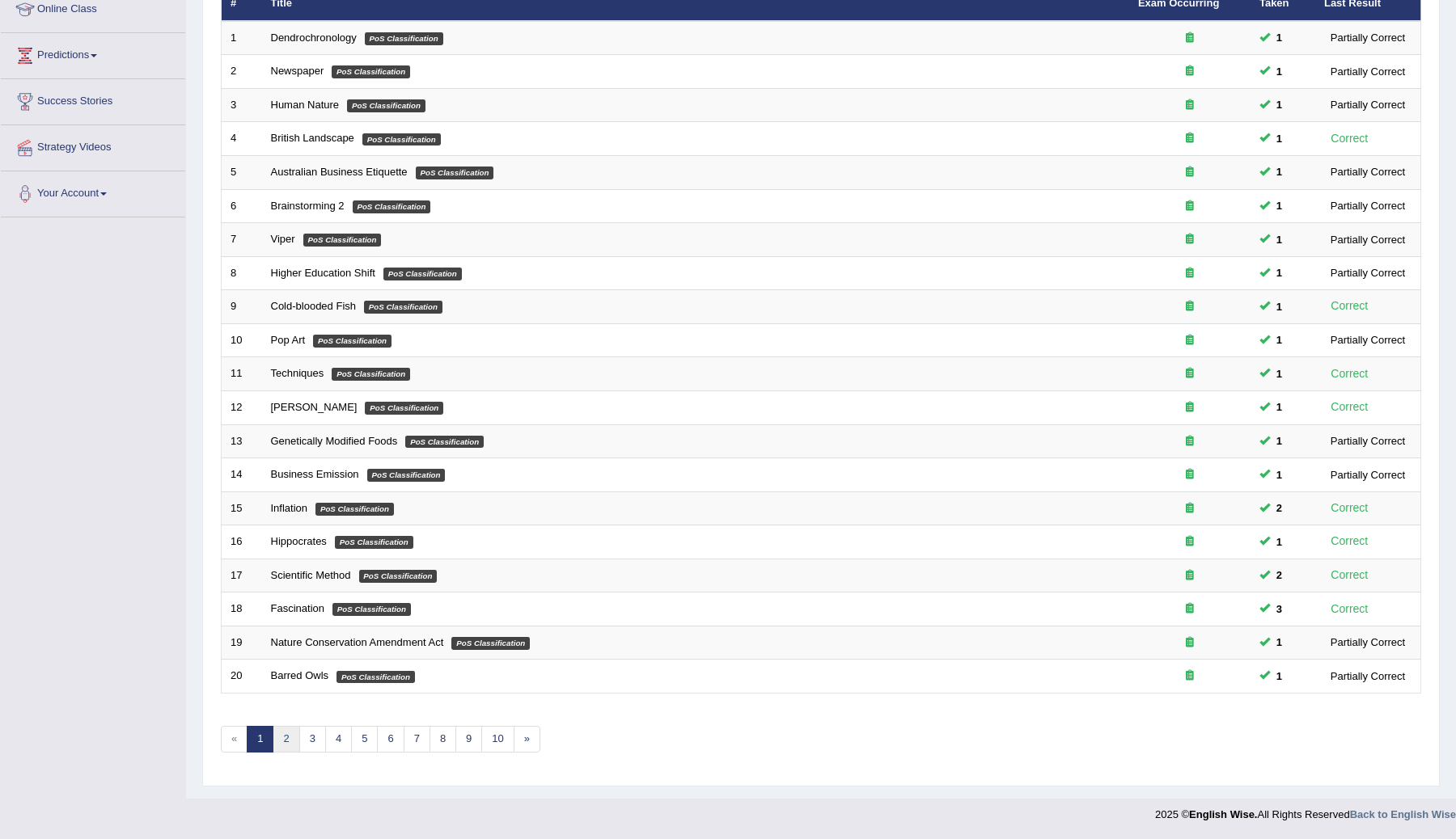
click at [287, 742] on link "2" at bounding box center [285, 739] width 27 height 27
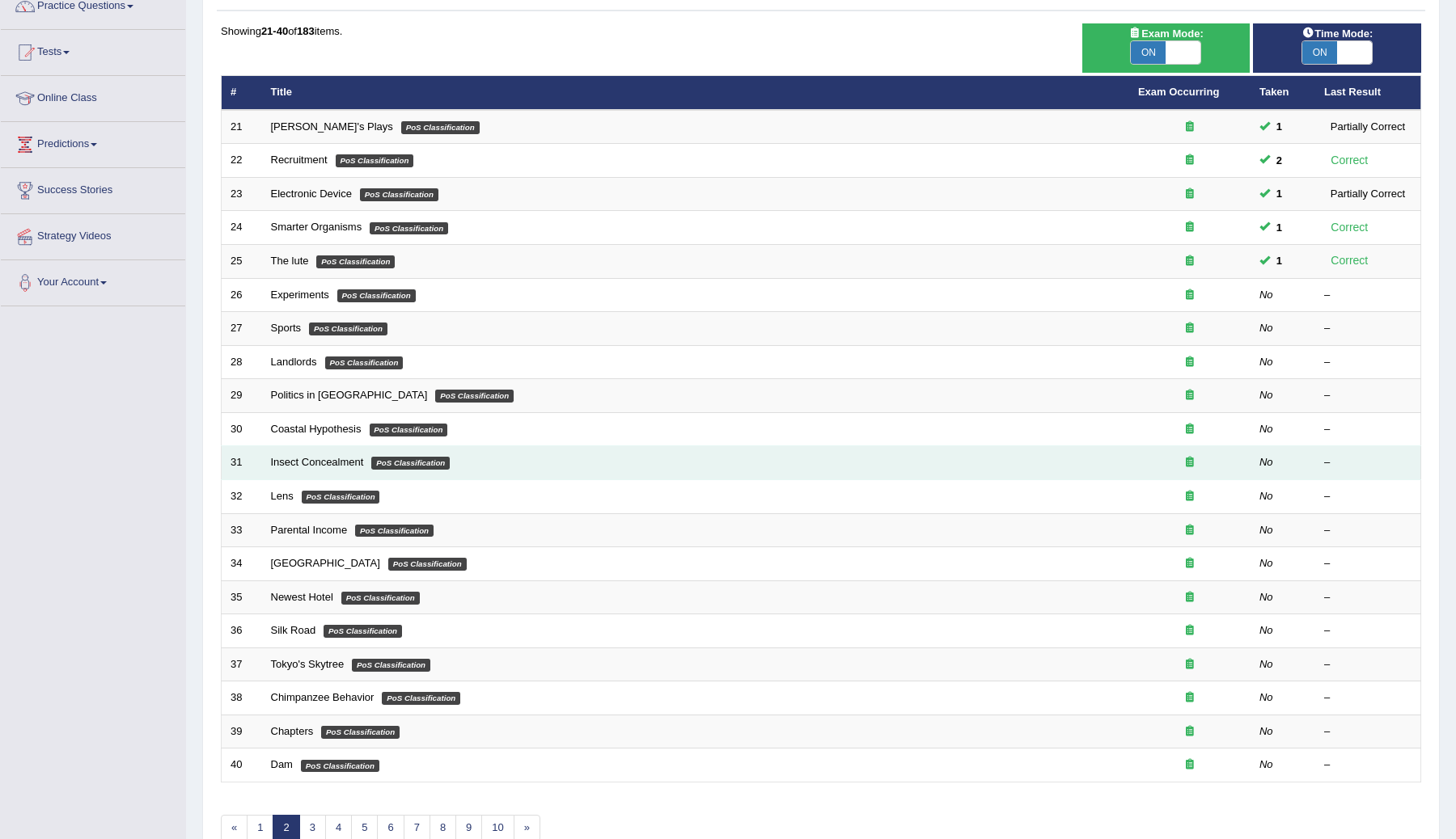
scroll to position [231, 0]
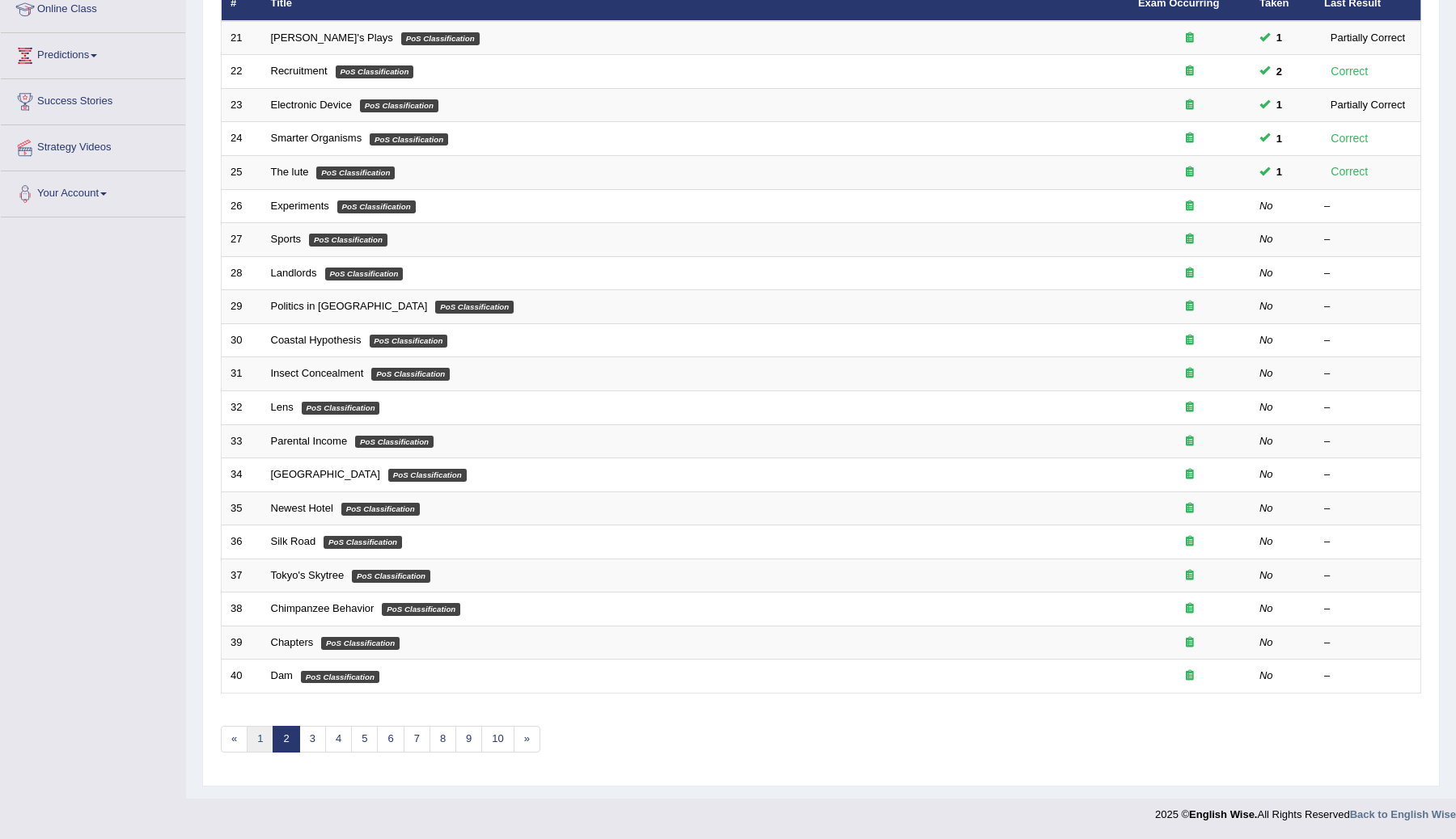
click at [262, 737] on link "1" at bounding box center [259, 739] width 27 height 27
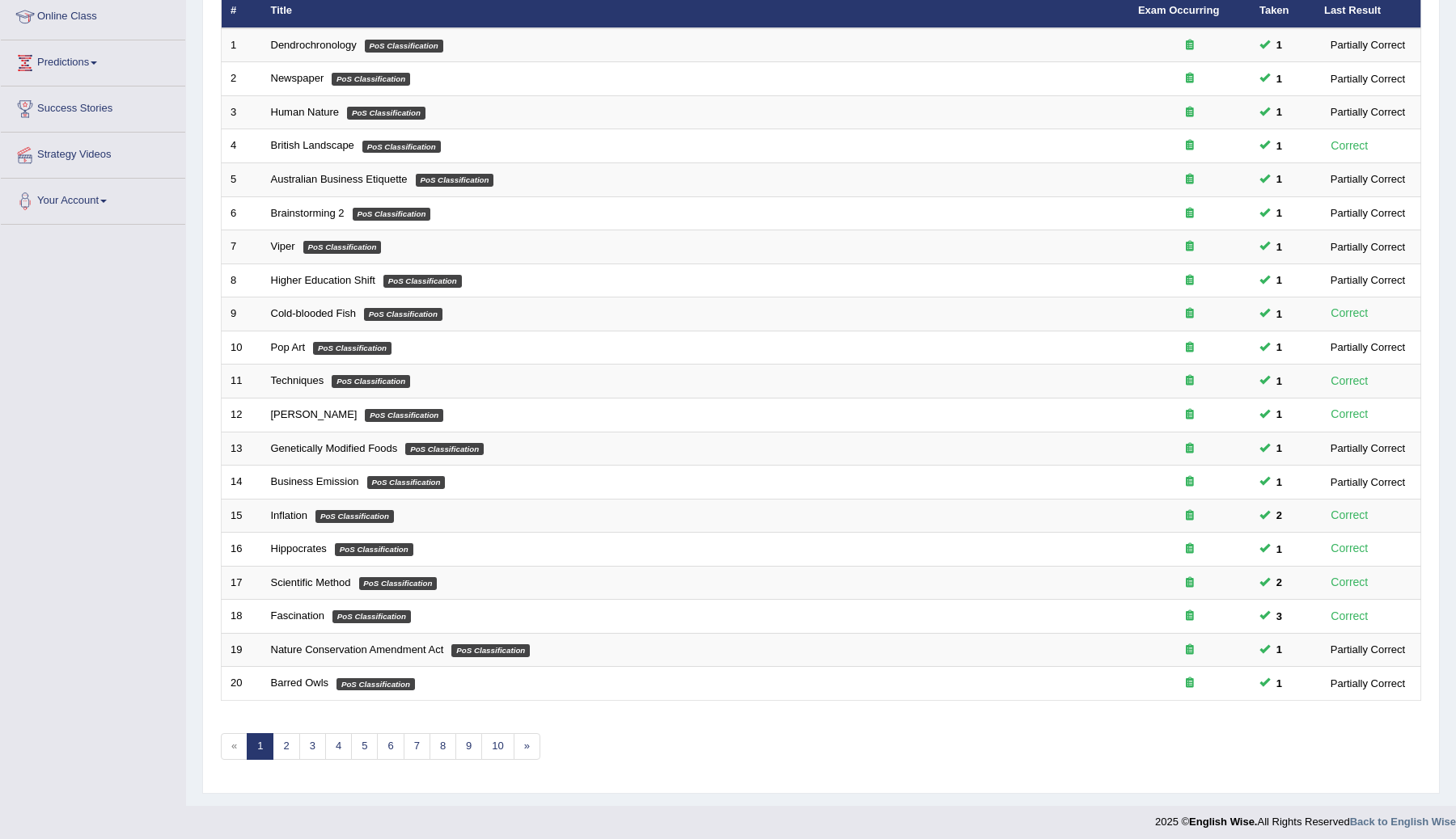
scroll to position [92, 0]
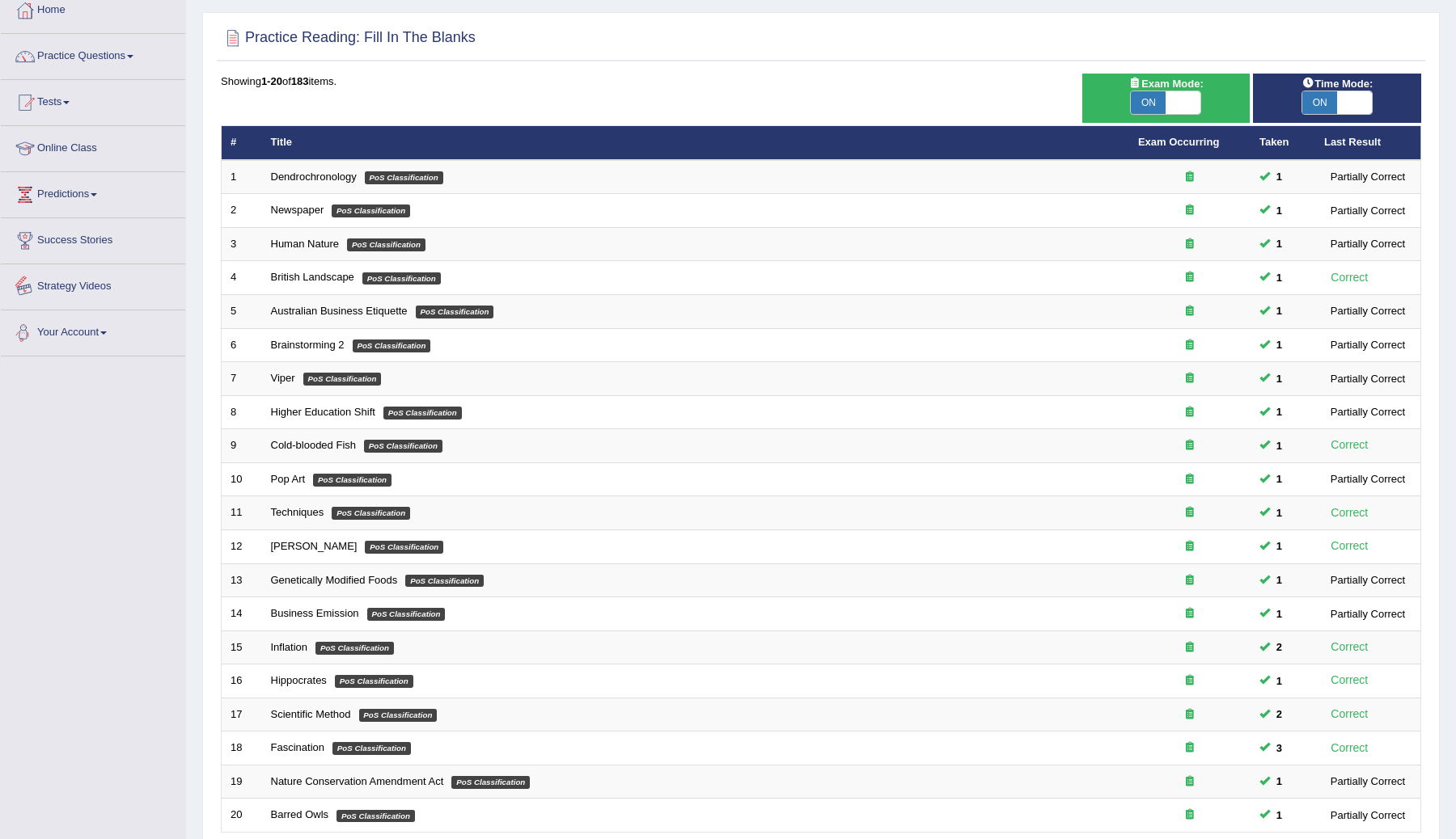
click at [113, 319] on link "Your Account" at bounding box center [93, 331] width 185 height 40
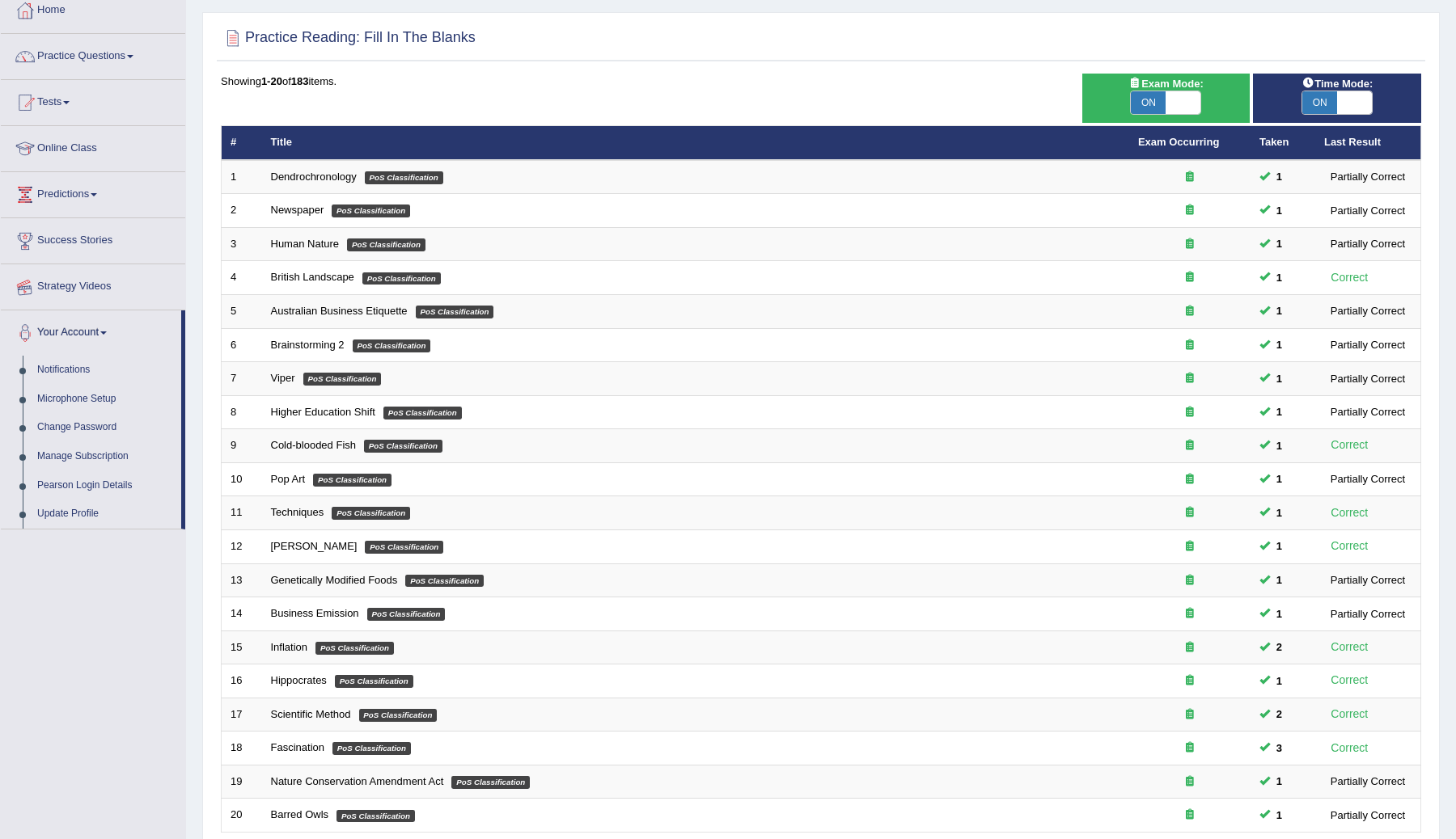
scroll to position [0, 0]
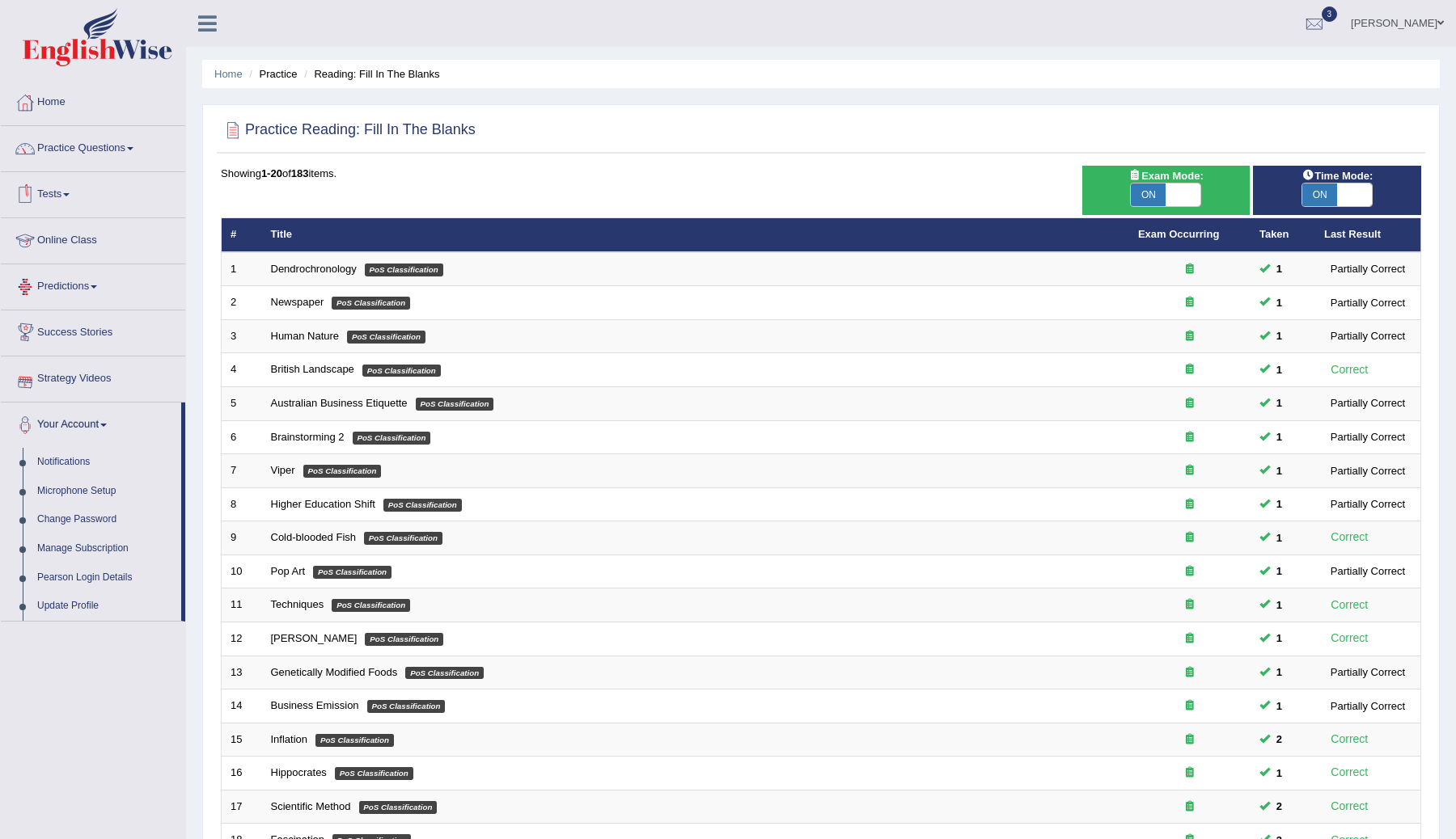
click at [64, 194] on link "Tests" at bounding box center [93, 192] width 185 height 40
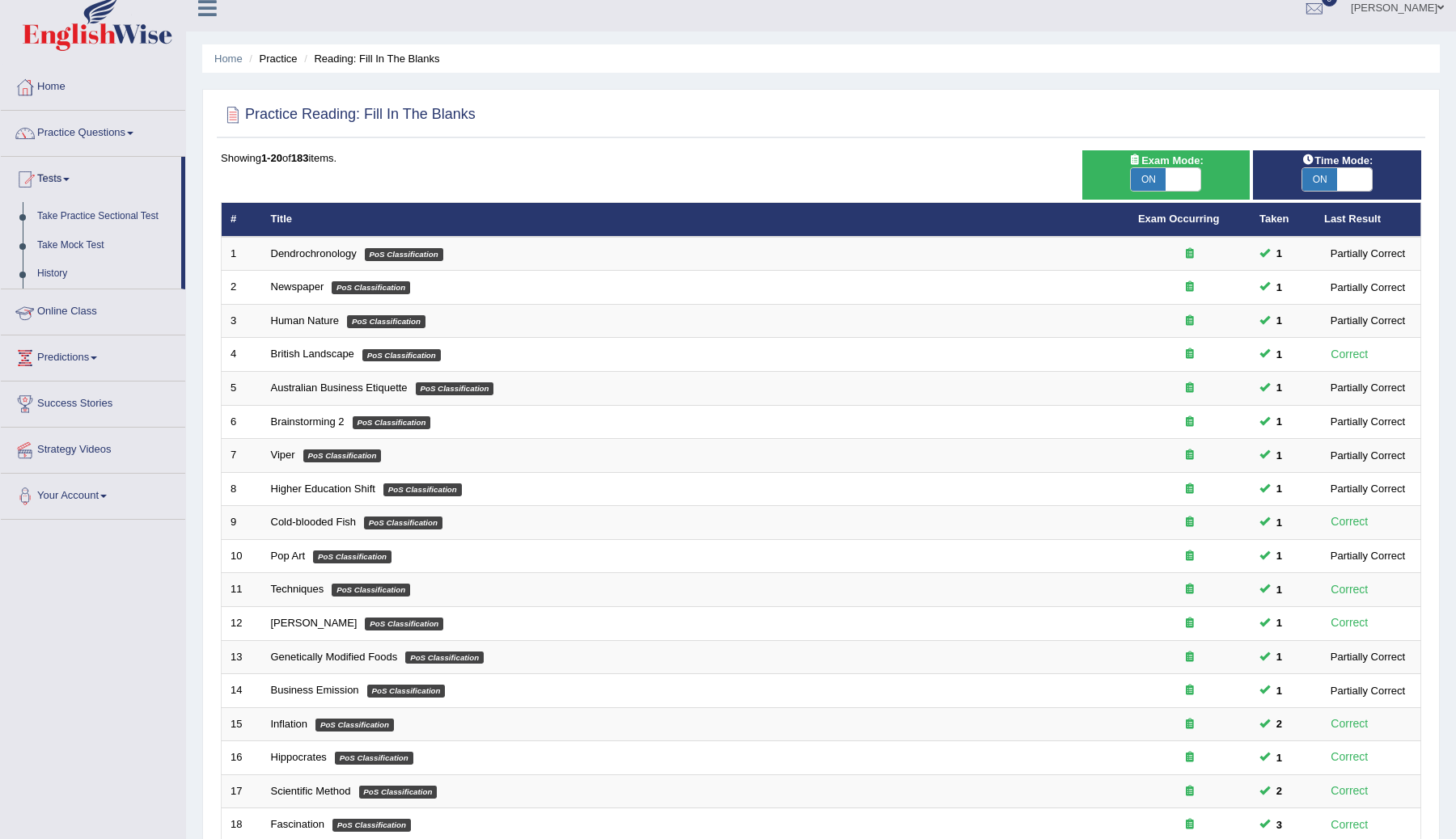
scroll to position [17, 0]
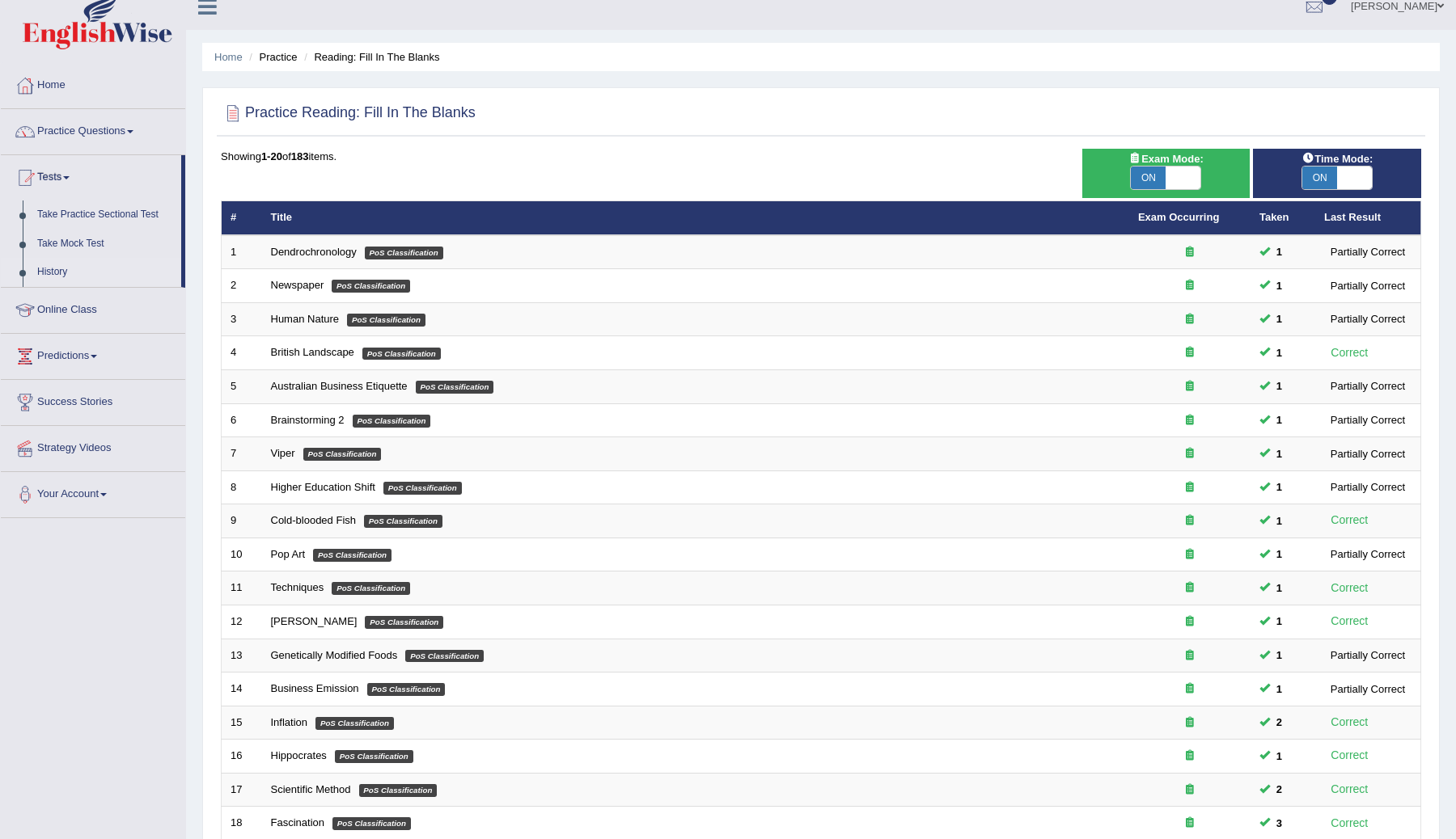
click at [63, 271] on link "History" at bounding box center [106, 272] width 151 height 29
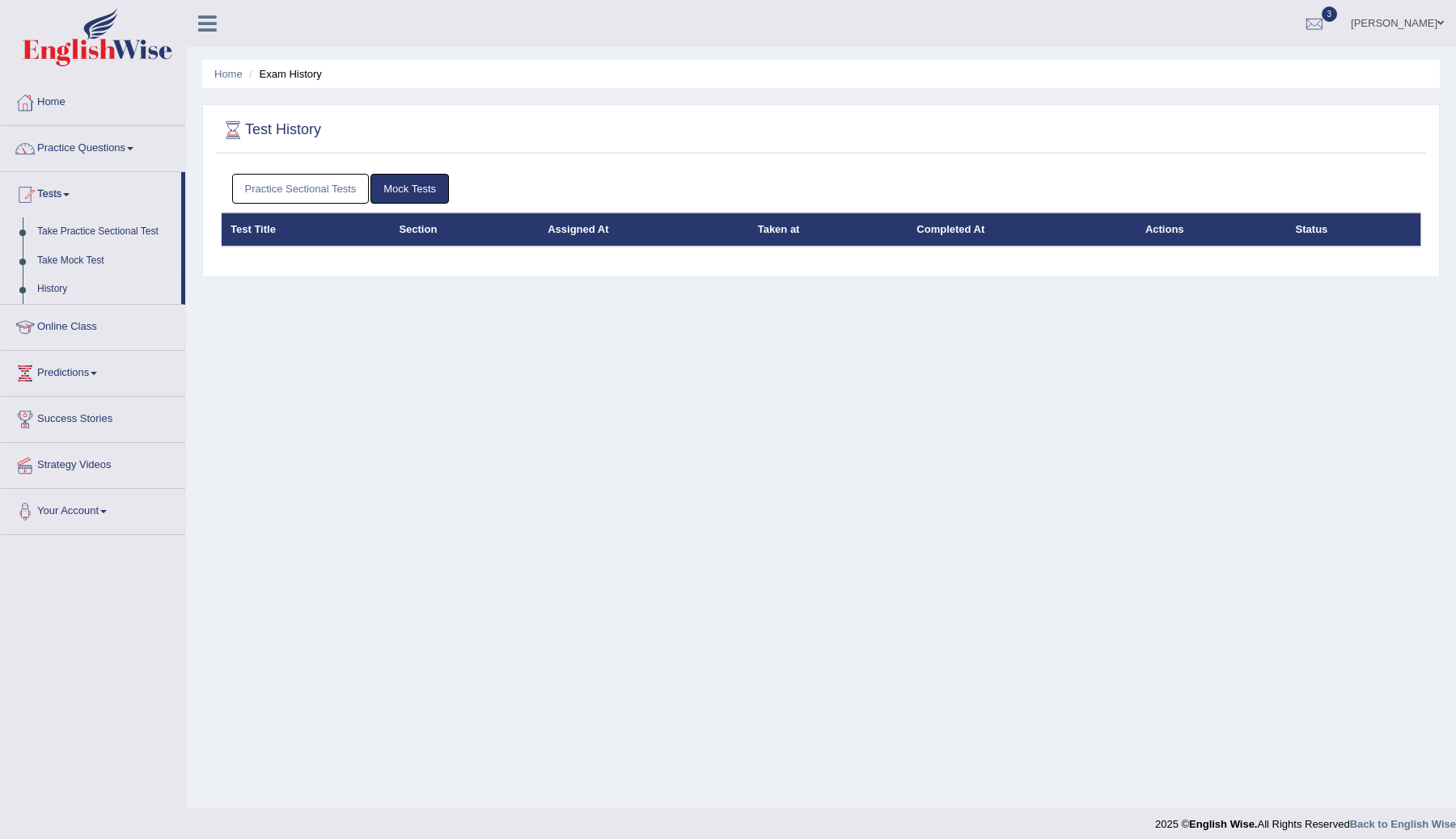
click at [321, 187] on link "Practice Sectional Tests" at bounding box center [301, 188] width 137 height 30
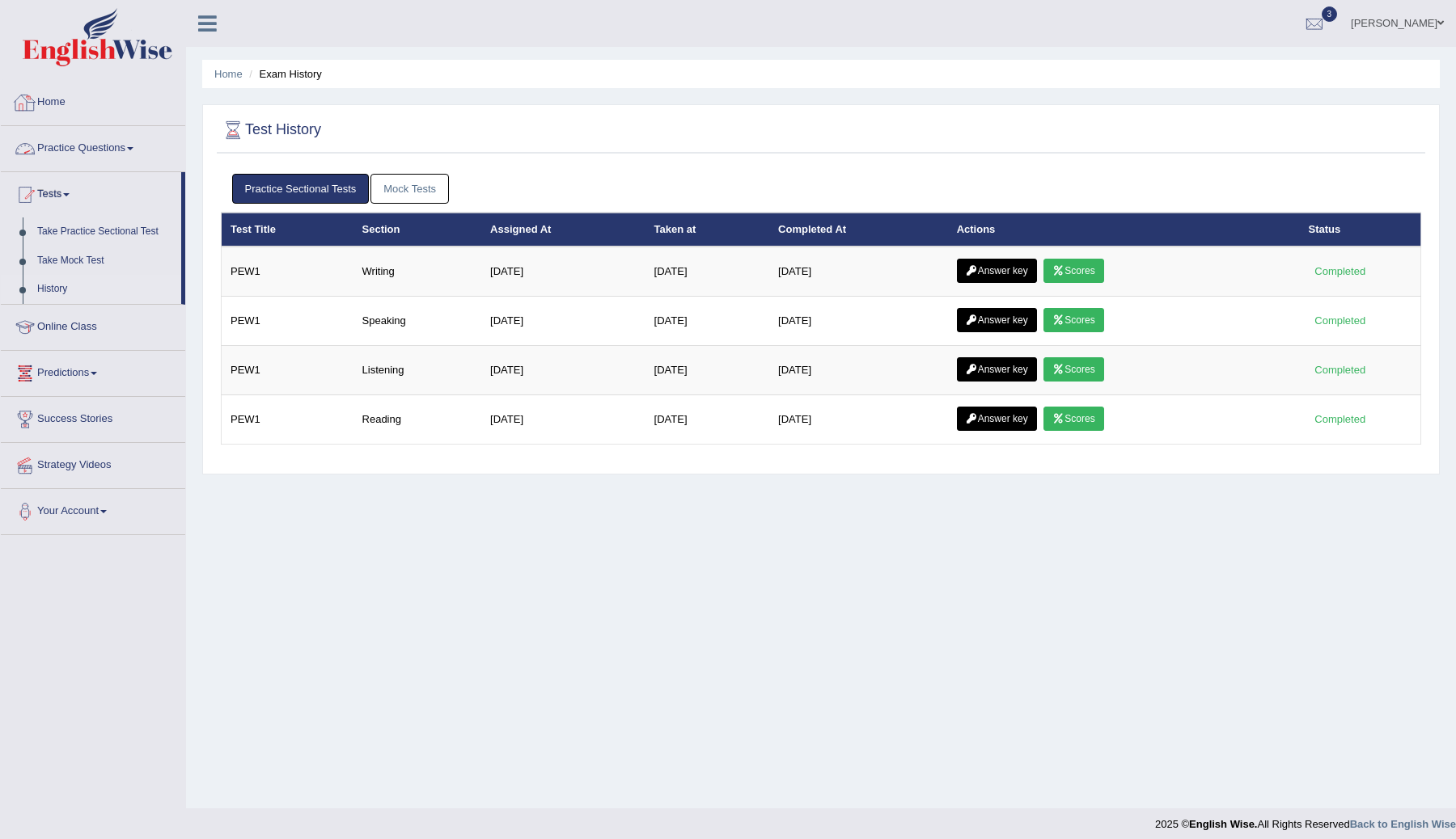
click at [131, 148] on link "Practice Questions" at bounding box center [93, 146] width 185 height 40
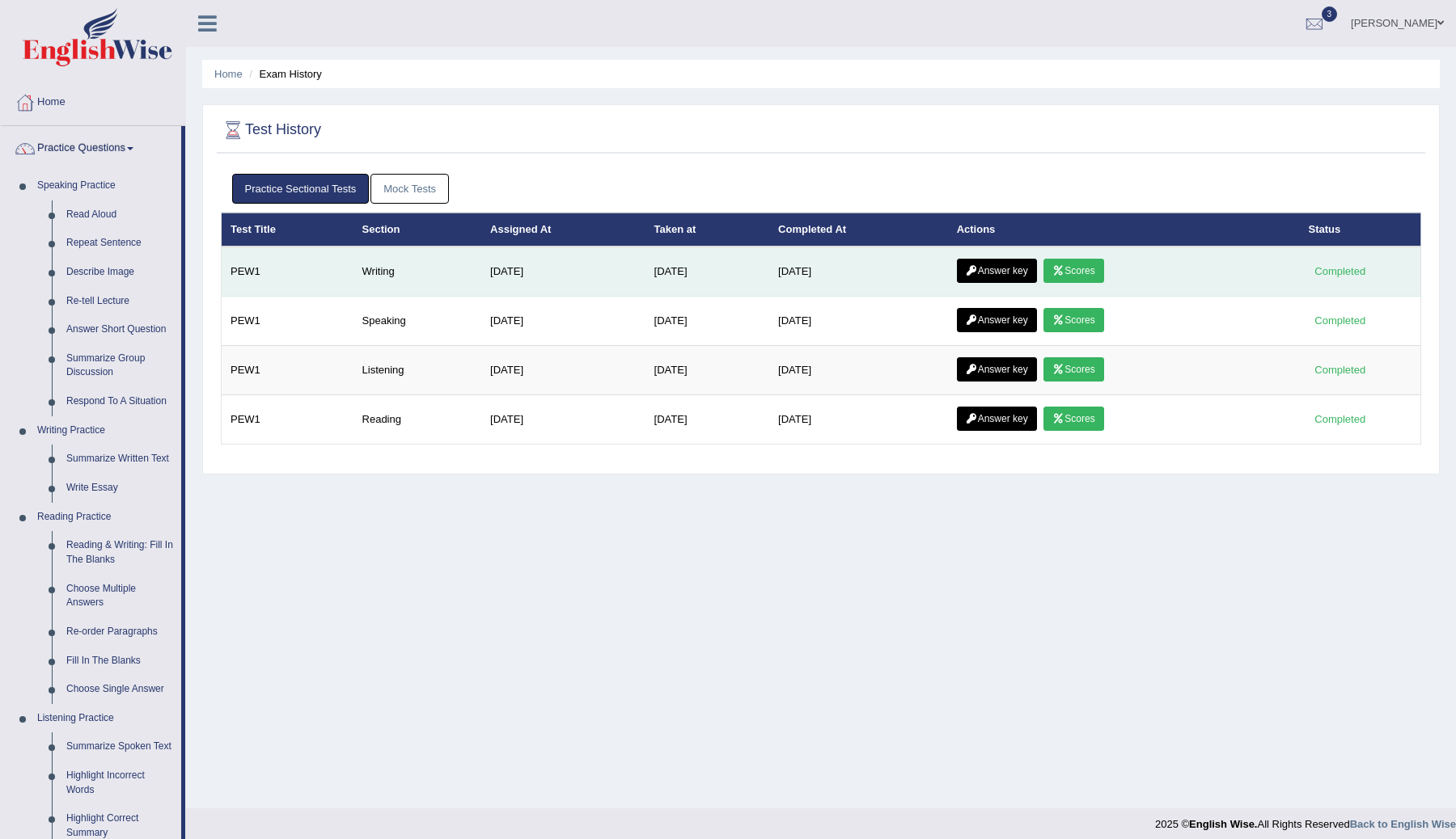
click at [1082, 269] on link "Scores" at bounding box center [1074, 271] width 60 height 24
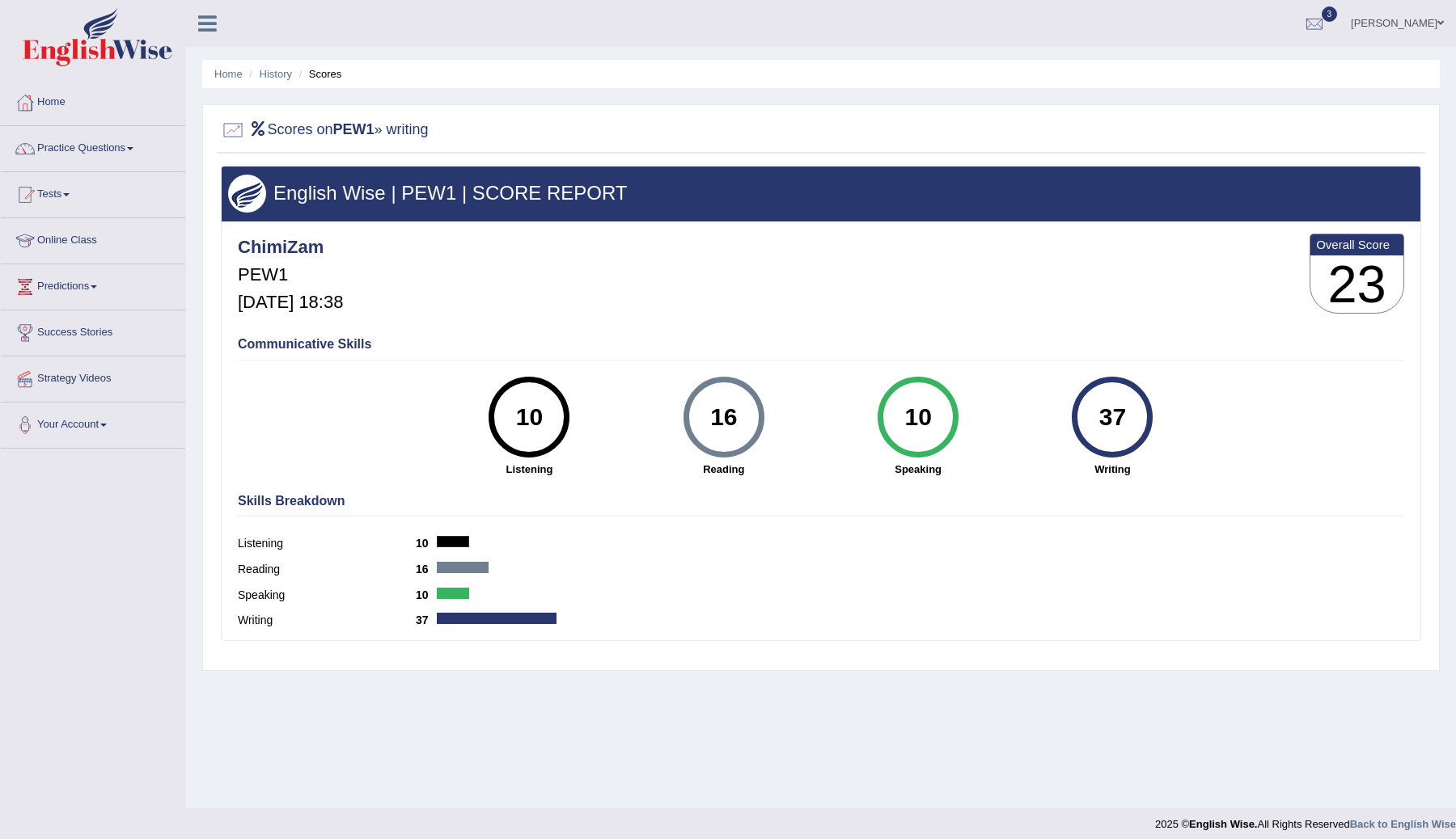
scroll to position [9, 0]
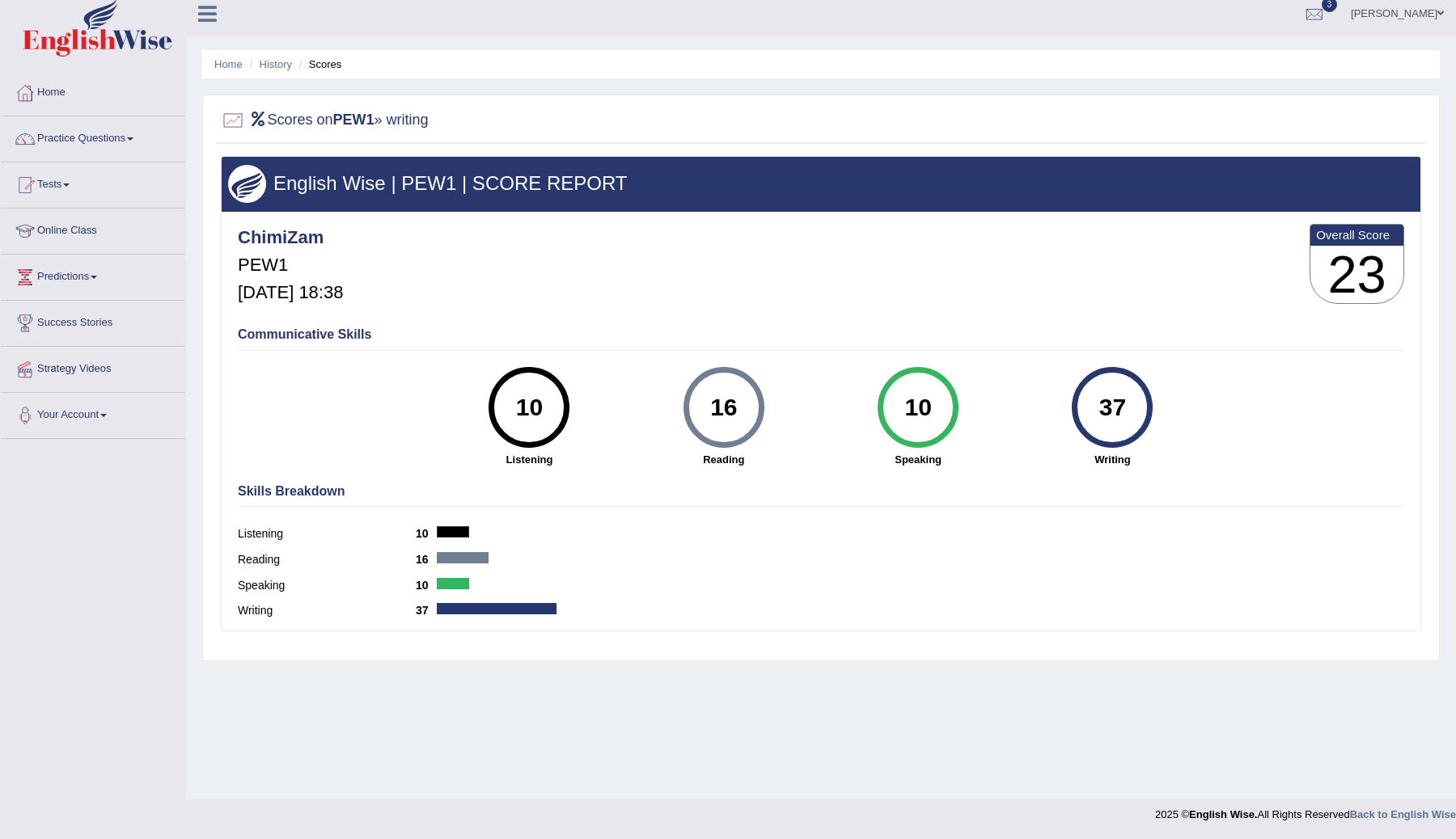
click at [1363, 254] on h3 "23" at bounding box center [1356, 275] width 93 height 58
click at [1363, 255] on h3 "23" at bounding box center [1356, 275] width 93 height 58
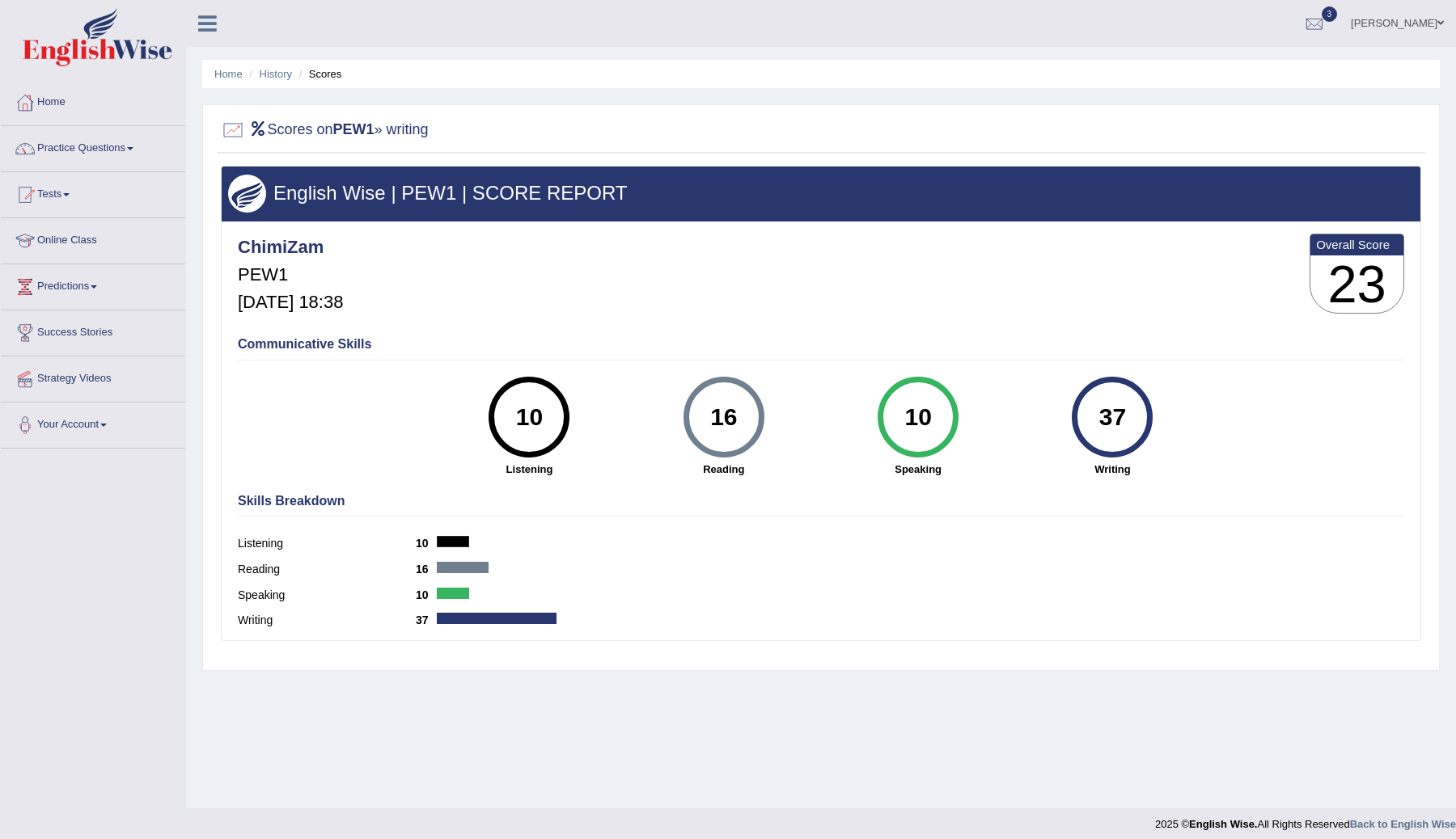
click at [230, 62] on ul "Home History Scores" at bounding box center [820, 74] width 1238 height 28
click at [231, 82] on ul "Home History Scores" at bounding box center [820, 74] width 1238 height 28
click at [231, 71] on link "Home" at bounding box center [228, 74] width 28 height 12
